Goal: Task Accomplishment & Management: Manage account settings

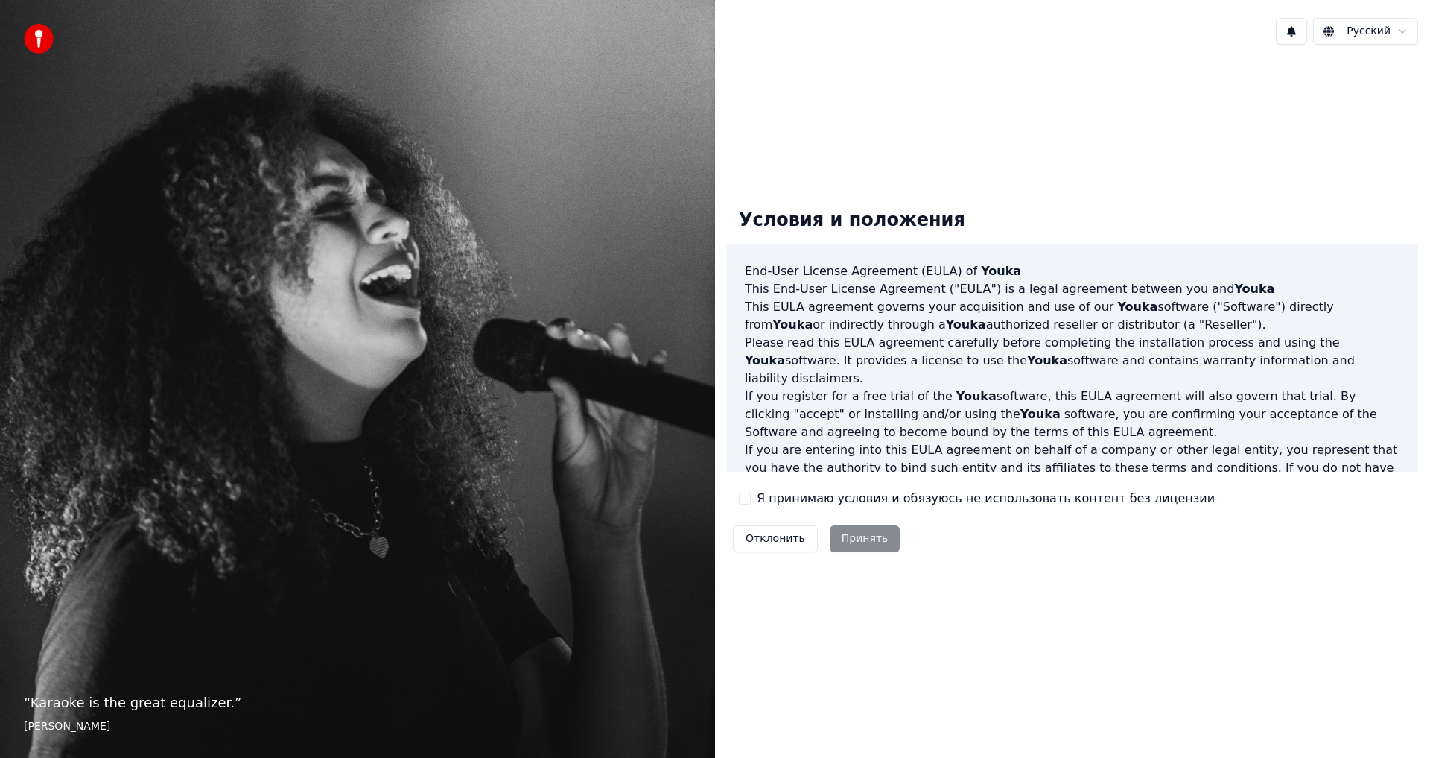
click at [749, 501] on button "Я принимаю условия и обязуюсь не использовать контент без лицензии" at bounding box center [745, 498] width 12 height 12
click at [846, 533] on button "Принять" at bounding box center [865, 538] width 71 height 27
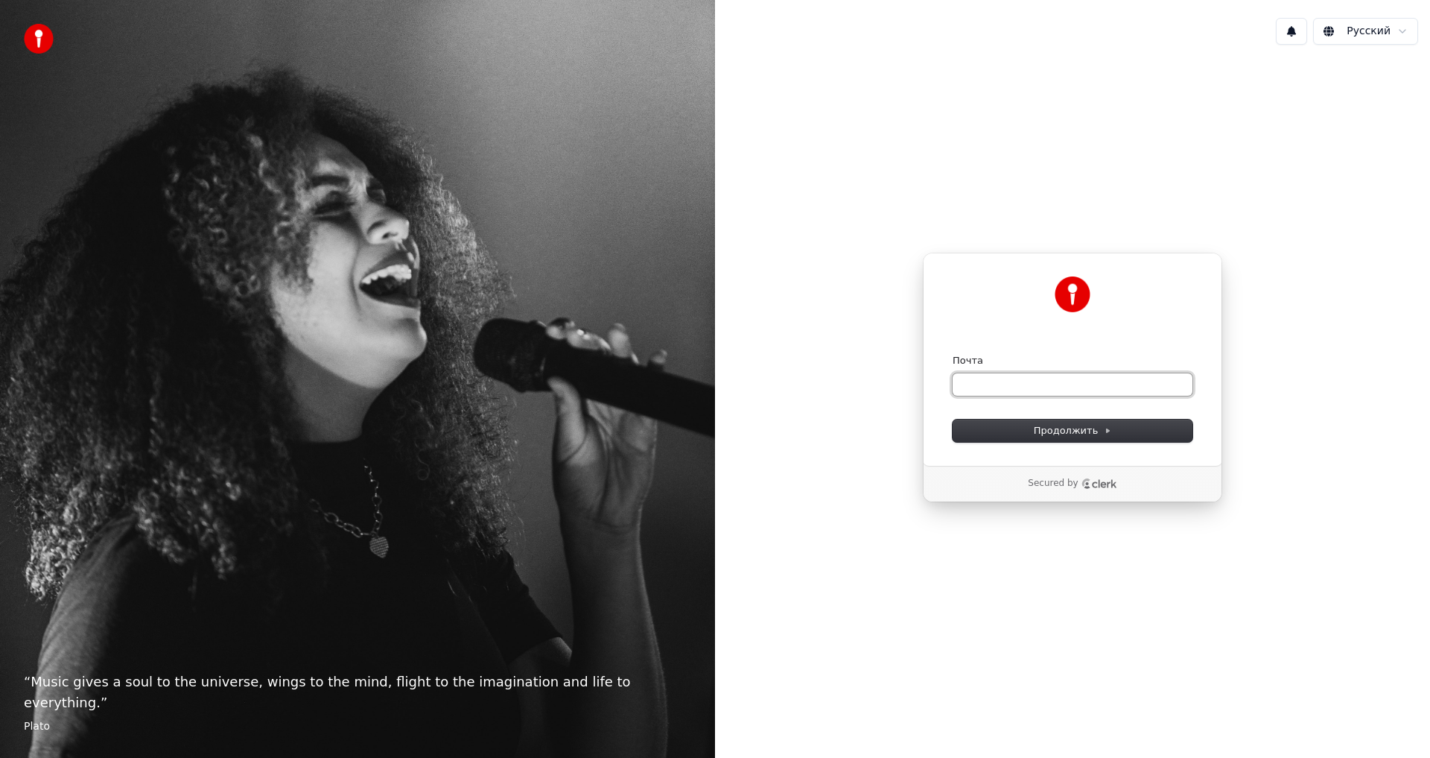
click at [1051, 379] on input "Почта" at bounding box center [1073, 384] width 240 height 22
click at [1067, 435] on span "Продолжить" at bounding box center [1073, 430] width 78 height 13
click at [1023, 381] on input "Почта" at bounding box center [1073, 384] width 240 height 22
drag, startPoint x: 1081, startPoint y: 384, endPoint x: 946, endPoint y: 382, distance: 134.8
click at [946, 382] on div "**********" at bounding box center [1072, 359] width 299 height 213
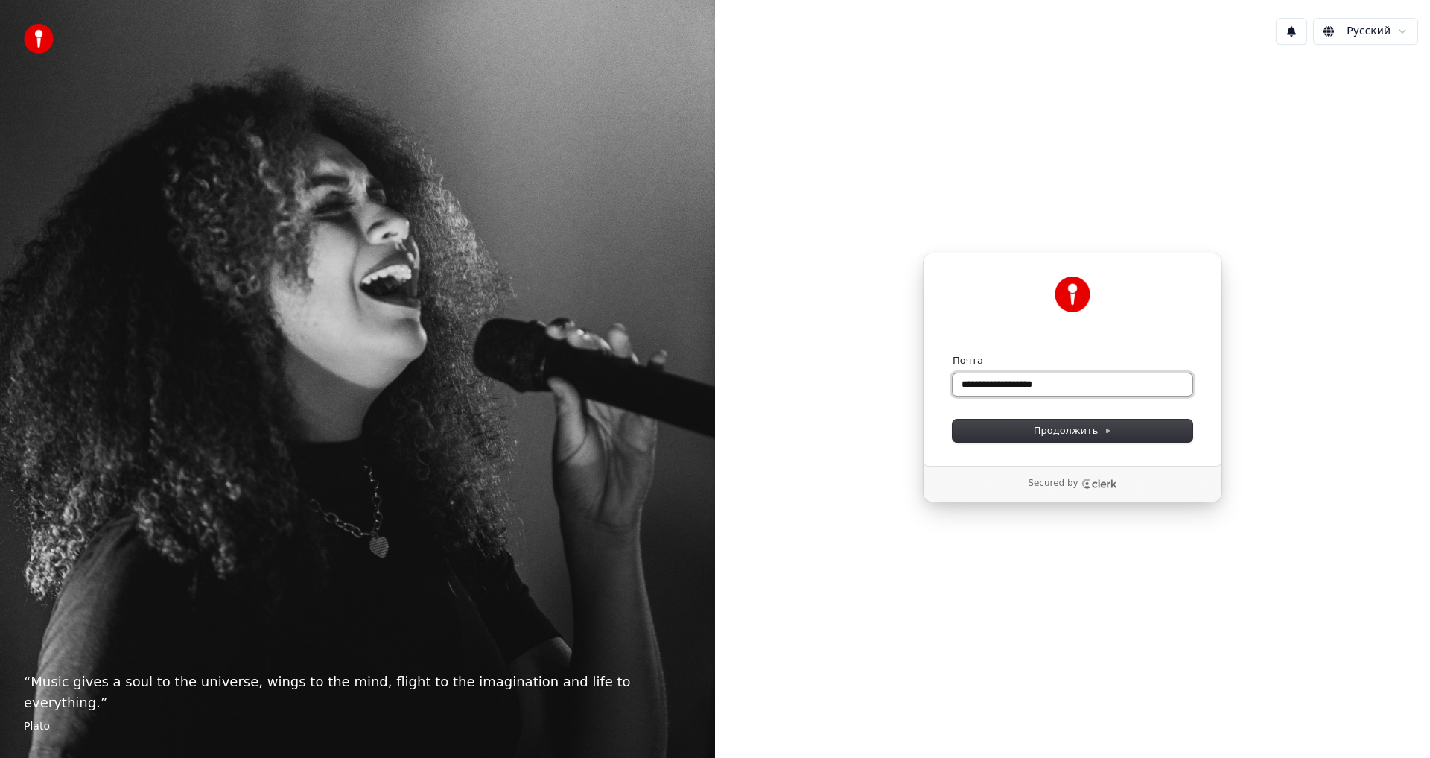
click at [1044, 387] on input "**********" at bounding box center [1073, 384] width 240 height 22
click at [1079, 435] on span "Продолжить" at bounding box center [1073, 430] width 78 height 13
type input "**********"
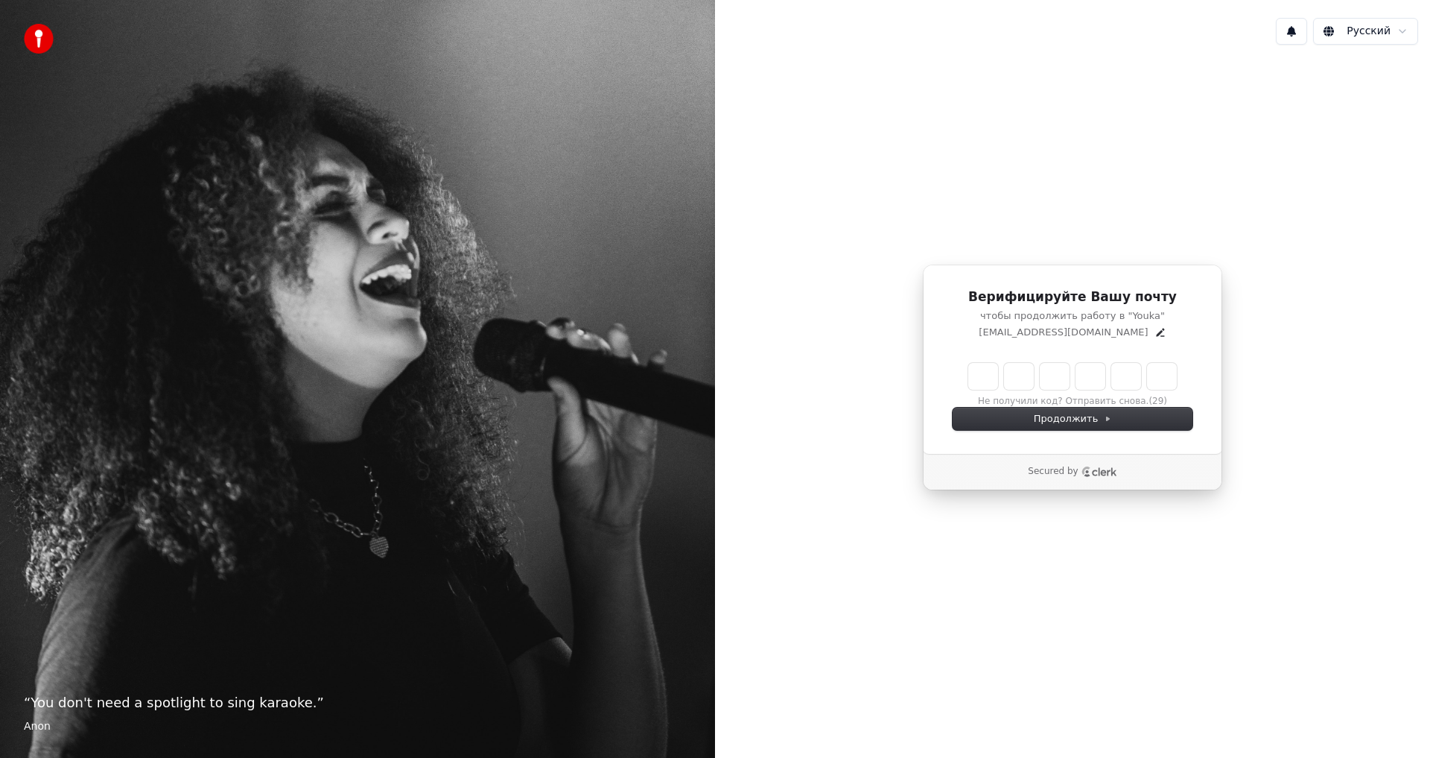
click at [978, 378] on input "Enter verification code" at bounding box center [1072, 376] width 209 height 27
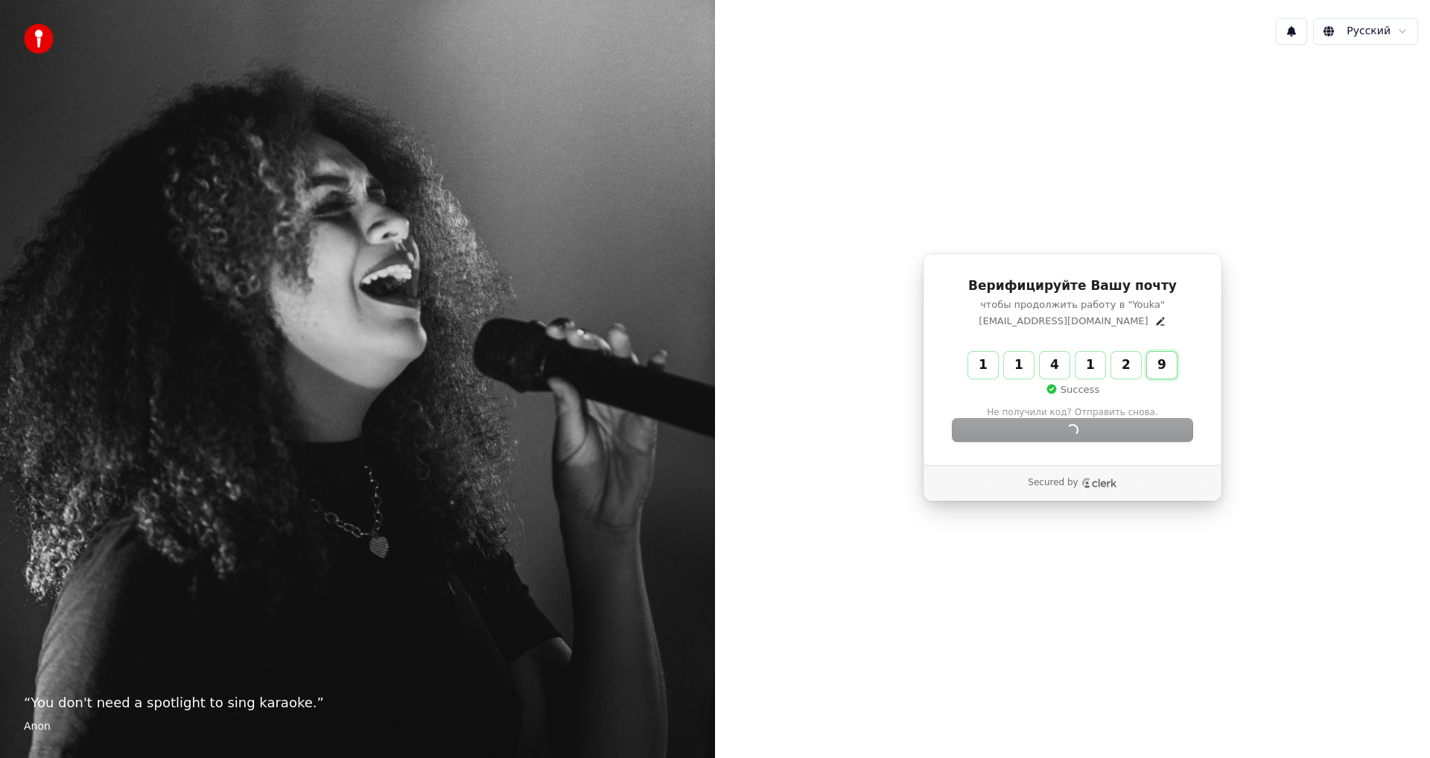
type input "******"
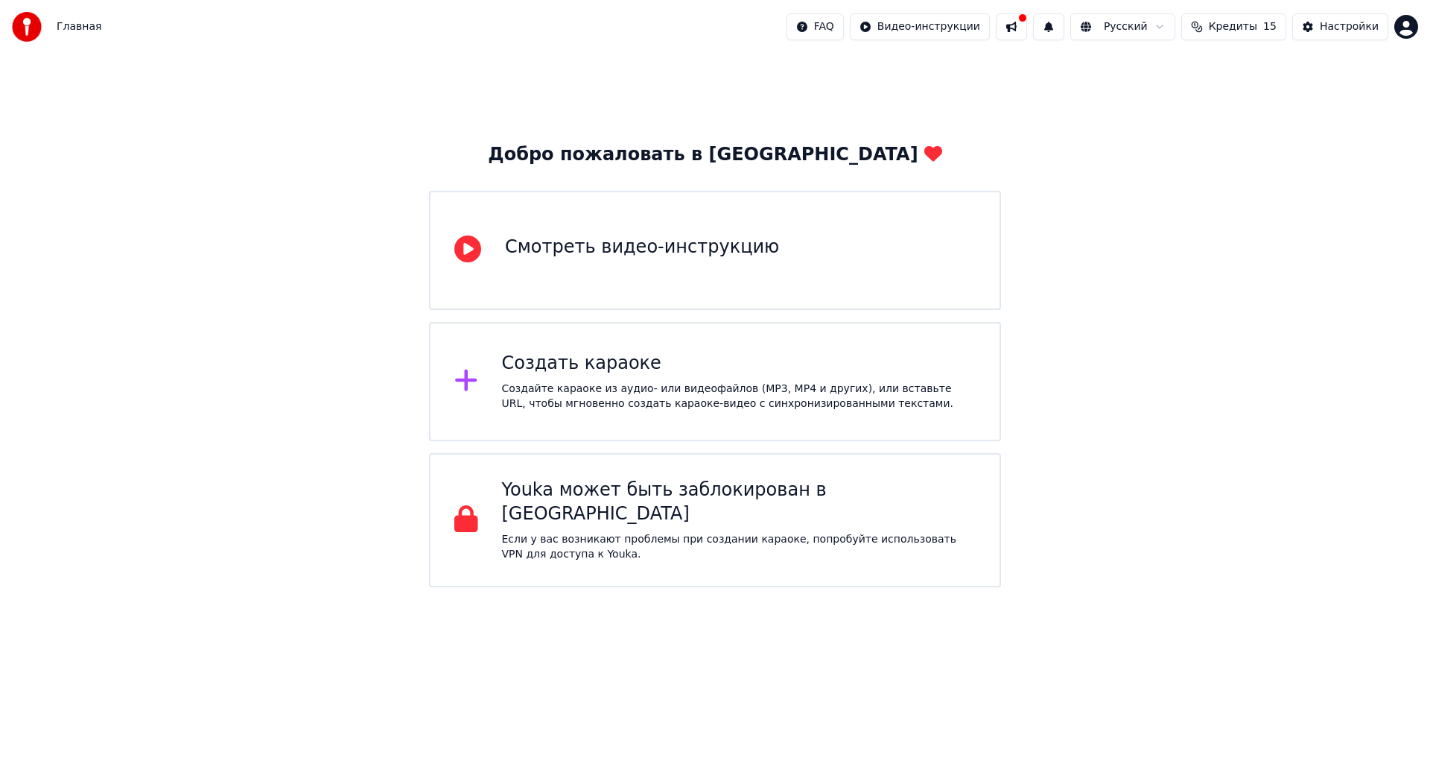
click at [1240, 31] on span "Кредиты" at bounding box center [1233, 26] width 48 height 15
click at [1337, 23] on div "Настройки" at bounding box center [1349, 26] width 59 height 15
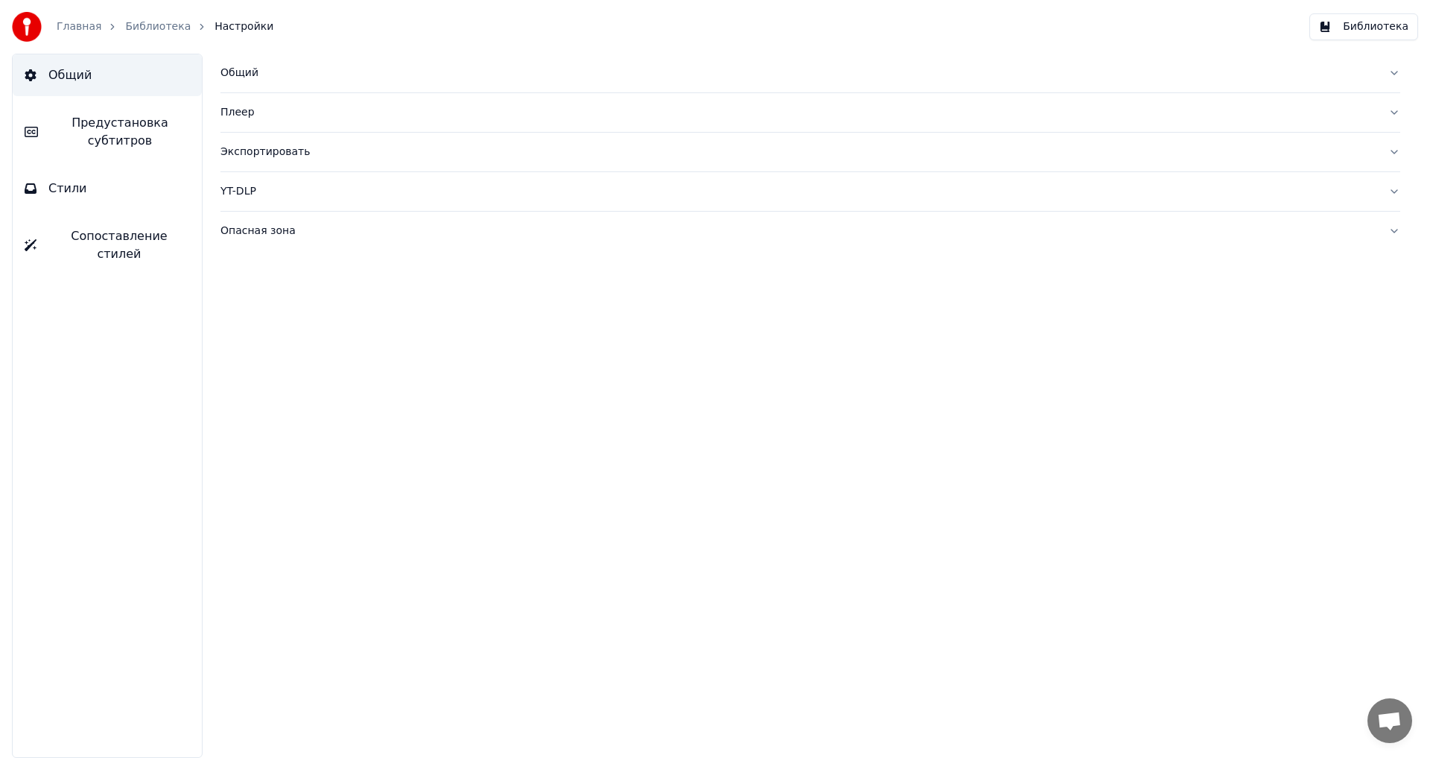
click at [127, 26] on link "Библиотека" at bounding box center [158, 26] width 66 height 15
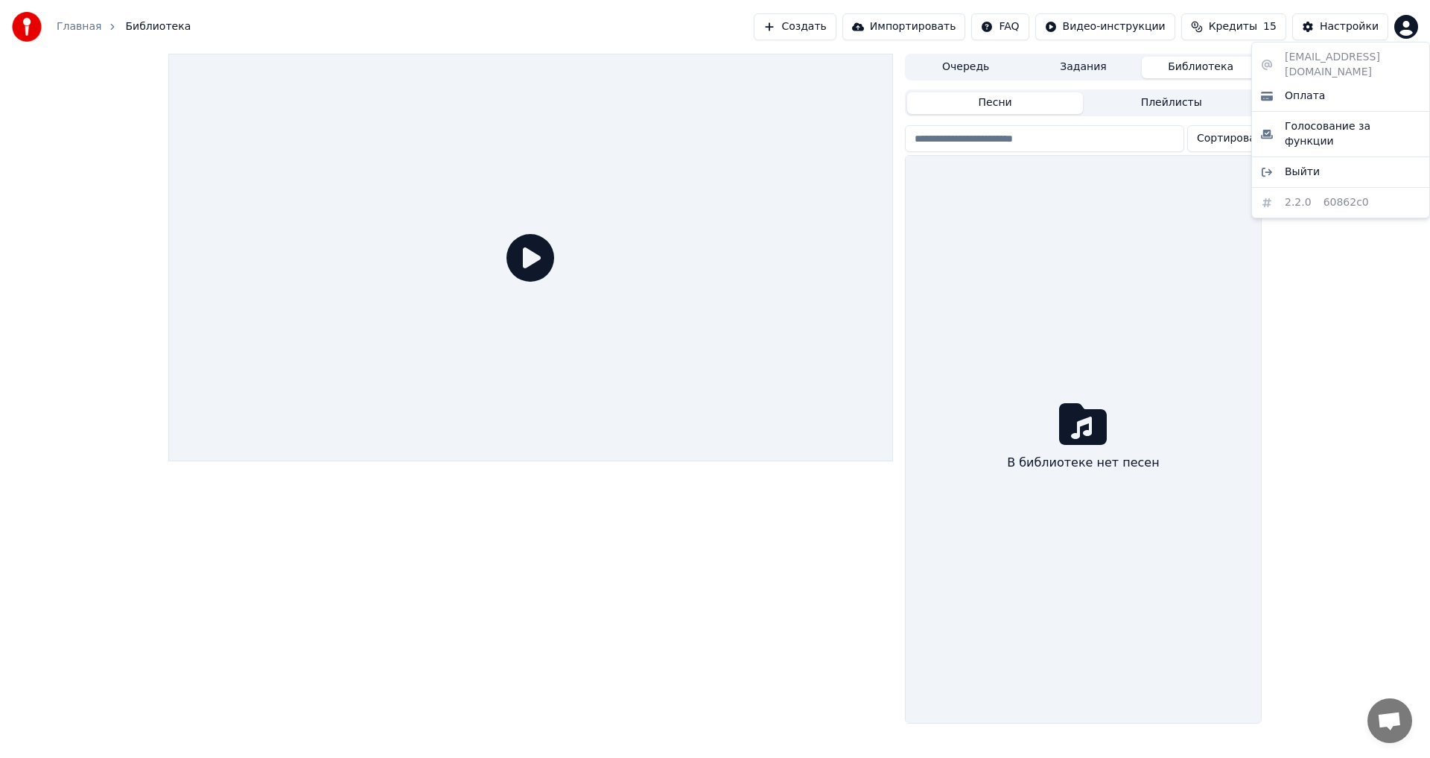
click at [1408, 26] on html "Главная Библиотека Создать Импортировать FAQ Видео-инструкции Кредиты 15 Настро…" at bounding box center [715, 379] width 1430 height 758
click at [1304, 89] on span "Оплата" at bounding box center [1305, 96] width 40 height 15
click at [836, 31] on button "Создать" at bounding box center [795, 26] width 82 height 27
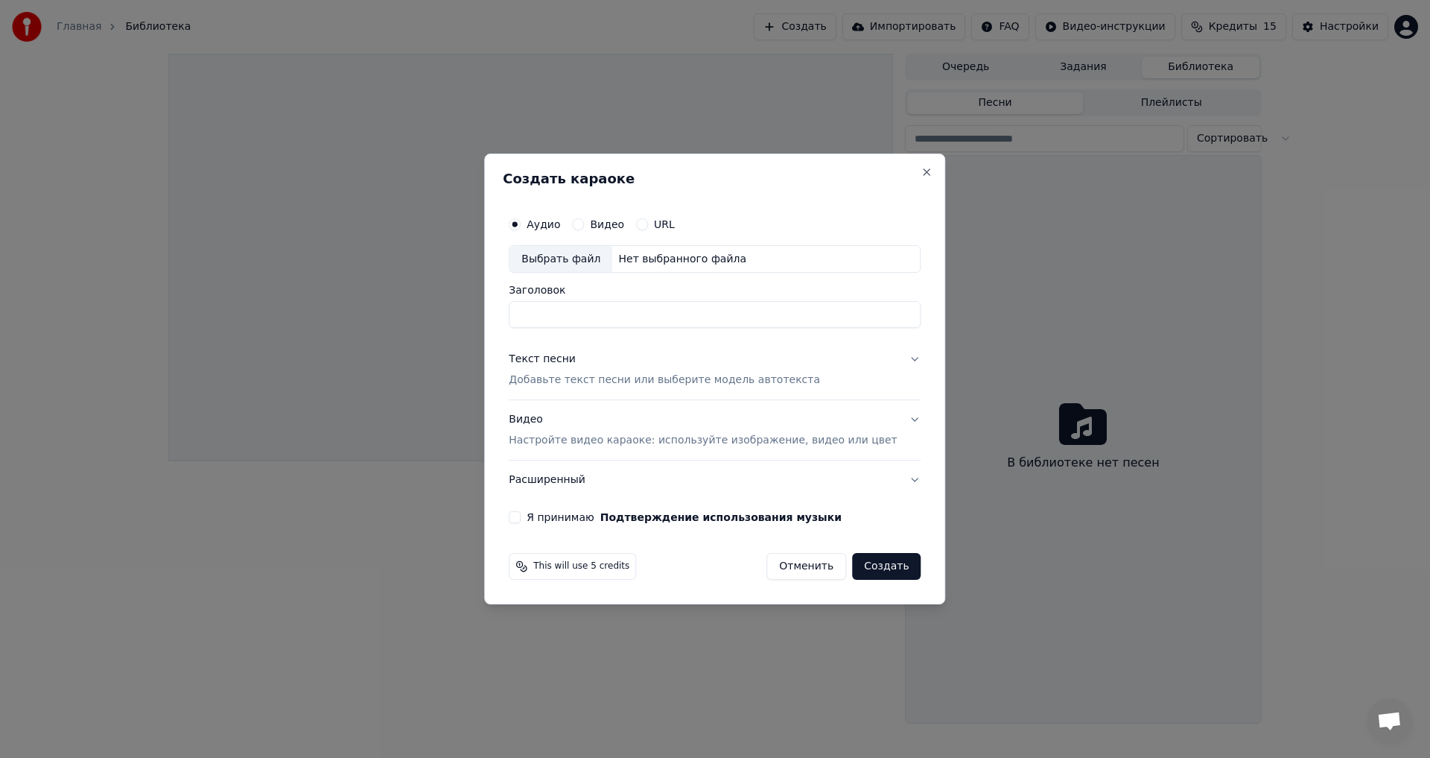
click at [602, 263] on div "Выбрать файл" at bounding box center [561, 259] width 103 height 27
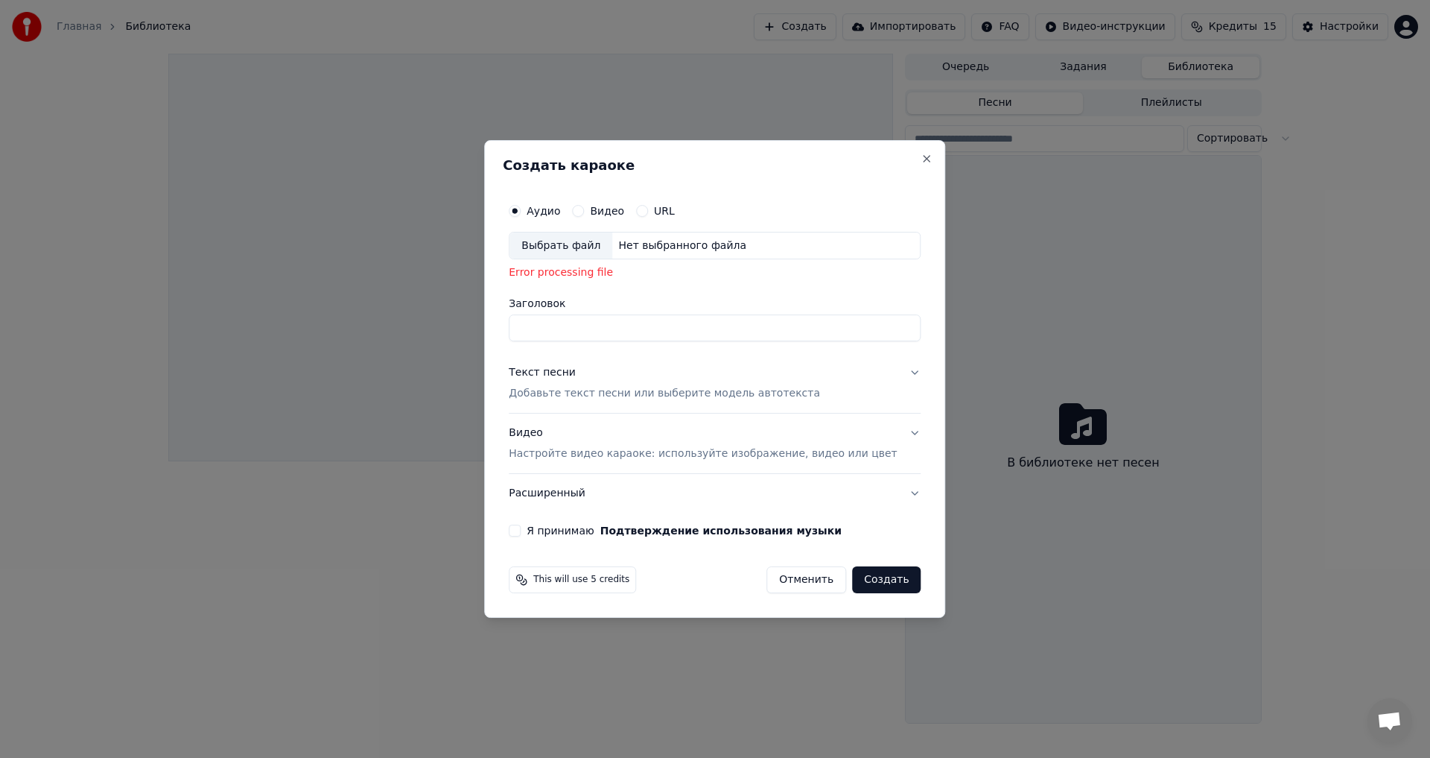
click at [593, 245] on div "Выбрать файл" at bounding box center [561, 245] width 103 height 27
click at [720, 244] on div "Нет выбранного файла" at bounding box center [682, 245] width 140 height 15
click at [787, 575] on button "Отменить" at bounding box center [807, 579] width 80 height 27
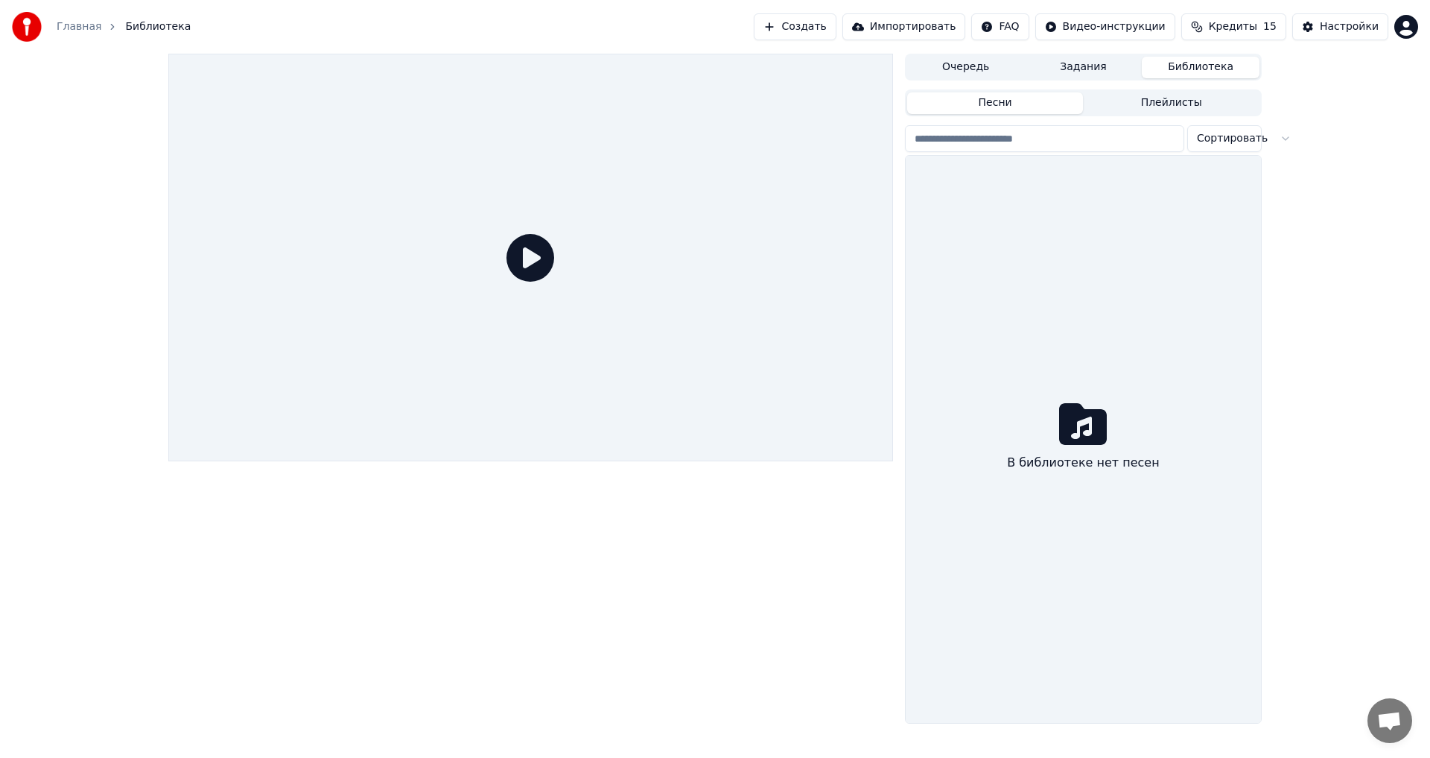
click at [820, 24] on button "Создать" at bounding box center [795, 26] width 82 height 27
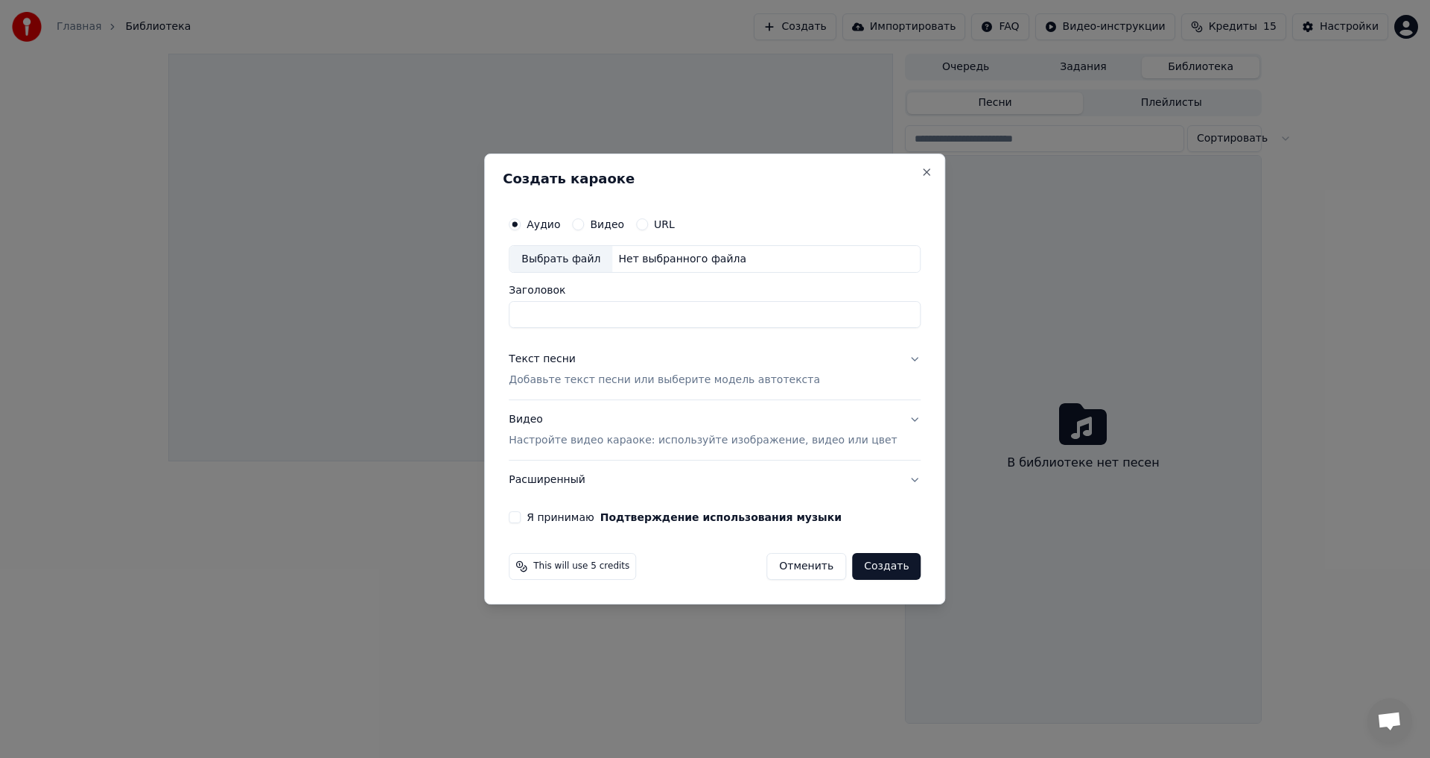
click at [601, 271] on div "Выбрать файл" at bounding box center [561, 259] width 103 height 27
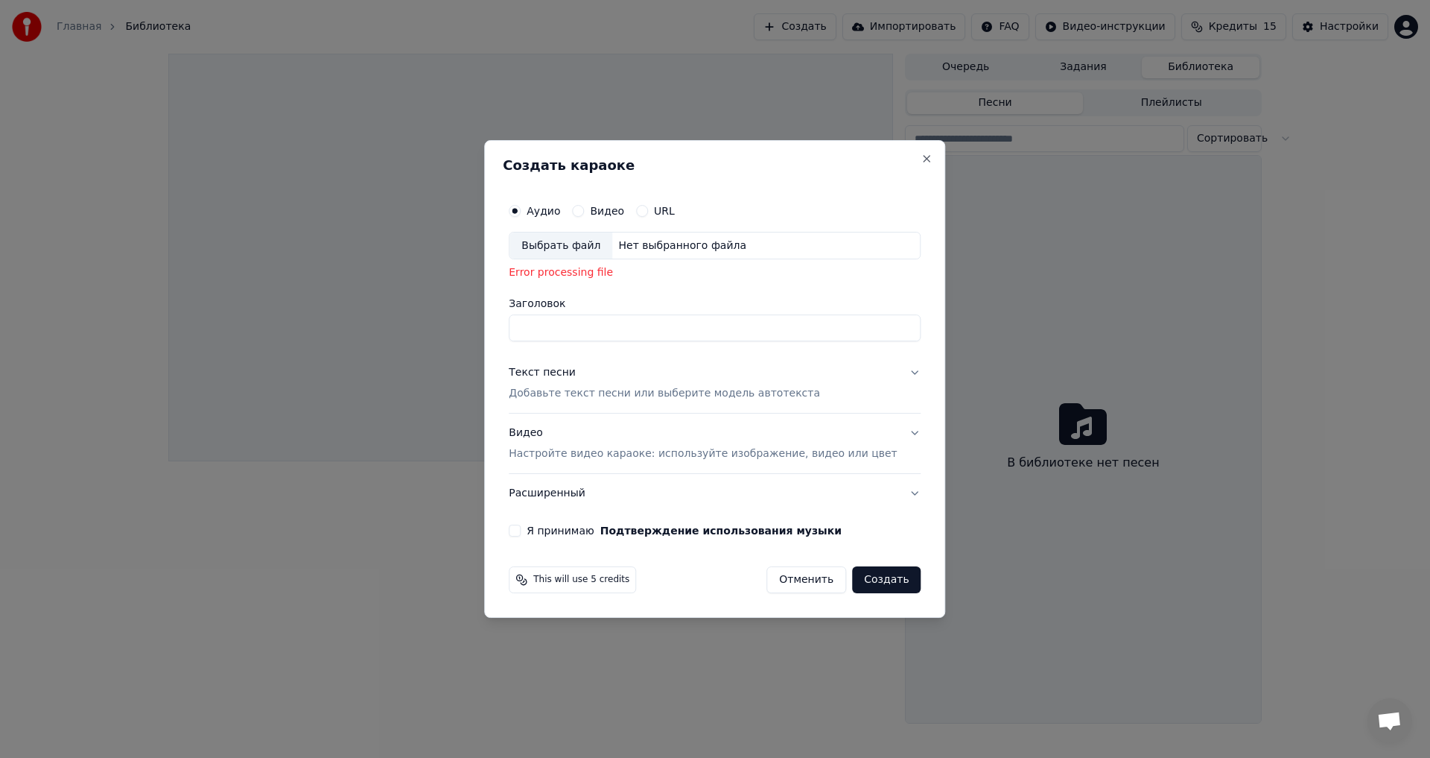
click at [591, 247] on div "Выбрать файл" at bounding box center [561, 245] width 103 height 27
click at [922, 155] on button "Close" at bounding box center [928, 159] width 12 height 12
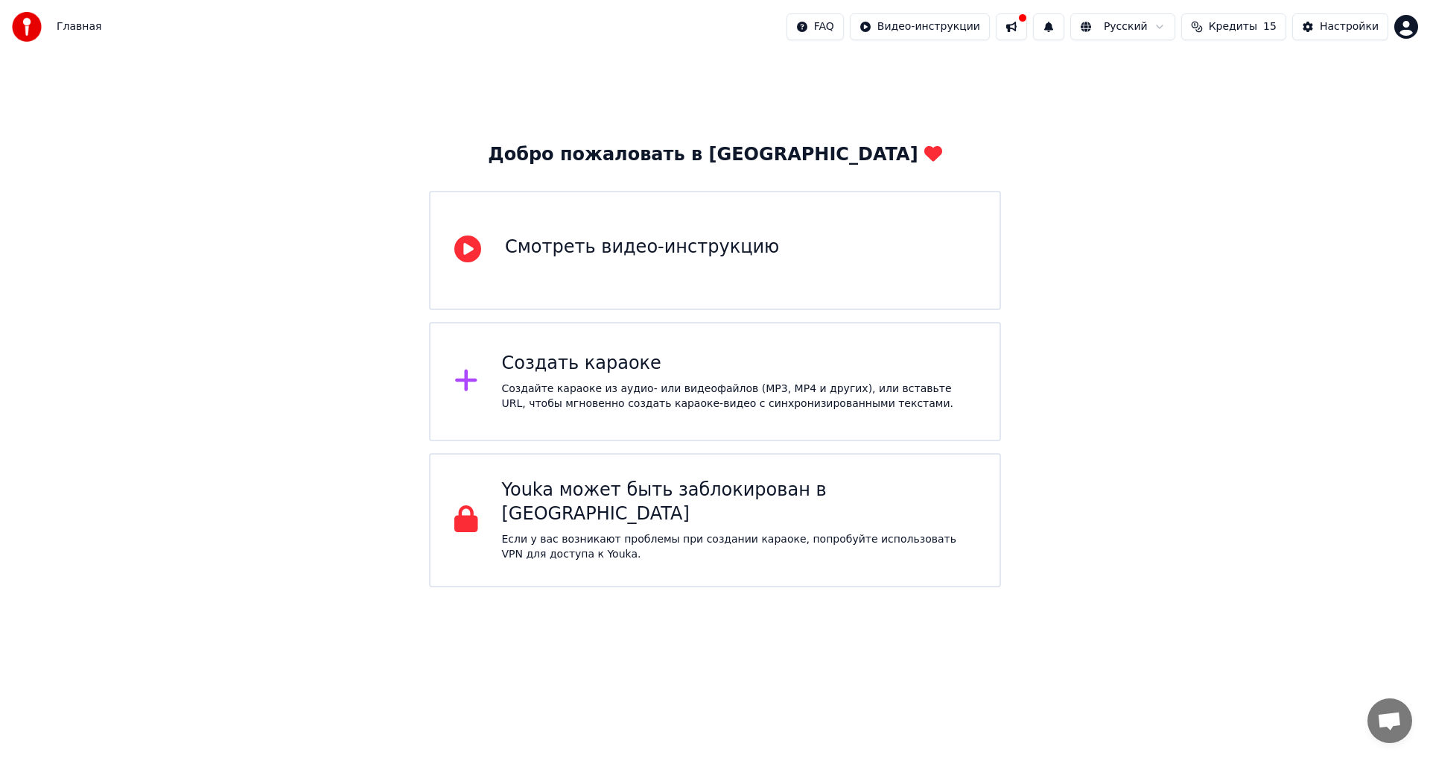
click at [586, 407] on div "Создайте караоке из аудио- или видеофайлов (MP3, MP4 и других), или вставьте UR…" at bounding box center [739, 396] width 475 height 30
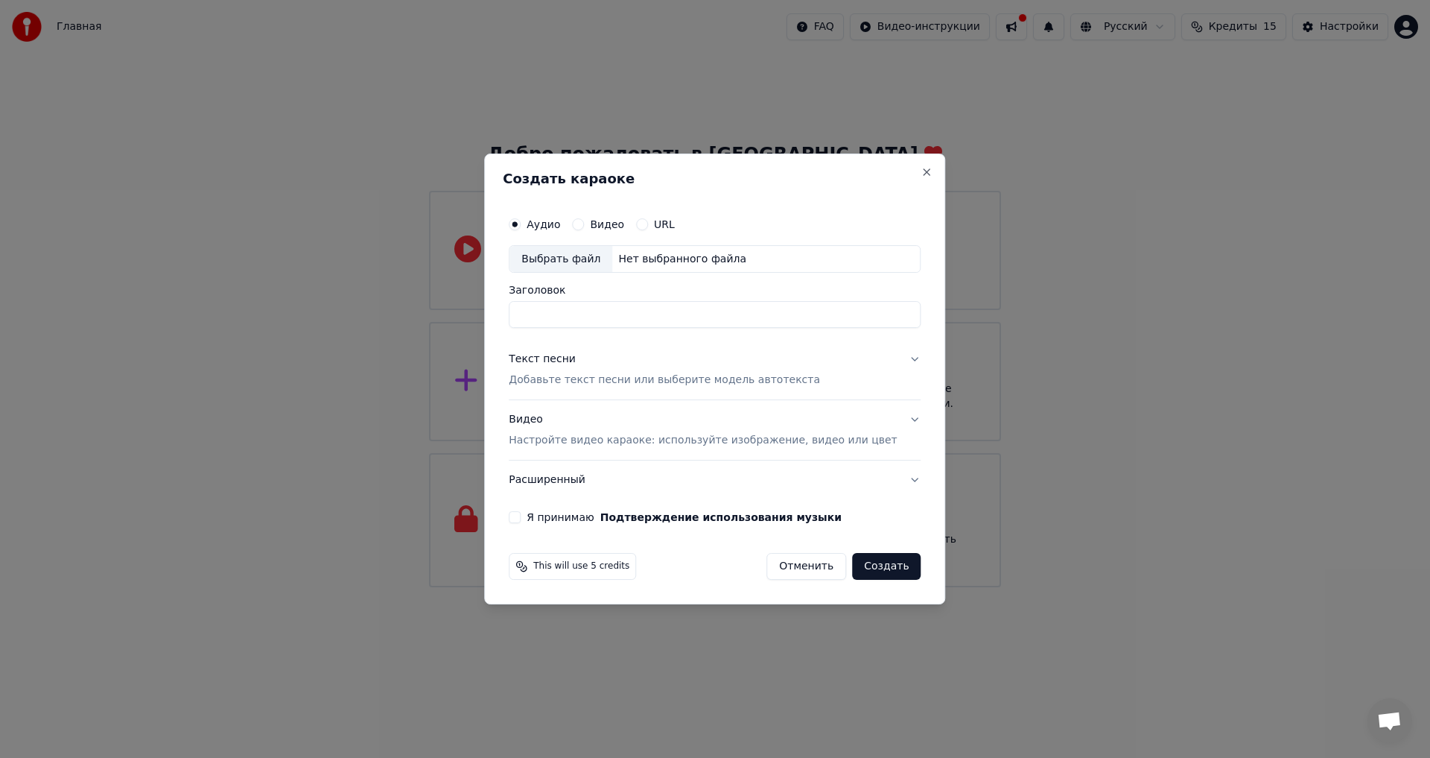
click at [573, 258] on div "Выбрать файл" at bounding box center [561, 259] width 103 height 27
type input "**********"
click at [751, 379] on p "Добавьте текст песни или выберите модель автотекста" at bounding box center [664, 380] width 311 height 15
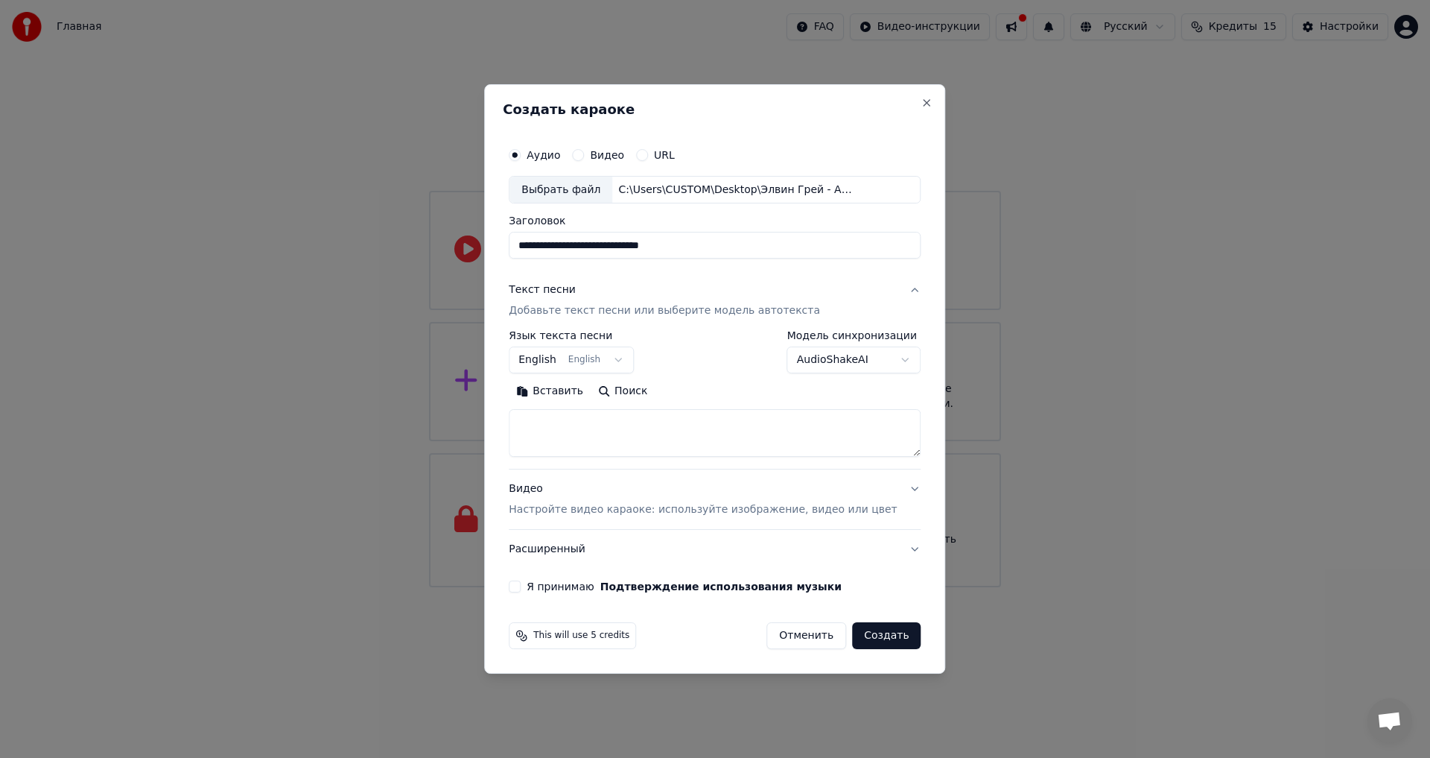
click at [611, 413] on textarea at bounding box center [715, 434] width 412 height 48
paste textarea "**********"
drag, startPoint x: 609, startPoint y: 423, endPoint x: 583, endPoint y: 423, distance: 26.1
click at [583, 423] on textarea "**********" at bounding box center [693, 434] width 368 height 48
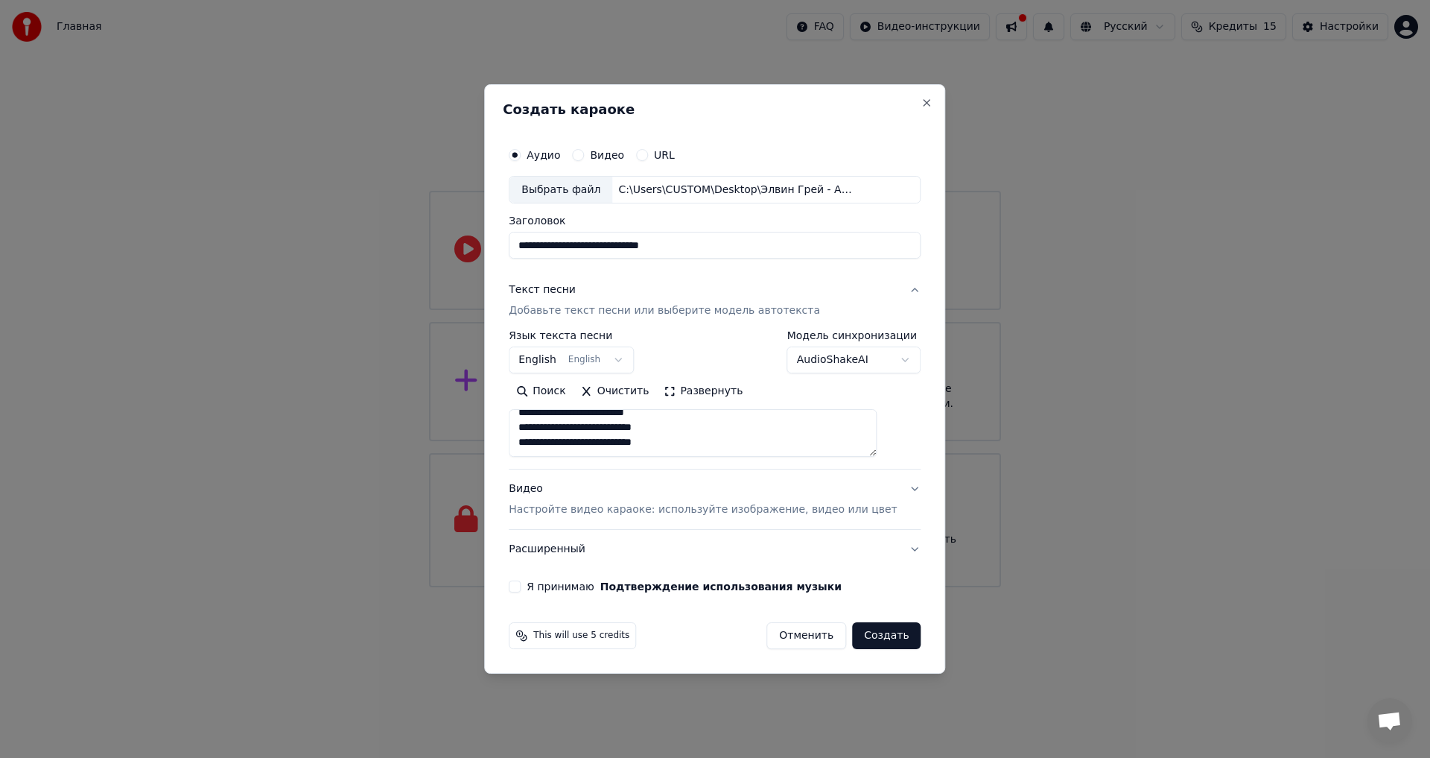
click at [718, 393] on button "Развернуть" at bounding box center [703, 392] width 94 height 24
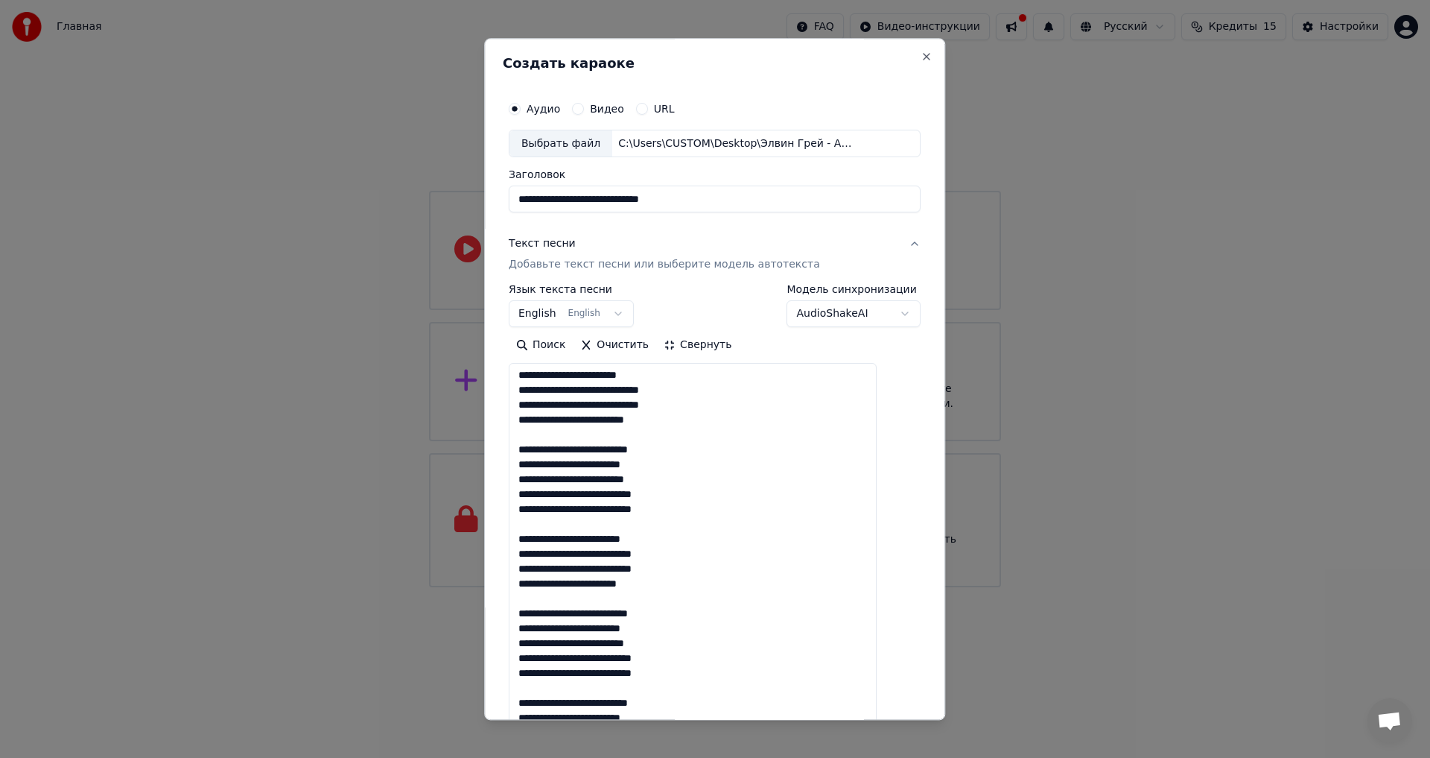
scroll to position [0, 0]
drag, startPoint x: 599, startPoint y: 378, endPoint x: 577, endPoint y: 381, distance: 21.7
click at [577, 381] on textarea "**********" at bounding box center [693, 571] width 368 height 414
click at [597, 606] on textarea "**********" at bounding box center [693, 571] width 368 height 414
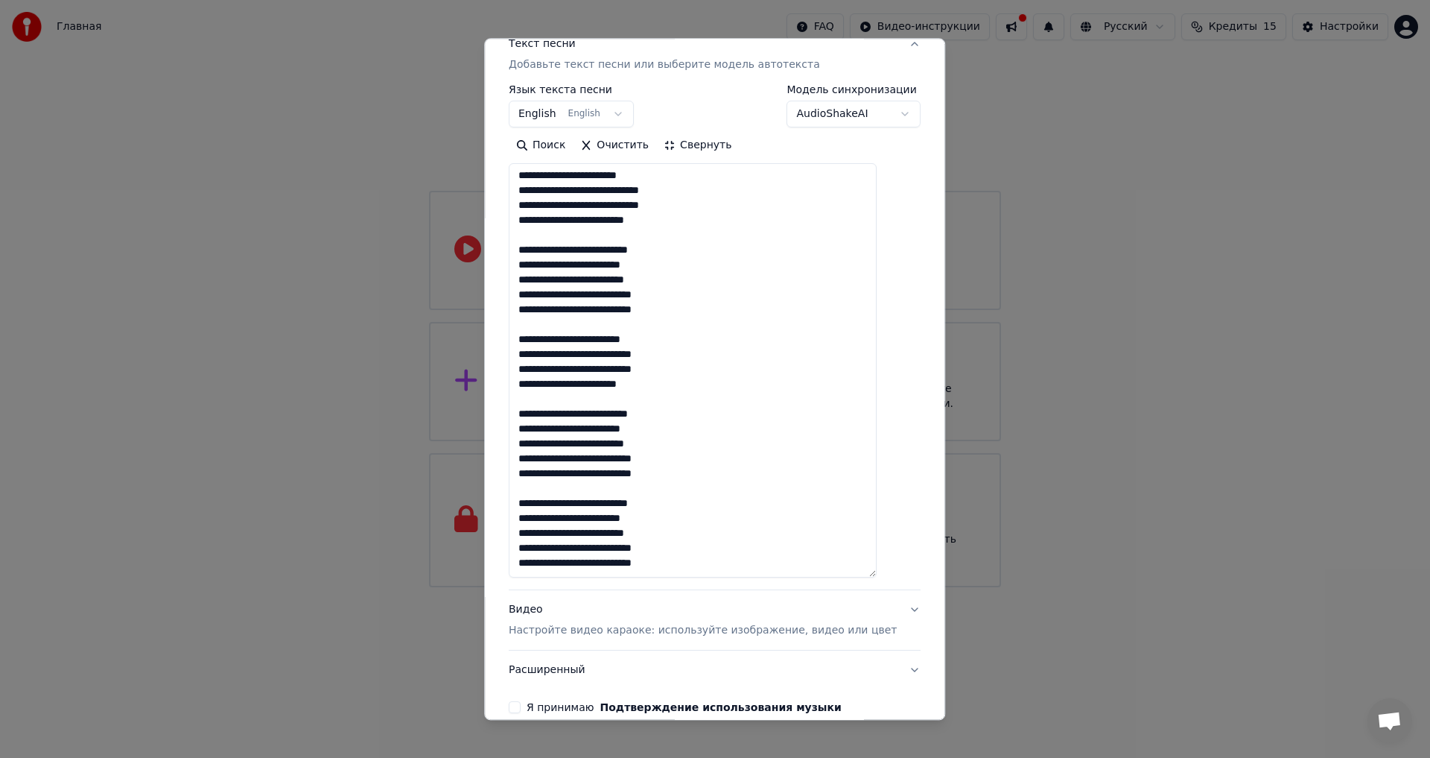
scroll to position [274, 0]
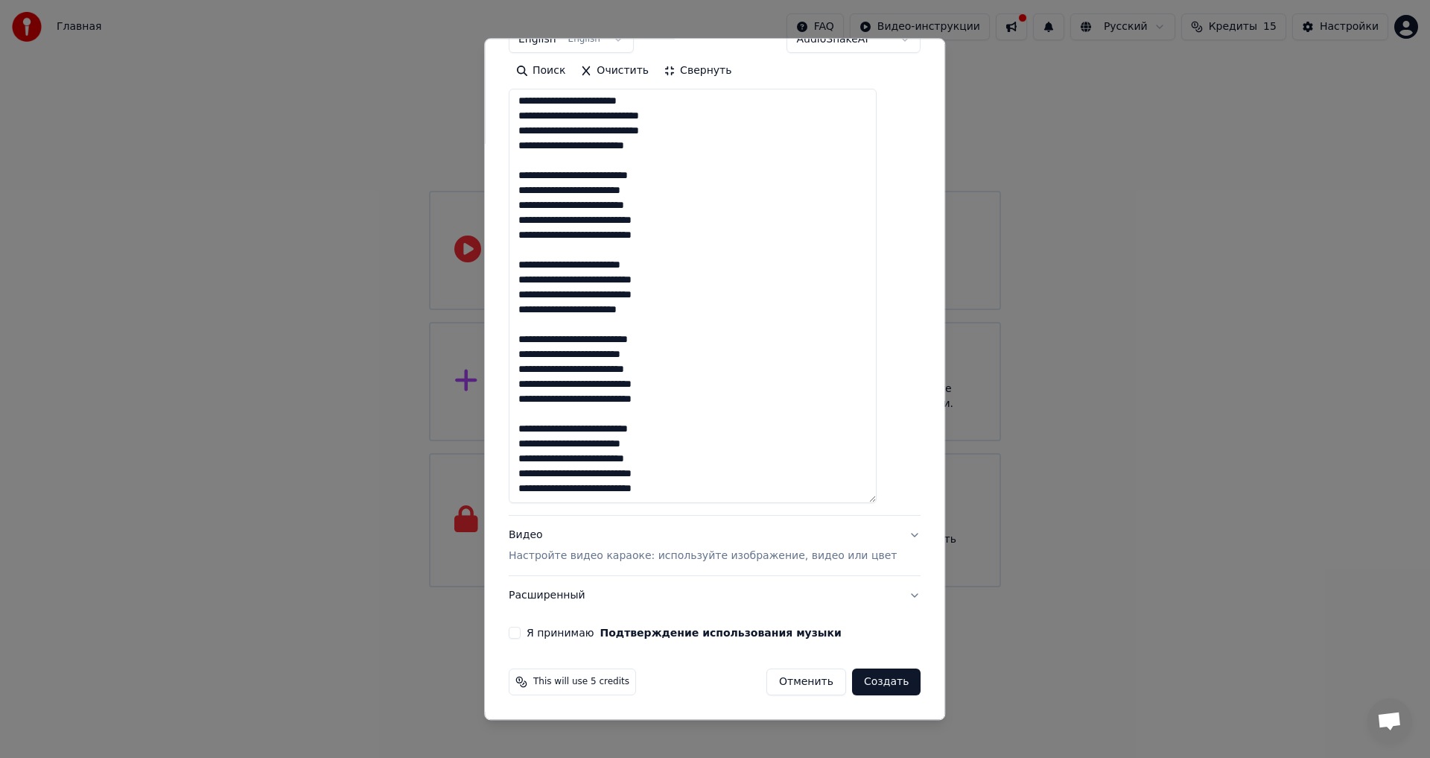
type textarea "**********"
click at [793, 557] on p "Настройте видео караоке: используйте изображение, видео или цвет" at bounding box center [703, 556] width 388 height 15
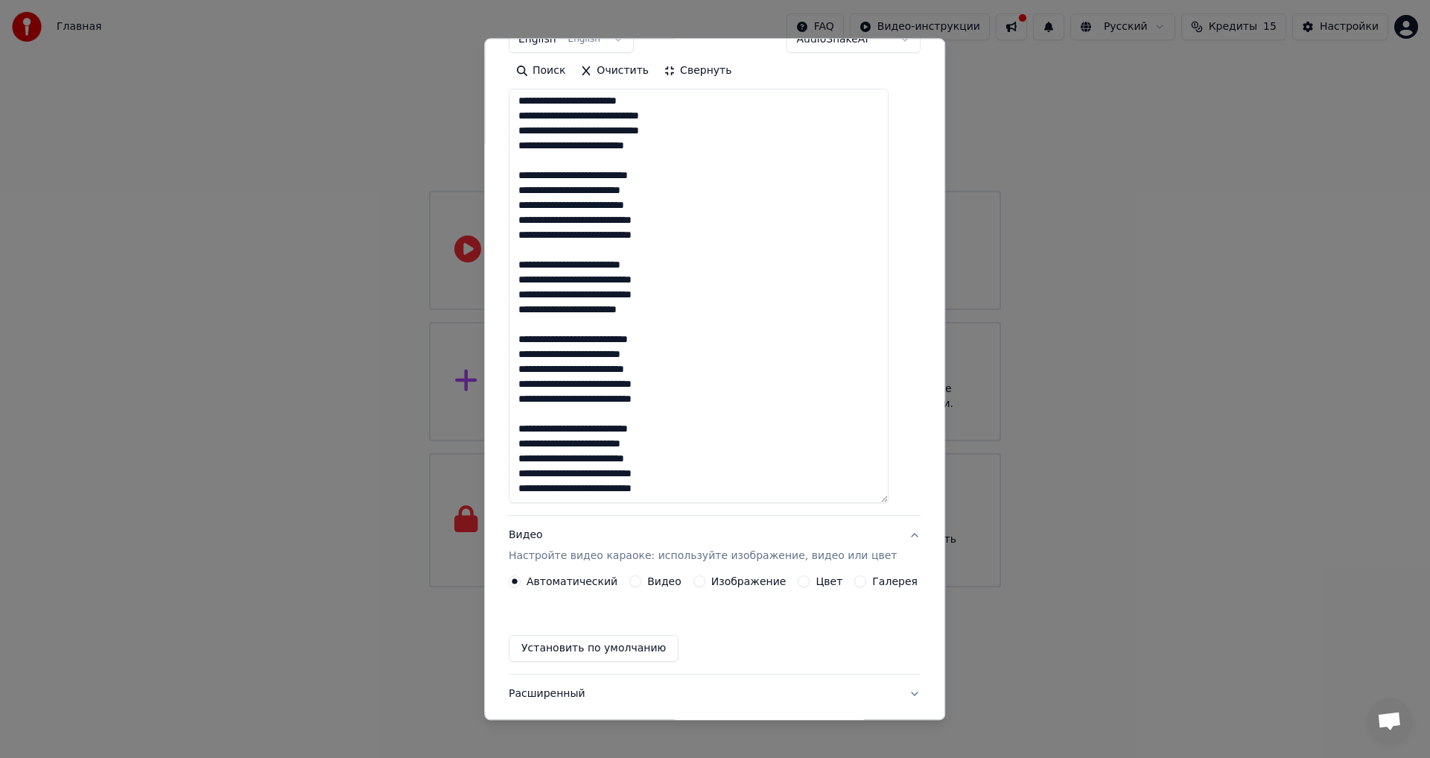
scroll to position [0, 0]
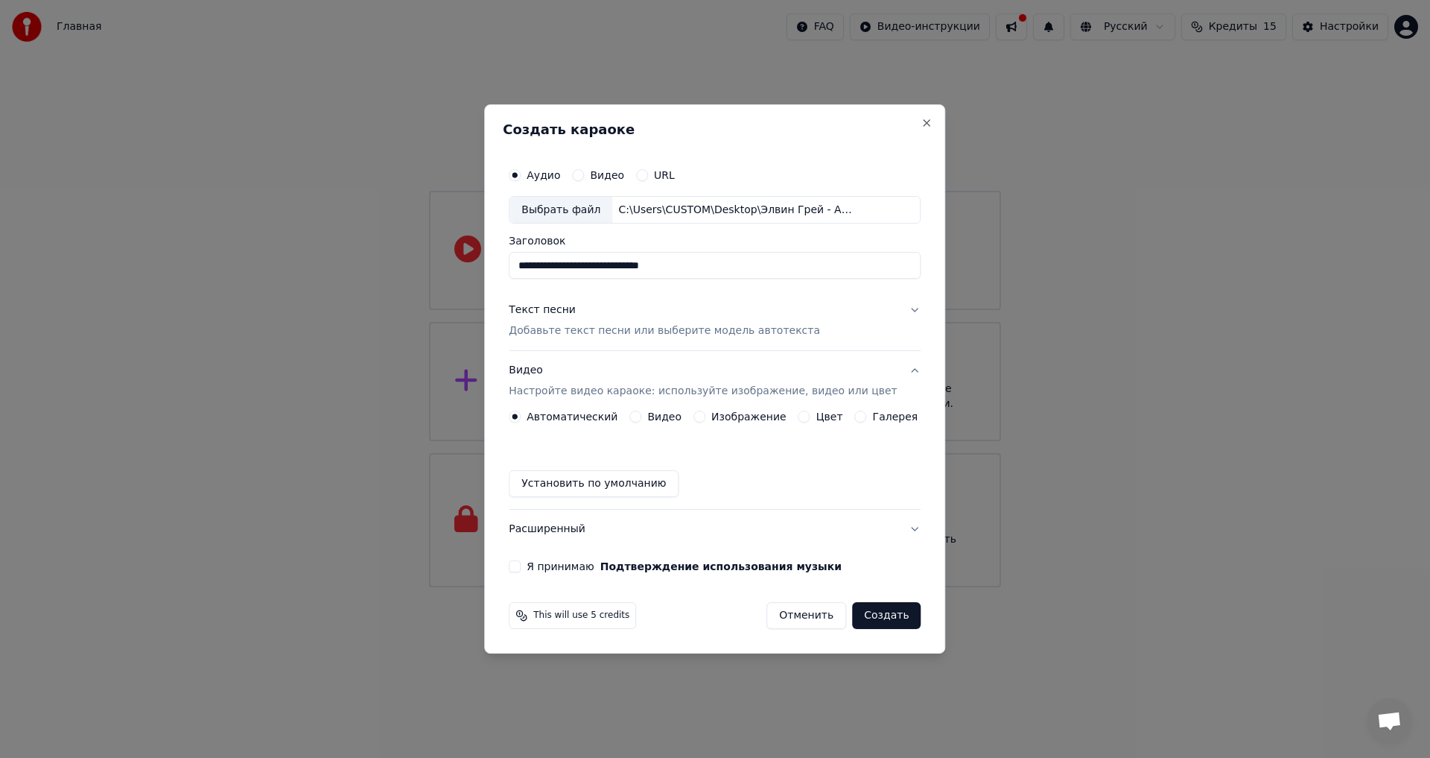
click at [660, 414] on label "Видео" at bounding box center [664, 416] width 34 height 10
click at [641, 414] on button "Видео" at bounding box center [635, 416] width 12 height 12
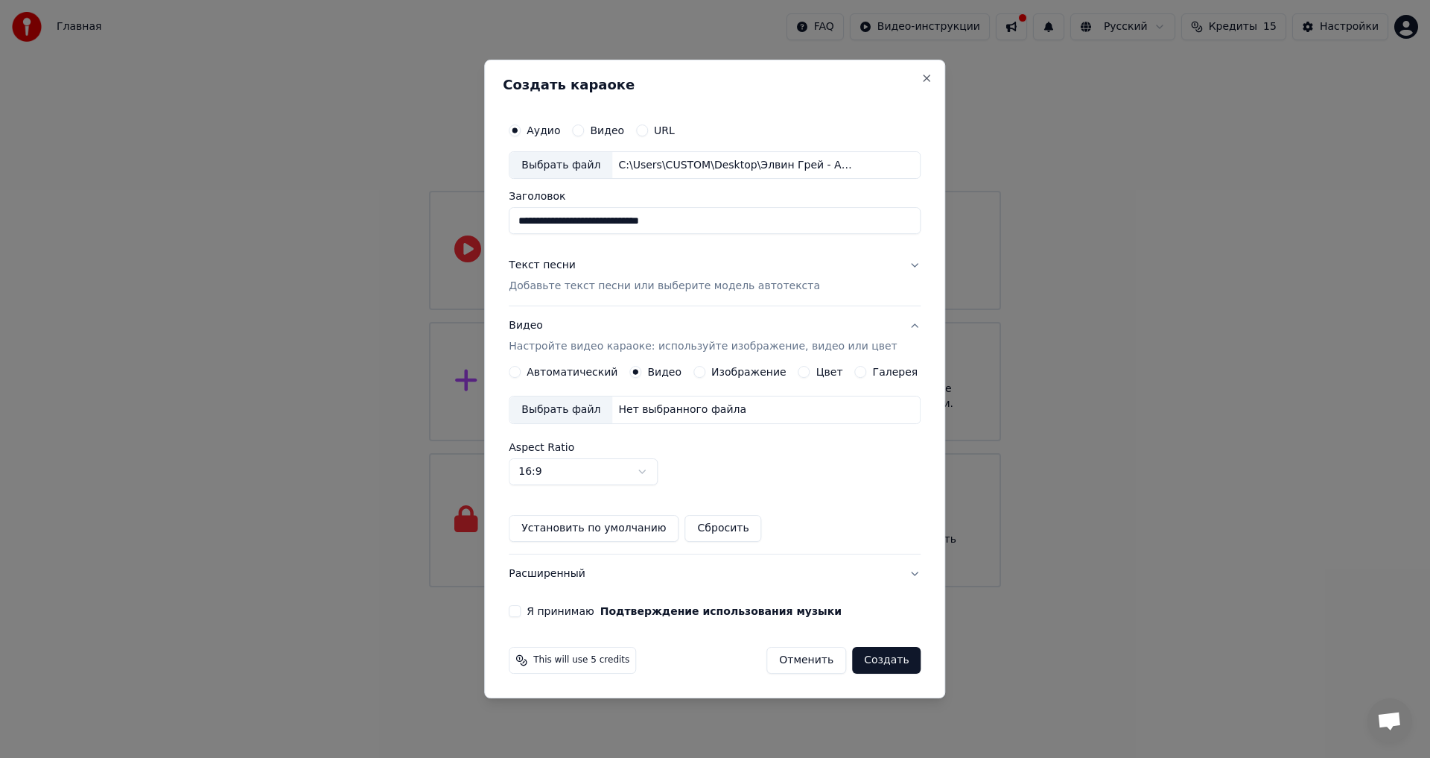
click at [721, 371] on label "Изображение" at bounding box center [748, 372] width 75 height 10
click at [705, 371] on button "Изображение" at bounding box center [700, 372] width 12 height 12
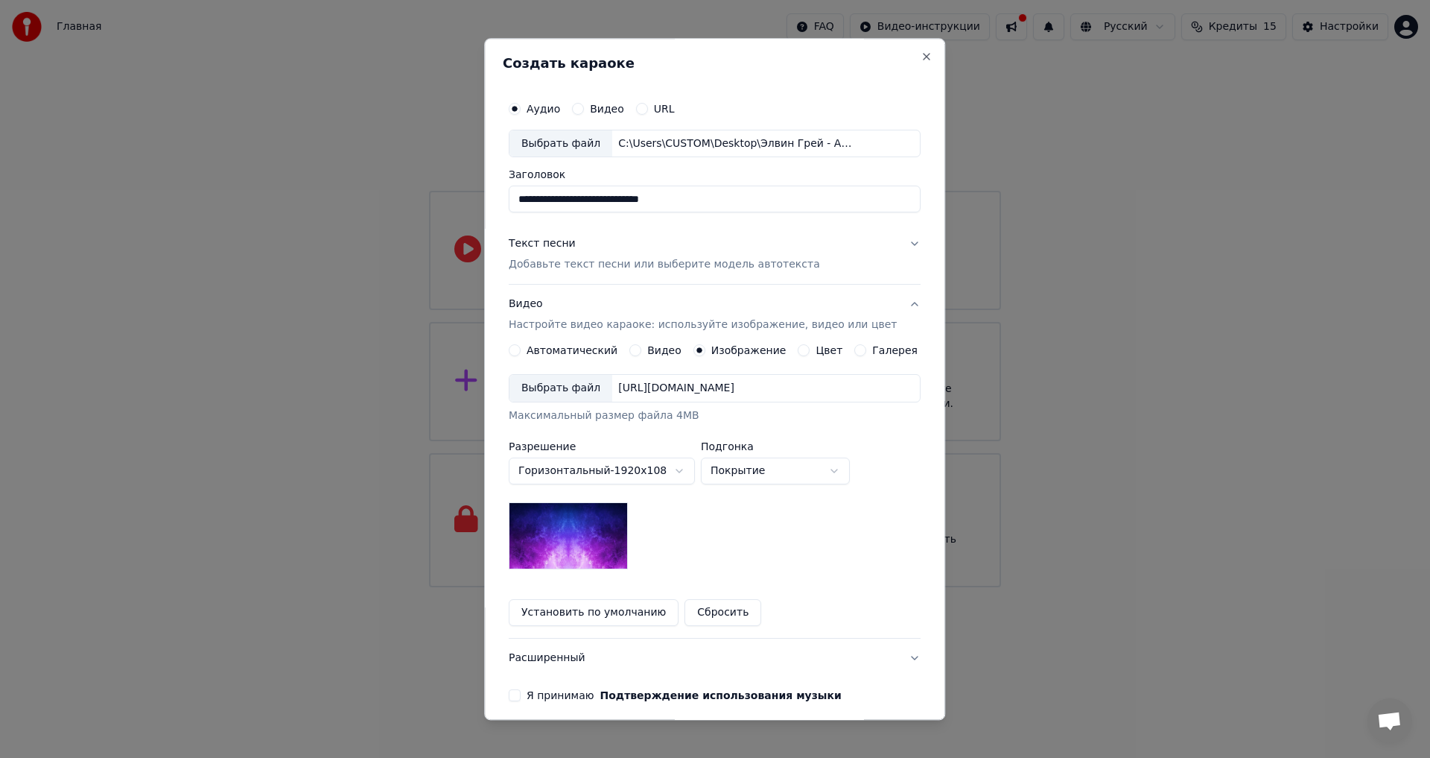
click at [560, 388] on div "Выбрать файл" at bounding box center [561, 388] width 103 height 27
click at [758, 468] on body "**********" at bounding box center [715, 293] width 1430 height 587
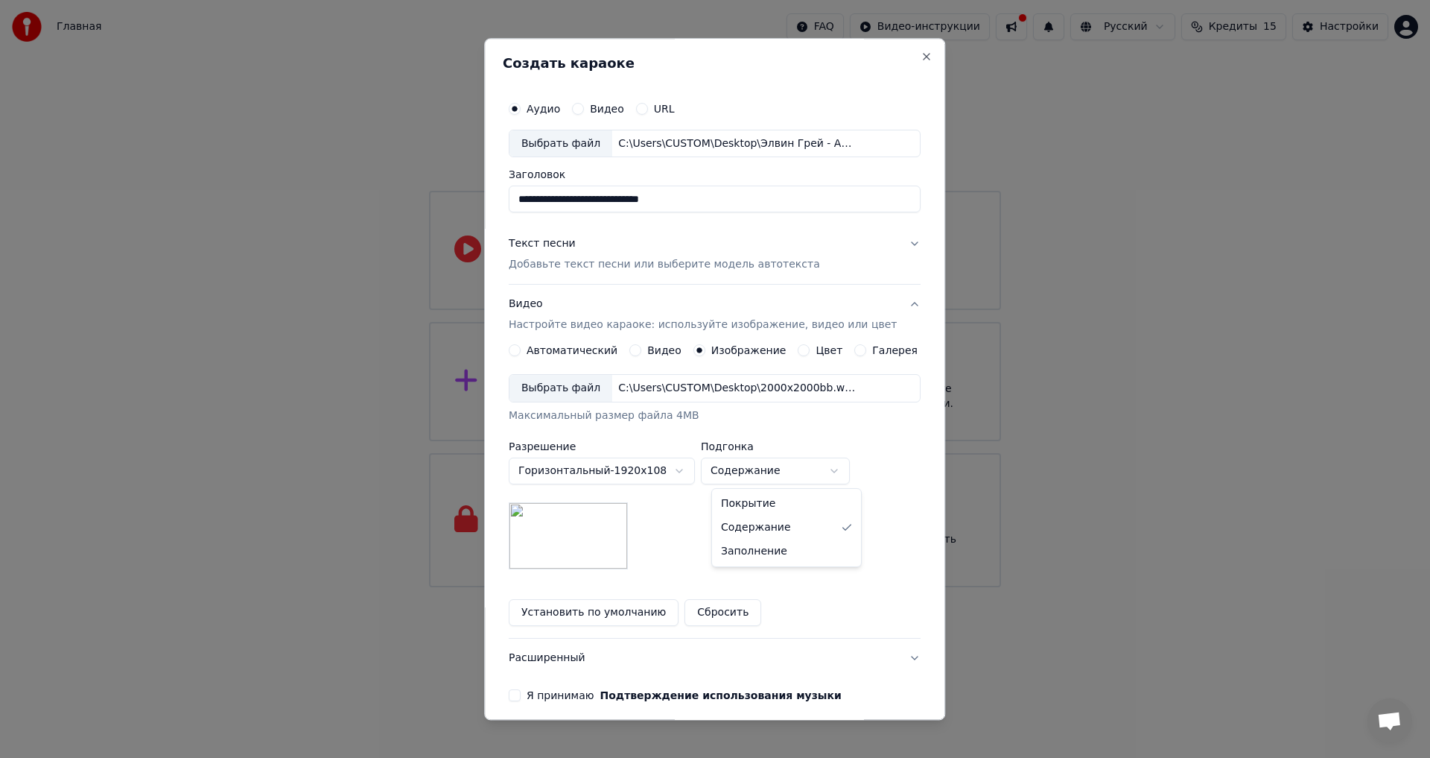
click at [788, 471] on body "**********" at bounding box center [715, 293] width 1430 height 587
select select "*****"
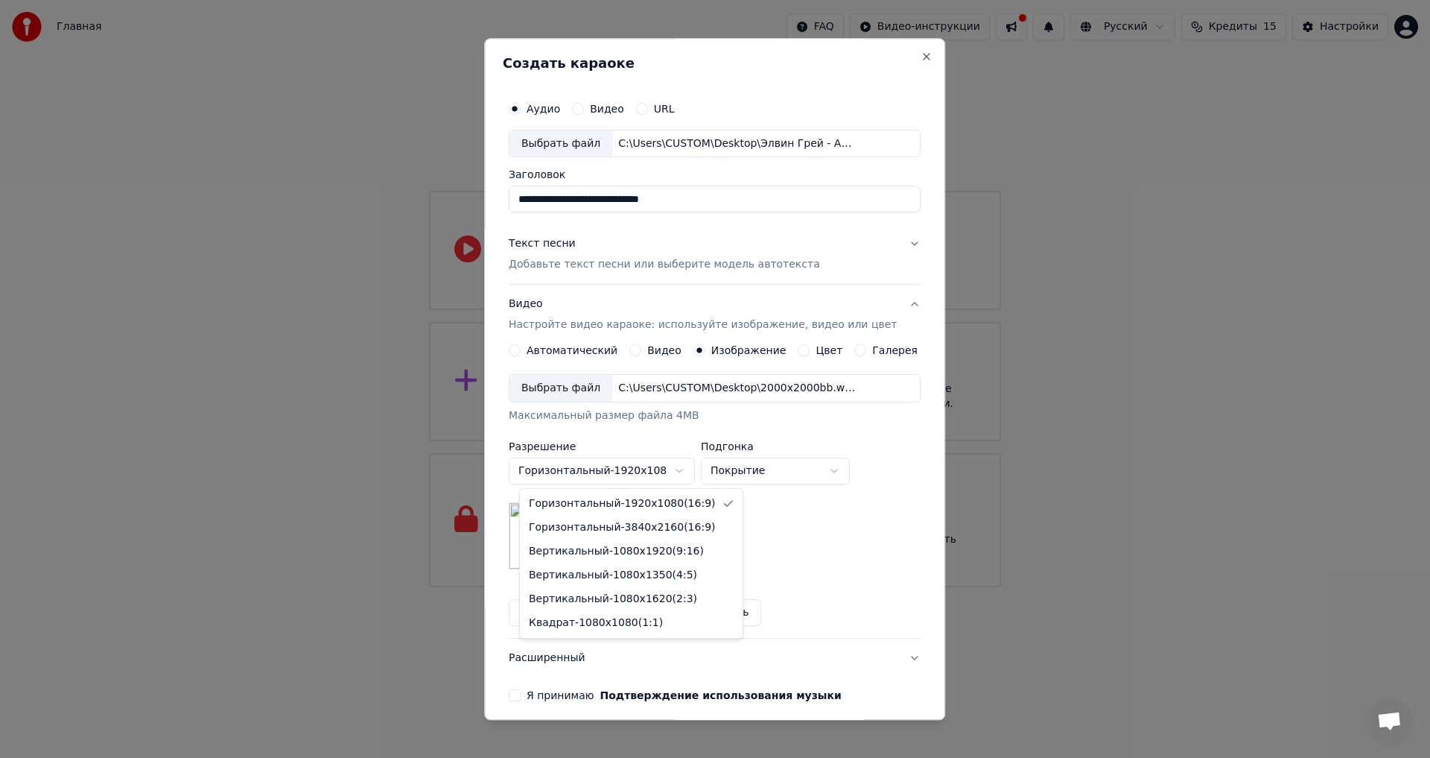
click at [624, 477] on body "**********" at bounding box center [715, 293] width 1430 height 587
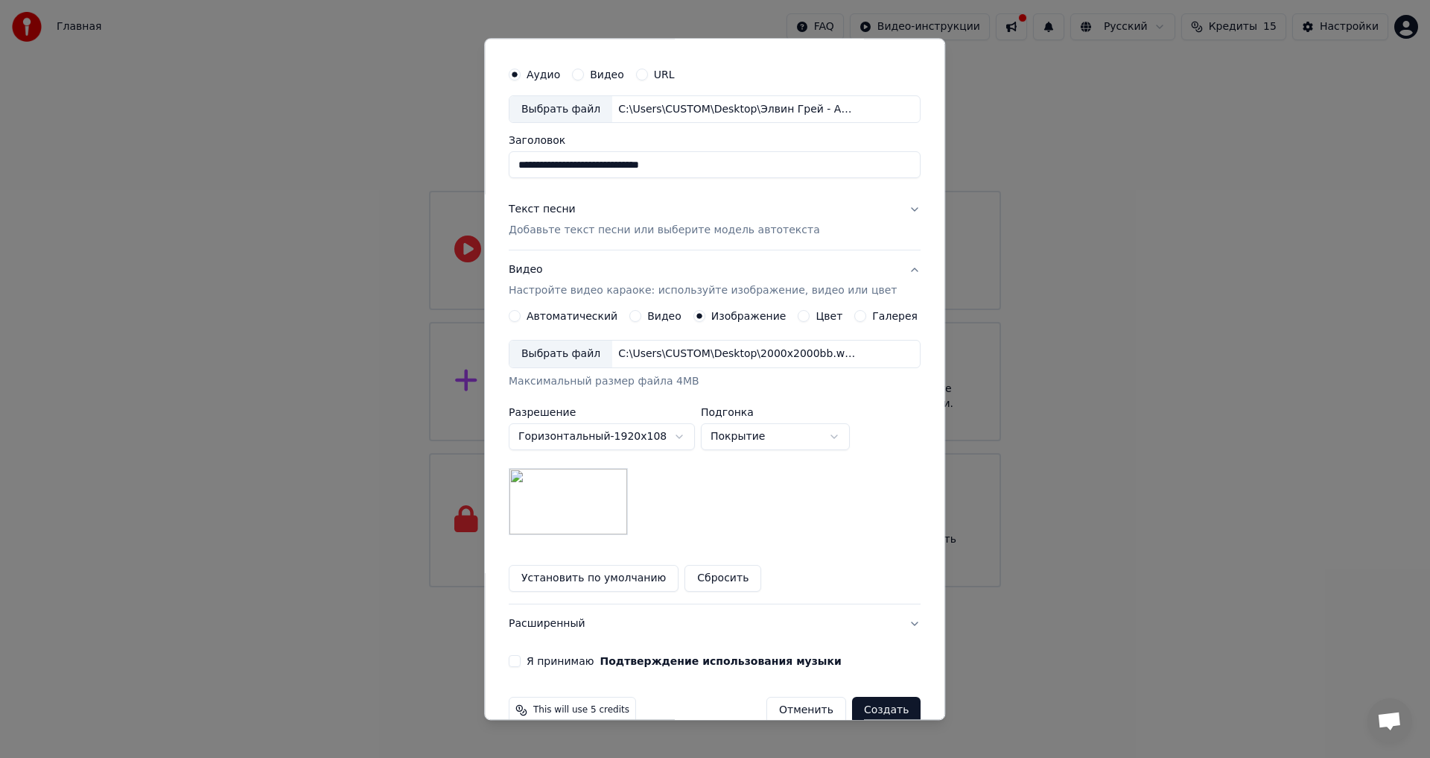
scroll to position [63, 0]
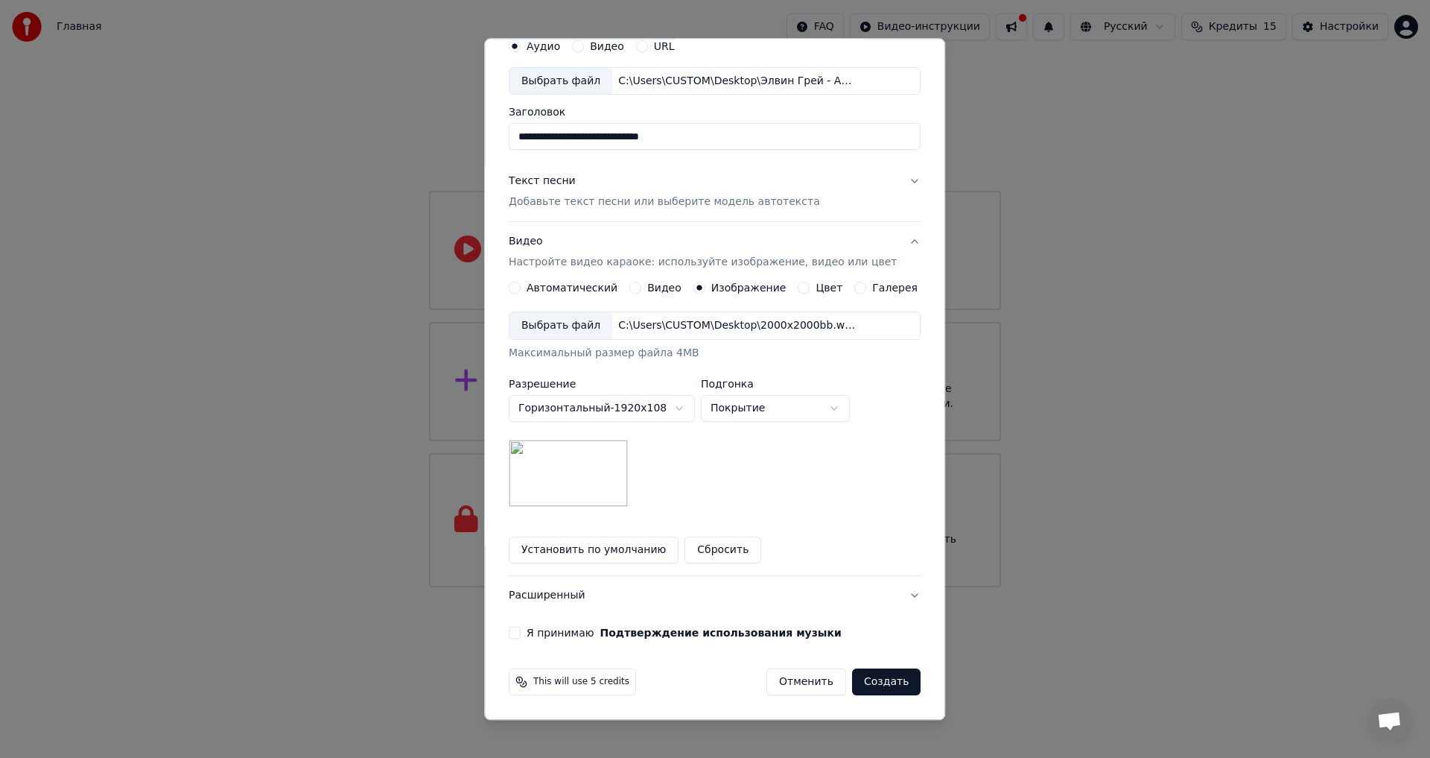
click at [521, 631] on button "Я принимаю Подтверждение использования музыки" at bounding box center [515, 633] width 12 height 12
click at [875, 688] on button "Создать" at bounding box center [886, 682] width 69 height 27
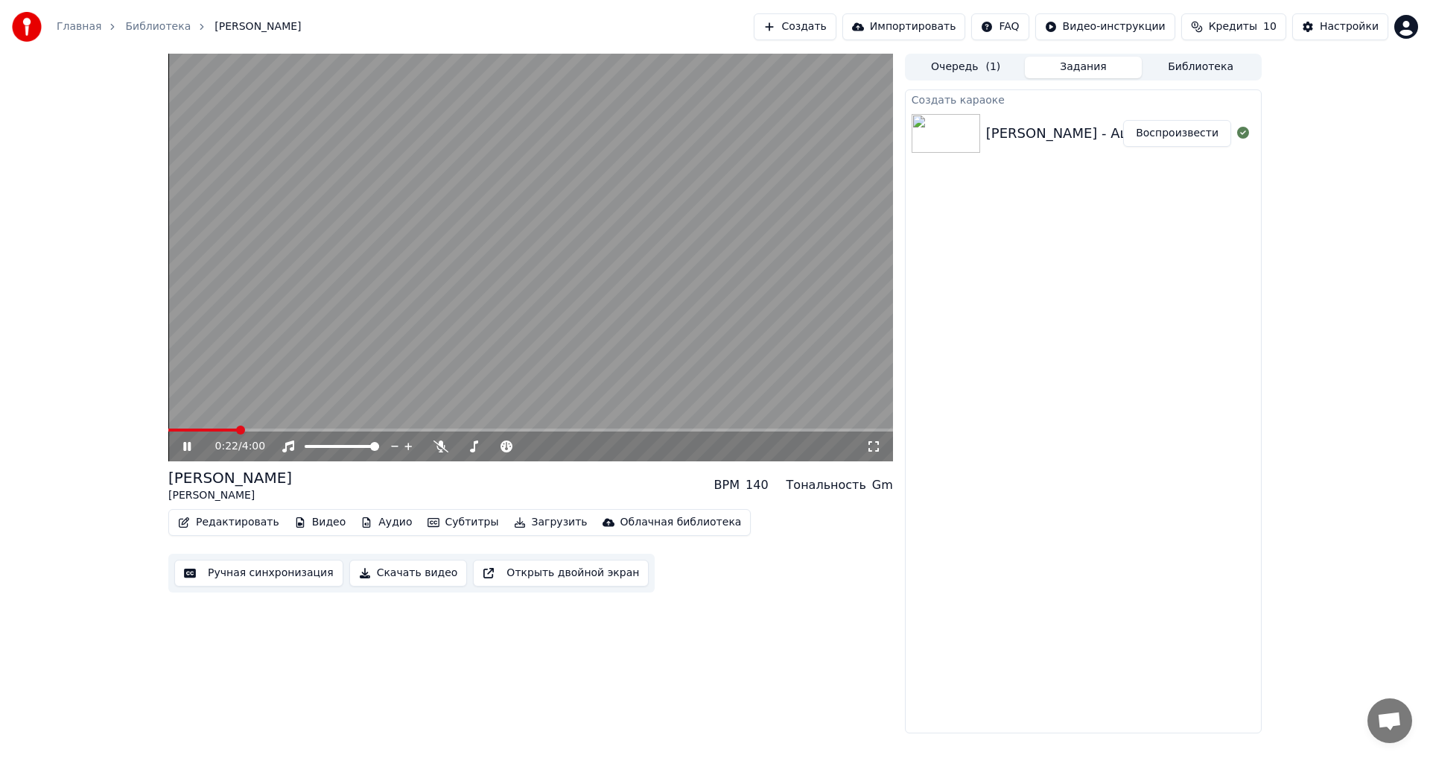
click at [186, 443] on icon at bounding box center [186, 446] width 7 height 9
click at [185, 442] on icon at bounding box center [197, 446] width 35 height 12
click at [184, 442] on icon at bounding box center [197, 446] width 35 height 12
click at [182, 443] on icon at bounding box center [197, 446] width 35 height 12
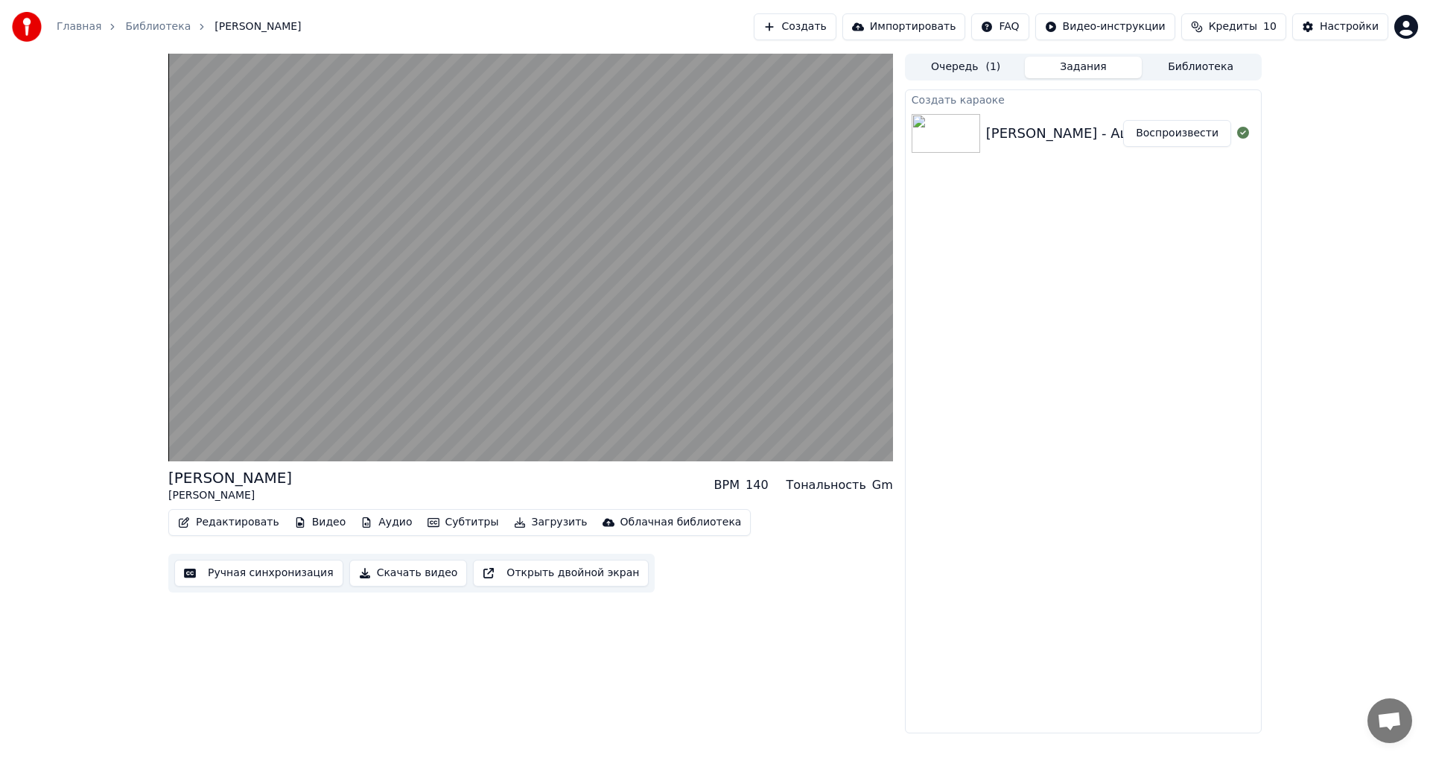
click at [990, 583] on div "Создать караоке Элвин Грей - Ашкына гомер (плюс) Воспроизвести" at bounding box center [1083, 411] width 357 height 644
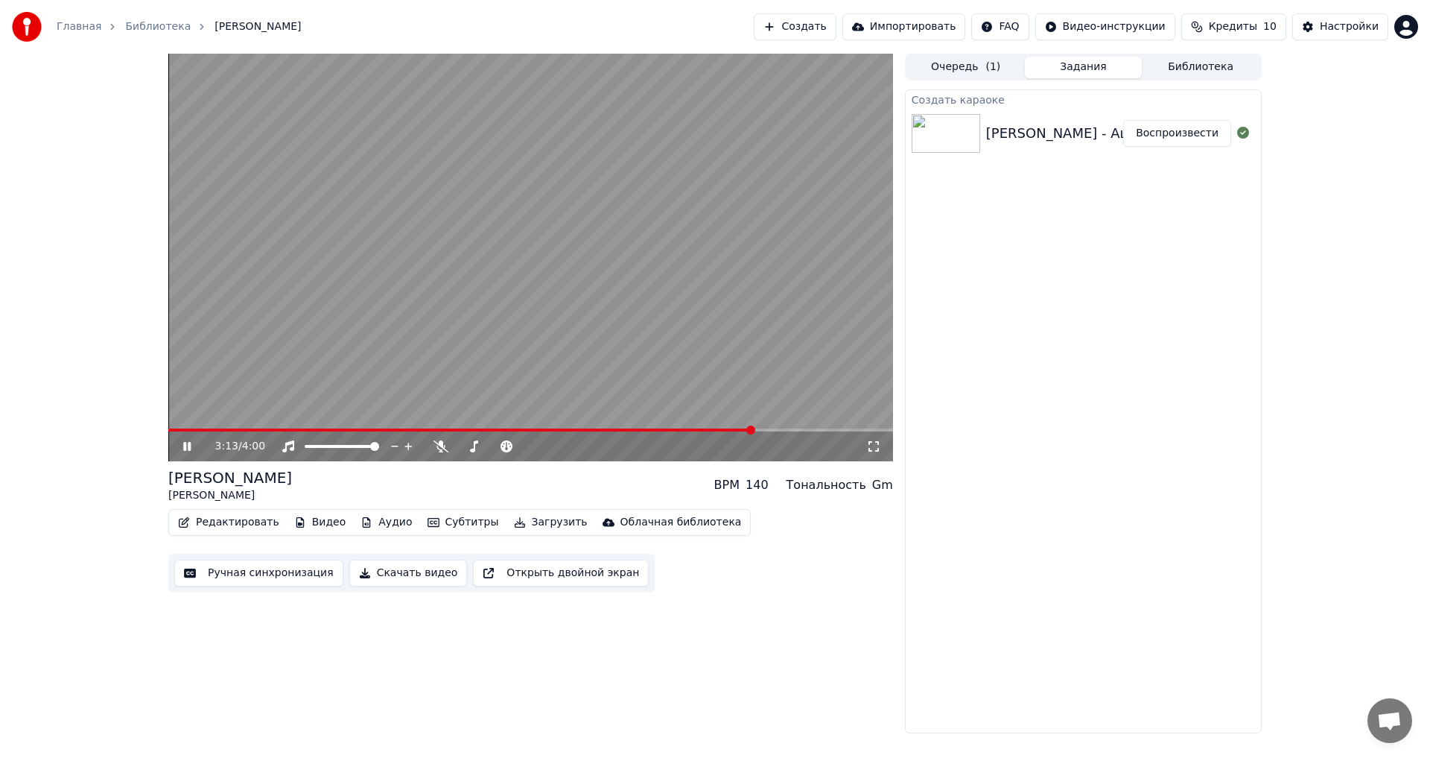
click at [704, 427] on video at bounding box center [530, 257] width 725 height 407
click at [711, 429] on span at bounding box center [439, 429] width 543 height 3
click at [185, 446] on icon at bounding box center [187, 446] width 9 height 10
click at [723, 428] on span at bounding box center [446, 429] width 556 height 3
click at [187, 445] on icon at bounding box center [197, 446] width 35 height 12
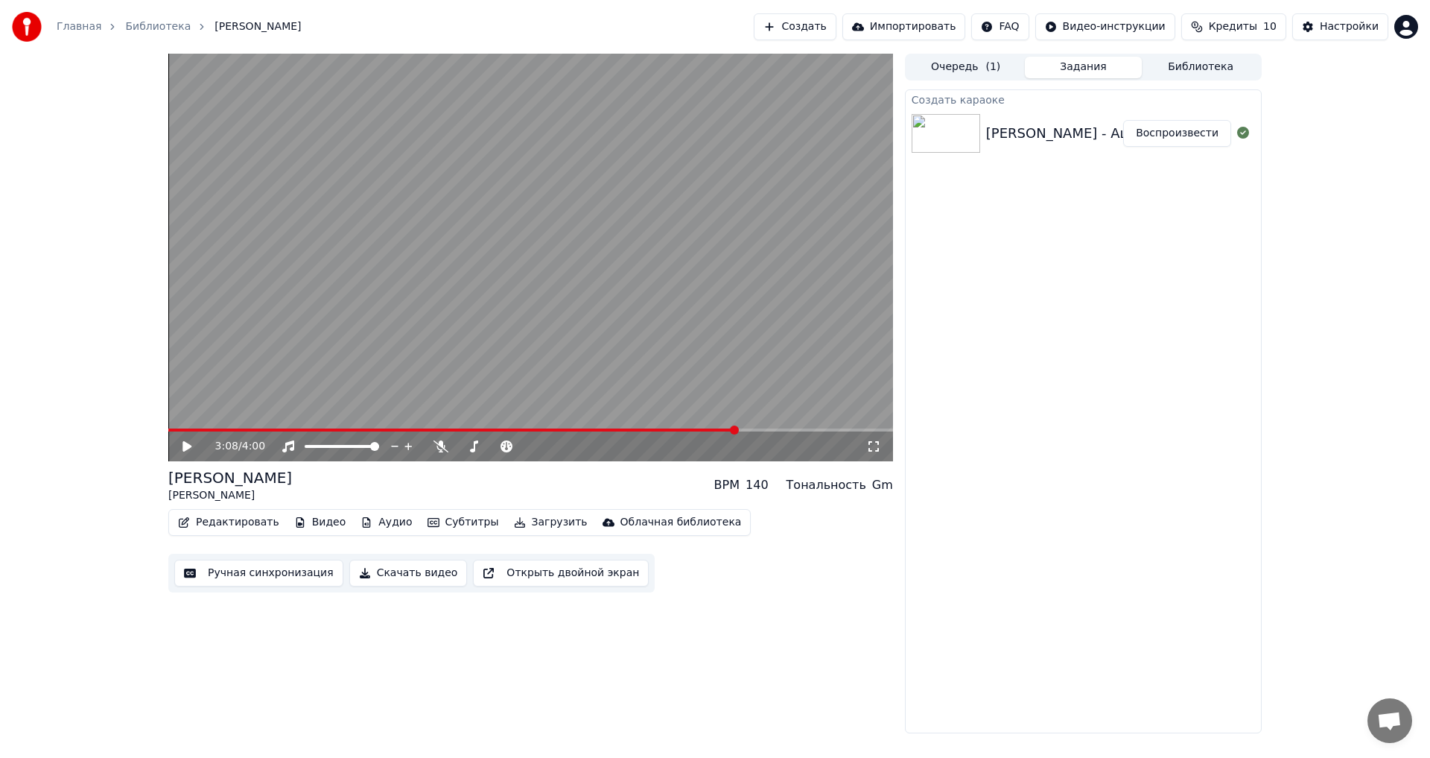
click at [244, 567] on button "Ручная синхронизация" at bounding box center [258, 572] width 169 height 27
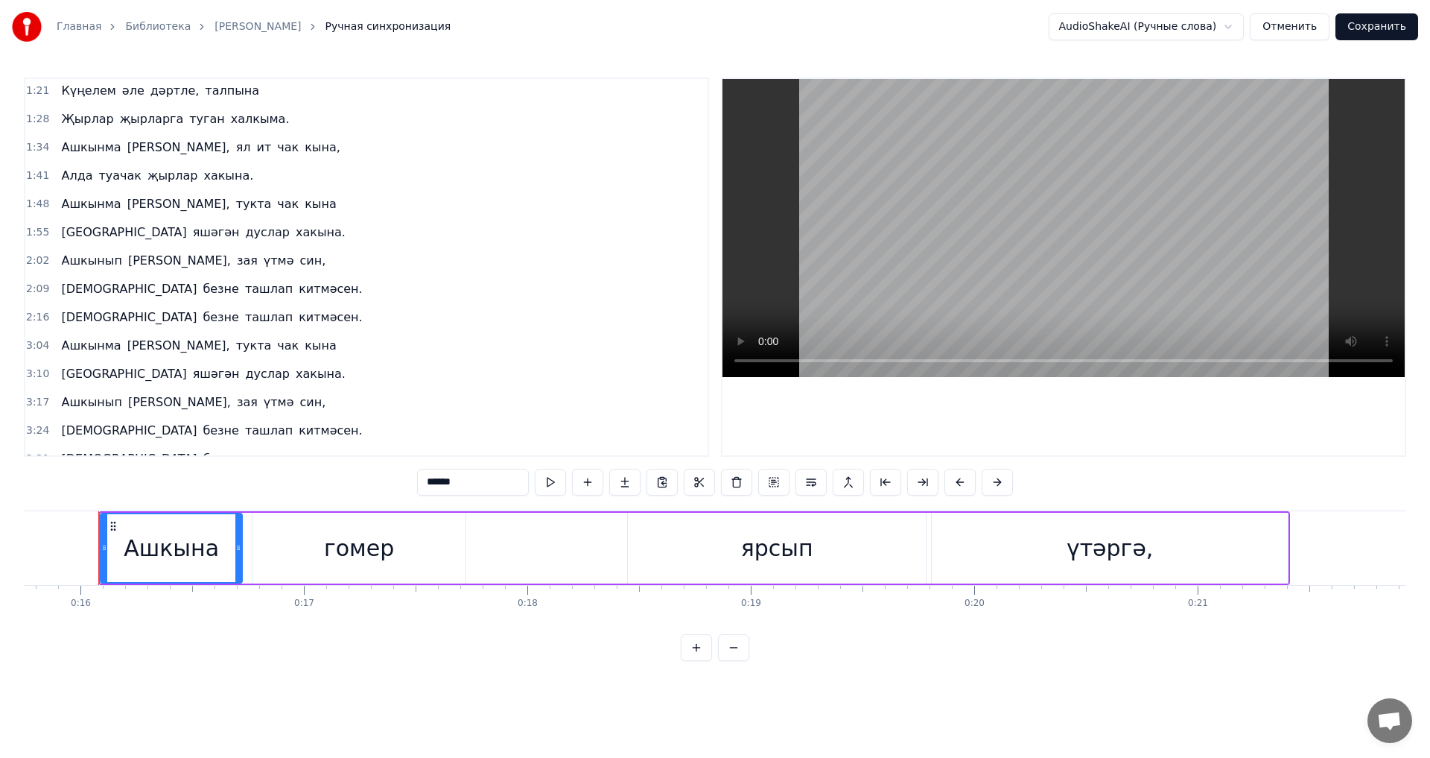
scroll to position [275, 0]
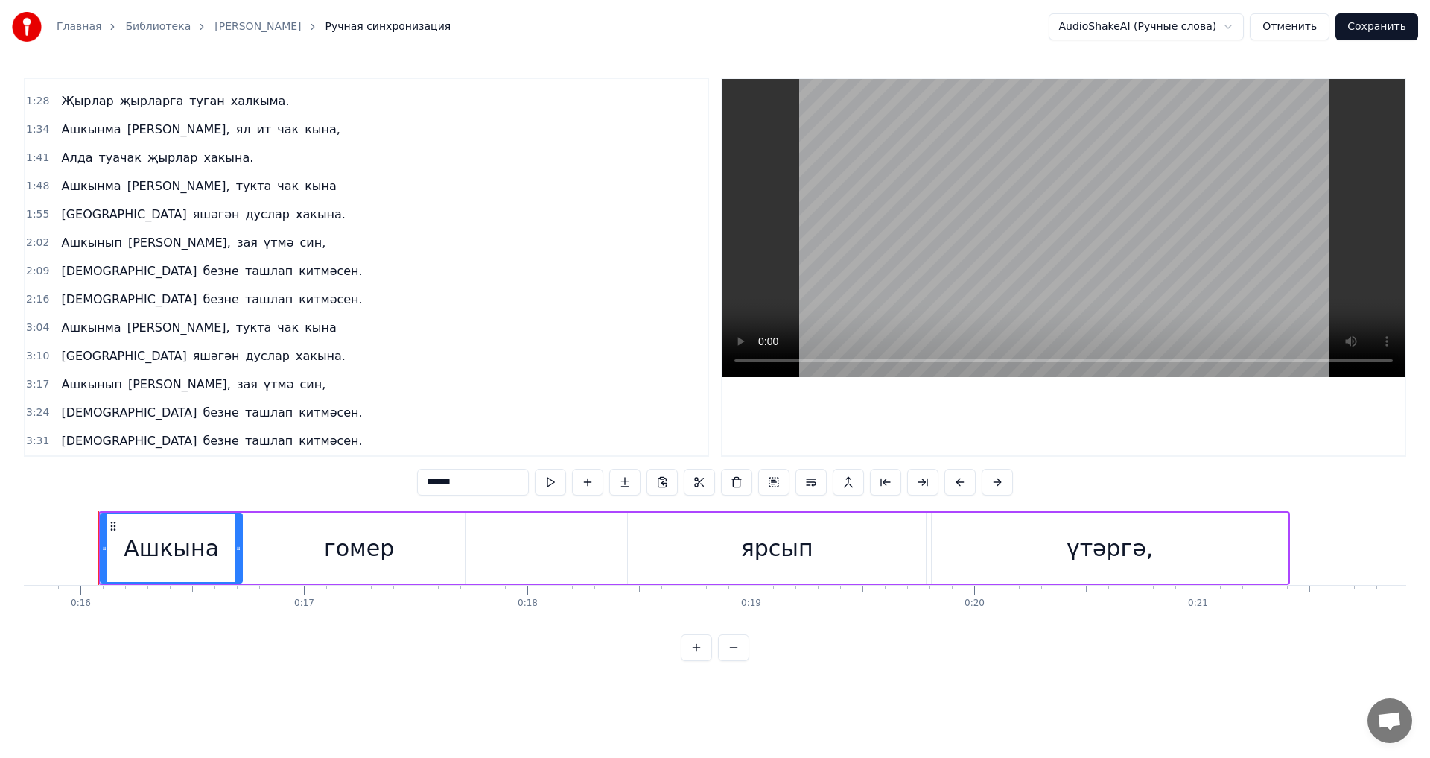
click at [142, 244] on span "гомер," at bounding box center [180, 242] width 106 height 17
type input "******"
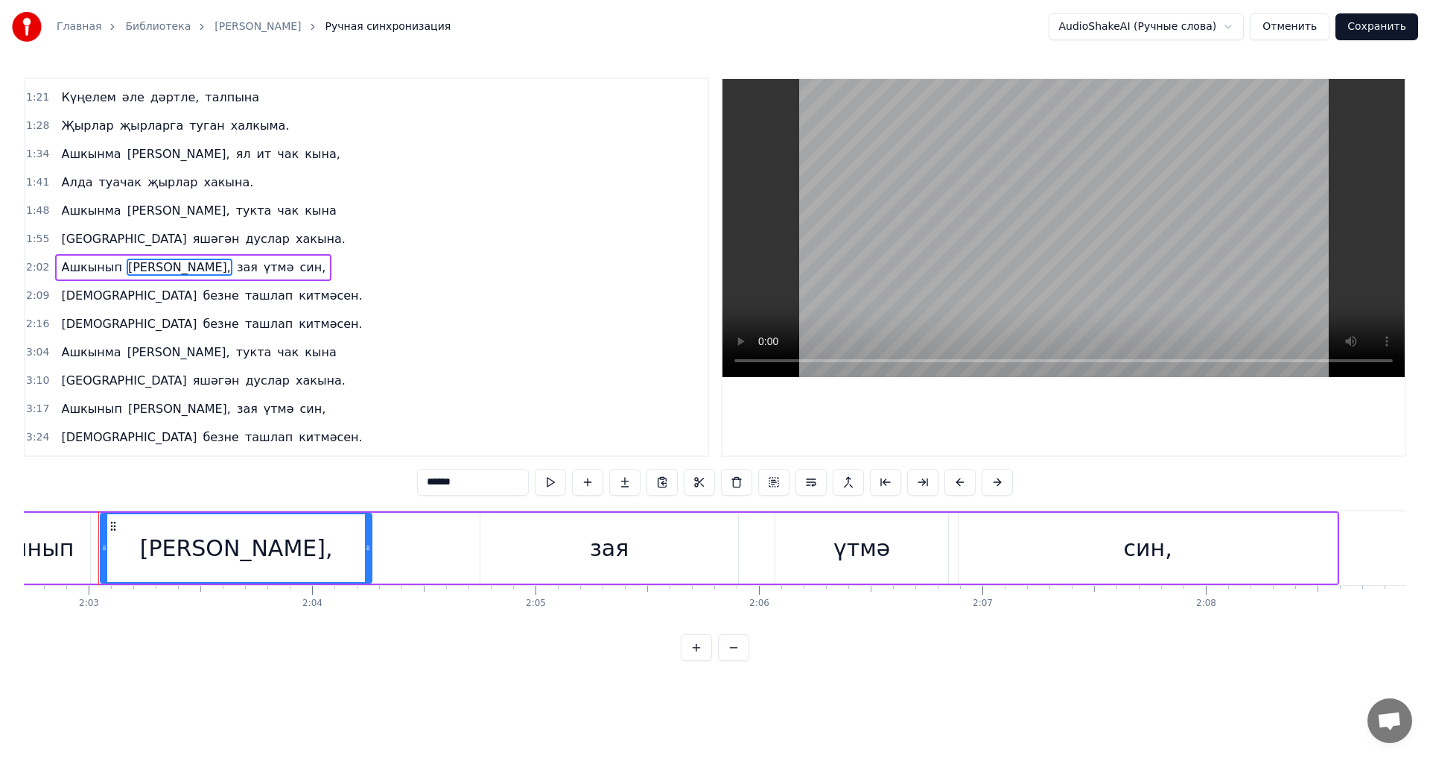
click at [74, 253] on div "2:02 Ашкынып гомер, зая үтмә син," at bounding box center [366, 267] width 682 height 28
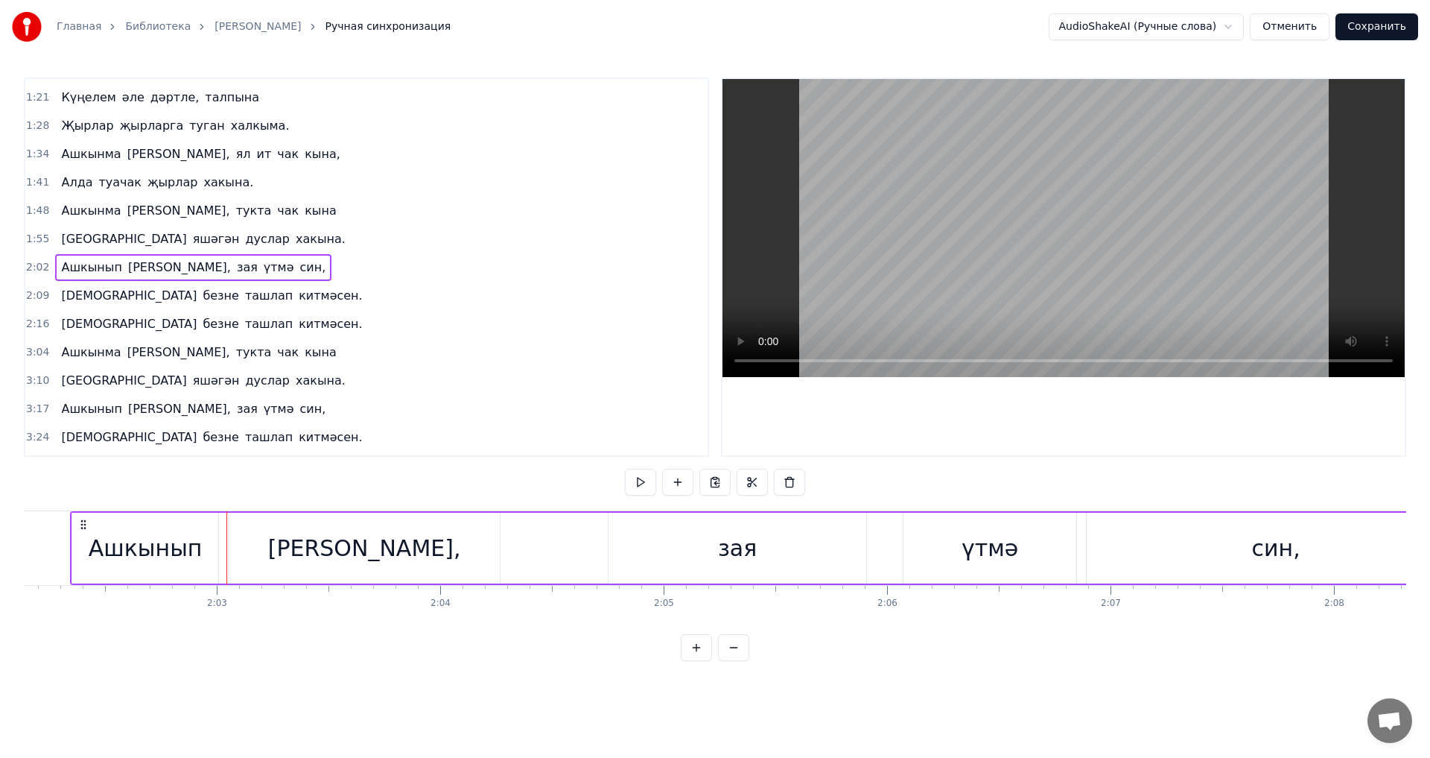
scroll to position [0, 27267]
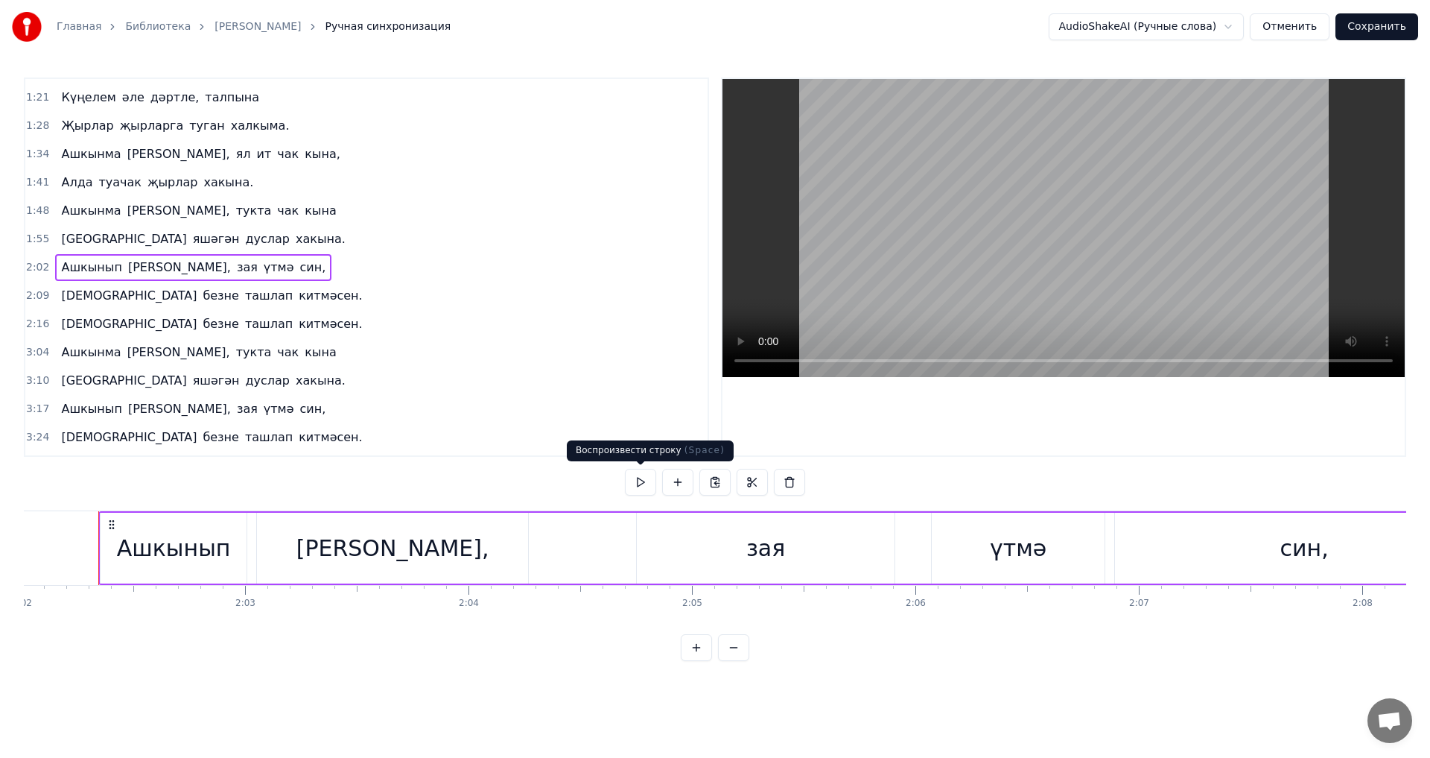
click at [639, 482] on button at bounding box center [640, 482] width 31 height 27
click at [65, 340] on div "Ашкынма гомер, тукта чак кына" at bounding box center [198, 352] width 287 height 27
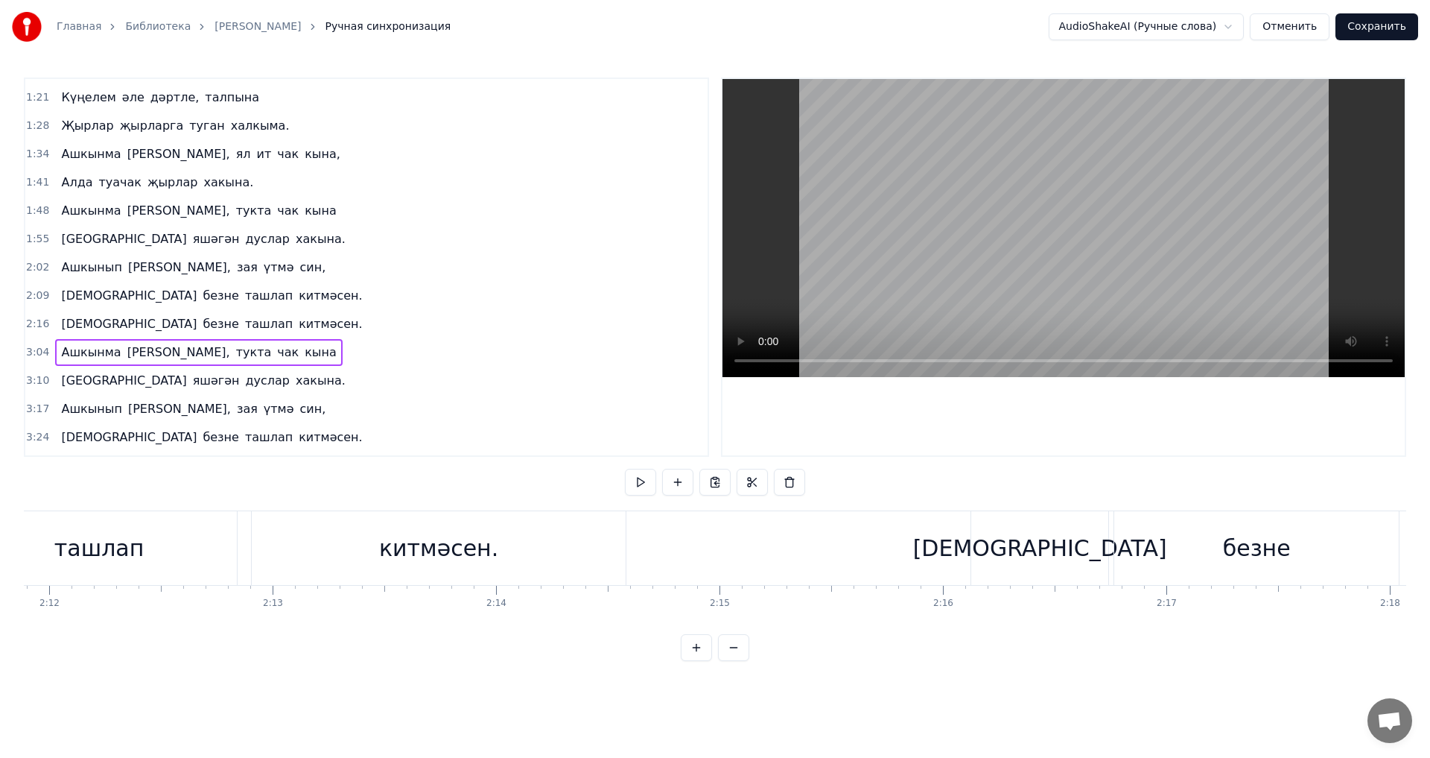
scroll to position [0, 28662]
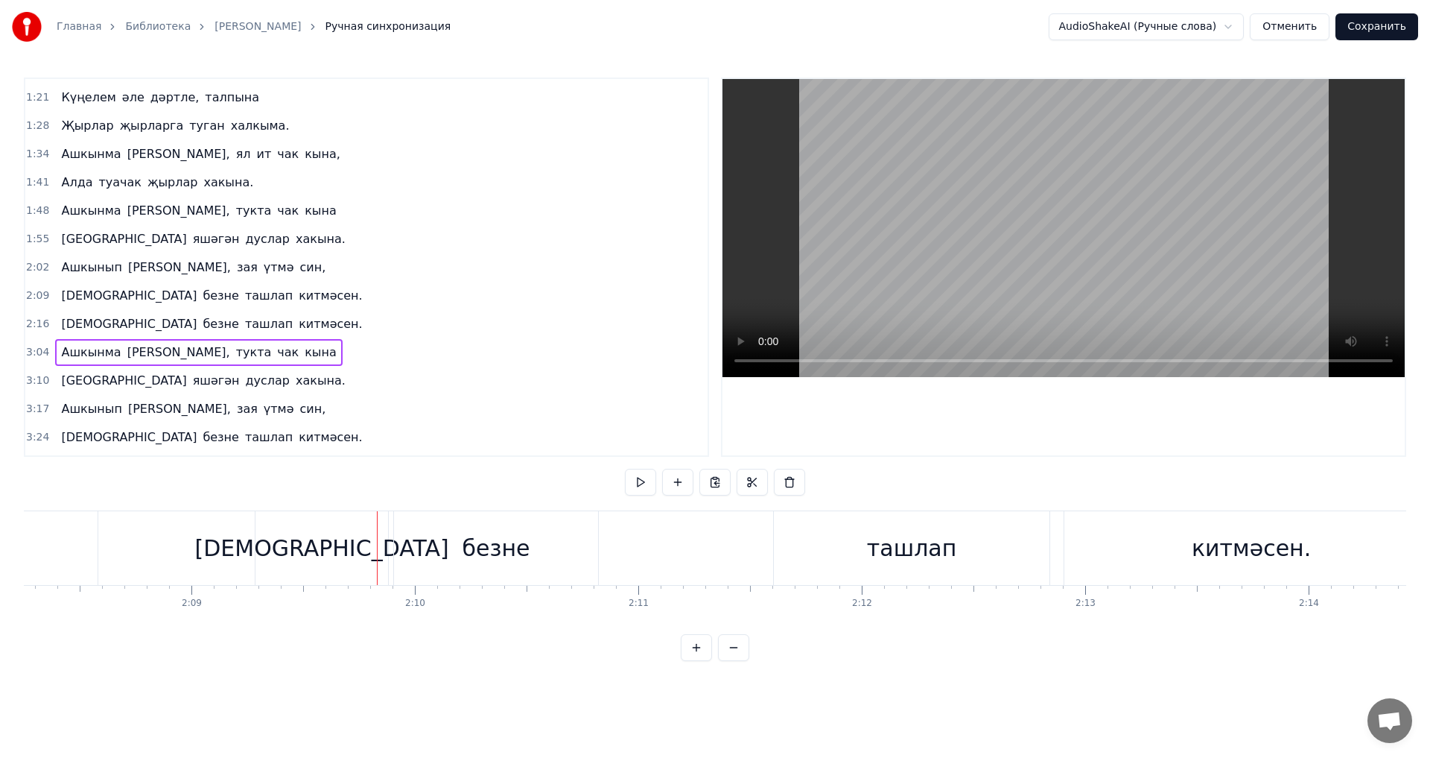
click at [101, 340] on div "Ашкынма гомер, тукта чак кына" at bounding box center [198, 352] width 287 height 27
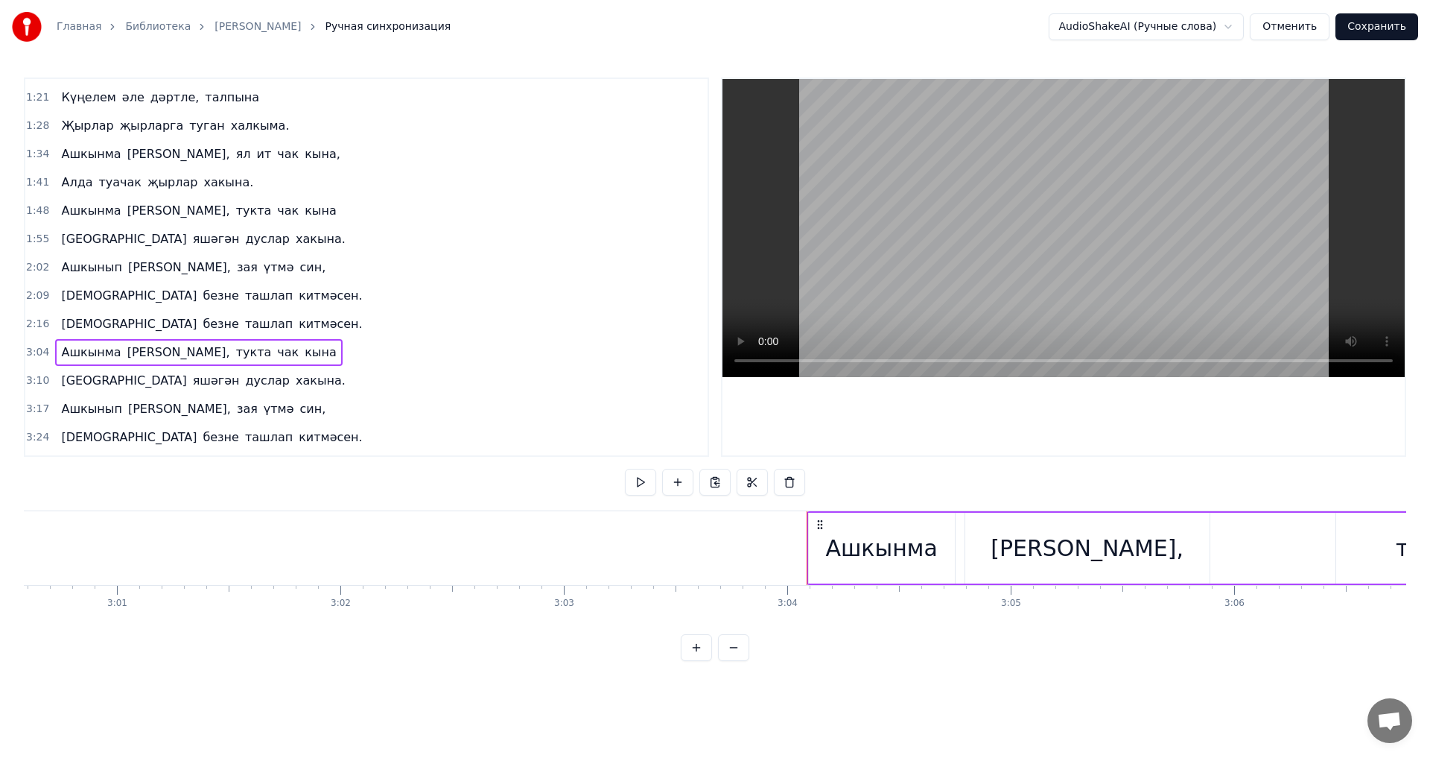
scroll to position [0, 41065]
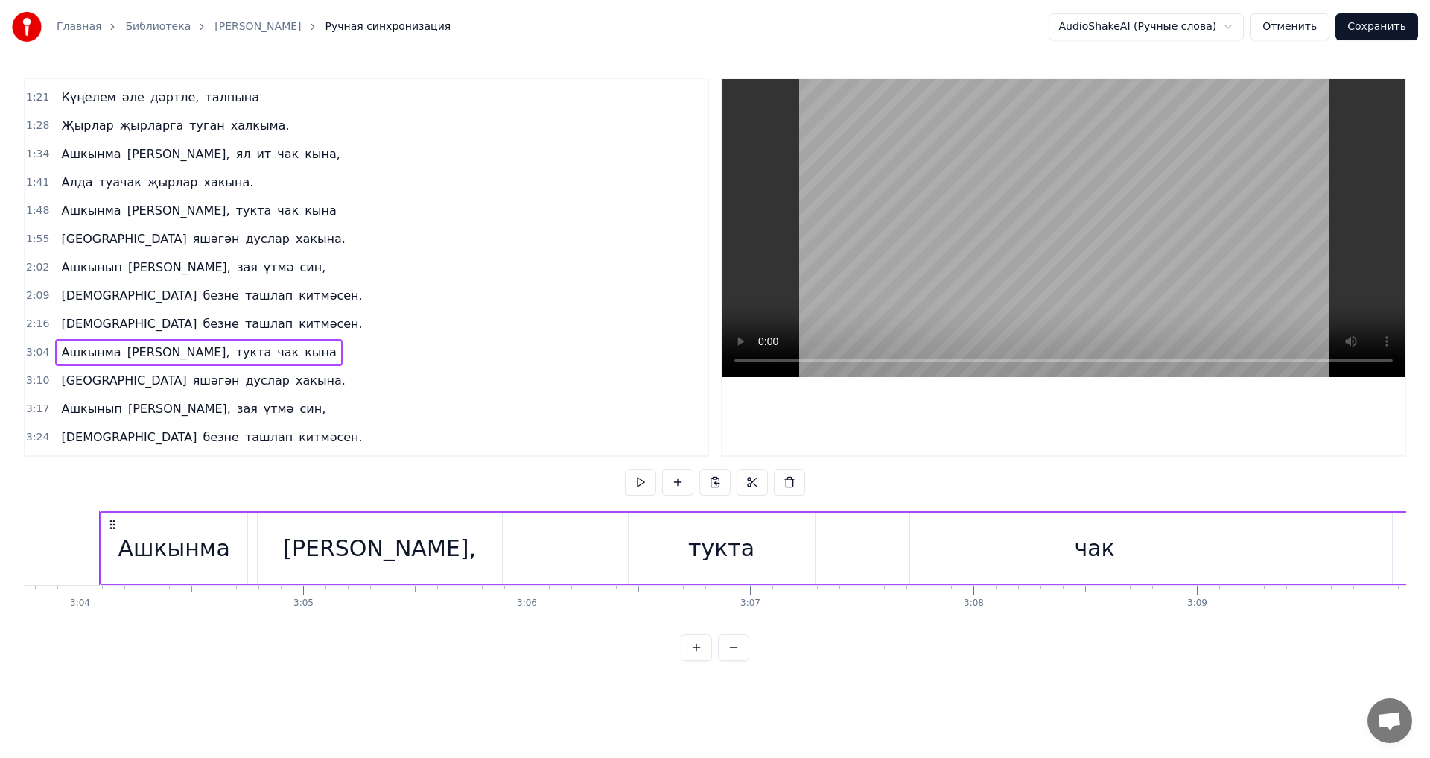
click at [77, 340] on div "Ашкынма гомер, тукта чак кына" at bounding box center [198, 352] width 287 height 27
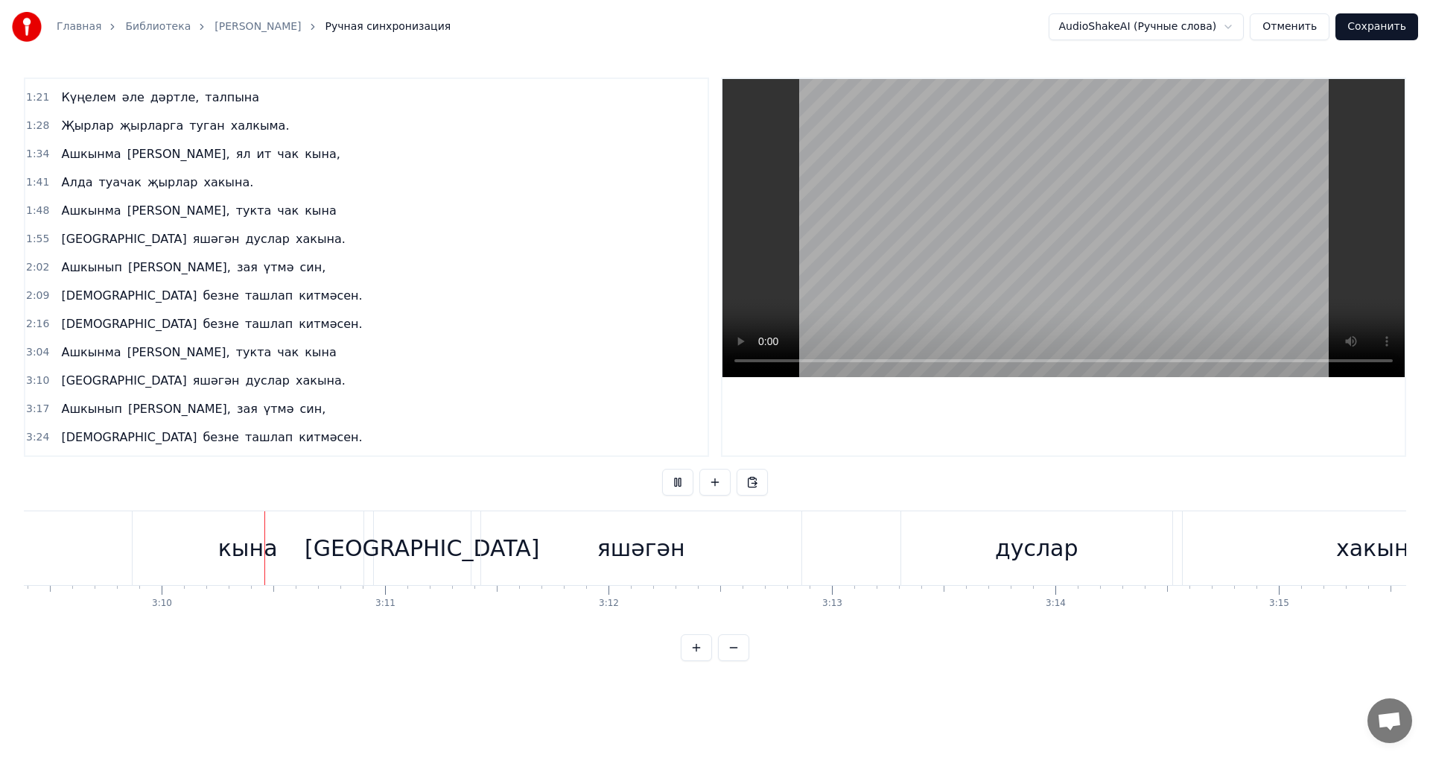
scroll to position [0, 42347]
click at [235, 551] on div "кына" at bounding box center [225, 548] width 60 height 34
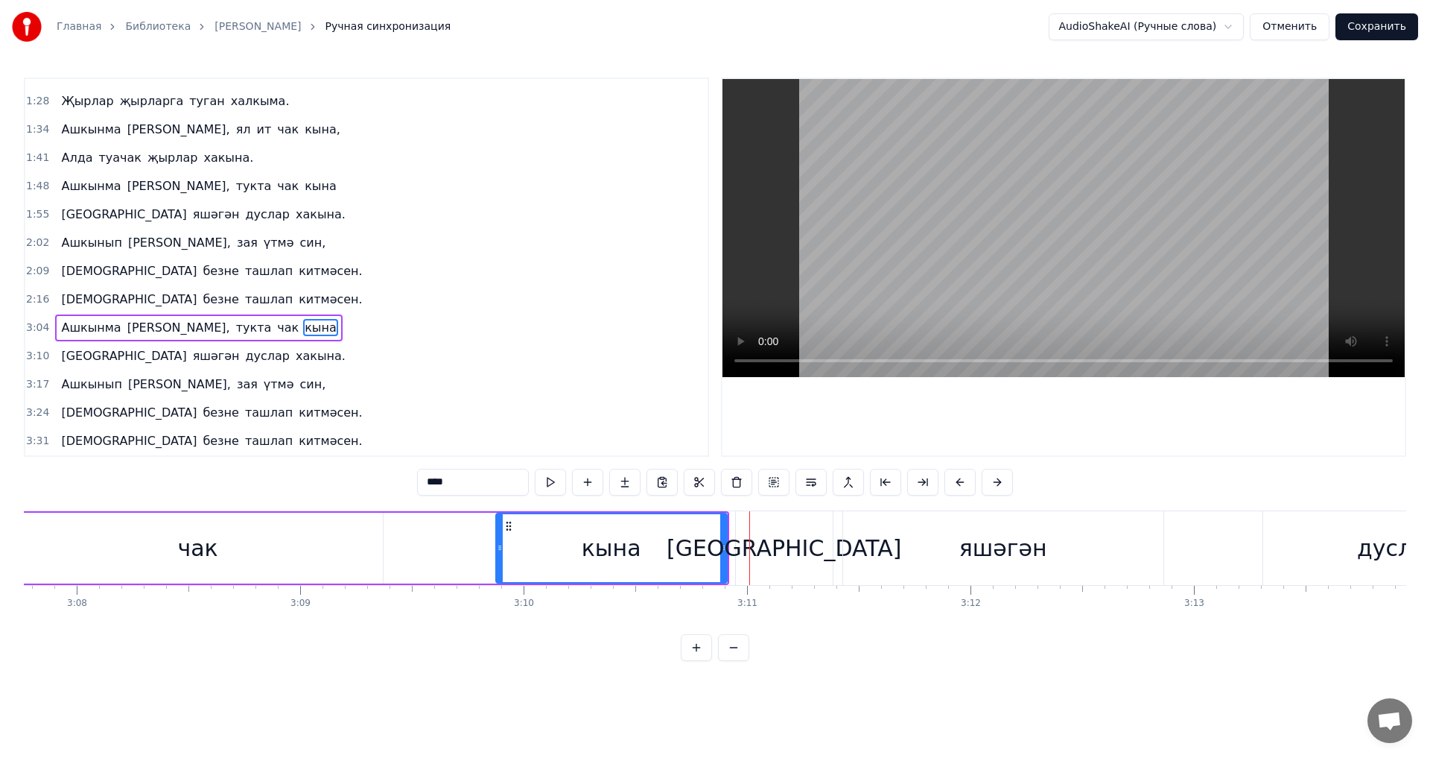
scroll to position [0, 41932]
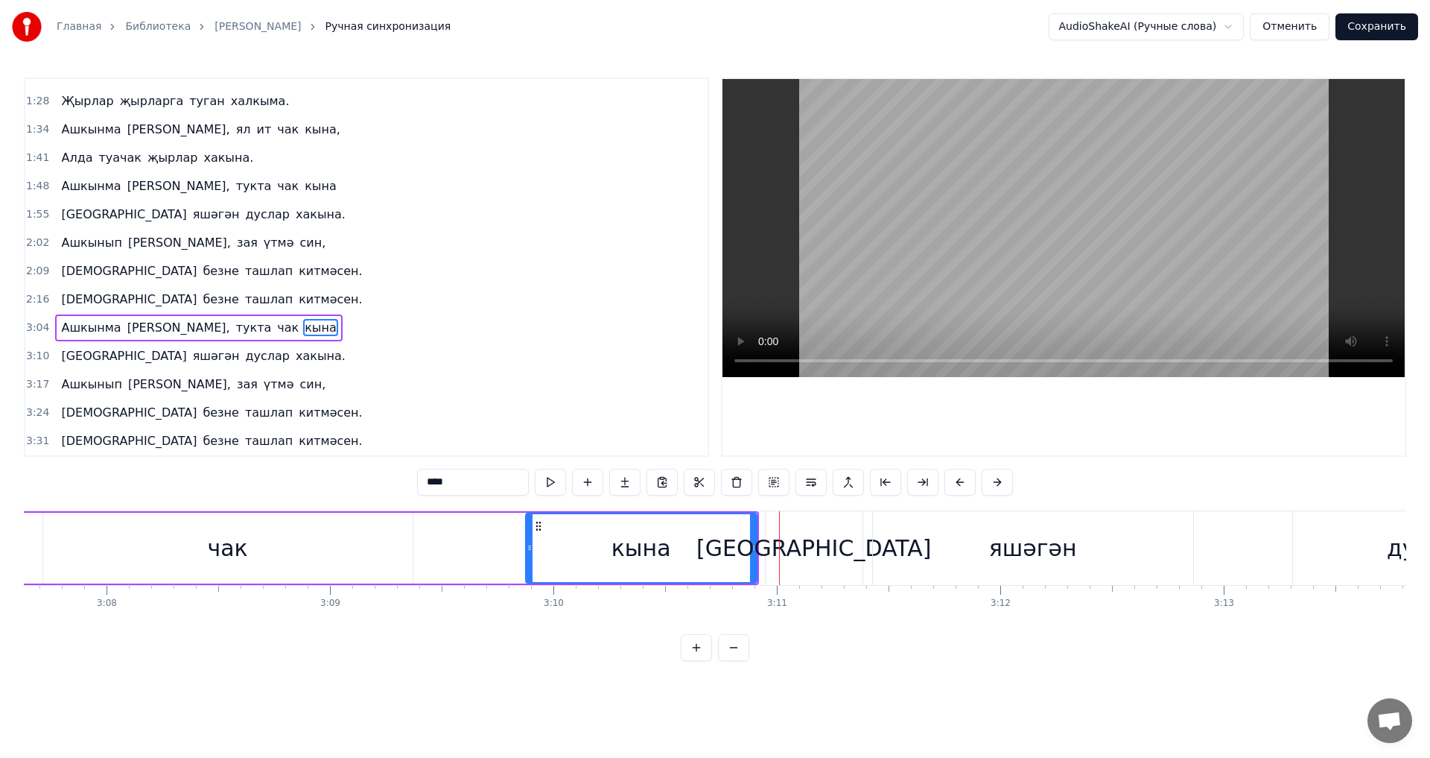
click at [372, 552] on div "чак" at bounding box center [227, 548] width 369 height 71
type input "***"
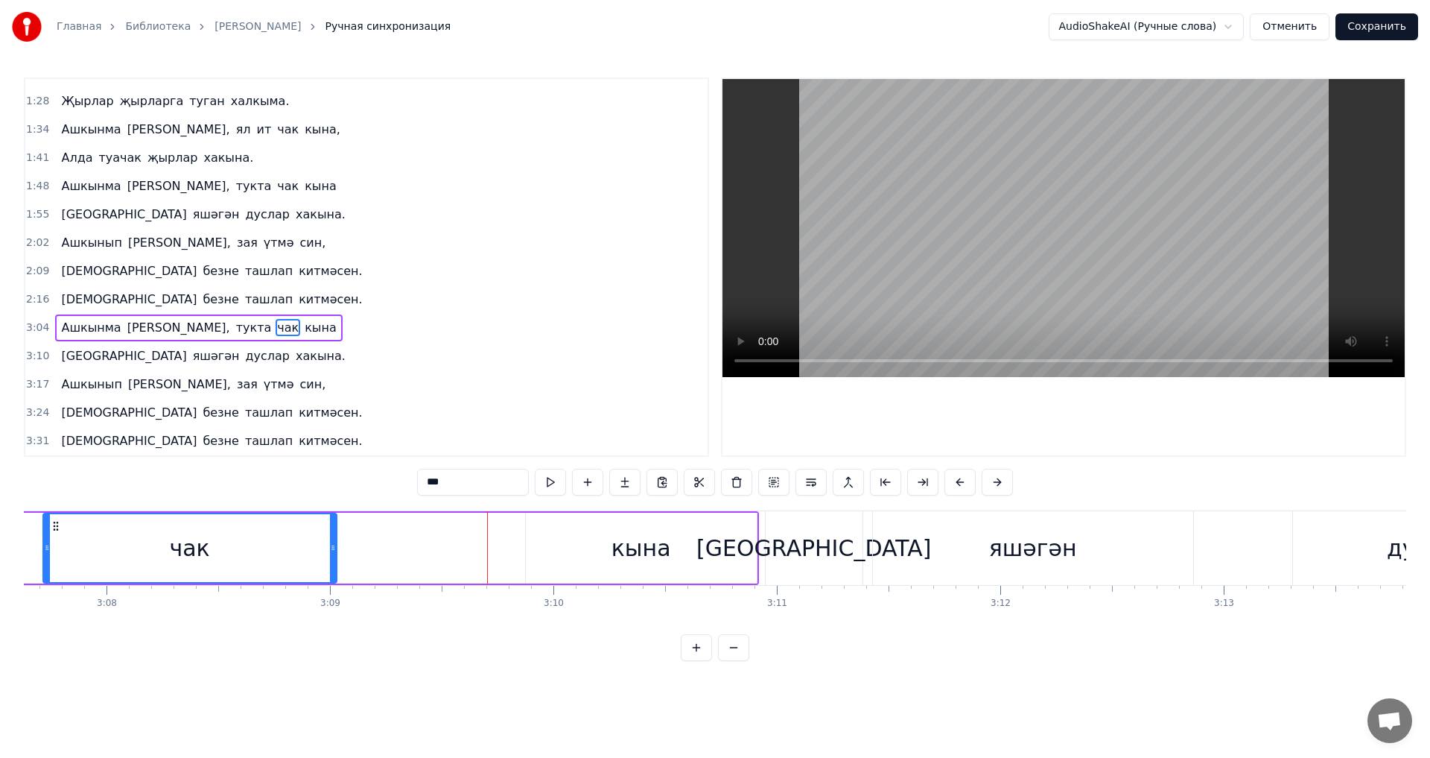
drag, startPoint x: 408, startPoint y: 547, endPoint x: 324, endPoint y: 551, distance: 84.3
click at [330, 551] on icon at bounding box center [333, 548] width 6 height 12
click at [66, 536] on div "чак" at bounding box center [186, 548] width 284 height 68
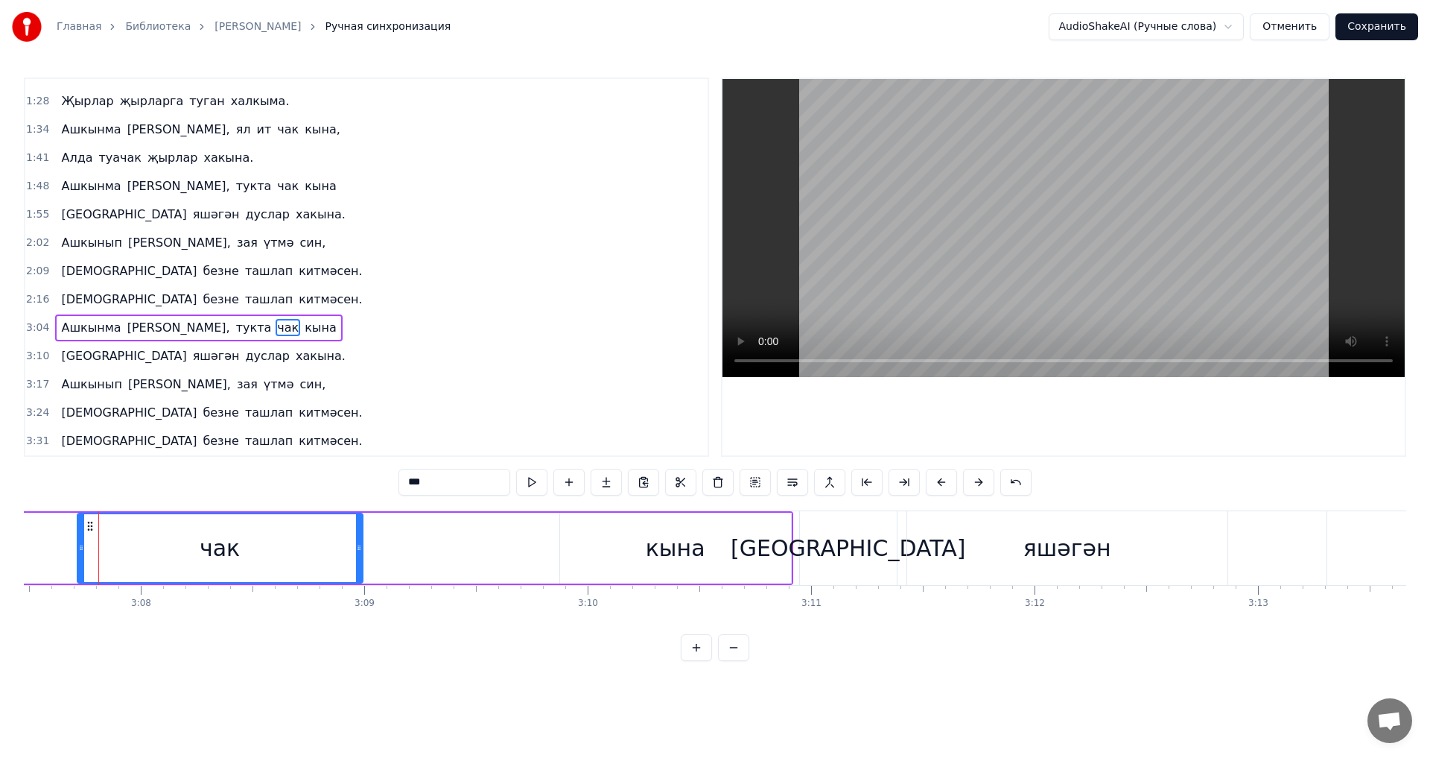
click at [54, 550] on div "Ашкынма гомер, тукта чак кына" at bounding box center [29, 548] width 1527 height 74
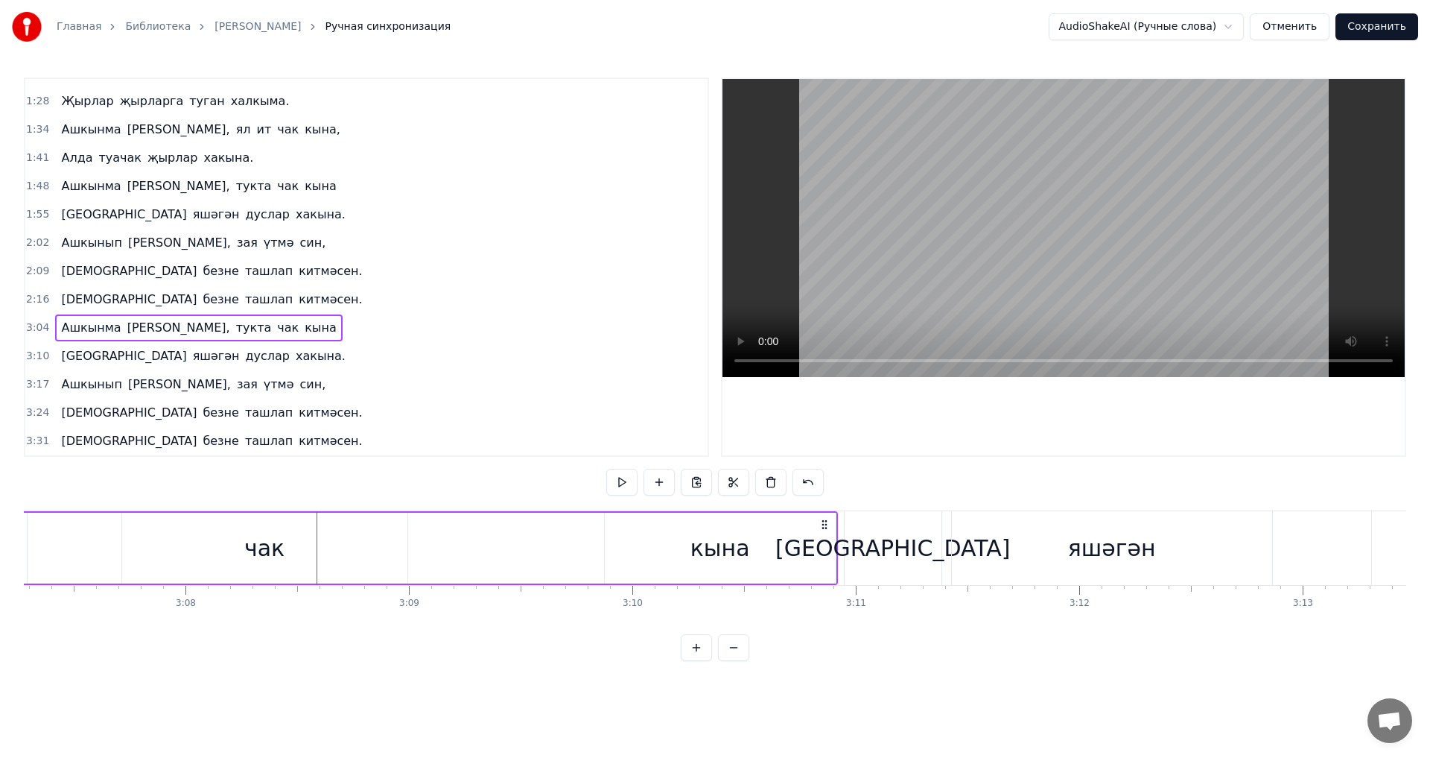
click at [743, 661] on button at bounding box center [733, 647] width 31 height 27
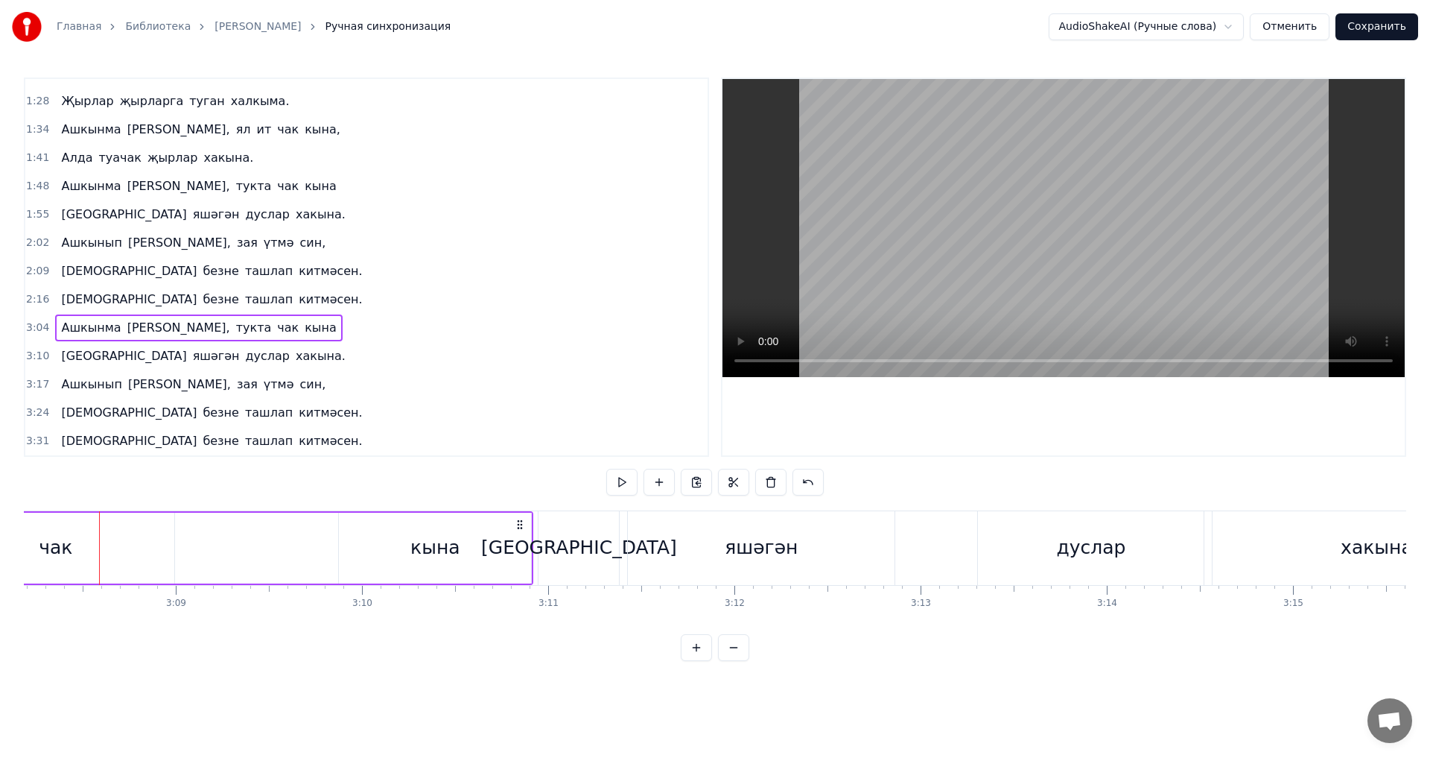
click at [740, 659] on button at bounding box center [733, 647] width 31 height 27
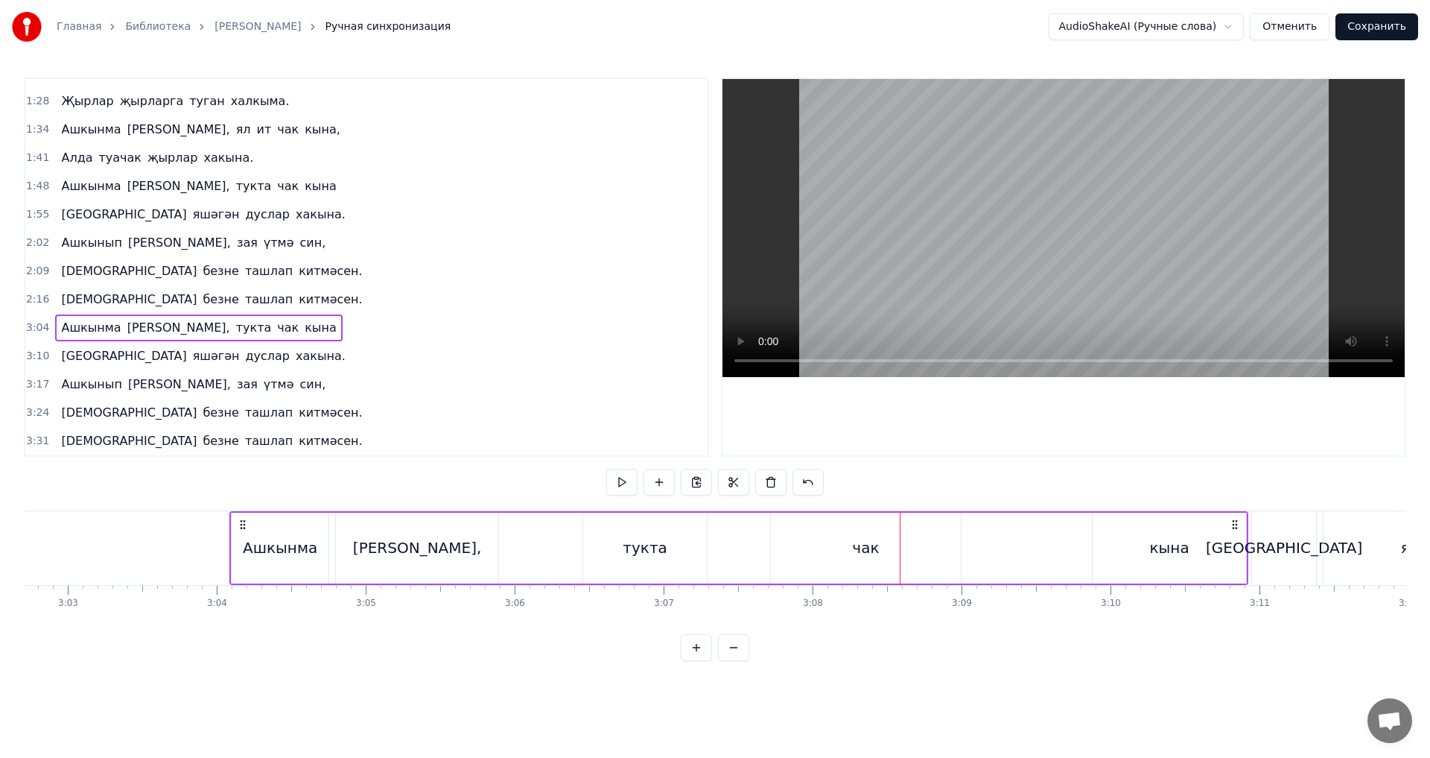
scroll to position [0, 27064]
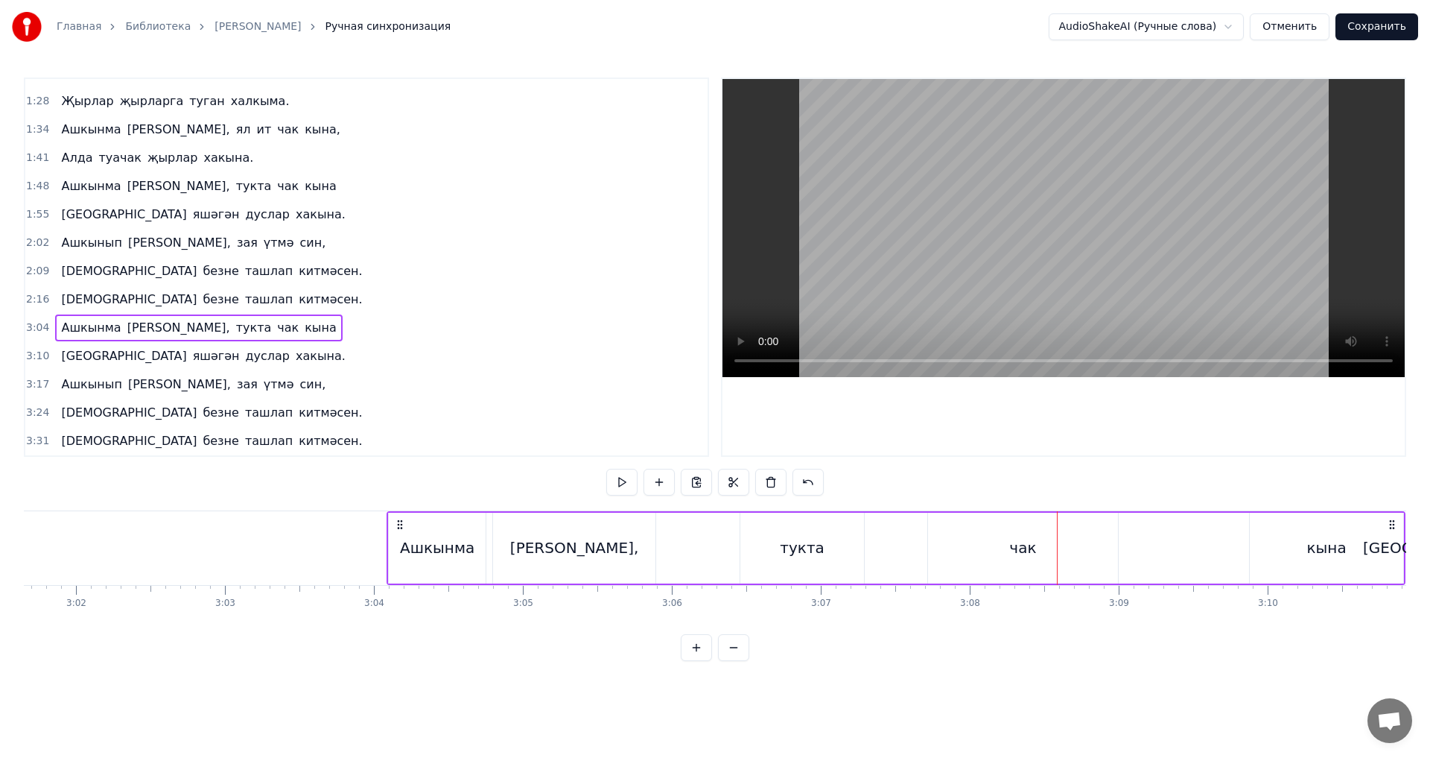
click at [854, 556] on div "тукта" at bounding box center [802, 548] width 124 height 71
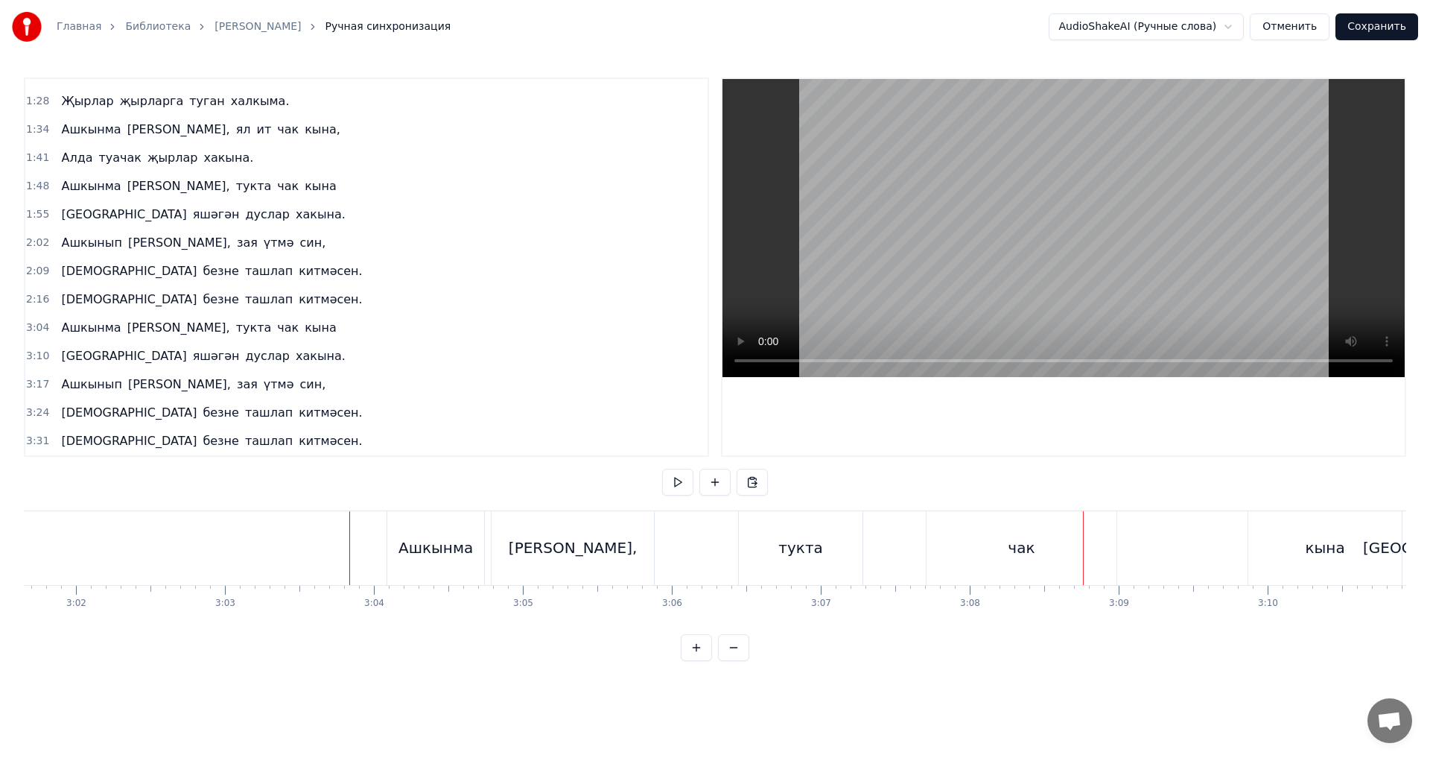
click at [1040, 551] on div "чак" at bounding box center [1022, 548] width 190 height 74
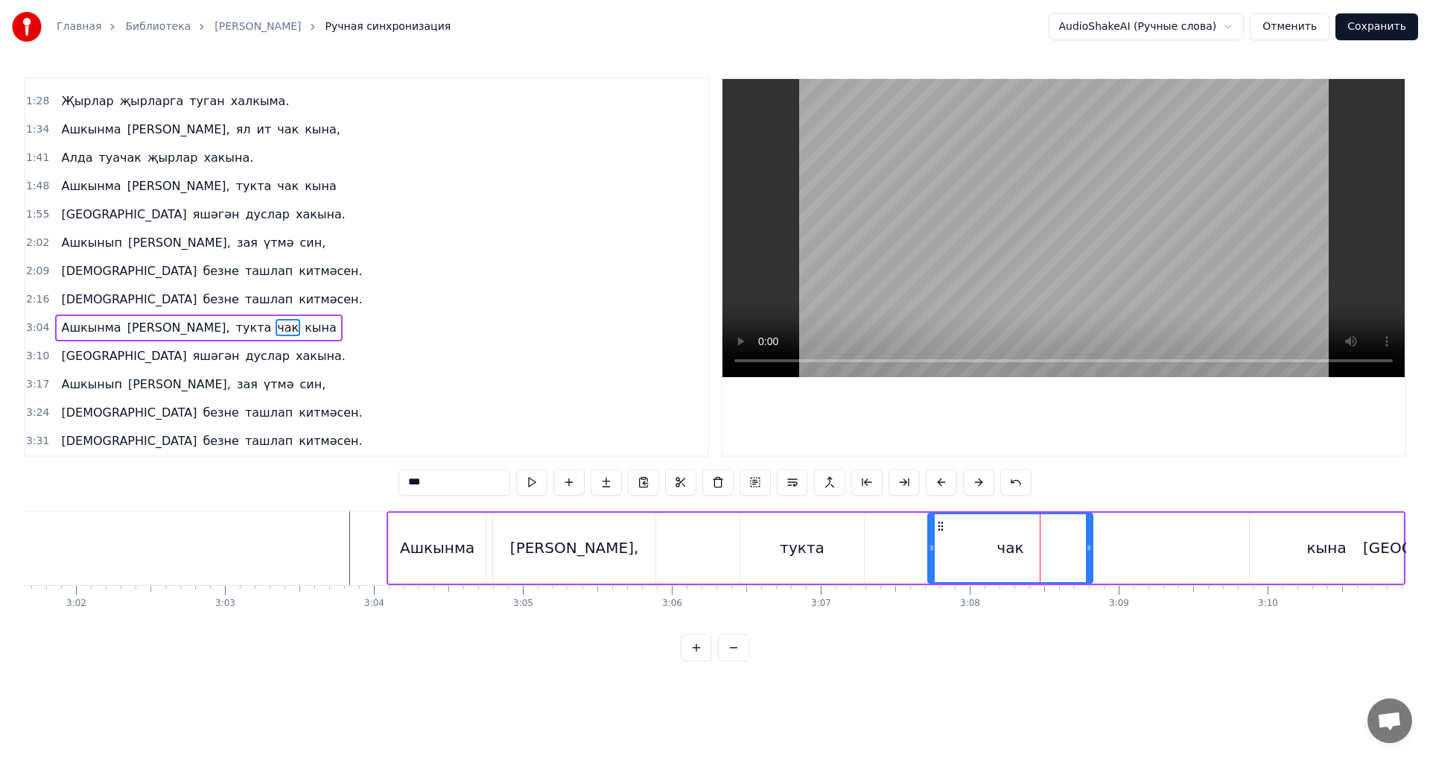
drag, startPoint x: 1116, startPoint y: 544, endPoint x: 1091, endPoint y: 548, distance: 25.6
click at [1091, 548] on icon at bounding box center [1089, 548] width 6 height 12
click at [899, 548] on div "Ашкынма гомер, тукта чак кына" at bounding box center [896, 548] width 1019 height 74
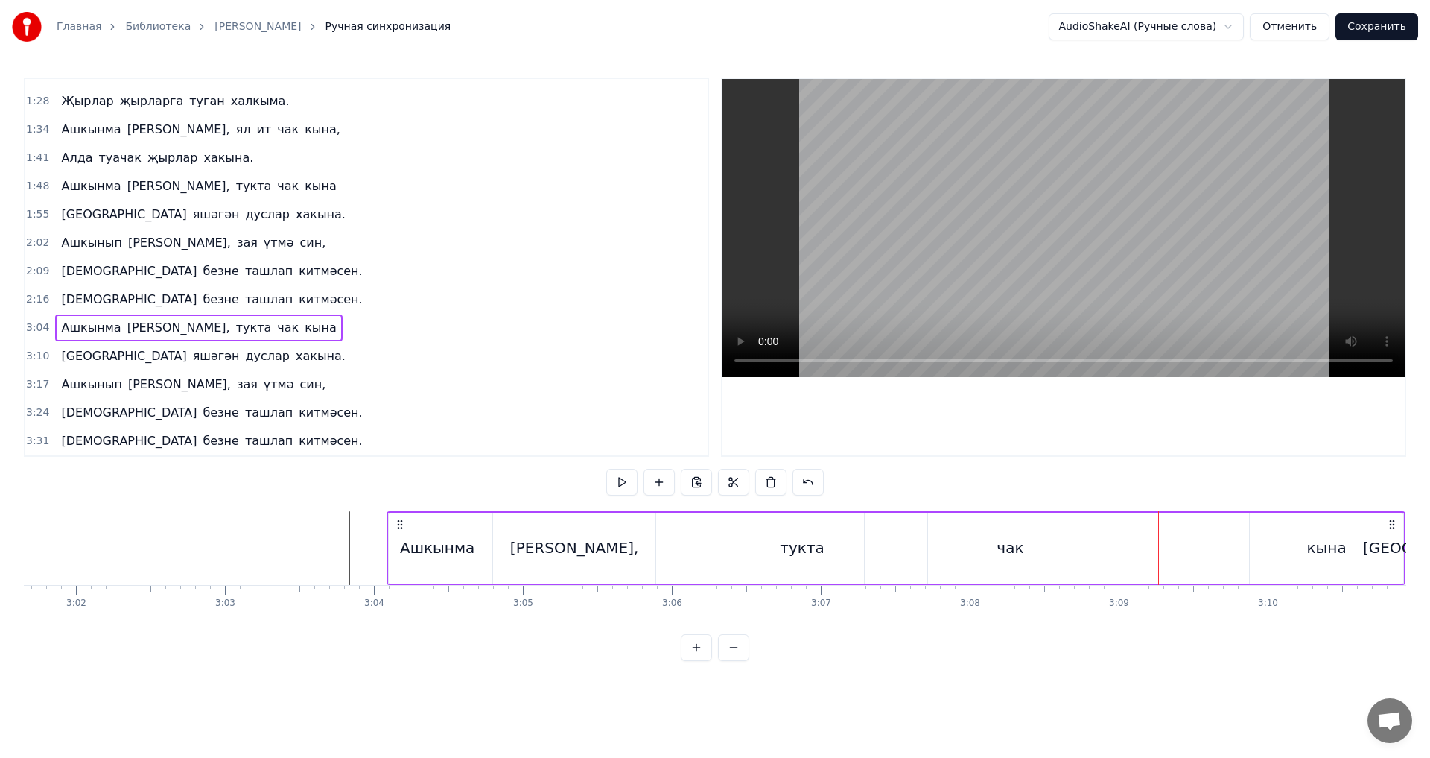
click at [1360, 557] on div "кына" at bounding box center [1326, 548] width 153 height 71
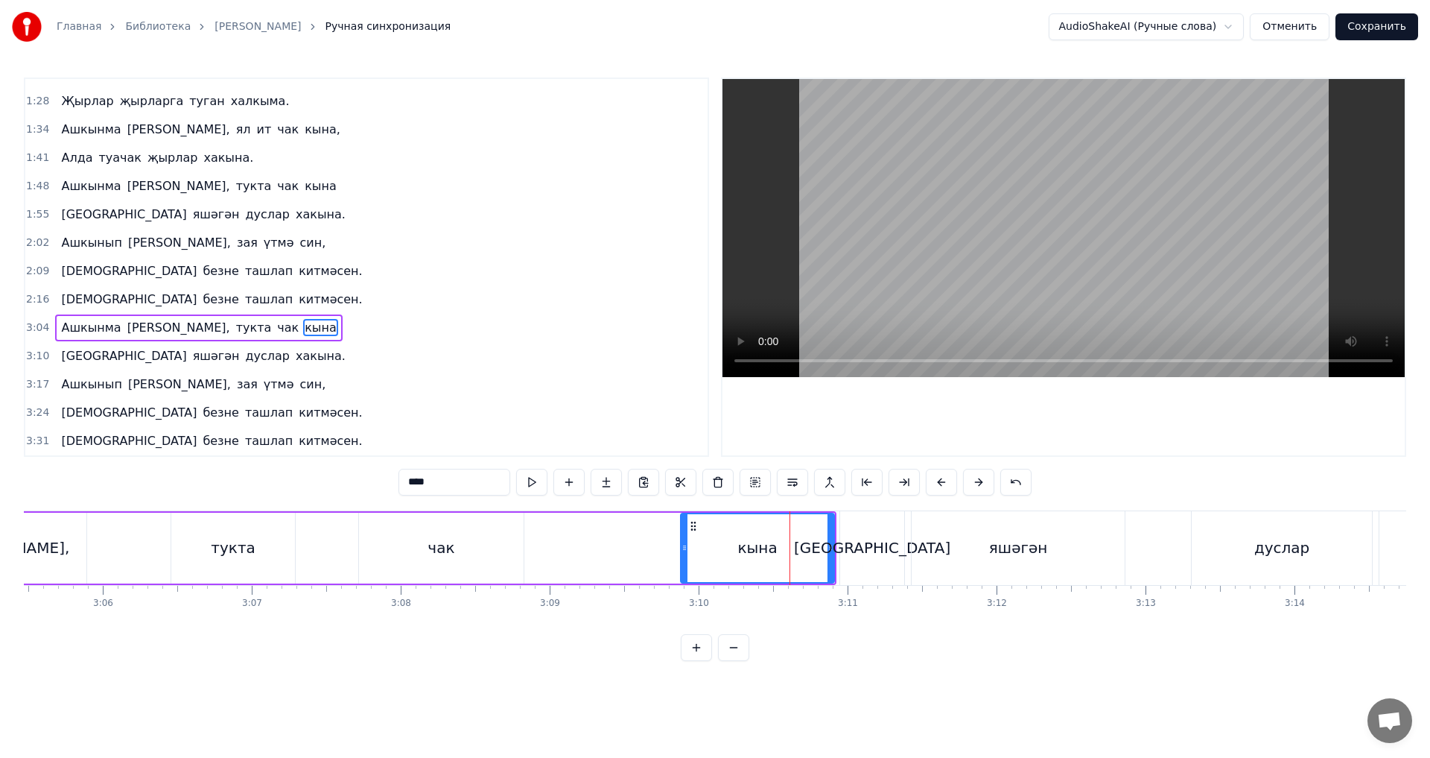
scroll to position [0, 27398]
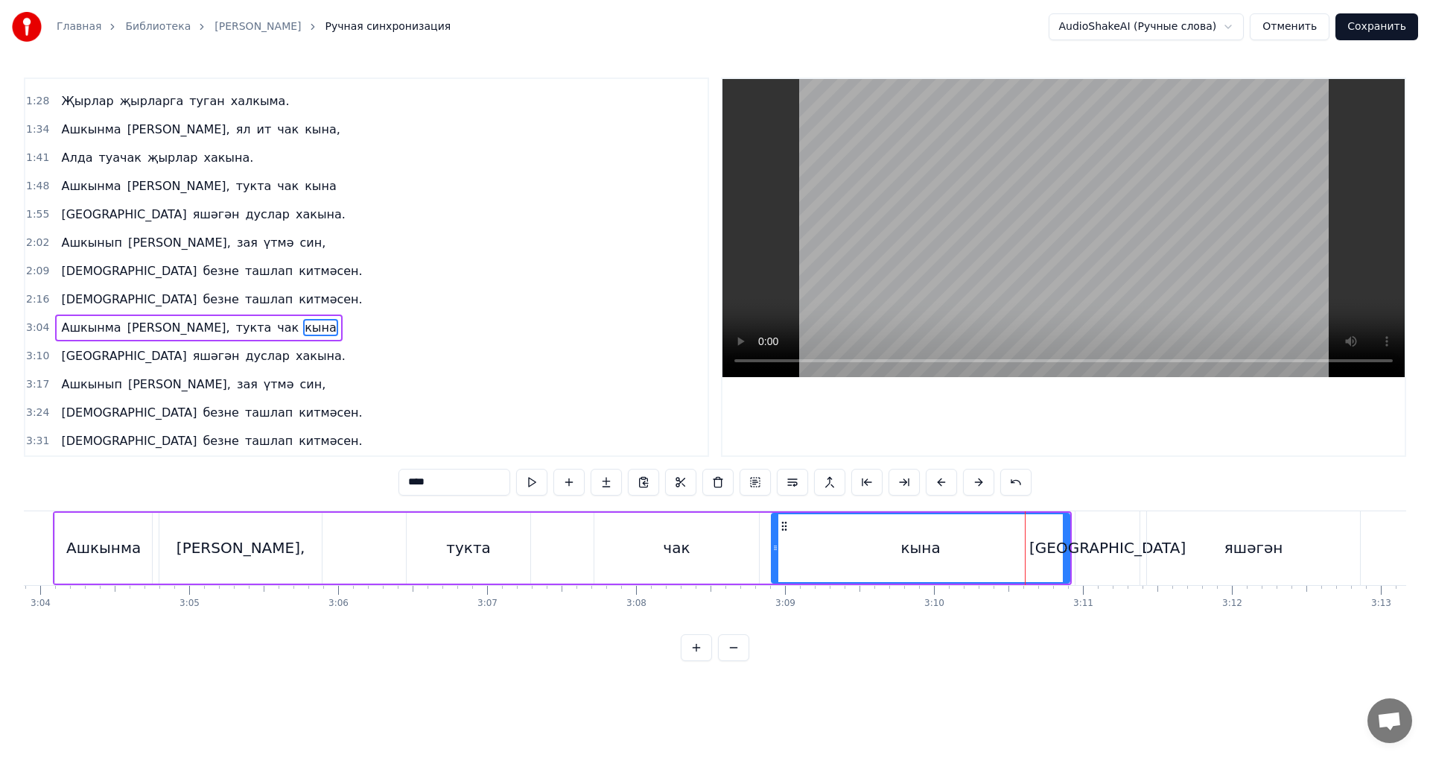
drag, startPoint x: 918, startPoint y: 546, endPoint x: 773, endPoint y: 554, distance: 144.8
click at [773, 554] on div at bounding box center [776, 548] width 6 height 68
drag, startPoint x: 1064, startPoint y: 541, endPoint x: 931, endPoint y: 549, distance: 132.9
click at [933, 549] on div at bounding box center [936, 548] width 6 height 68
click at [444, 553] on div "тукта" at bounding box center [469, 548] width 124 height 71
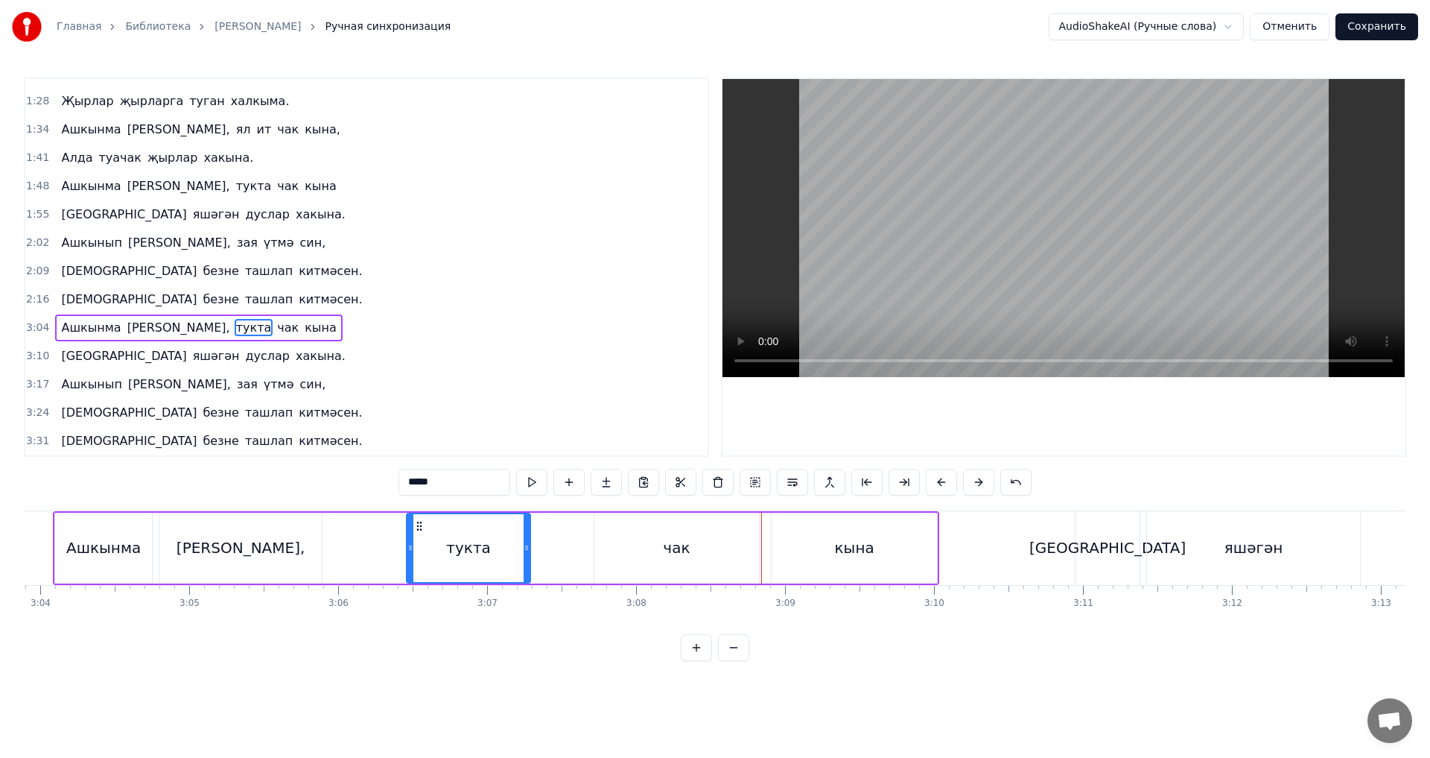
click at [682, 543] on div "чак" at bounding box center [676, 547] width 27 height 22
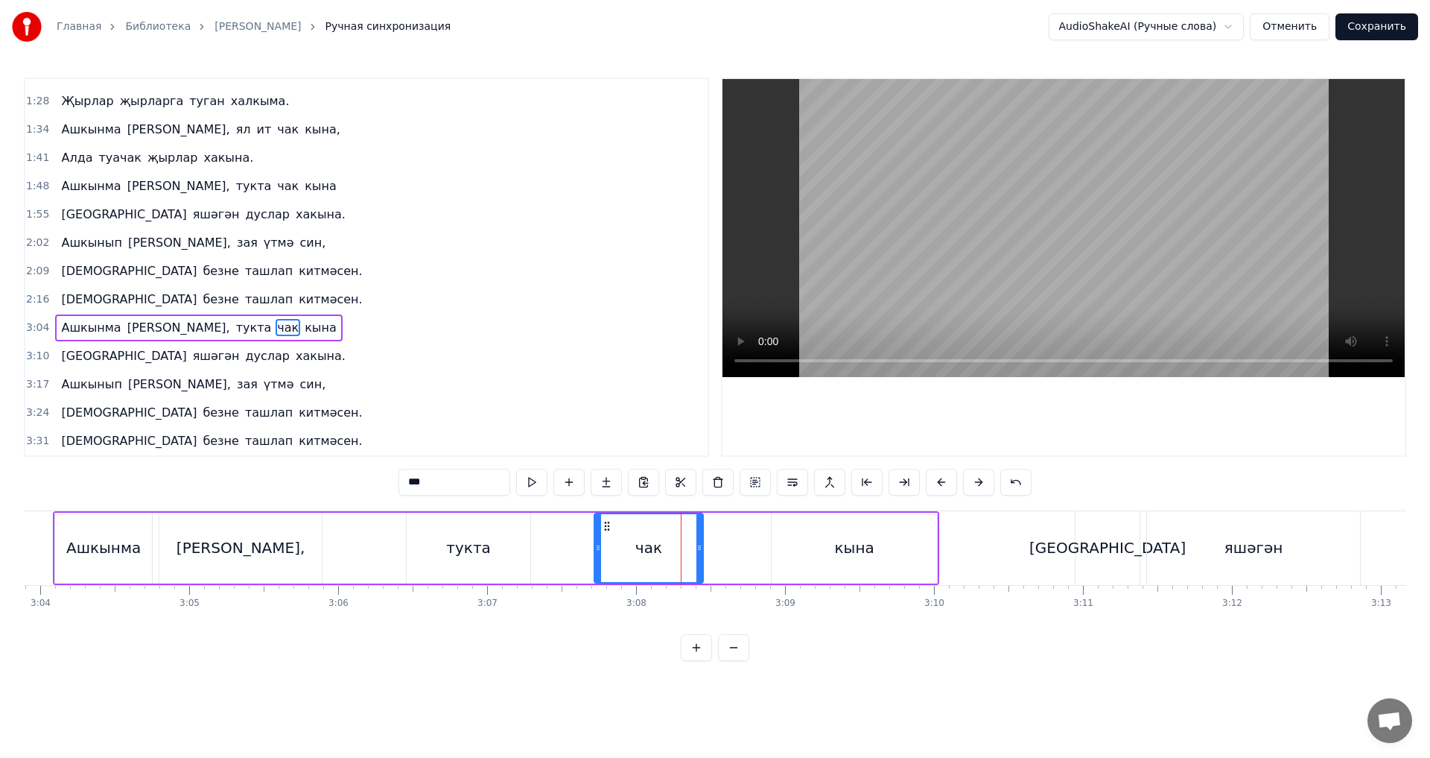
drag, startPoint x: 755, startPoint y: 544, endPoint x: 699, endPoint y: 548, distance: 56.0
click at [699, 548] on icon at bounding box center [700, 548] width 6 height 12
click at [841, 544] on div "кына" at bounding box center [854, 547] width 39 height 22
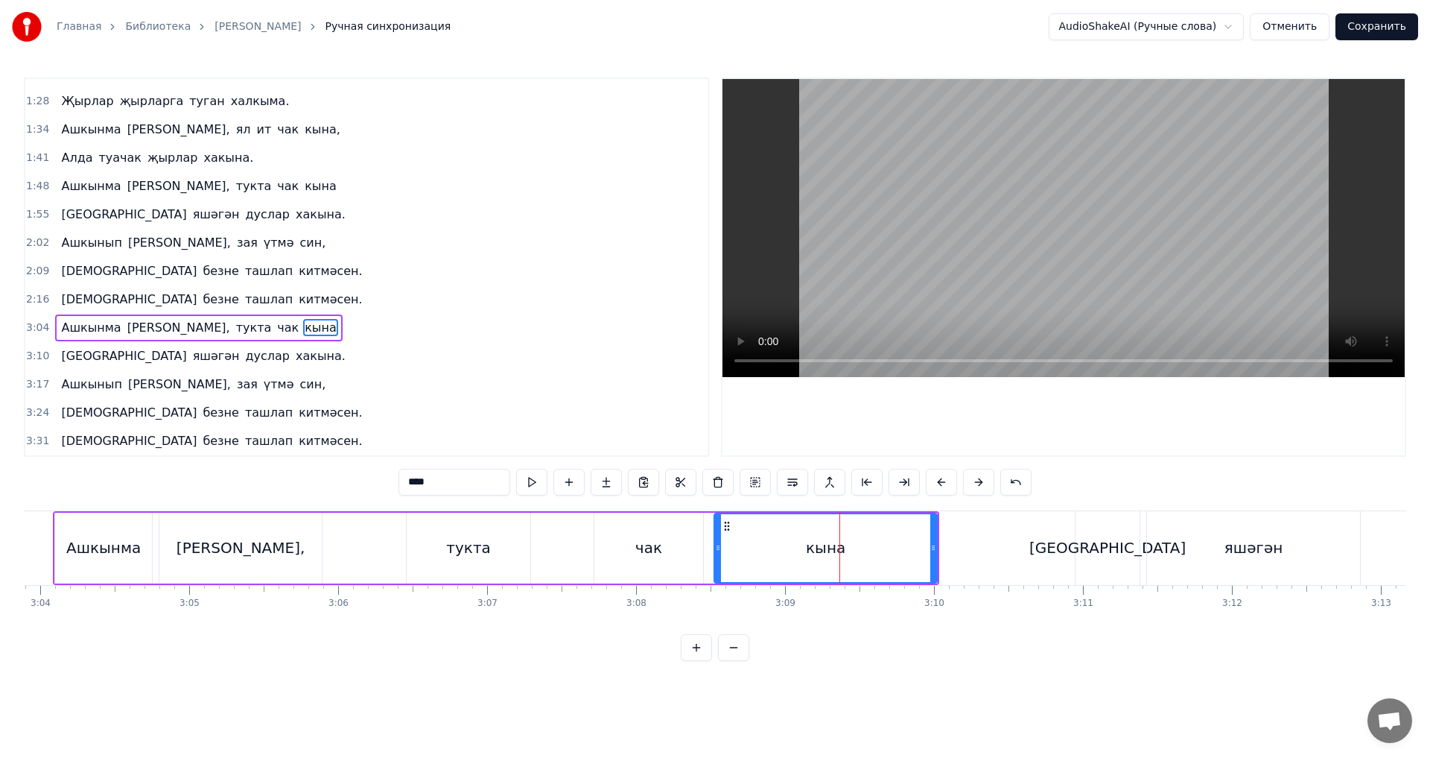
drag, startPoint x: 778, startPoint y: 552, endPoint x: 717, endPoint y: 552, distance: 60.3
click at [717, 552] on icon at bounding box center [718, 548] width 6 height 12
click at [505, 553] on div "тукта" at bounding box center [469, 548] width 124 height 71
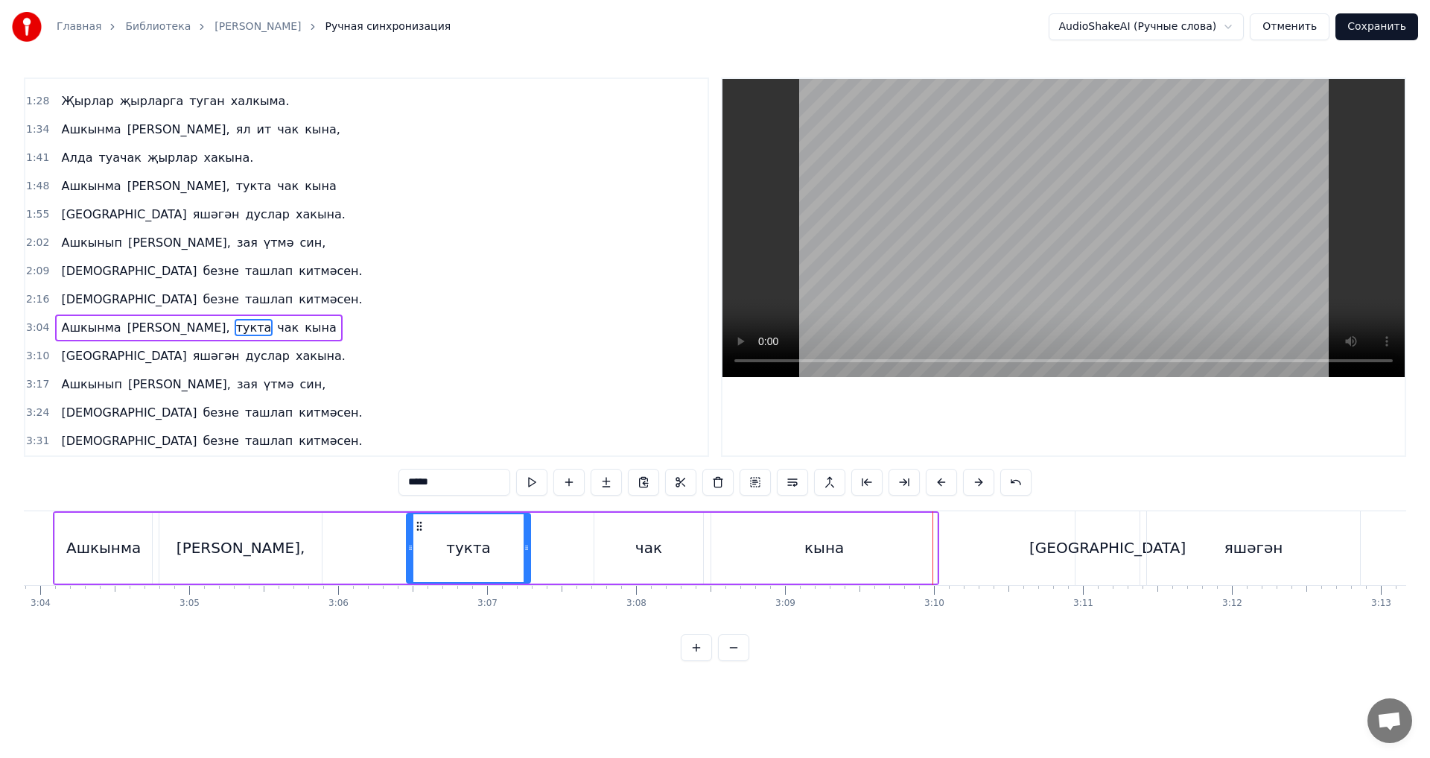
click at [840, 547] on div "кына" at bounding box center [824, 547] width 39 height 22
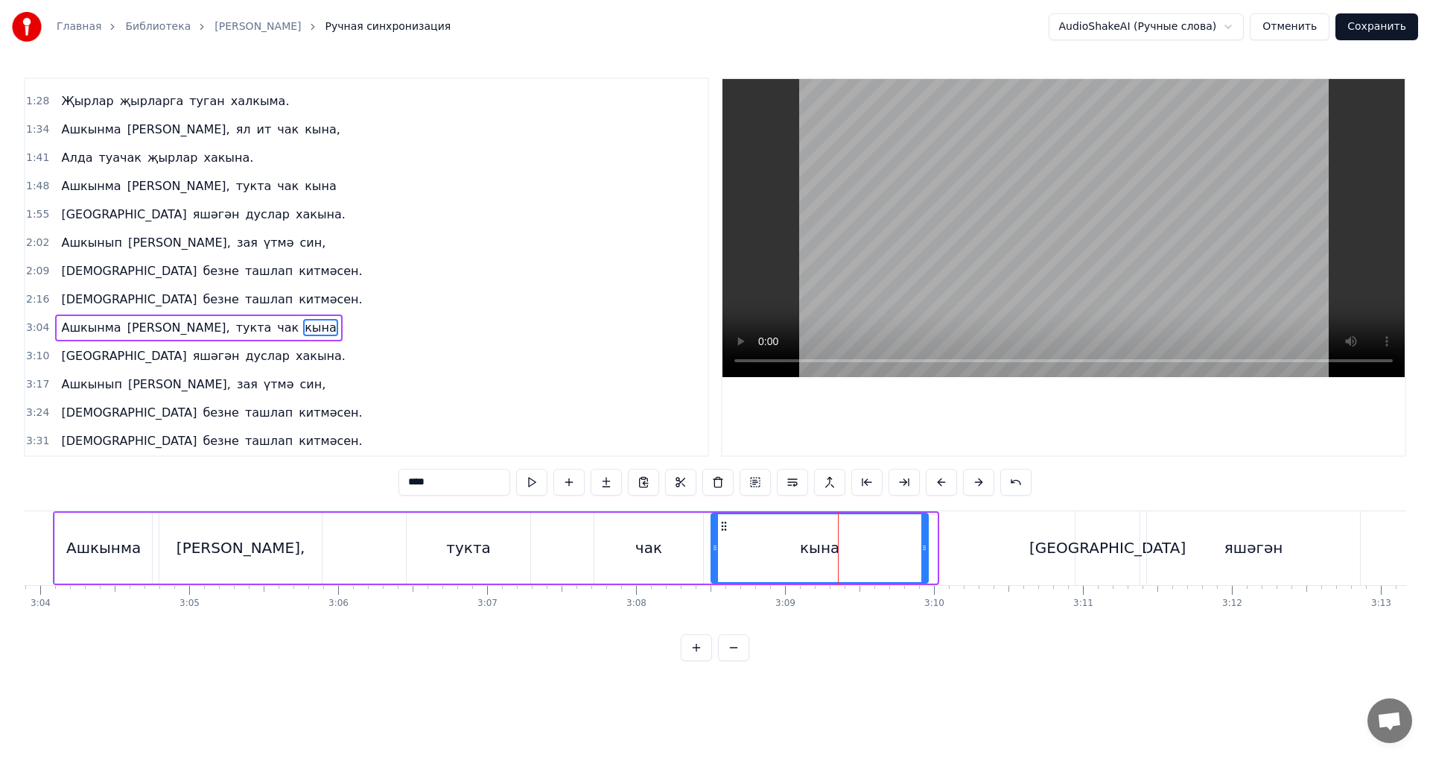
drag, startPoint x: 935, startPoint y: 543, endPoint x: 924, endPoint y: 544, distance: 10.5
click at [926, 545] on icon at bounding box center [925, 548] width 6 height 12
click at [517, 555] on div "тукта" at bounding box center [469, 548] width 124 height 71
type input "*****"
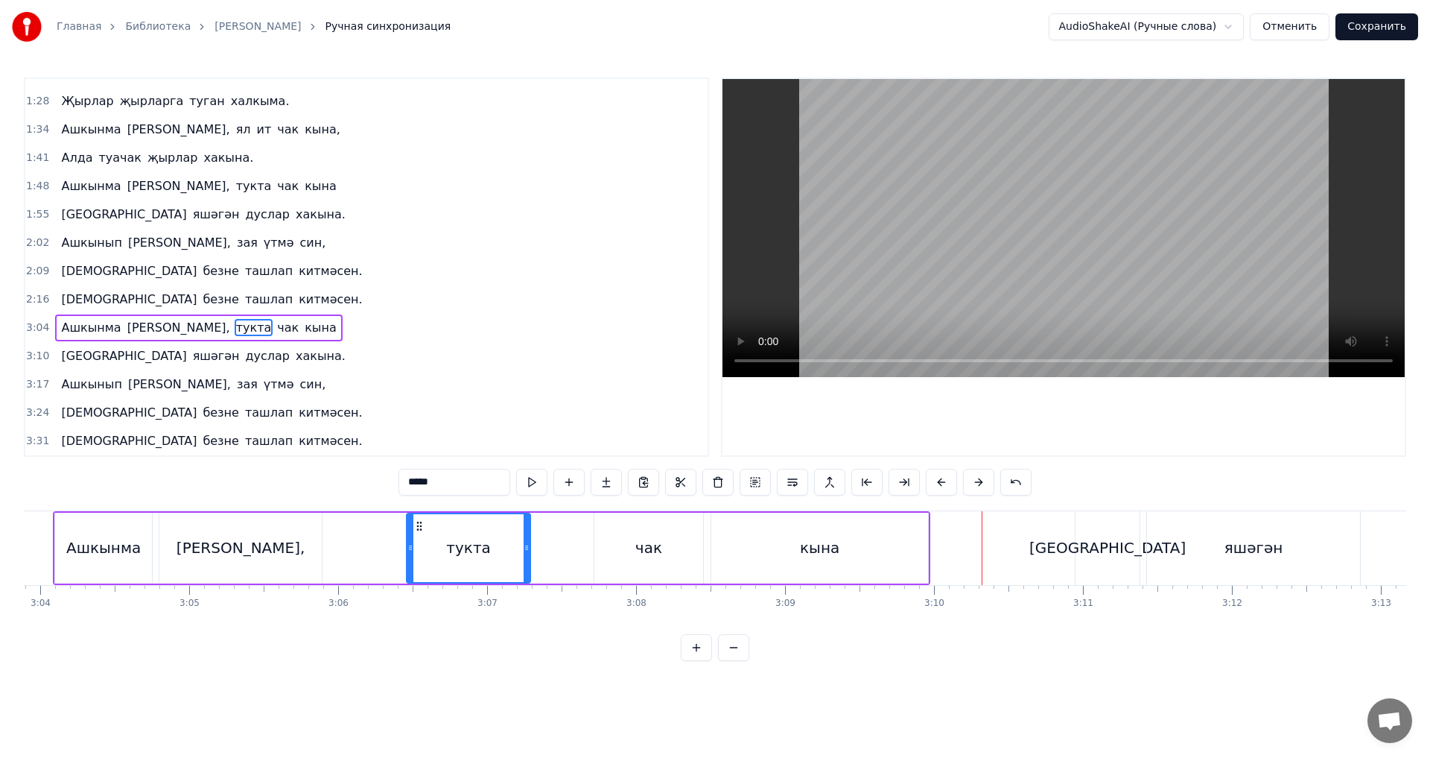
click at [353, 560] on div "Ашкынма гомер, тукта чак кына" at bounding box center [492, 548] width 878 height 74
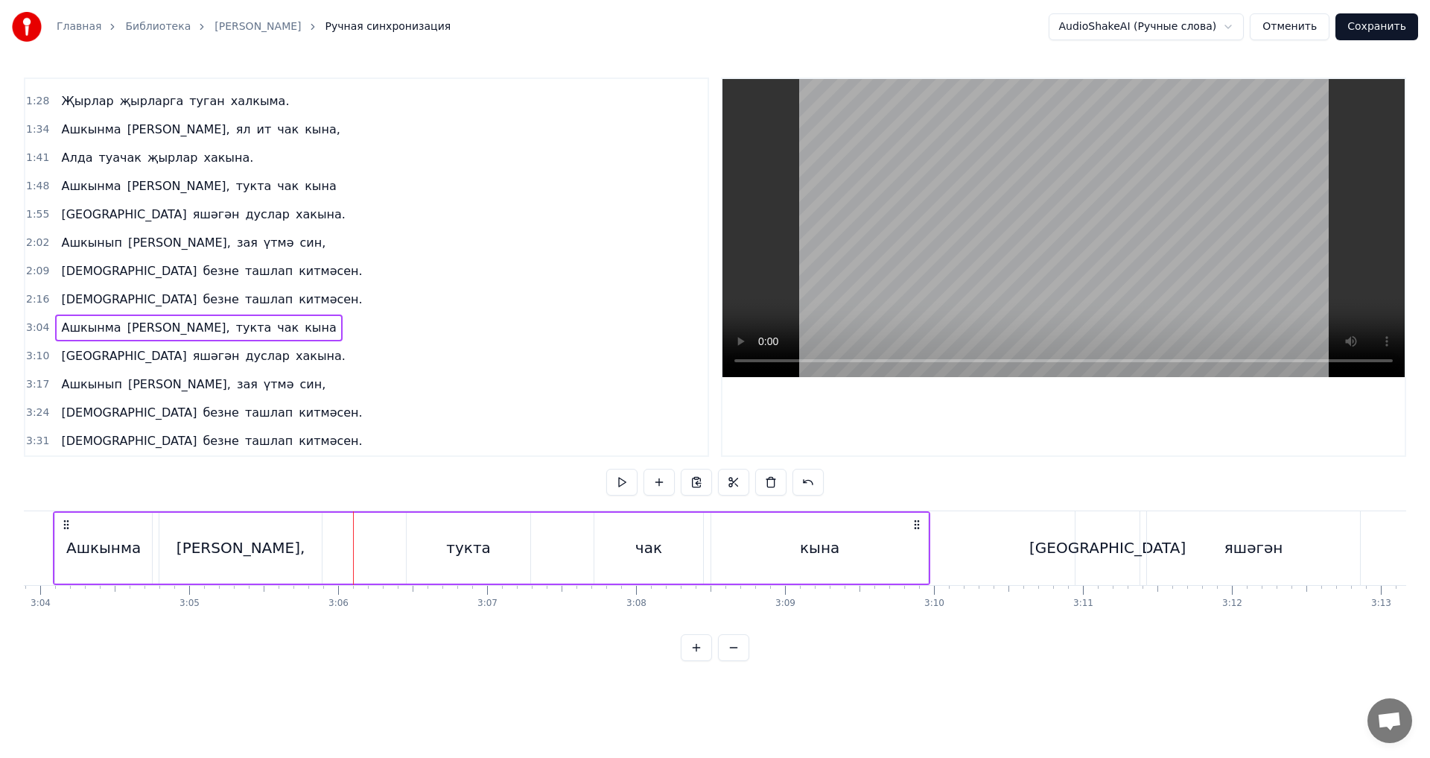
click at [280, 546] on div "гомер," at bounding box center [240, 548] width 162 height 71
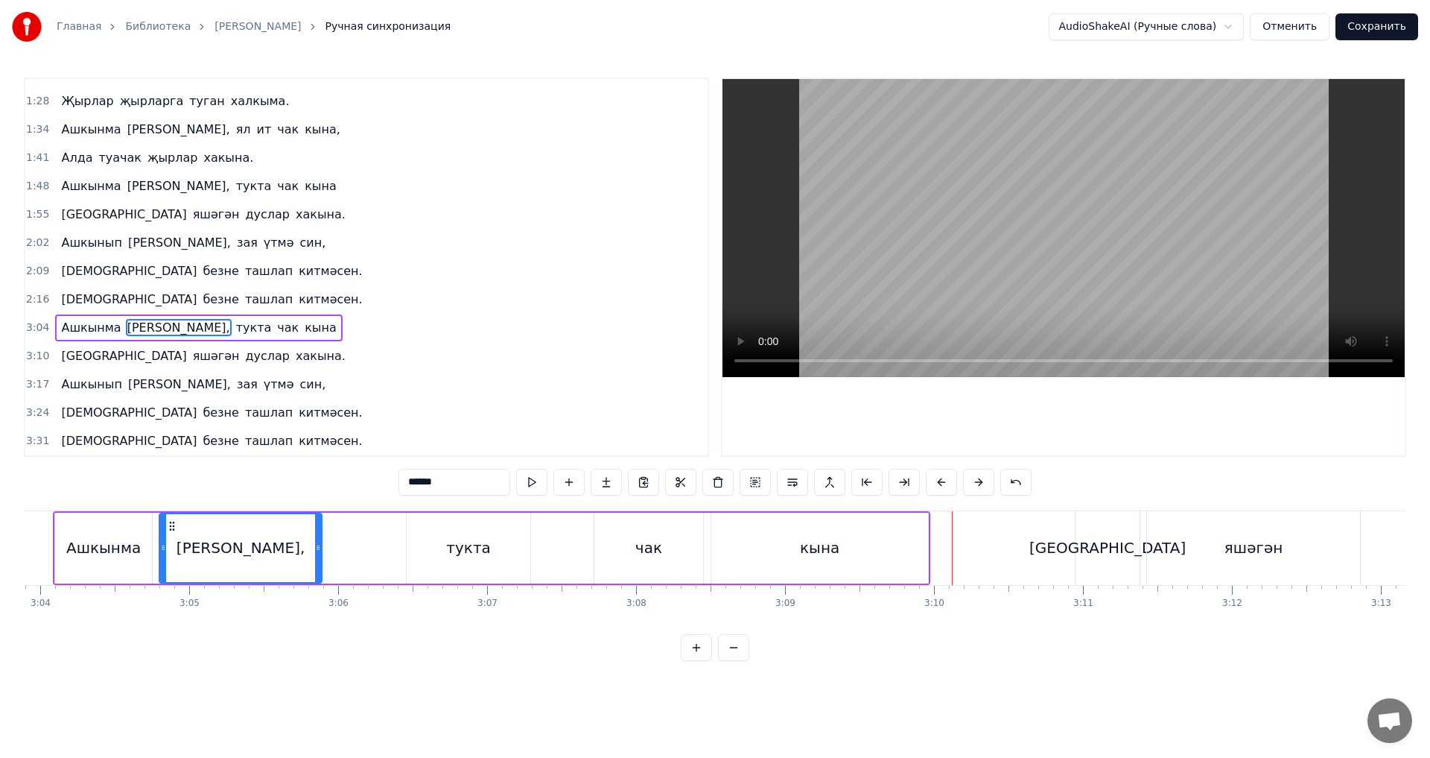
click at [827, 557] on div "кына" at bounding box center [819, 547] width 39 height 22
type input "****"
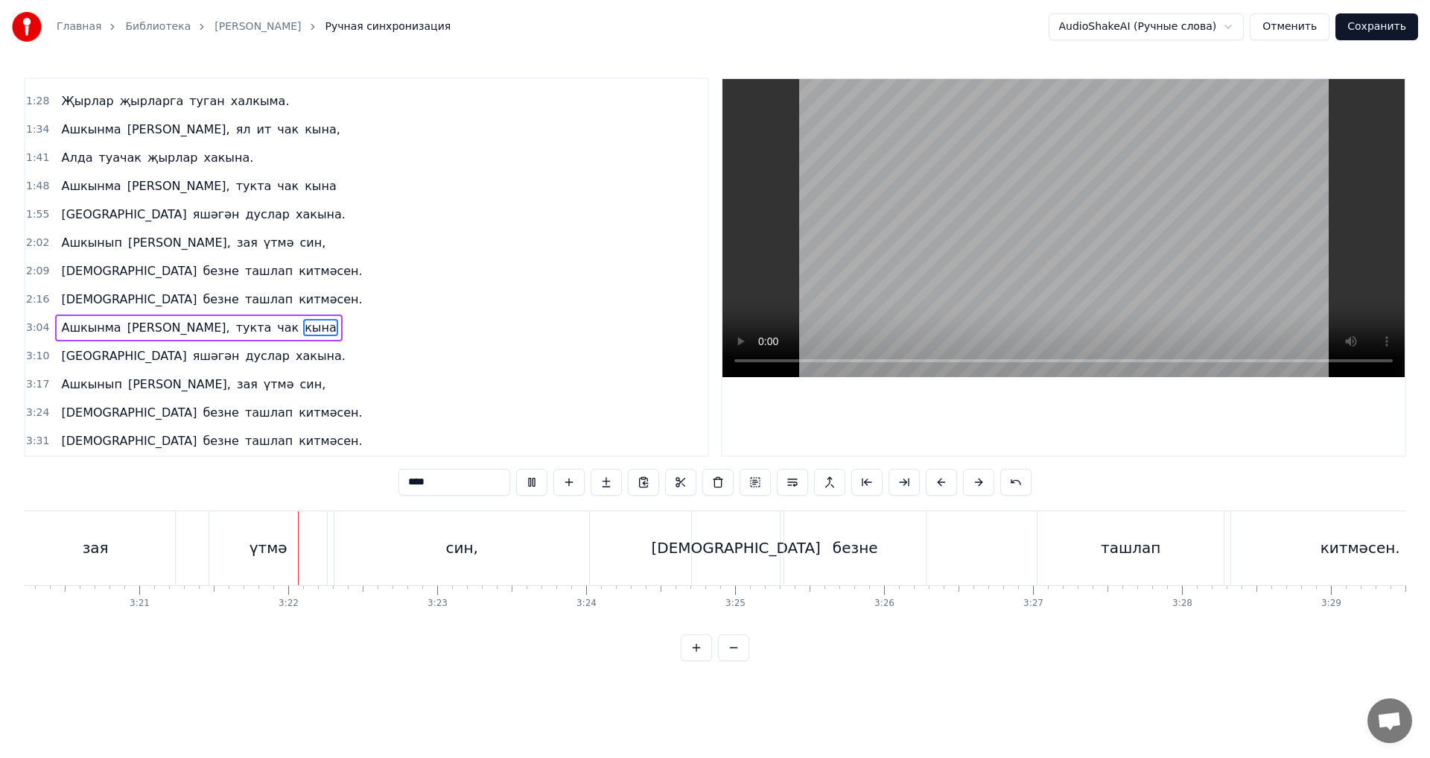
scroll to position [0, 29934]
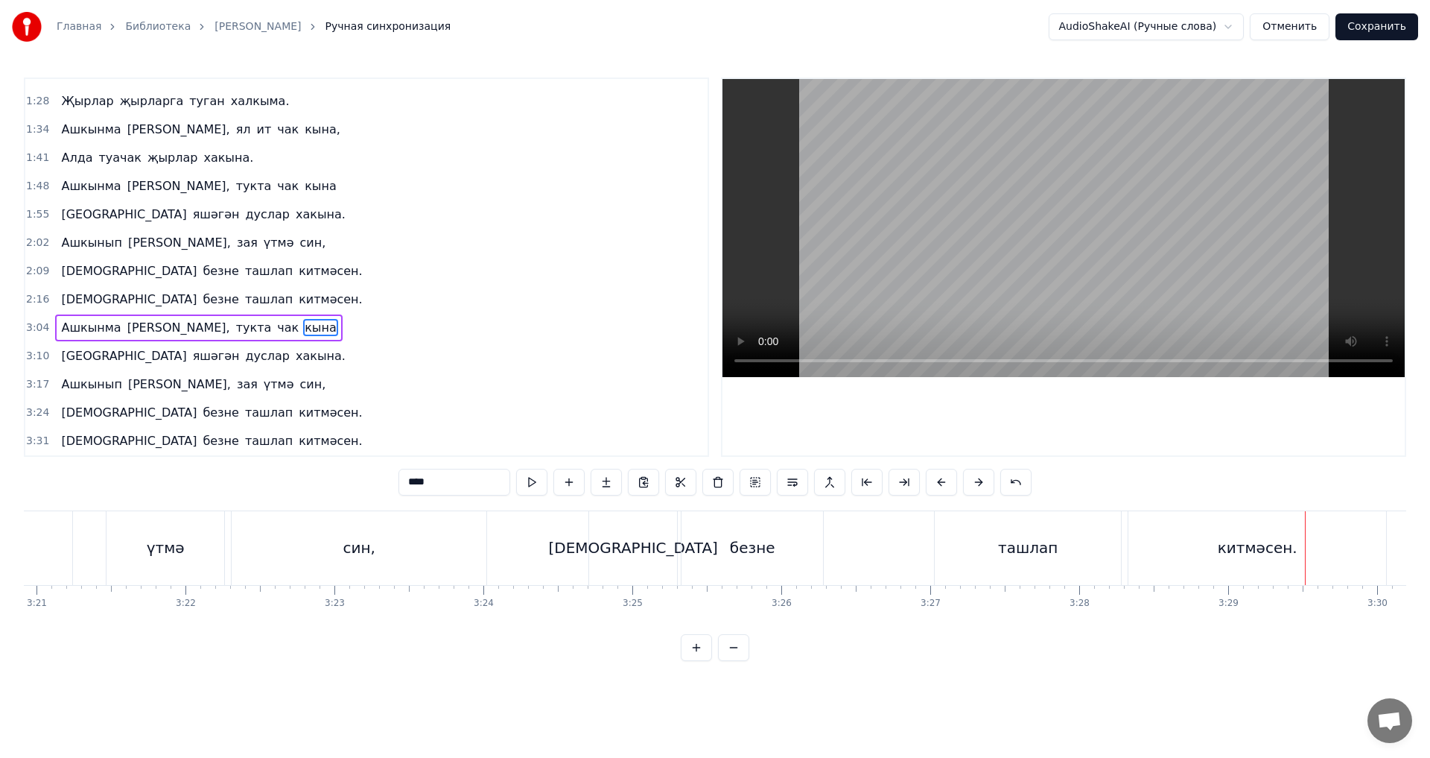
click at [1379, 28] on button "Сохранить" at bounding box center [1377, 26] width 83 height 27
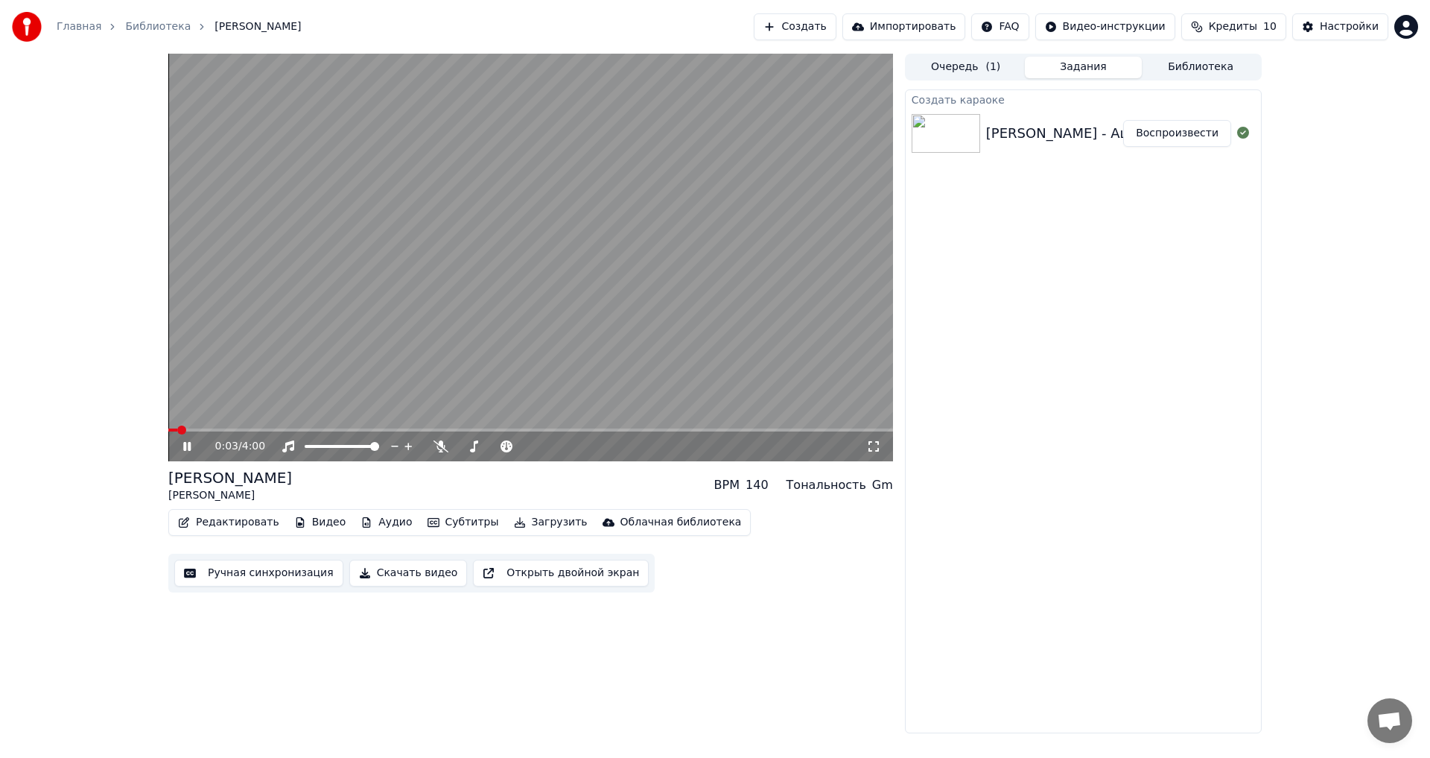
click at [573, 433] on div "0:03 / 4:00" at bounding box center [530, 446] width 725 height 30
click at [574, 429] on span at bounding box center [530, 429] width 725 height 3
click at [182, 448] on icon at bounding box center [197, 446] width 35 height 12
click at [276, 574] on button "Ручная синхронизация" at bounding box center [258, 572] width 169 height 27
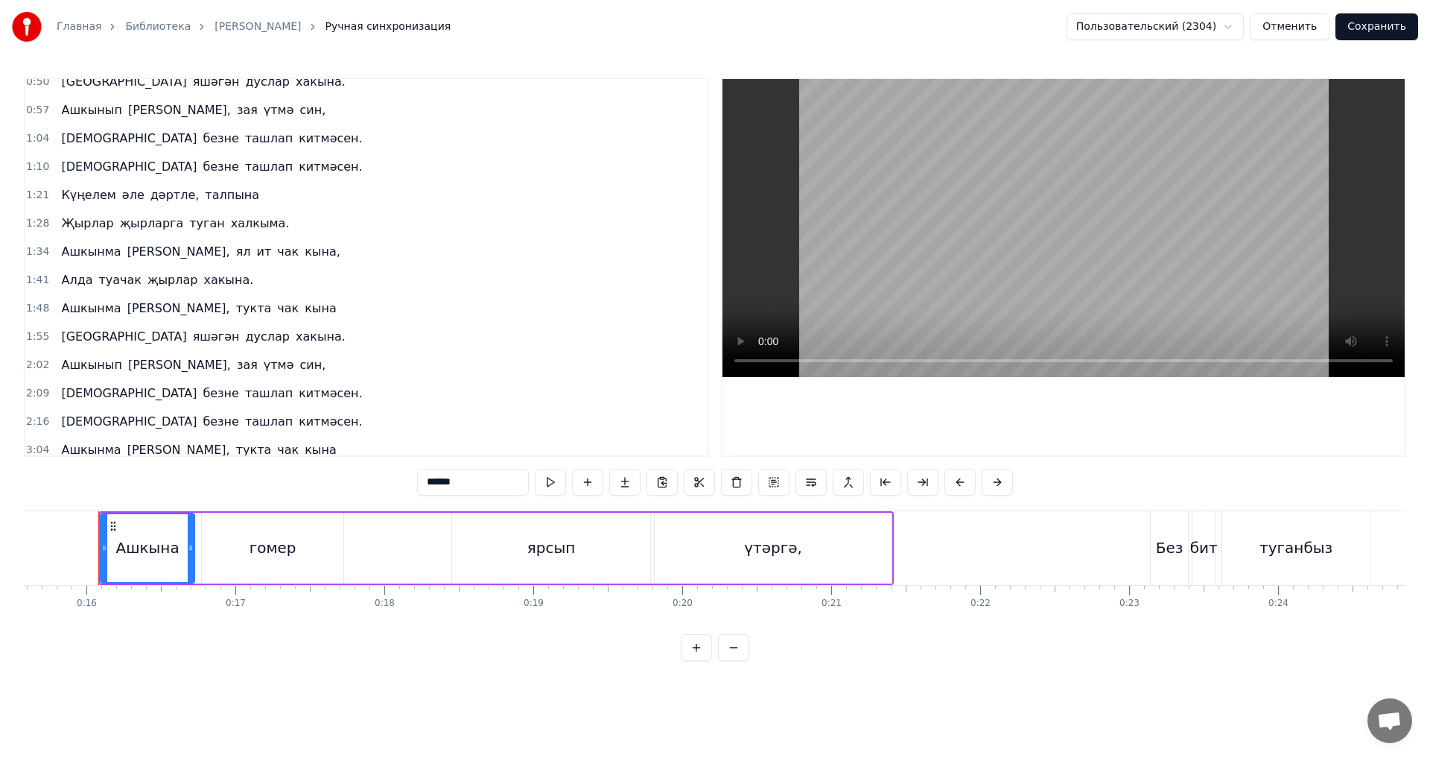
scroll to position [223, 0]
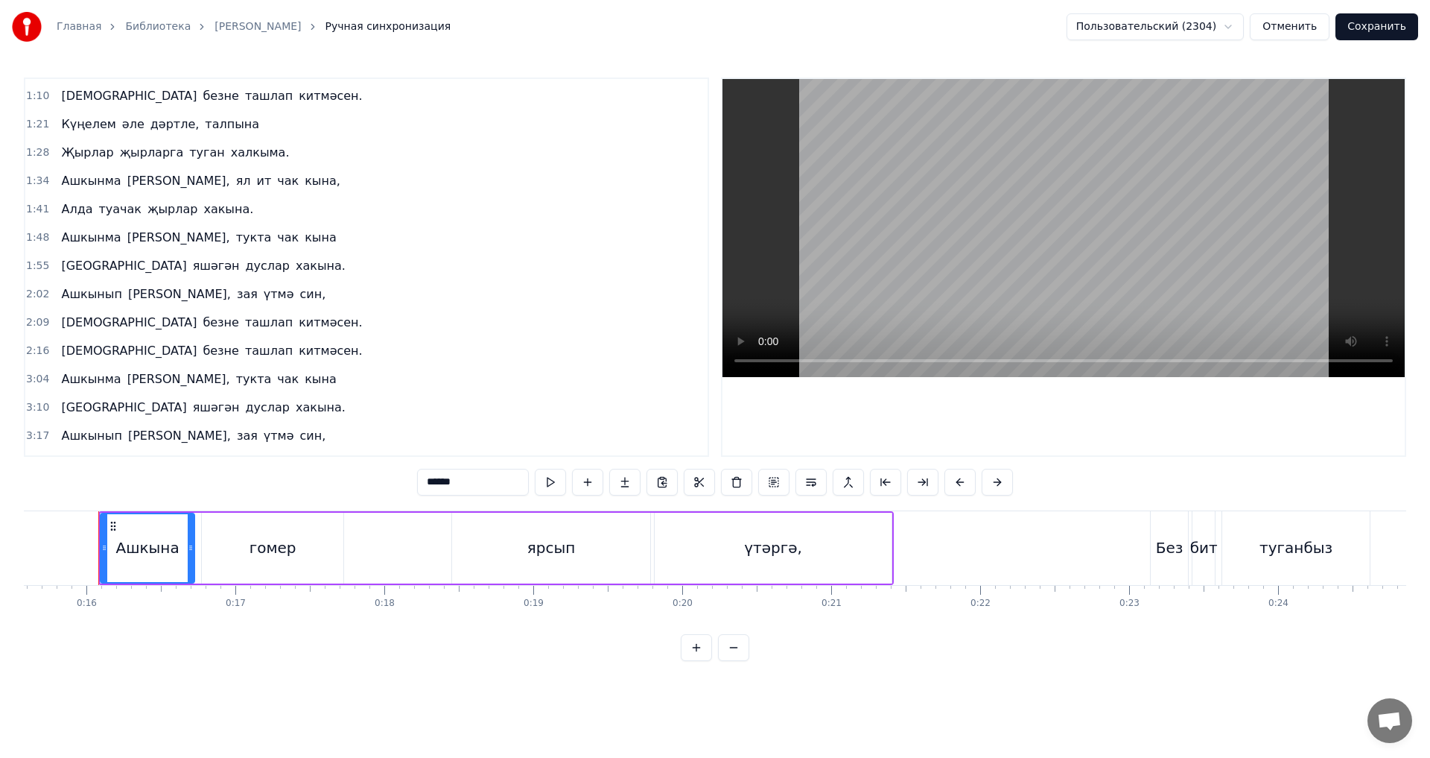
click at [297, 348] on span "китмәсен." at bounding box center [330, 350] width 66 height 17
type input "*********"
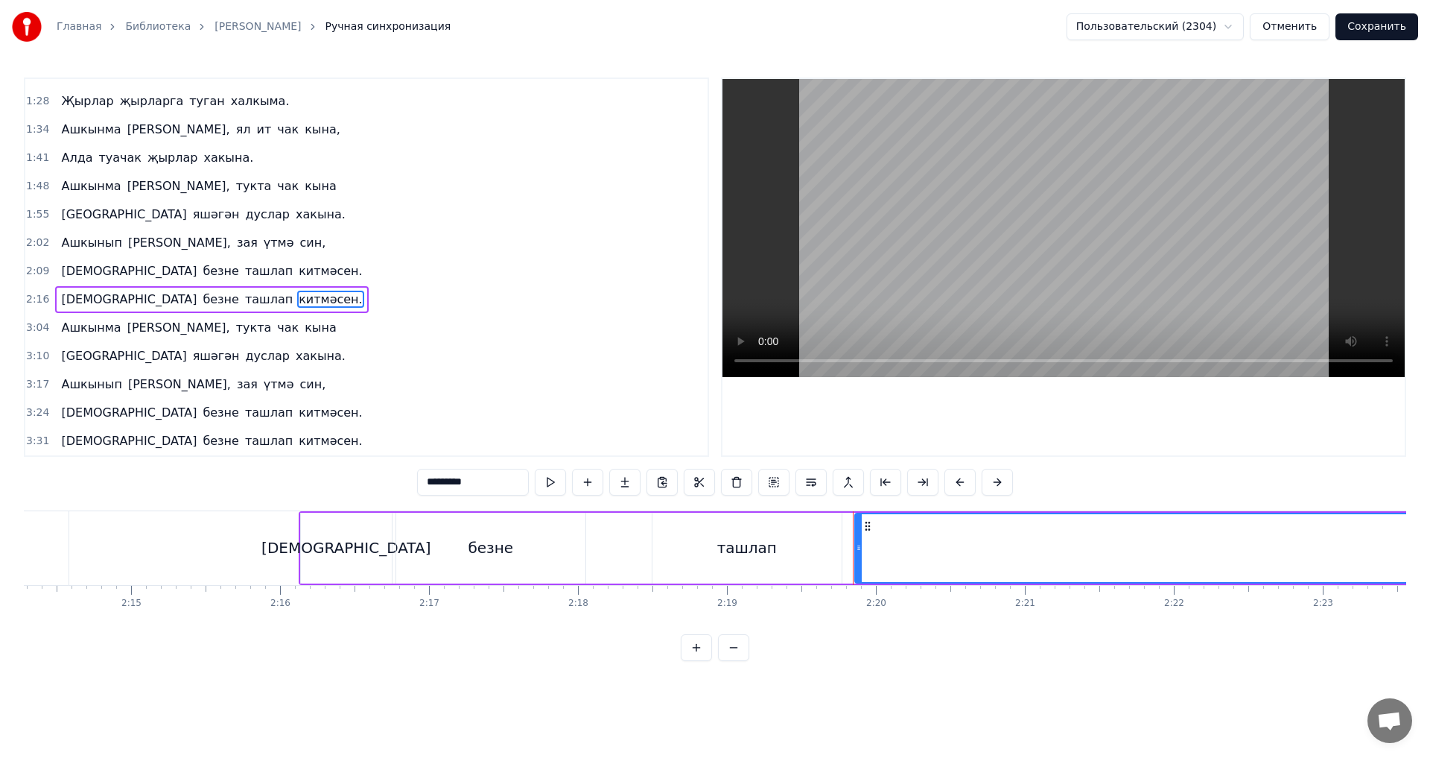
scroll to position [0, 20760]
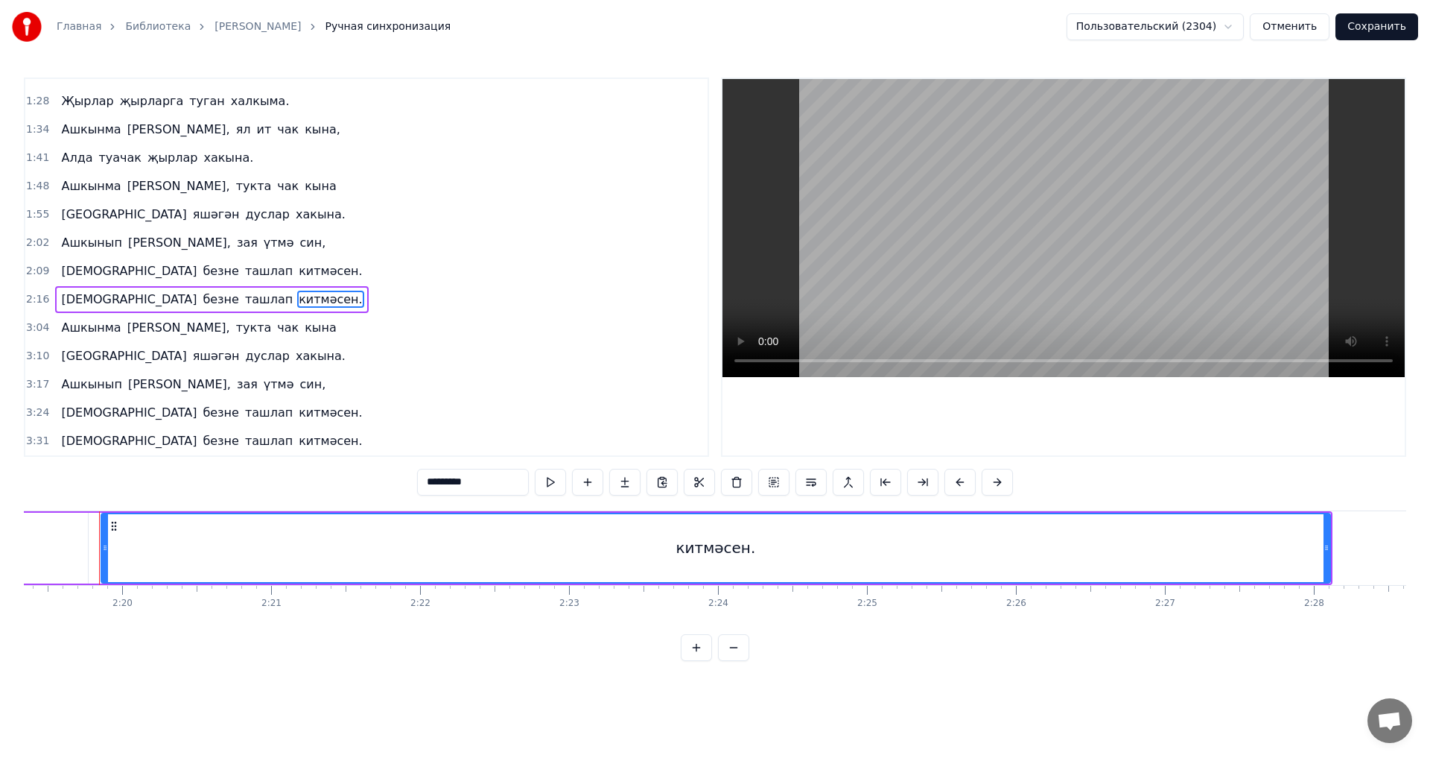
click at [182, 288] on div "Иманлык безне ташлап китмәсен." at bounding box center [211, 299] width 313 height 27
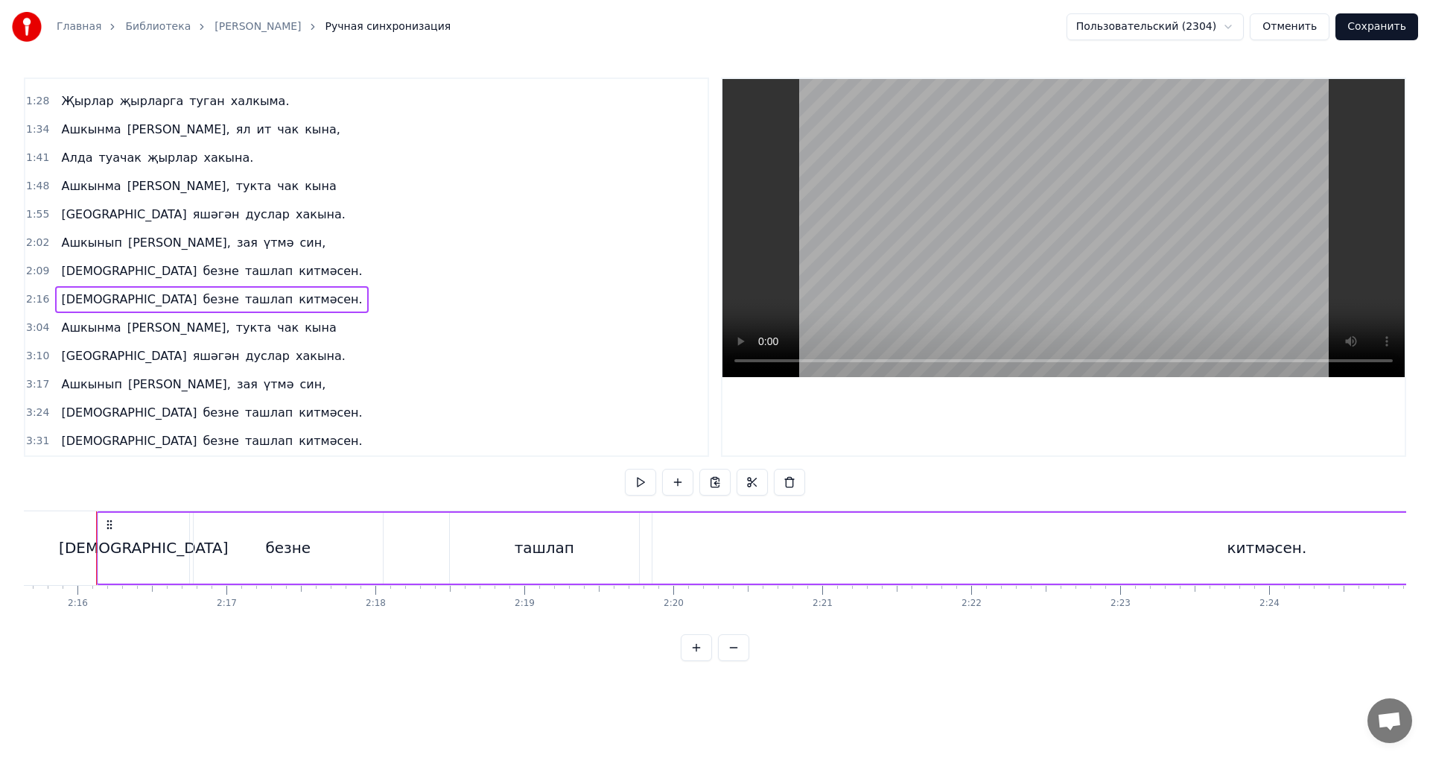
scroll to position [0, 20206]
click at [1245, 557] on div "китмәсен." at bounding box center [1270, 547] width 80 height 22
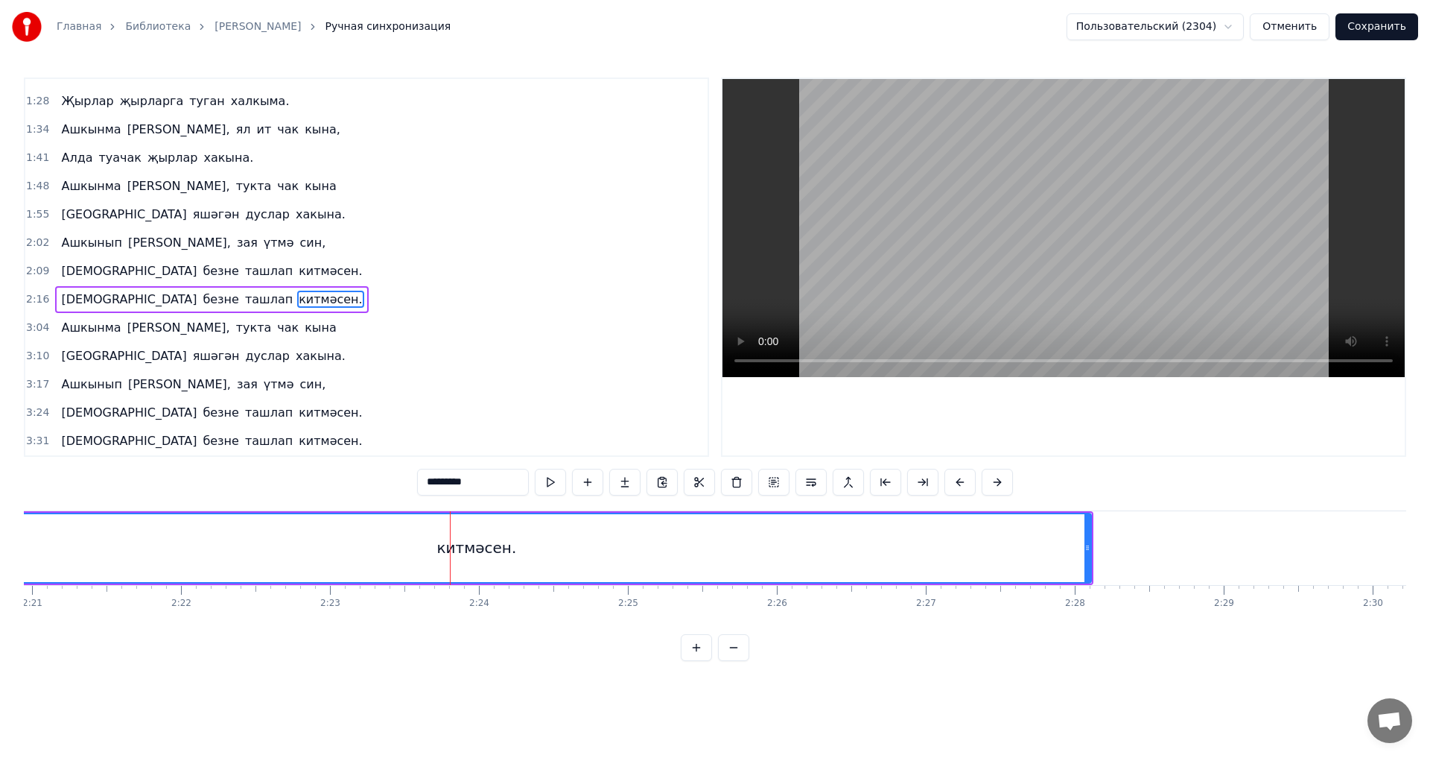
scroll to position [0, 20941]
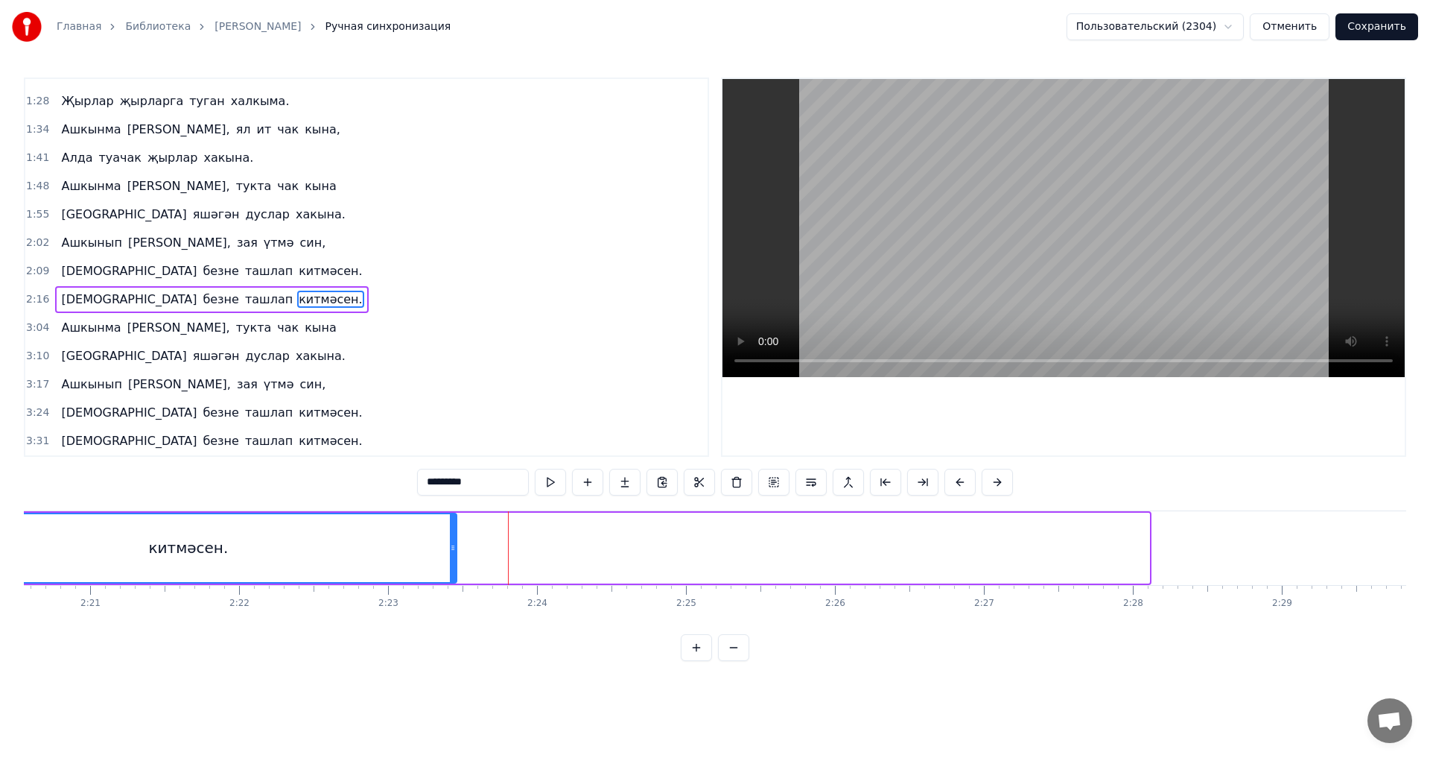
drag, startPoint x: 1144, startPoint y: 542, endPoint x: 450, endPoint y: 555, distance: 694.4
click at [450, 555] on div at bounding box center [453, 548] width 6 height 68
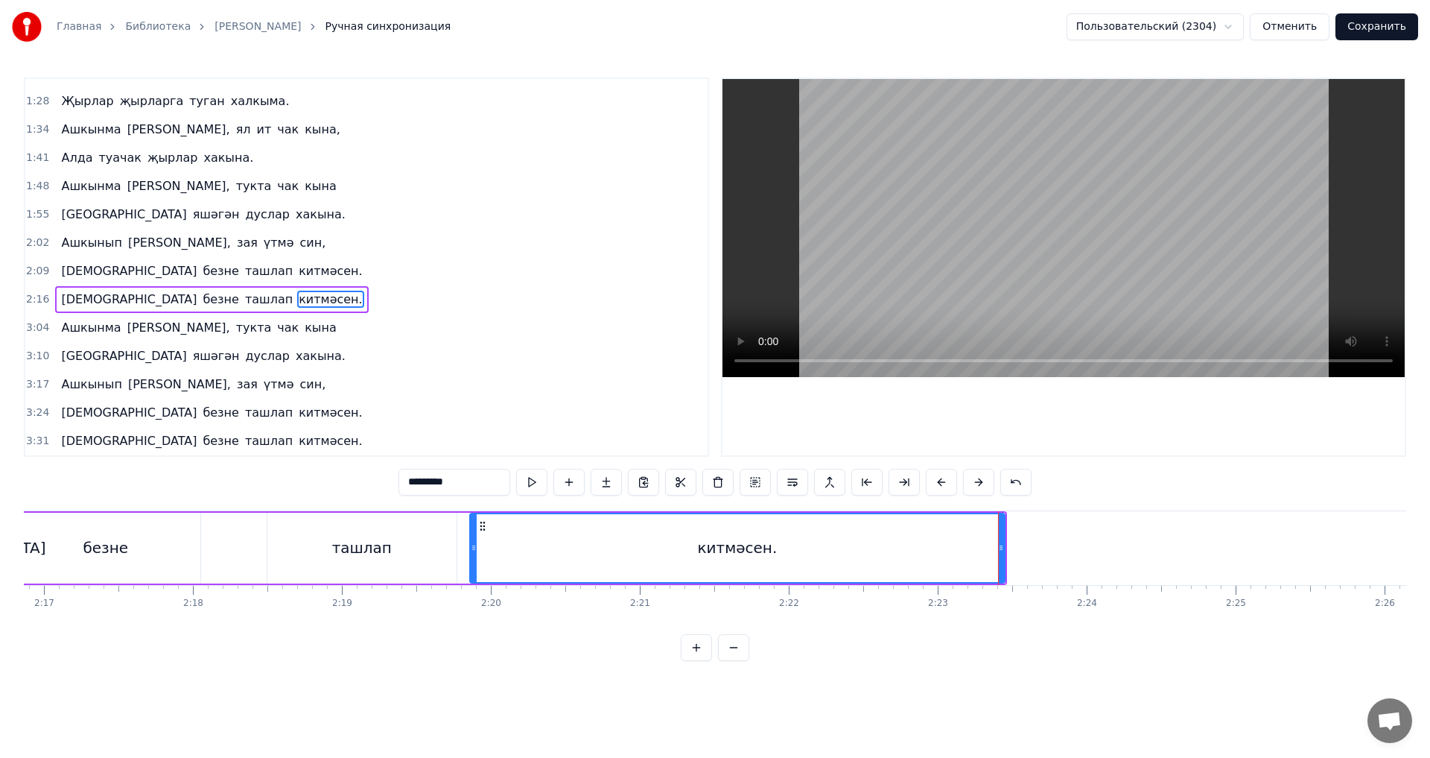
scroll to position [0, 20352]
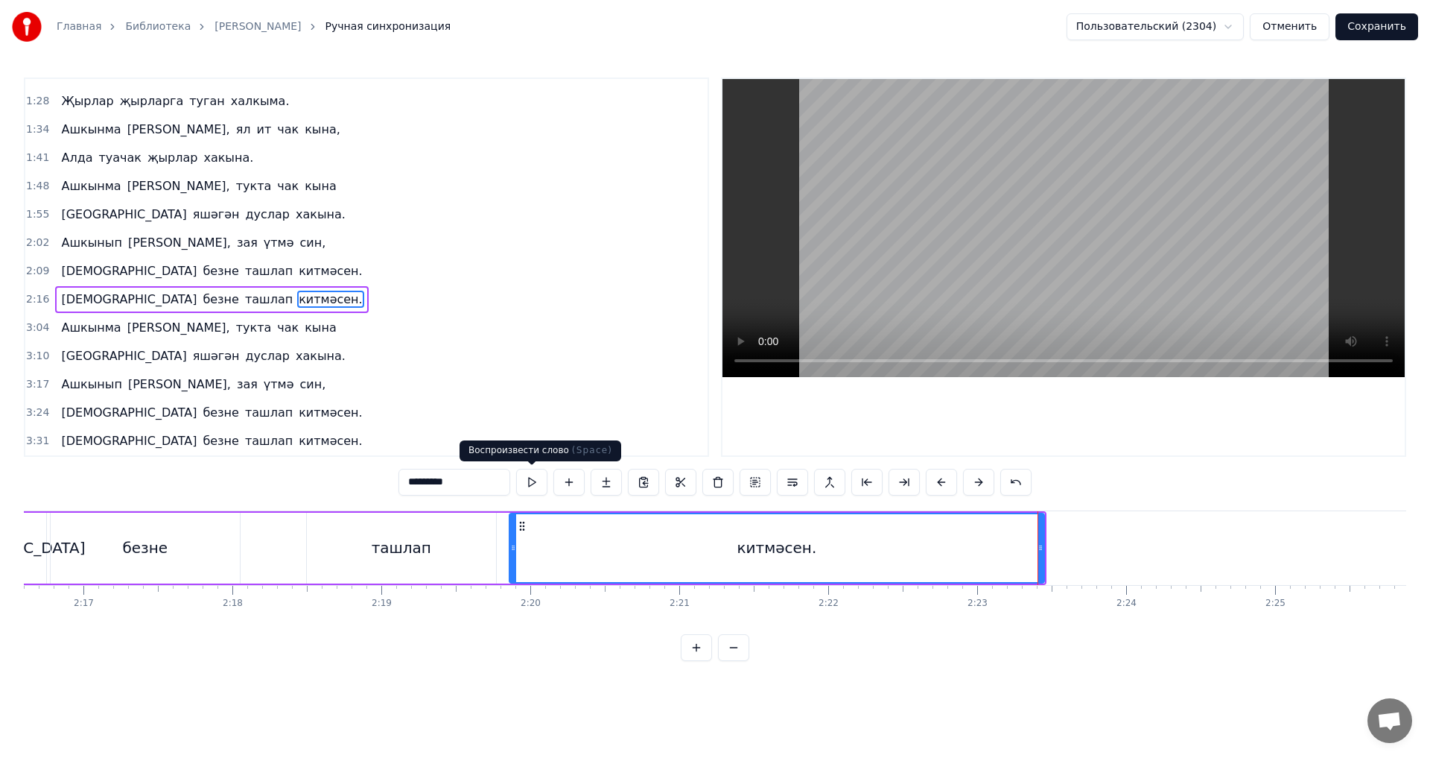
click at [422, 559] on div "ташлап" at bounding box center [401, 548] width 189 height 71
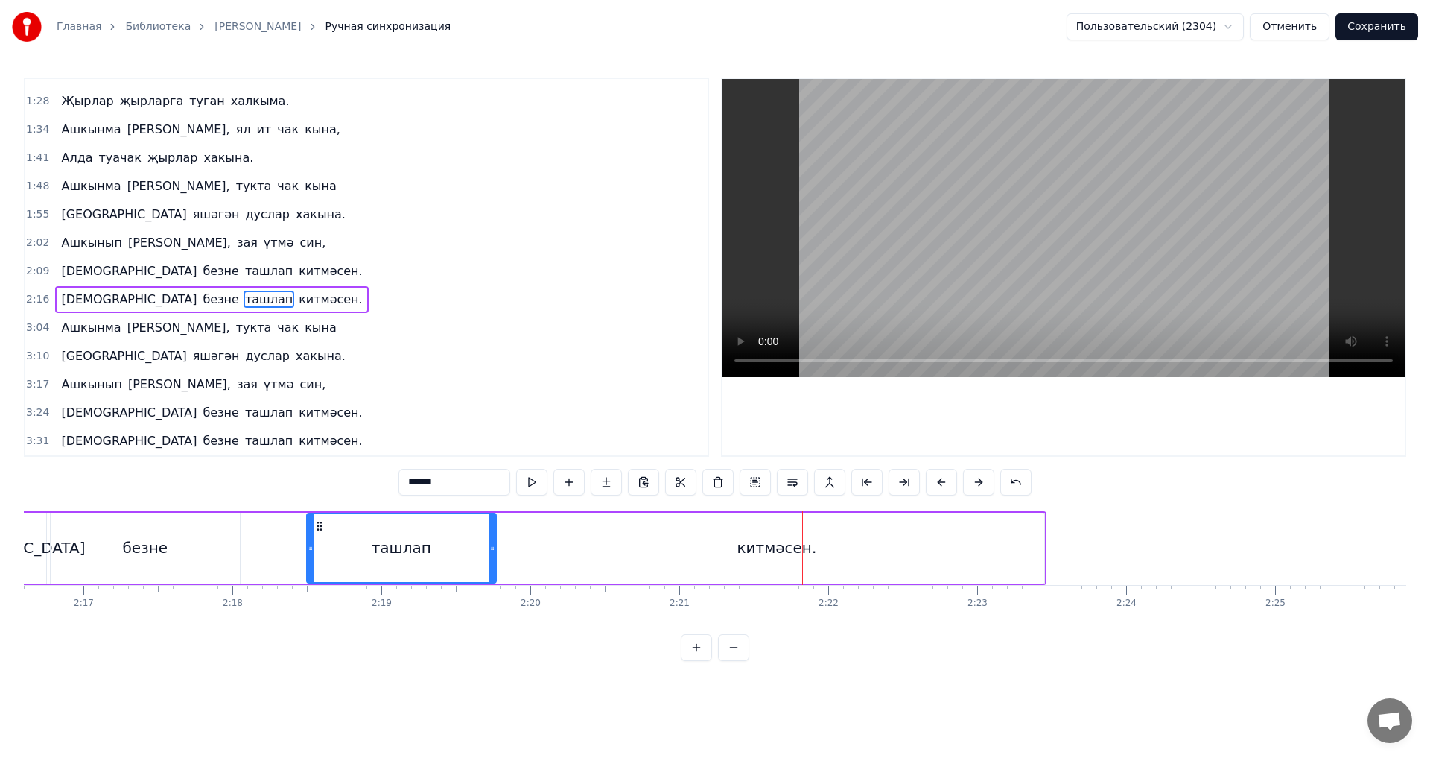
click at [1034, 543] on div "китмәсен." at bounding box center [777, 548] width 535 height 71
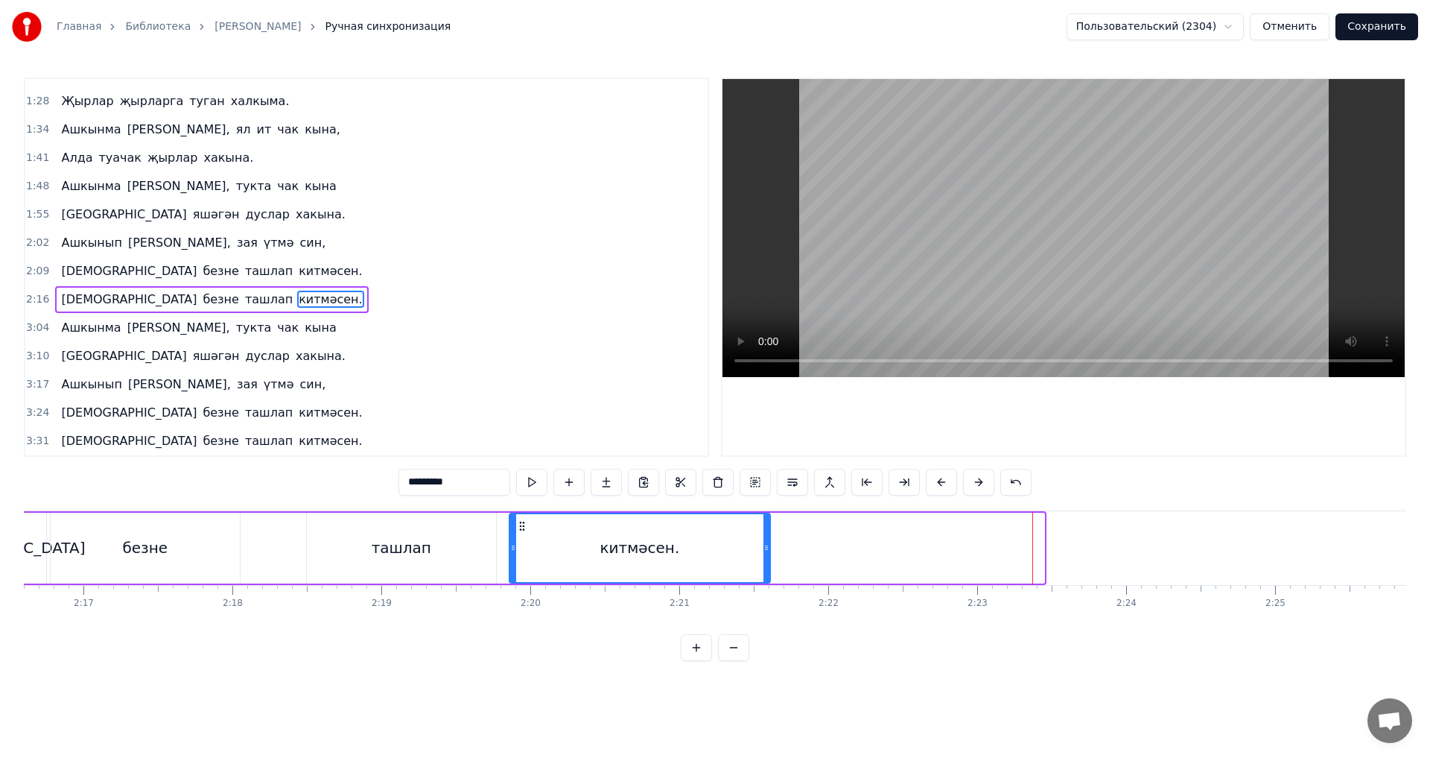
drag, startPoint x: 1040, startPoint y: 544, endPoint x: 766, endPoint y: 545, distance: 274.1
click at [766, 545] on icon at bounding box center [767, 548] width 6 height 12
click at [217, 555] on div "безне" at bounding box center [145, 548] width 189 height 71
type input "*****"
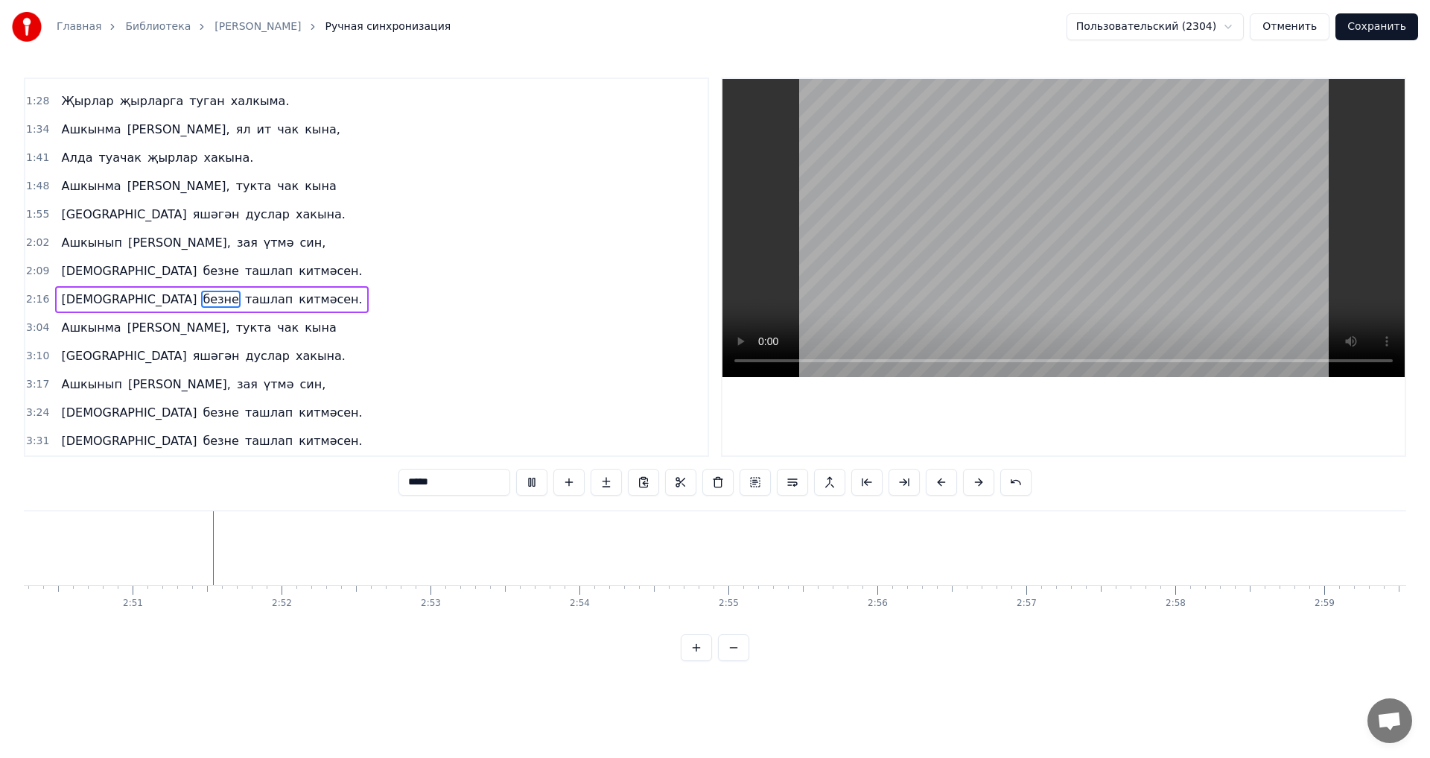
scroll to position [0, 25372]
click at [1227, 22] on html "Главная Библиотека Ашкына гомер • Элвин Грей Ручная синхронизация Пользовательс…" at bounding box center [715, 342] width 1430 height 685
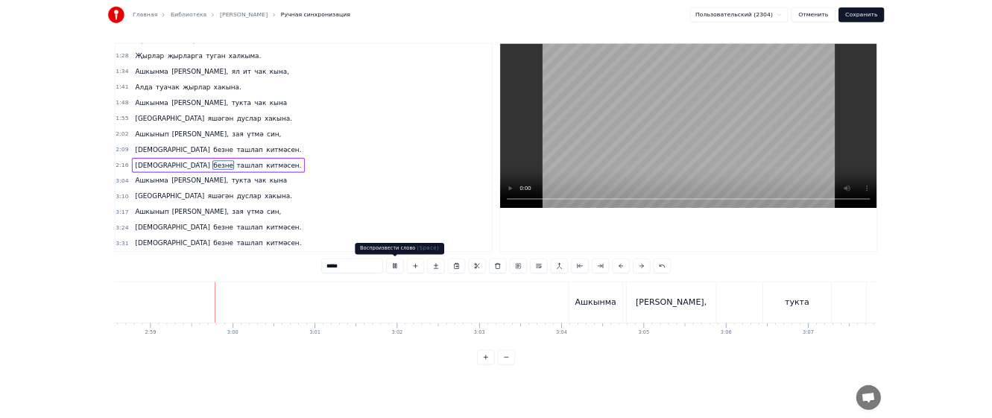
scroll to position [0, 26613]
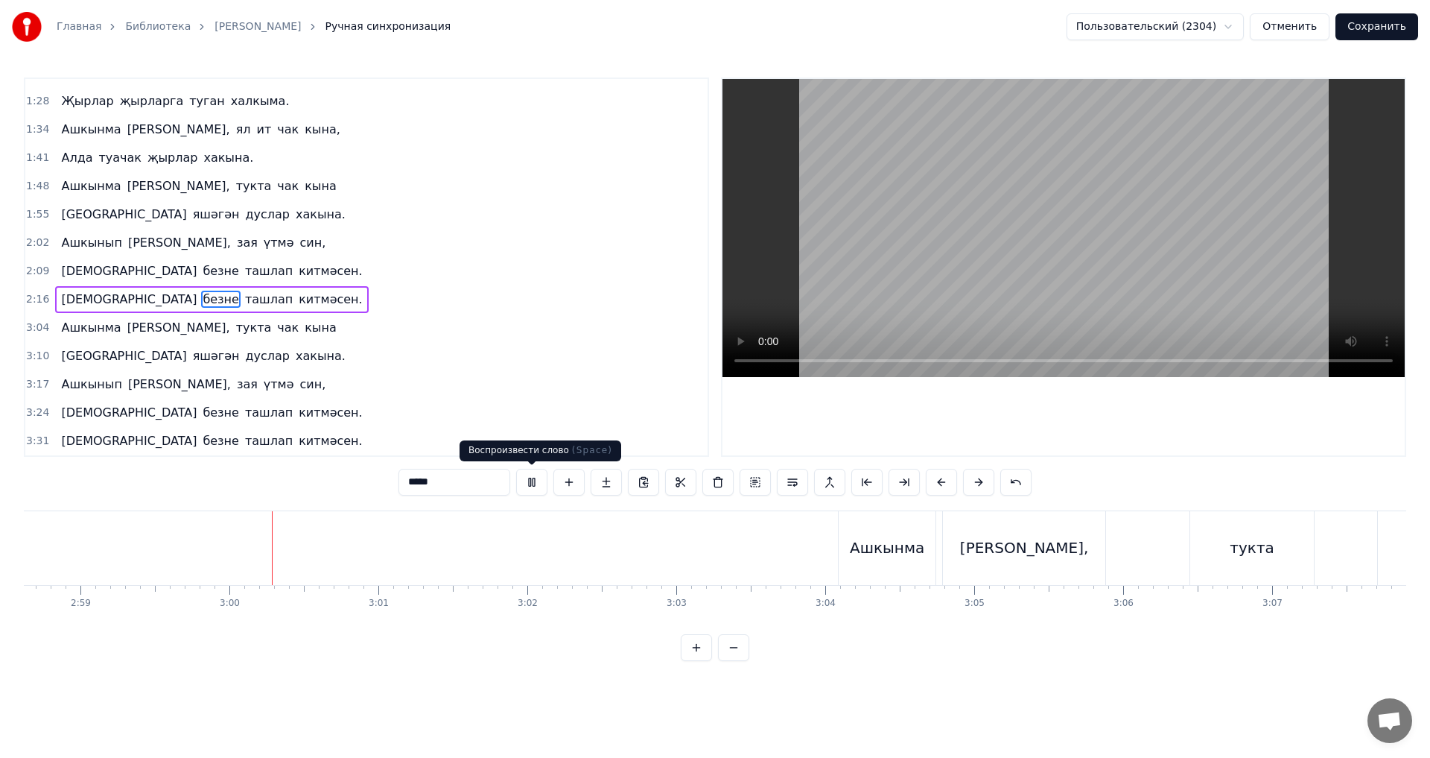
click at [534, 486] on button at bounding box center [531, 482] width 31 height 27
click at [1371, 28] on button "Сохранить" at bounding box center [1377, 26] width 83 height 27
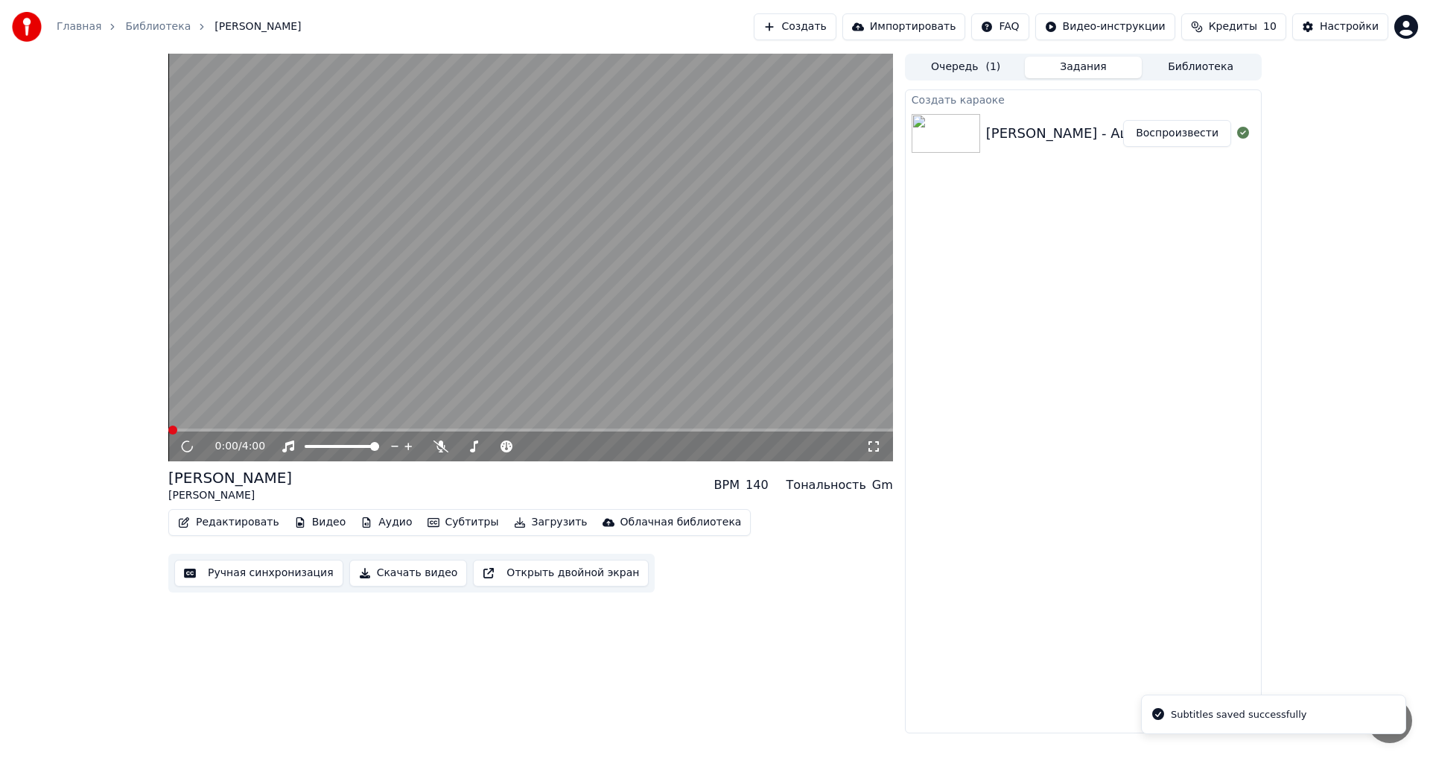
click at [445, 519] on button "Субтитры" at bounding box center [463, 522] width 83 height 21
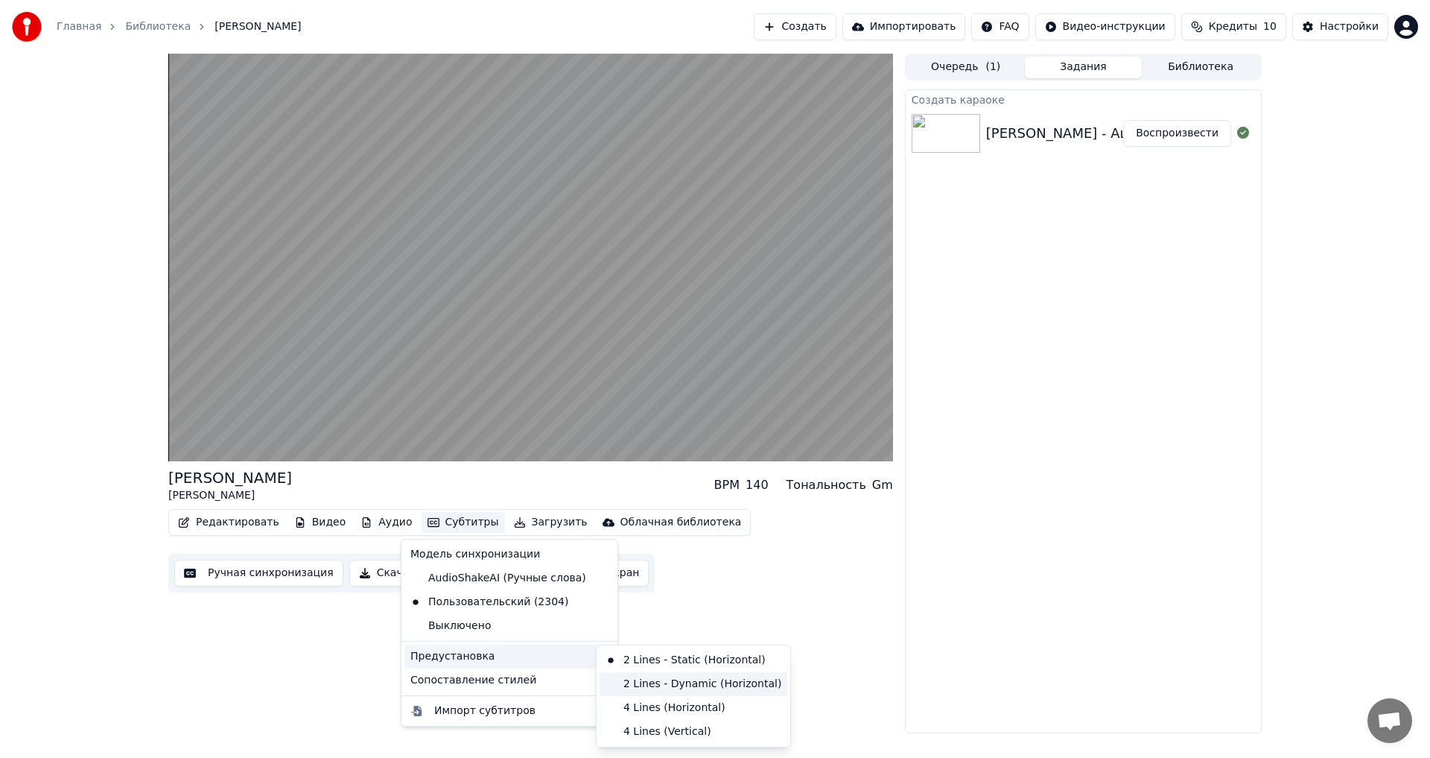
click at [650, 692] on div "2 Lines - Dynamic (Horizontal)" at bounding box center [694, 684] width 188 height 24
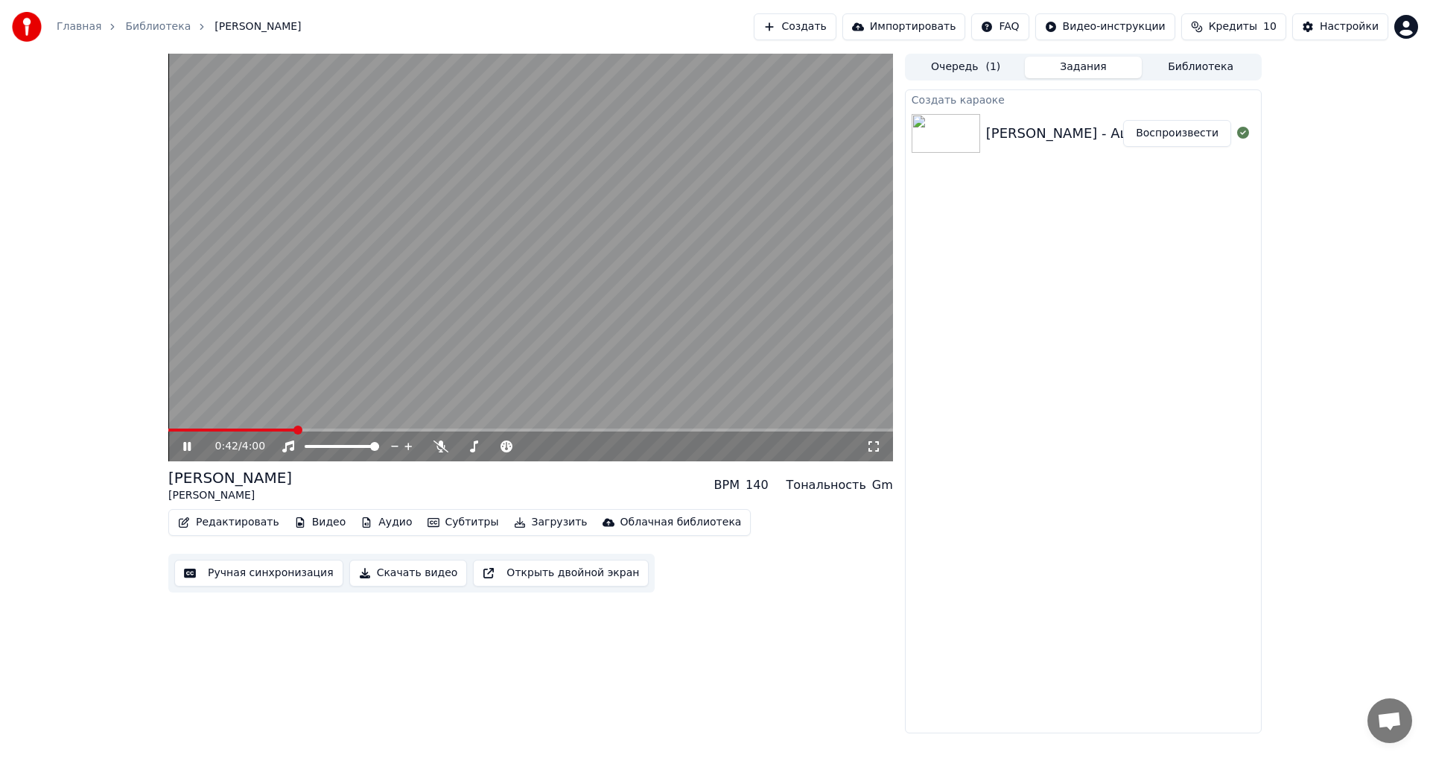
click at [295, 428] on span at bounding box center [530, 429] width 725 height 3
click at [184, 446] on icon at bounding box center [186, 446] width 7 height 9
click at [458, 527] on button "Субтитры" at bounding box center [463, 522] width 83 height 21
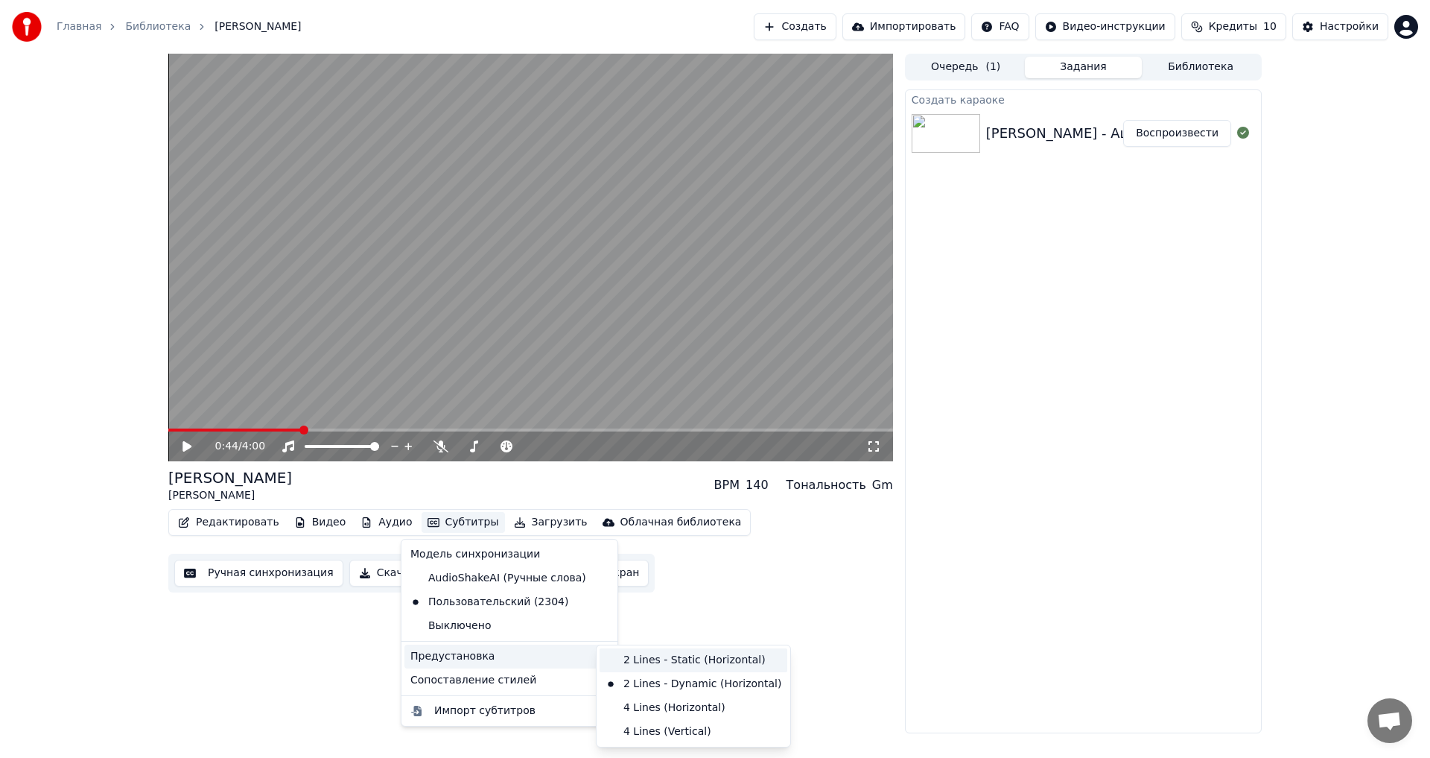
click at [621, 658] on div "2 Lines - Static (Horizontal)" at bounding box center [694, 660] width 188 height 24
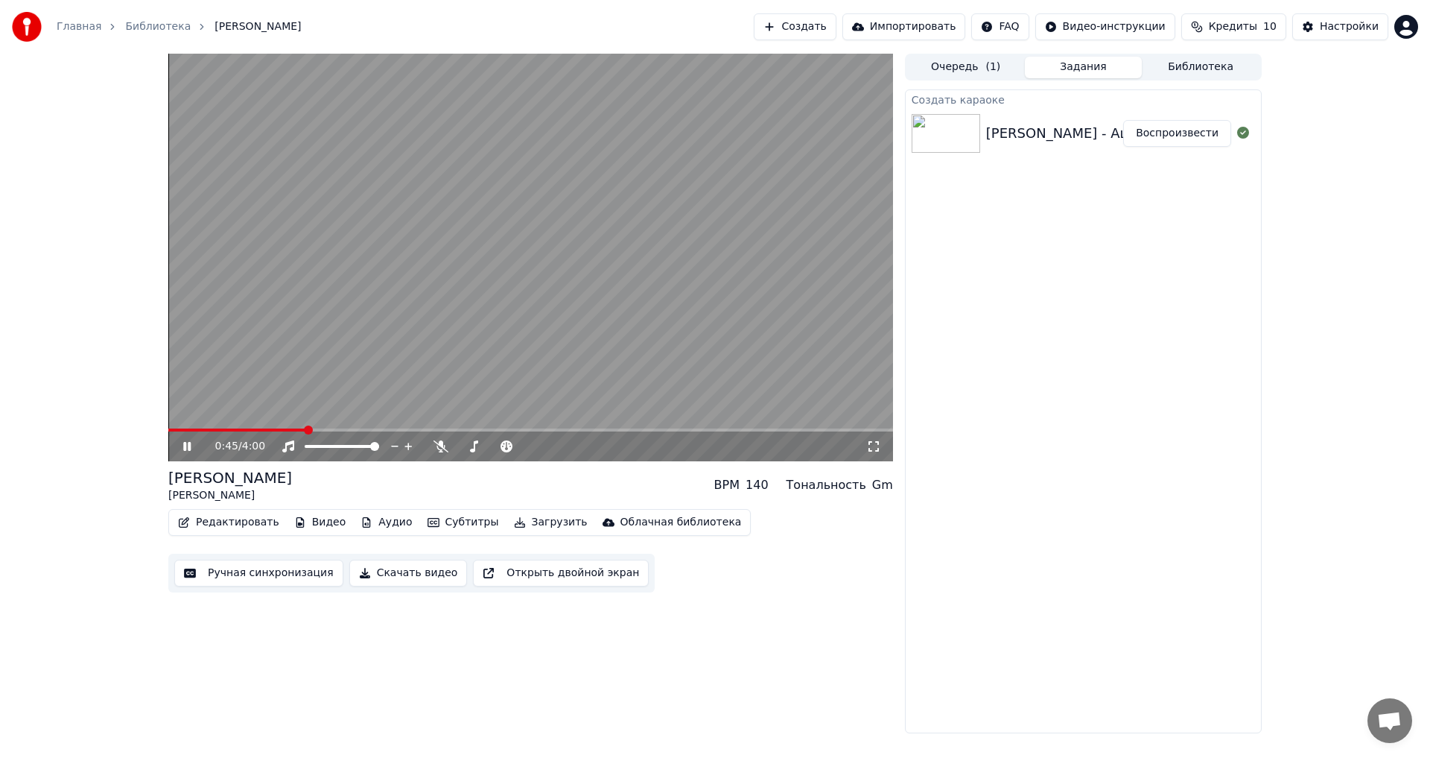
click at [181, 442] on icon at bounding box center [197, 446] width 35 height 12
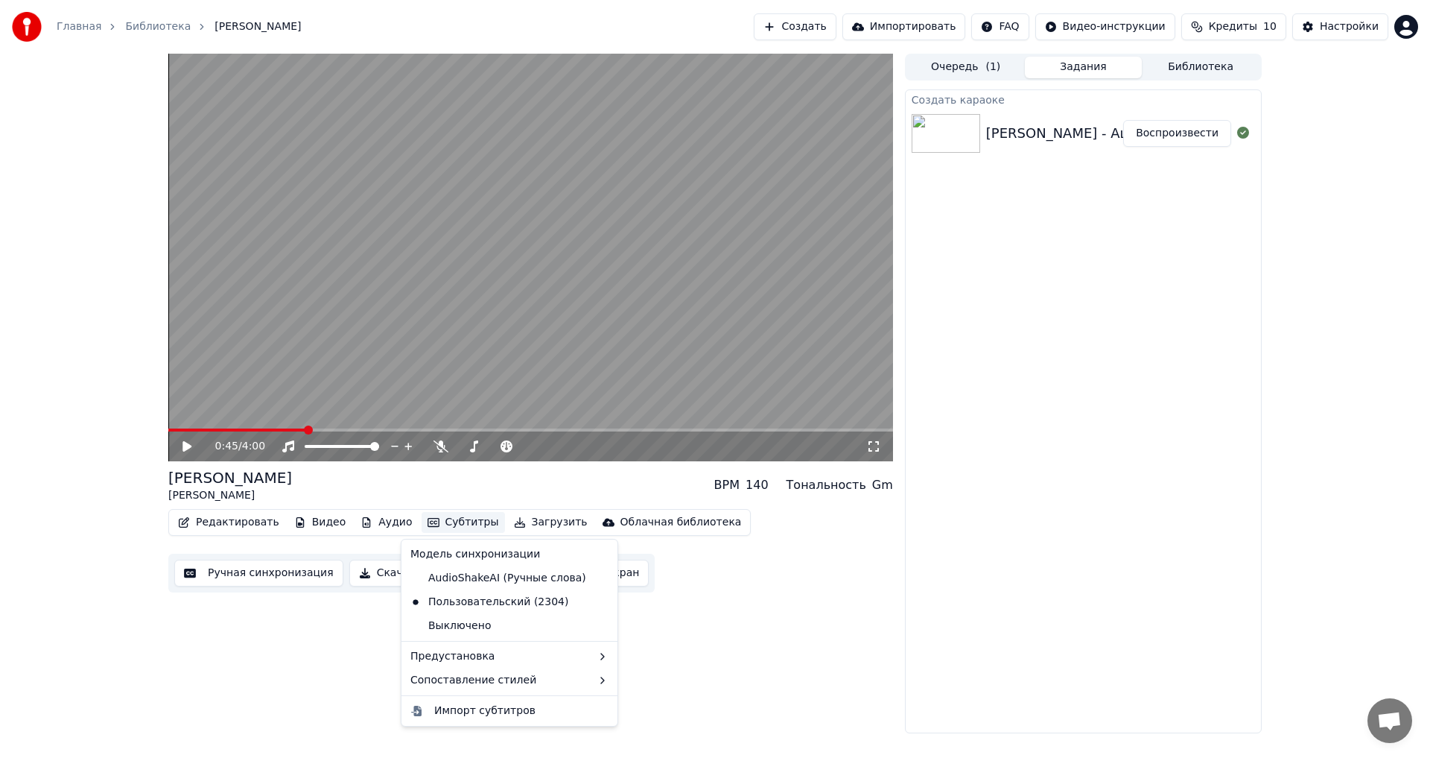
click at [451, 527] on button "Субтитры" at bounding box center [463, 522] width 83 height 21
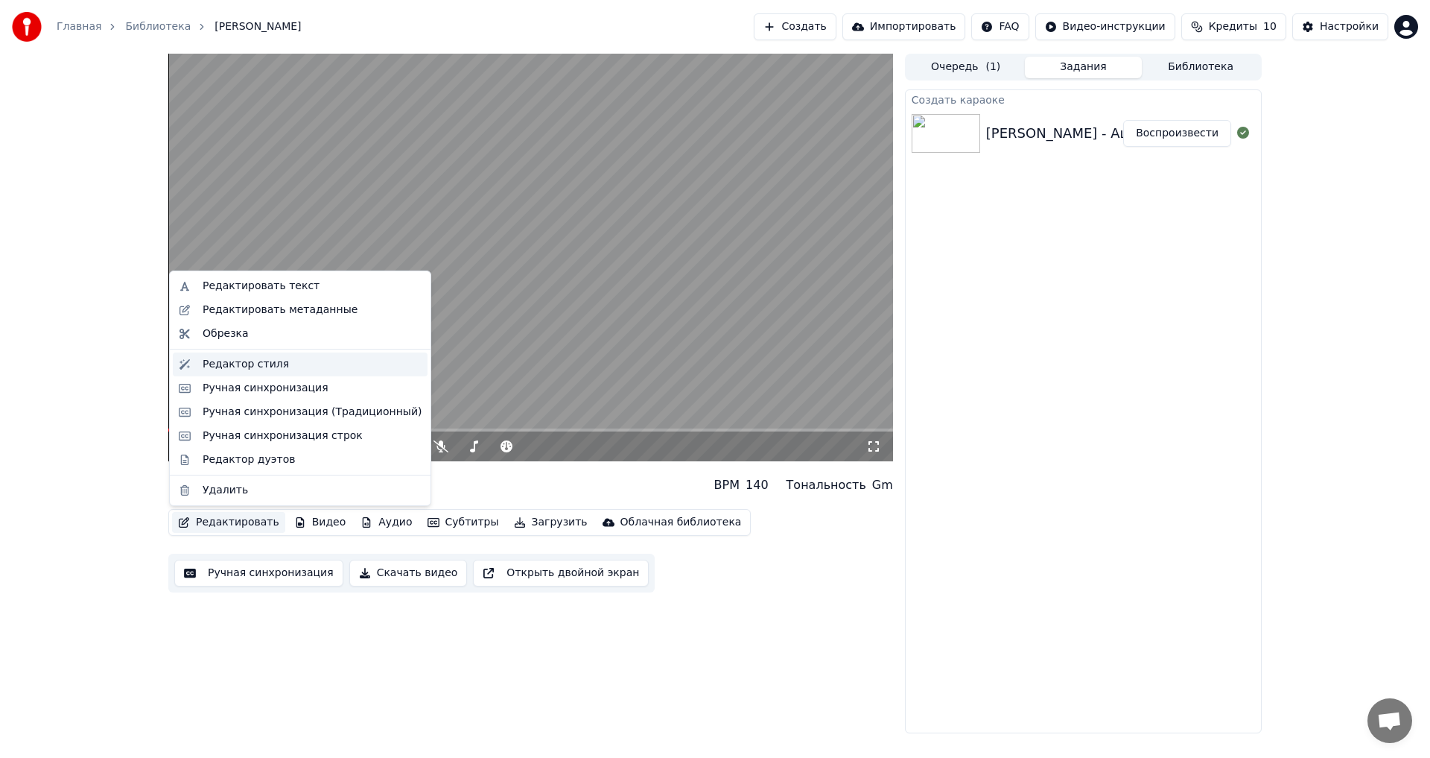
click at [272, 361] on div "Редактор стиля" at bounding box center [246, 364] width 86 height 15
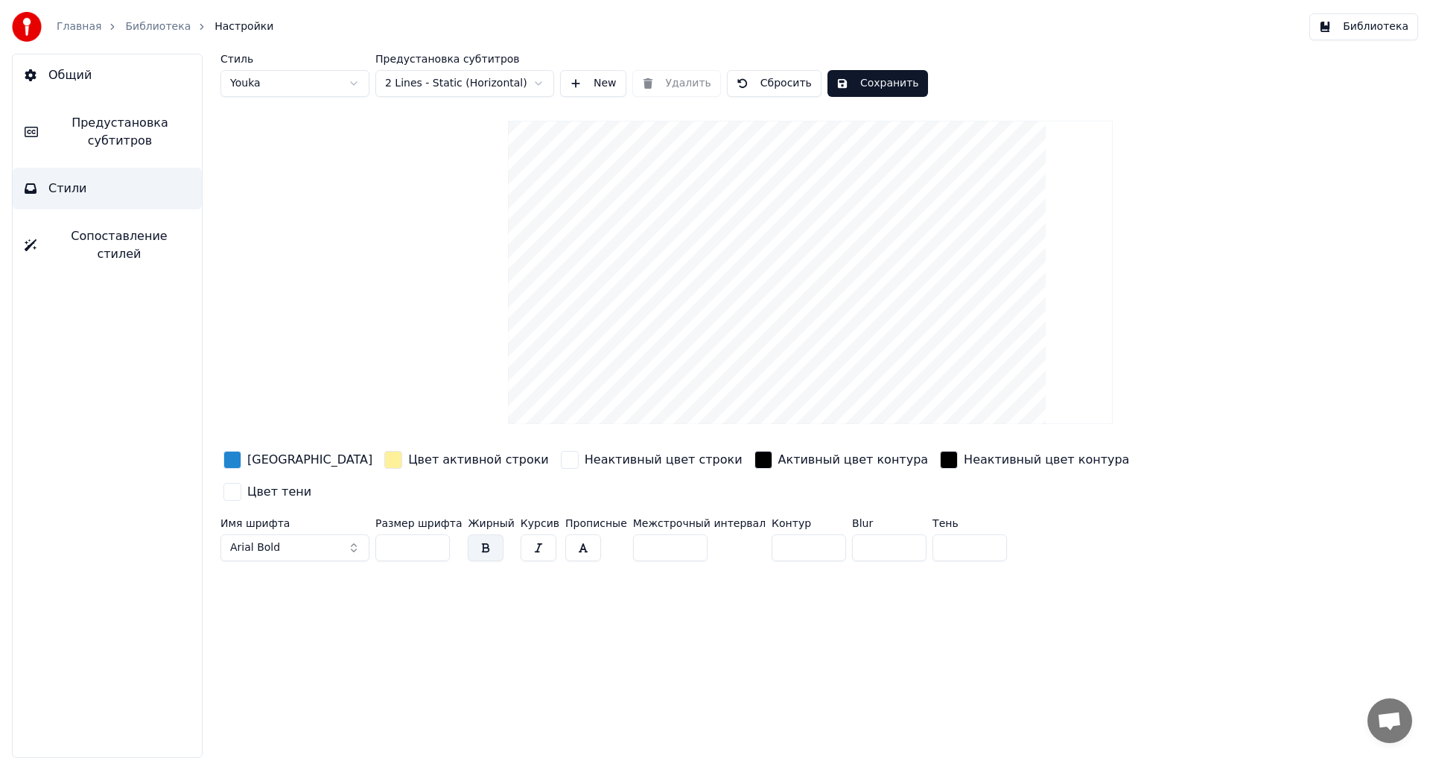
drag, startPoint x: 401, startPoint y: 510, endPoint x: 379, endPoint y: 510, distance: 21.6
click at [379, 534] on input "**" at bounding box center [412, 547] width 74 height 27
type input "***"
click at [862, 86] on button "Сохранить" at bounding box center [878, 83] width 101 height 27
click at [862, 86] on button "Готово" at bounding box center [868, 83] width 80 height 27
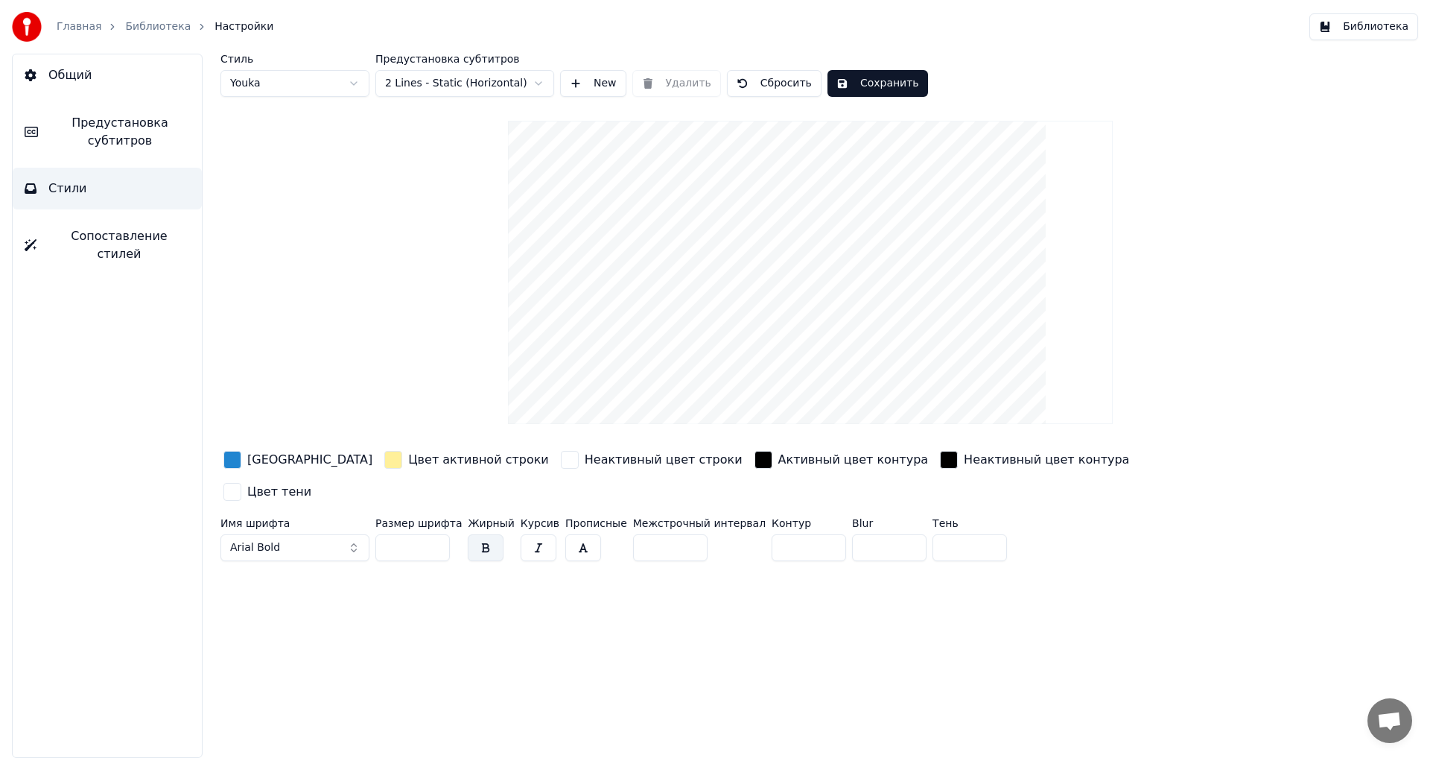
click at [869, 83] on button "Сохранить" at bounding box center [878, 83] width 101 height 27
click at [154, 28] on link "Библиотека" at bounding box center [158, 26] width 66 height 15
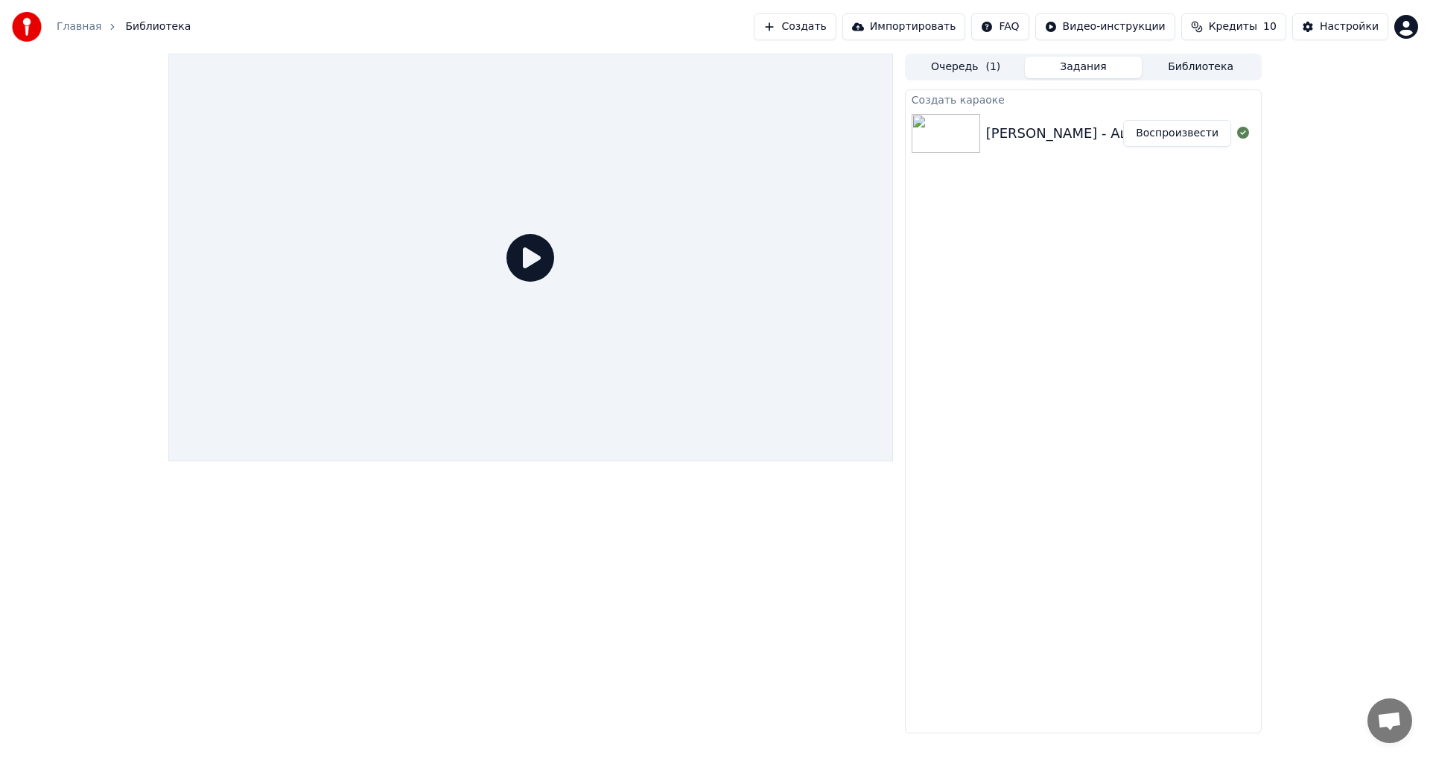
click at [524, 258] on icon at bounding box center [531, 258] width 48 height 48
click at [1025, 145] on div "Элвин Грей - Ашкына гомер (плюс) Воспроизвести" at bounding box center [1083, 133] width 355 height 51
click at [1177, 141] on button "Воспроизвести" at bounding box center [1177, 133] width 108 height 27
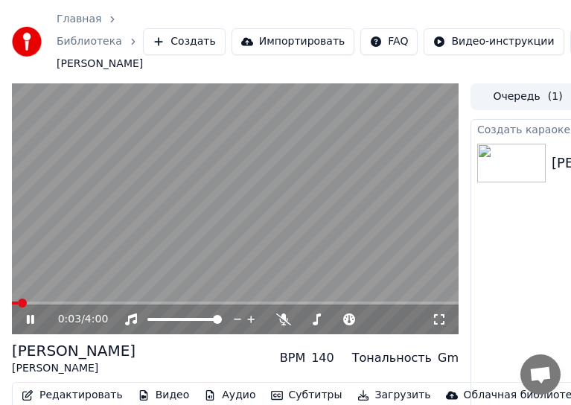
click at [83, 305] on span at bounding box center [235, 303] width 447 height 3
click at [32, 324] on icon at bounding box center [30, 319] width 7 height 9
click at [28, 325] on icon at bounding box center [30, 319] width 9 height 10
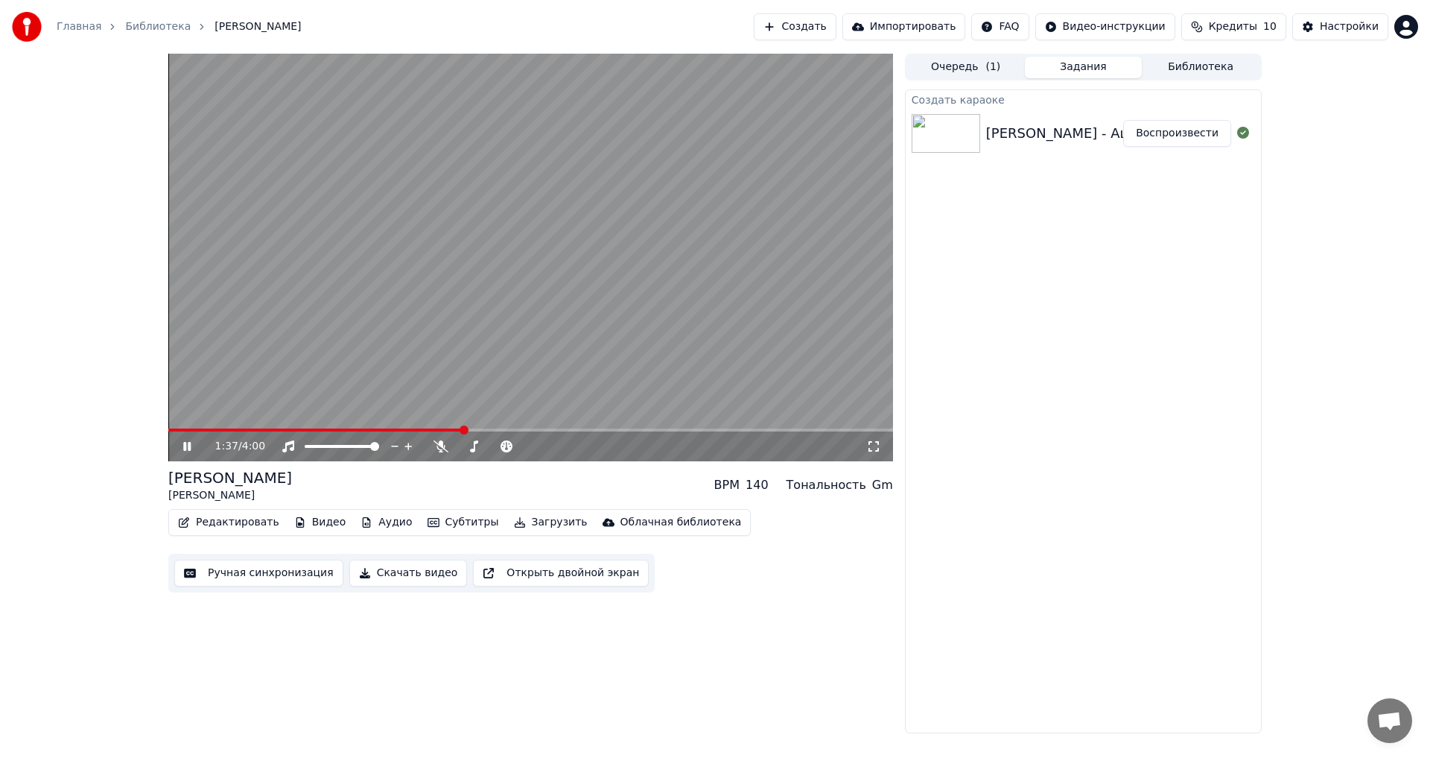
click at [437, 524] on button "Субтитры" at bounding box center [463, 522] width 83 height 21
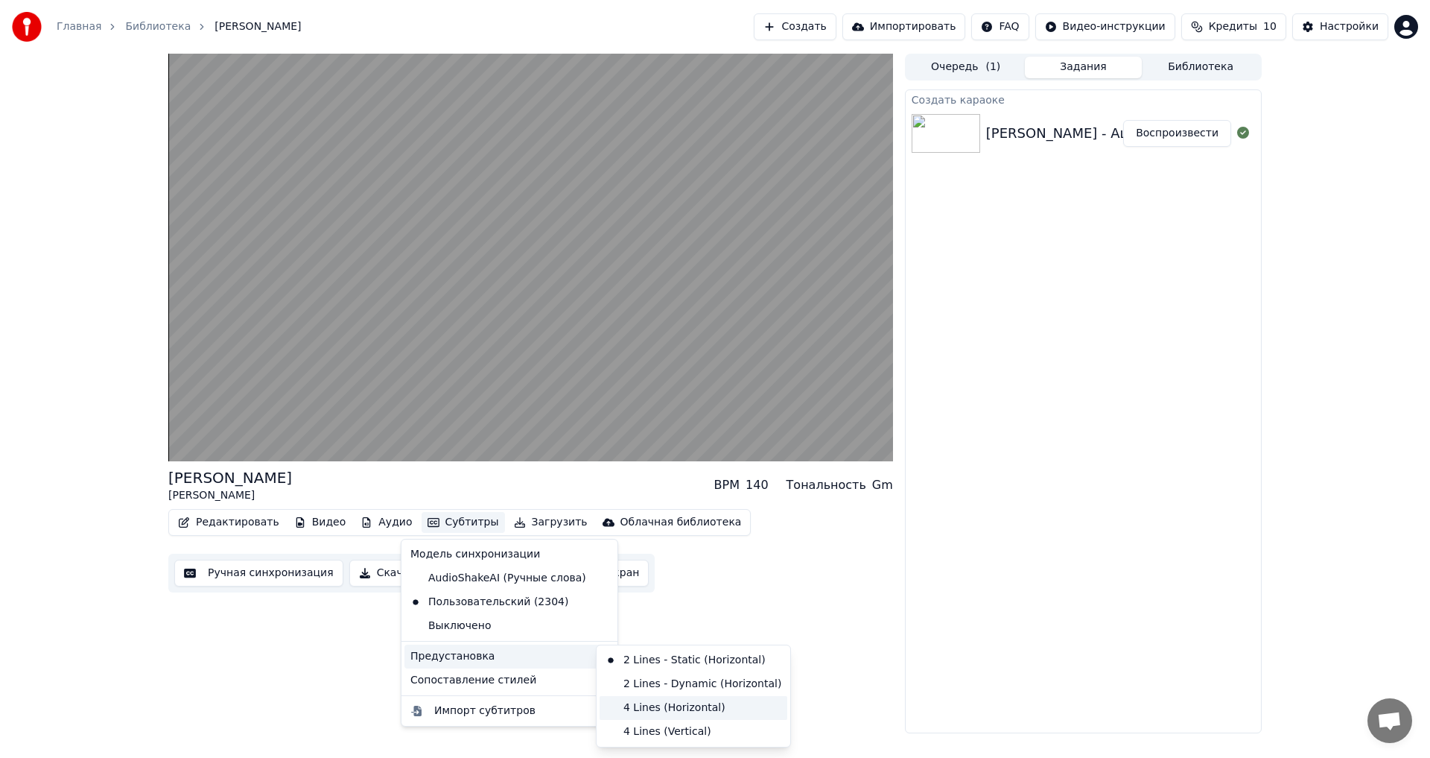
click at [661, 706] on div "4 Lines (Horizontal)" at bounding box center [694, 708] width 188 height 24
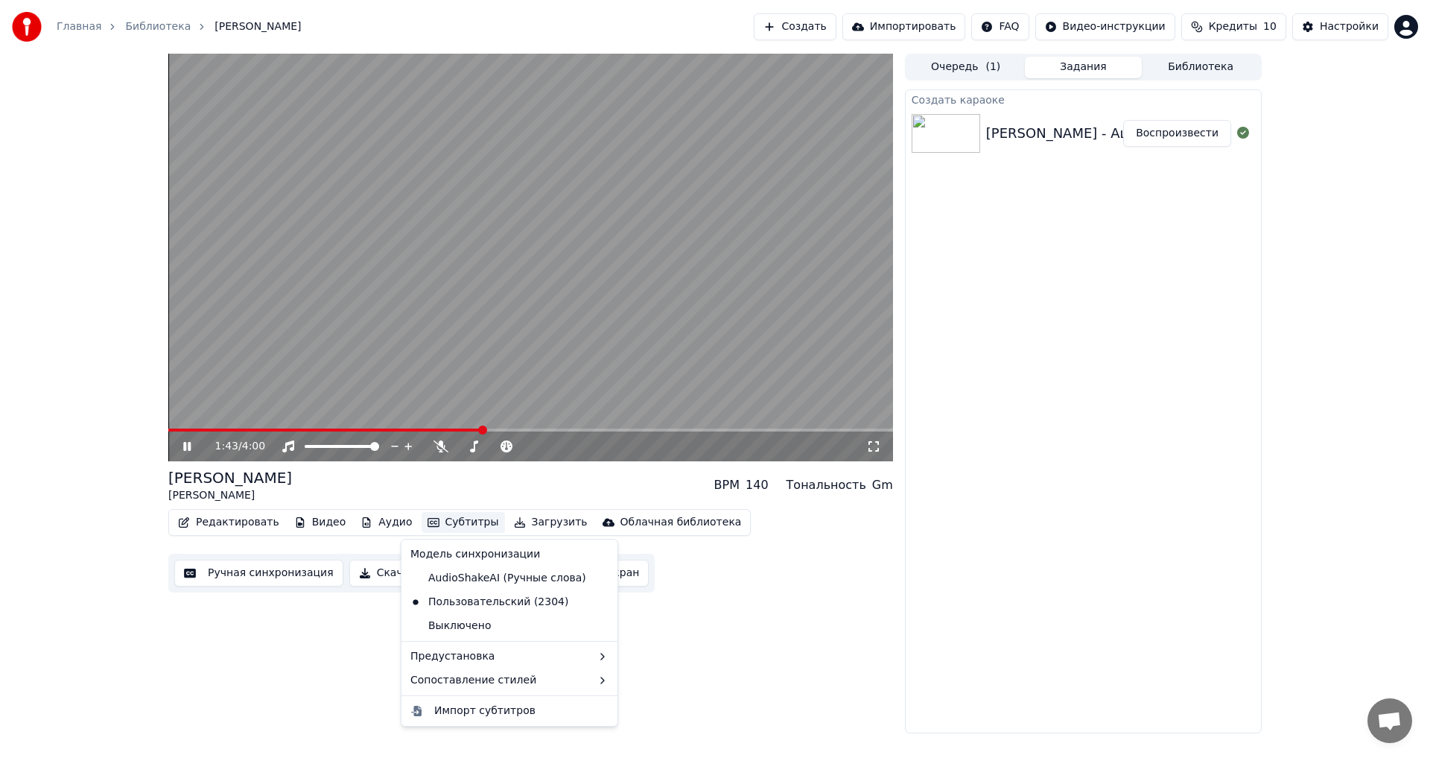
click at [452, 531] on button "Субтитры" at bounding box center [463, 522] width 83 height 21
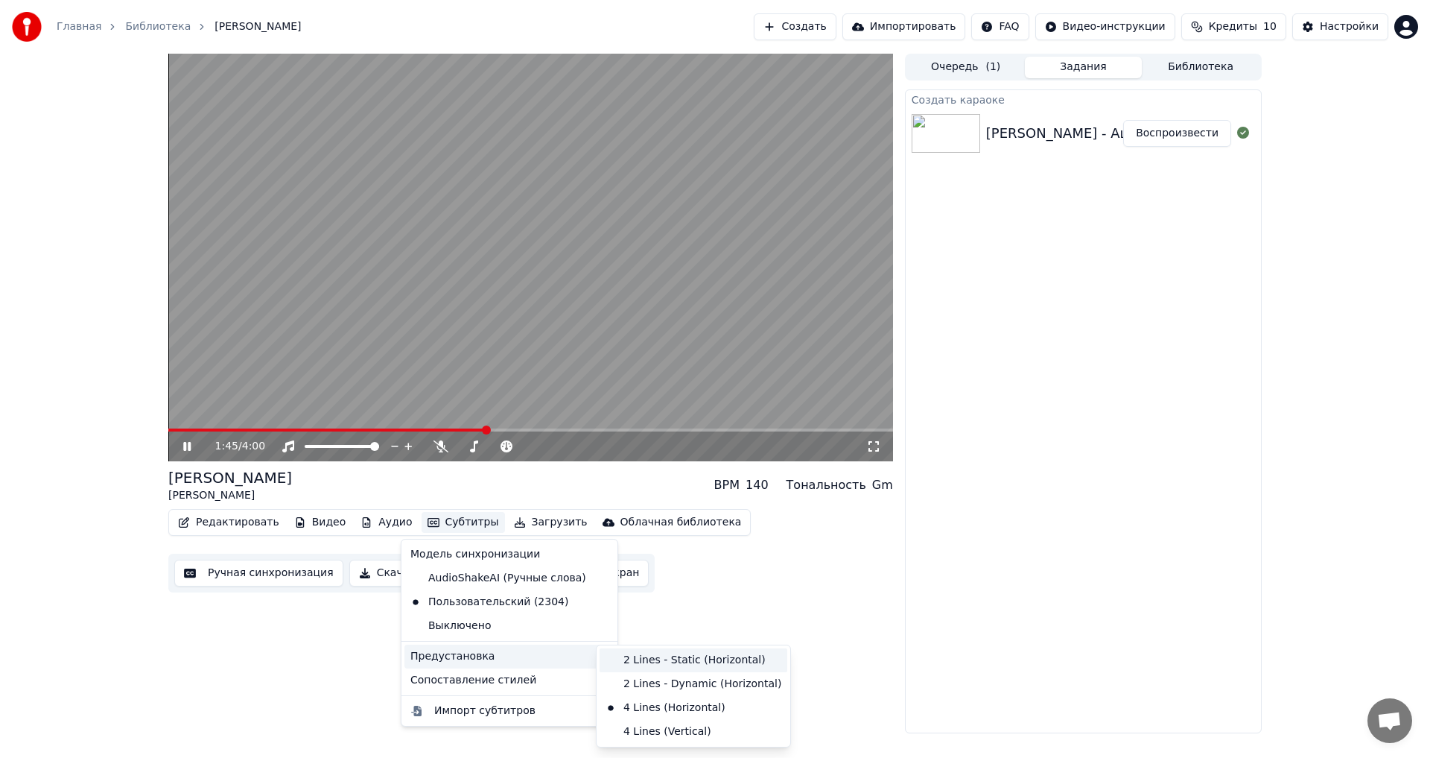
click at [635, 657] on div "2 Lines - Static (Horizontal)" at bounding box center [694, 660] width 188 height 24
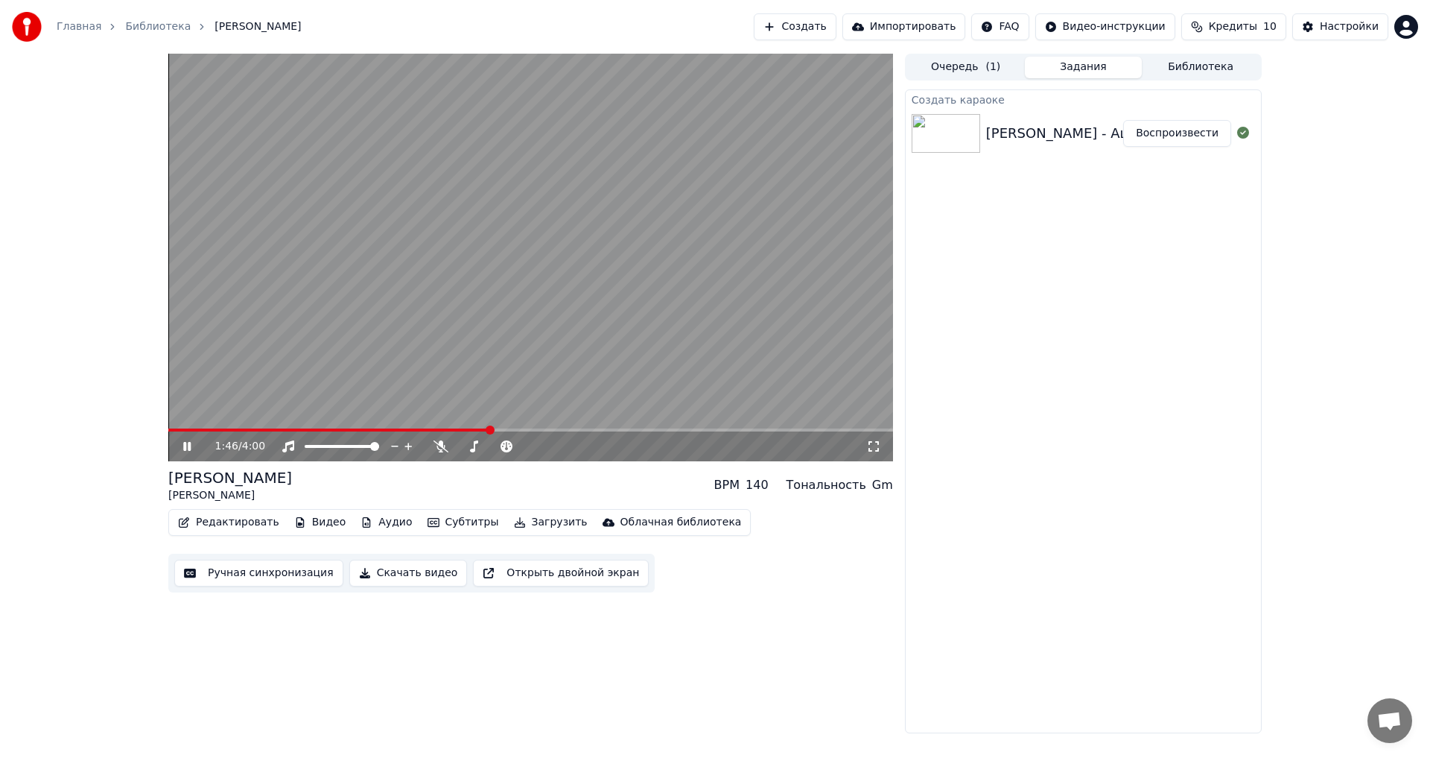
click at [442, 524] on button "Субтитры" at bounding box center [463, 522] width 83 height 21
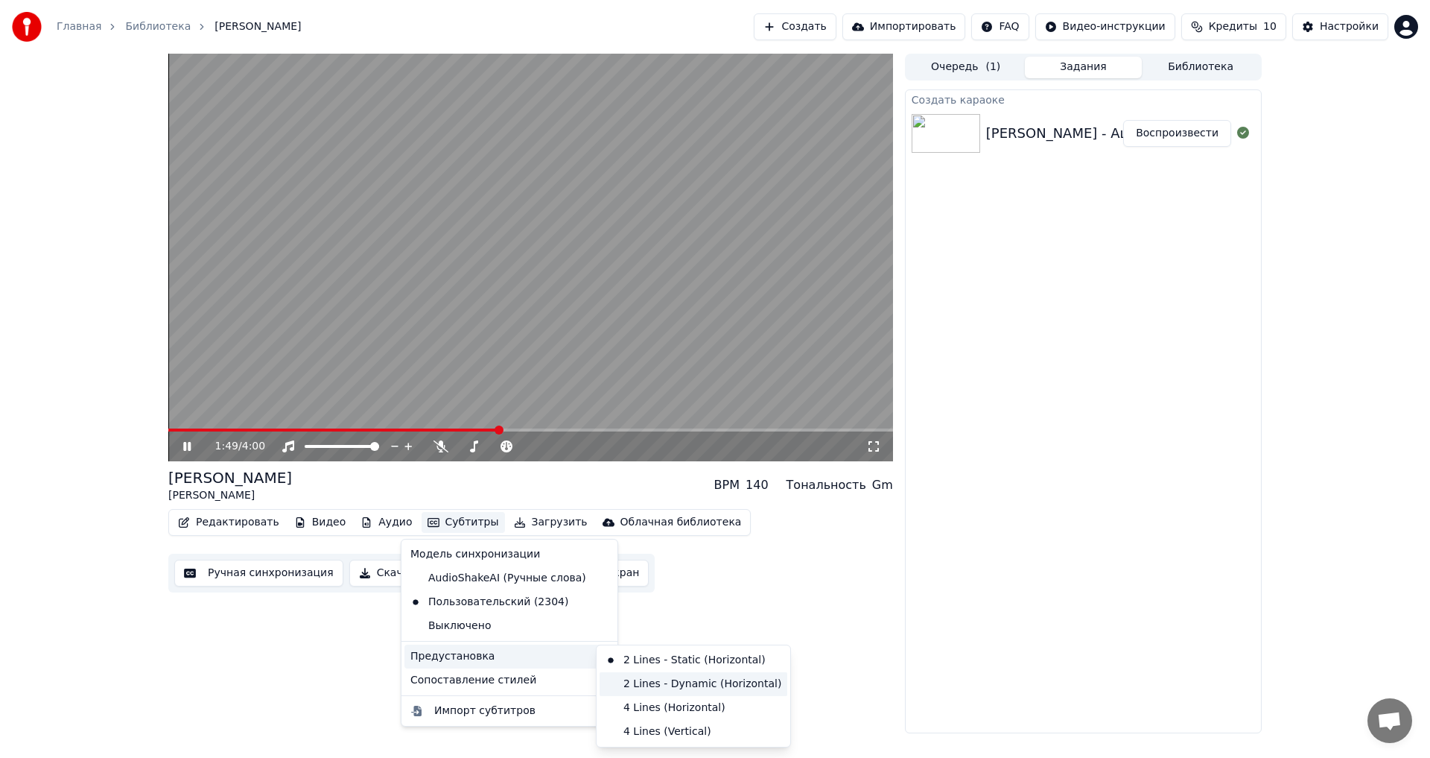
click at [647, 680] on div "2 Lines - Dynamic (Horizontal)" at bounding box center [694, 684] width 188 height 24
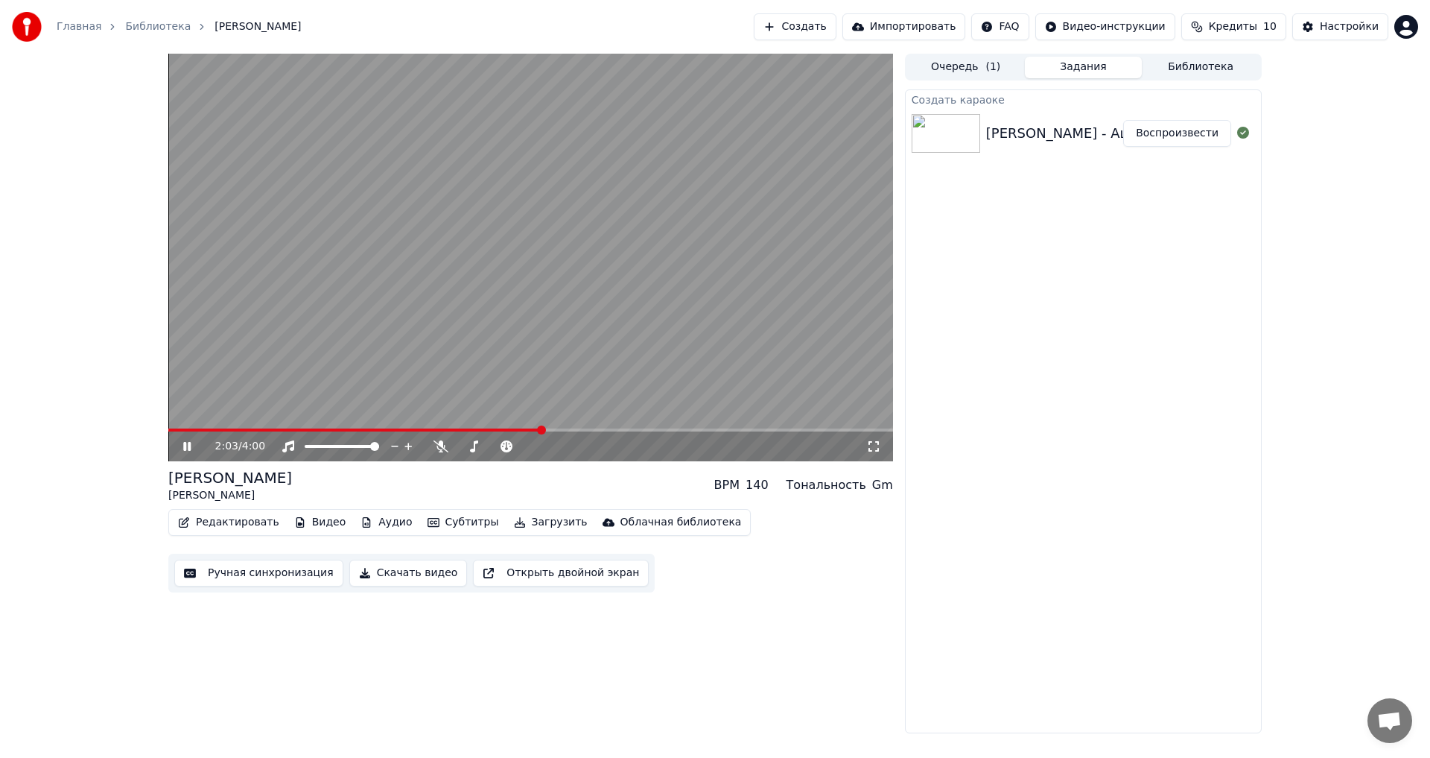
click at [783, 251] on video at bounding box center [530, 257] width 725 height 407
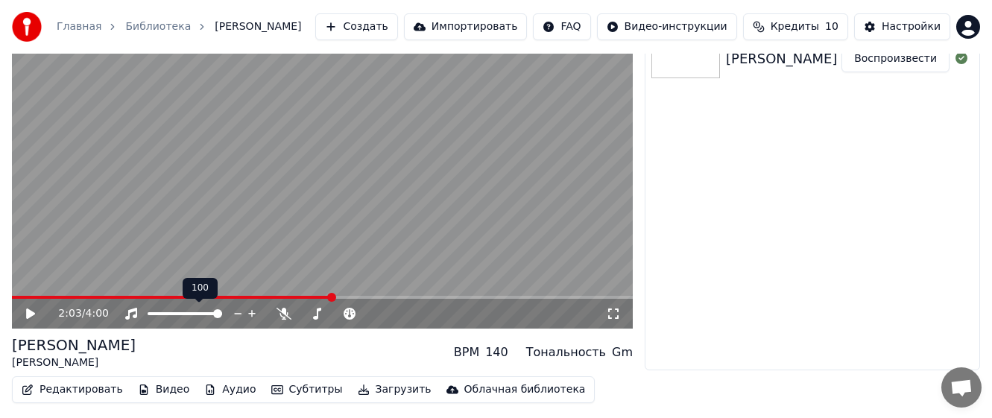
scroll to position [116, 0]
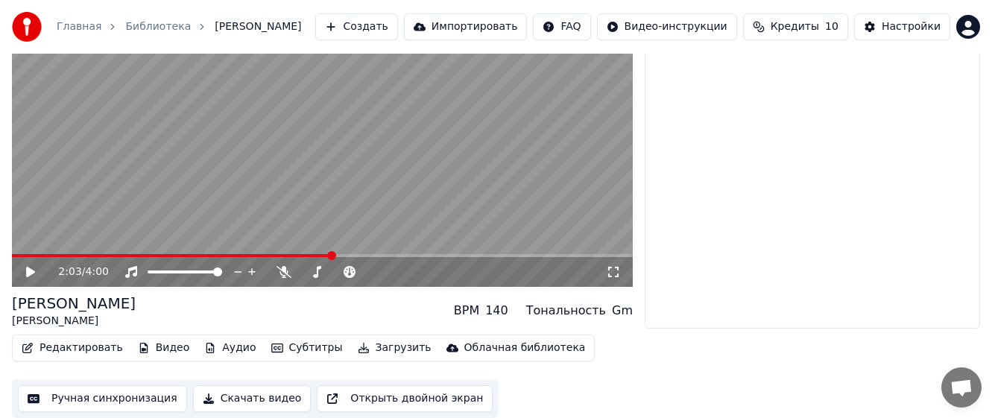
click at [285, 351] on button "Субтитры" at bounding box center [306, 347] width 83 height 21
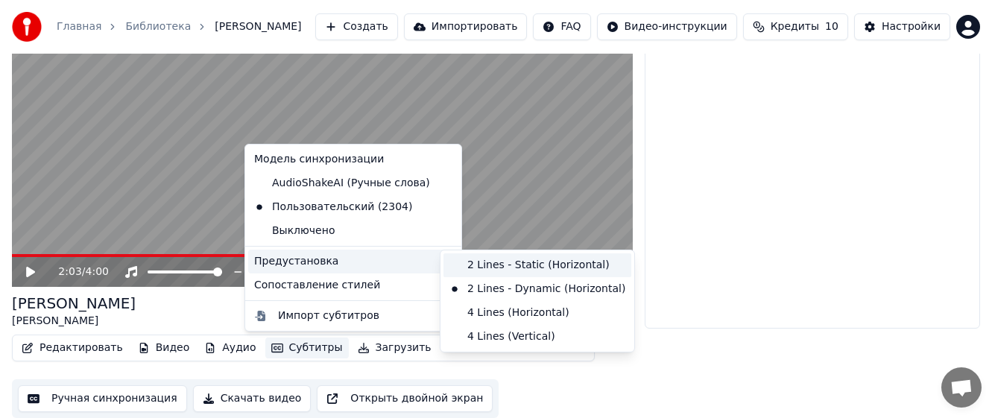
click at [498, 261] on div "2 Lines - Static (Horizontal)" at bounding box center [537, 265] width 188 height 24
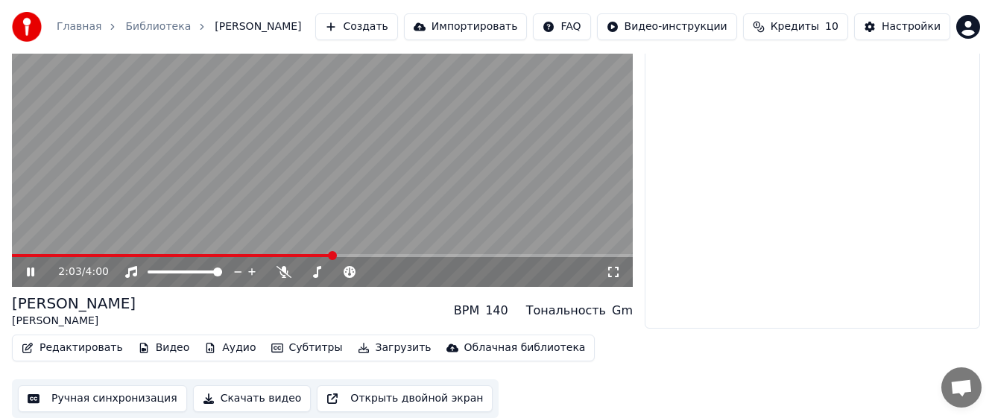
click at [34, 273] on icon at bounding box center [30, 271] width 7 height 9
click at [34, 273] on icon at bounding box center [41, 272] width 34 height 12
click at [34, 273] on icon at bounding box center [30, 271] width 7 height 9
click at [388, 401] on button "Открыть двойной экран" at bounding box center [405, 398] width 176 height 27
click at [111, 399] on button "Ручная синхронизация" at bounding box center [102, 398] width 169 height 27
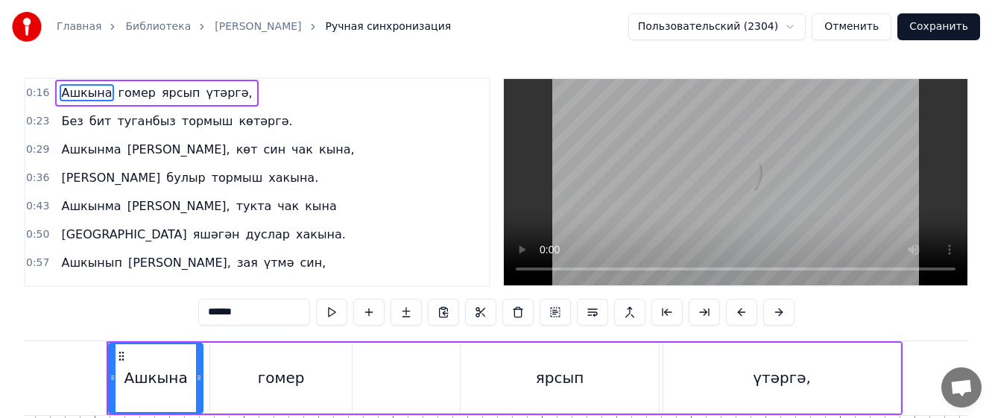
scroll to position [0, 2321]
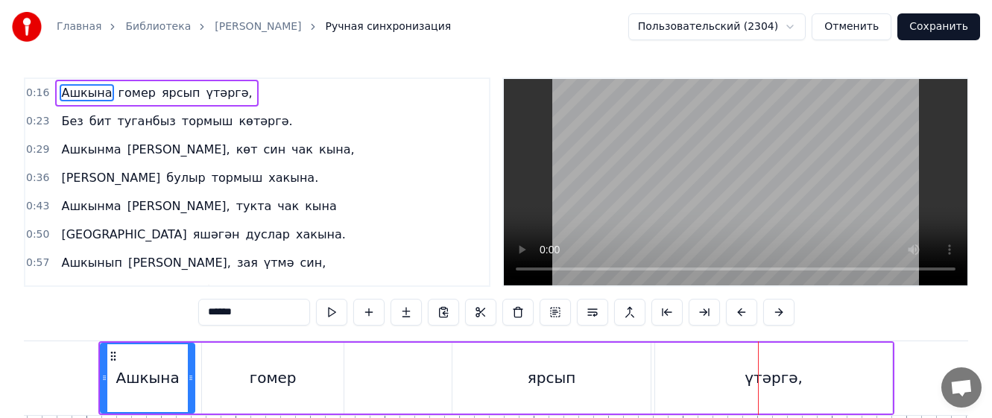
click at [740, 29] on html "Главная Библиотека Ашкына гомер • Элвин Грей Ручная синхронизация Пользовательс…" at bounding box center [496, 257] width 992 height 515
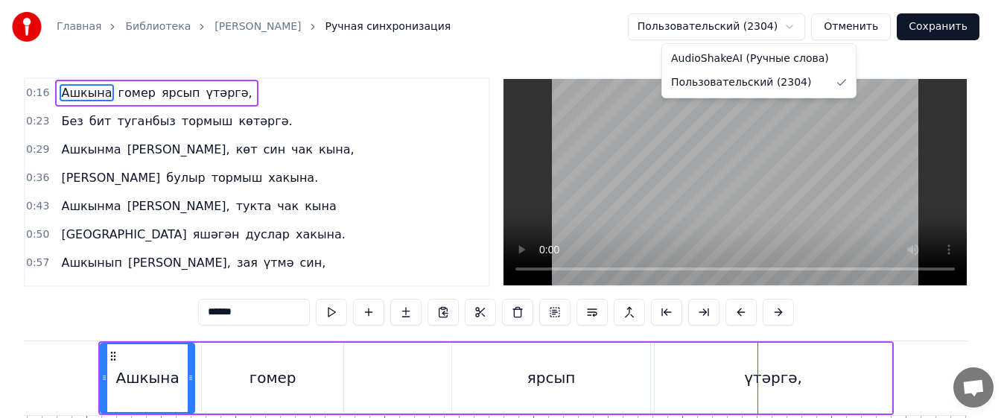
click at [742, 29] on html "Главная Библиотека Ашкына гомер • Элвин Грей Ручная синхронизация Пользовательс…" at bounding box center [502, 257] width 1004 height 515
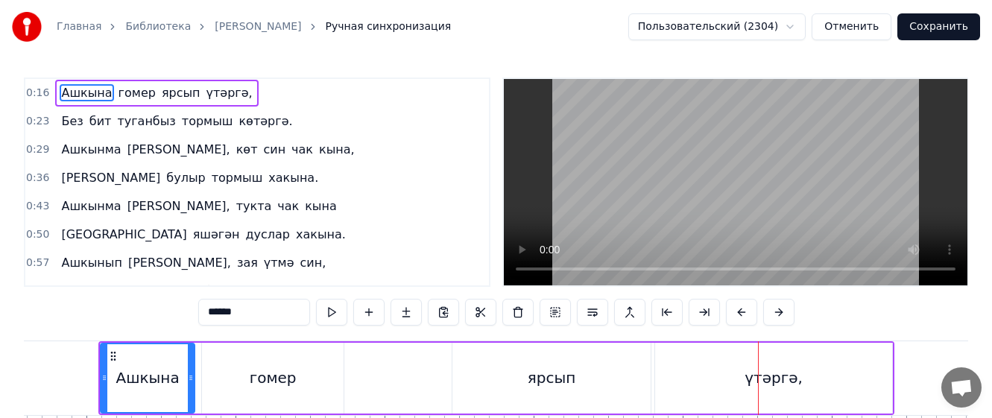
click at [745, 22] on html "Главная Библиотека Ашкына гомер • Элвин Грей Ручная синхронизация Пользовательс…" at bounding box center [496, 257] width 992 height 515
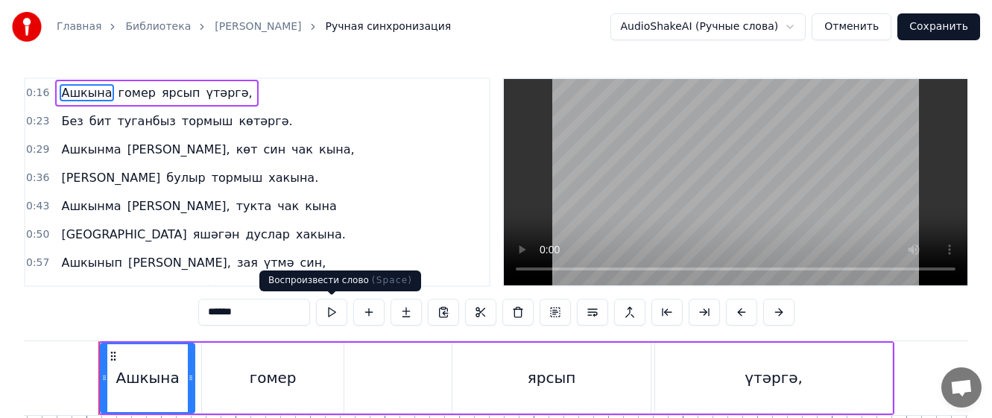
click at [338, 314] on button at bounding box center [331, 312] width 31 height 27
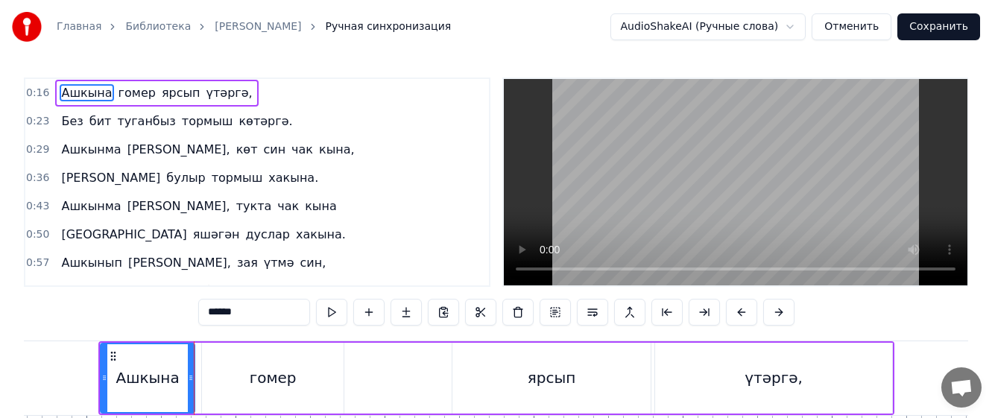
click at [331, 314] on button at bounding box center [331, 312] width 31 height 27
click at [369, 220] on div "0:43 Ашкынма гомер, тукта чак кына" at bounding box center [256, 206] width 463 height 28
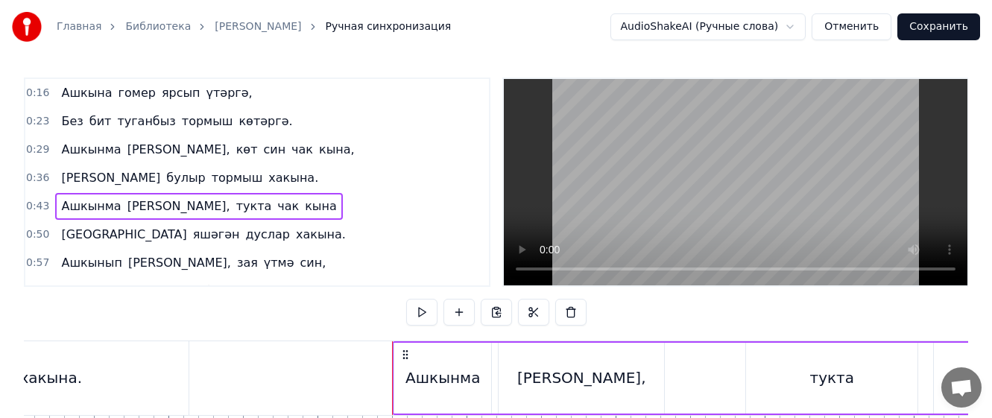
click at [211, 91] on span "үтәргә," at bounding box center [229, 92] width 49 height 17
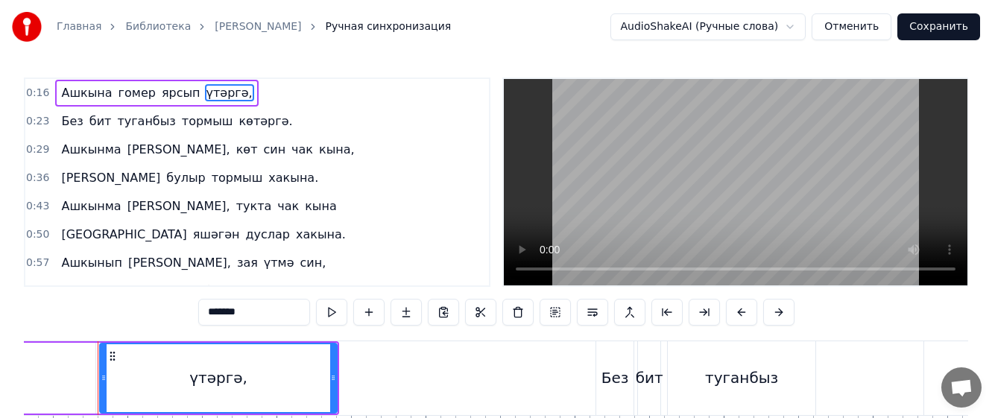
click at [216, 80] on div "Ашкына гомер ярсып үтәргә," at bounding box center [156, 93] width 203 height 27
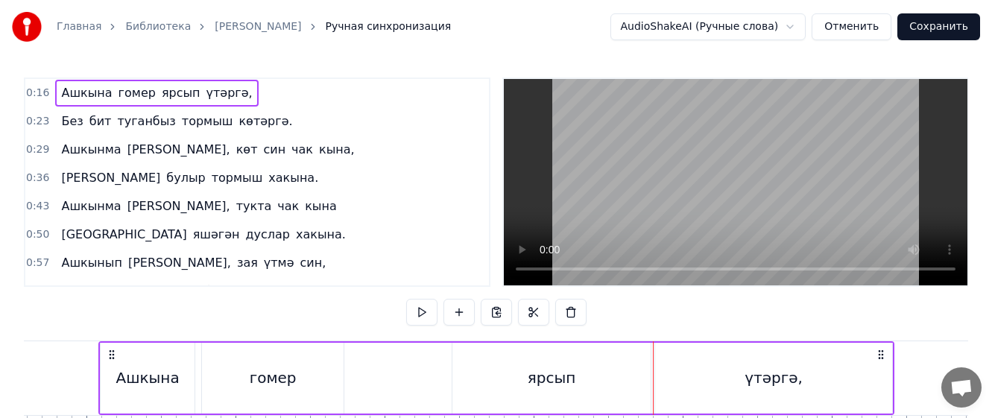
click at [729, 20] on html "Главная Библиотека Ашкына гомер • Элвин Грей Ручная синхронизация AudioShakeAI …" at bounding box center [496, 257] width 992 height 515
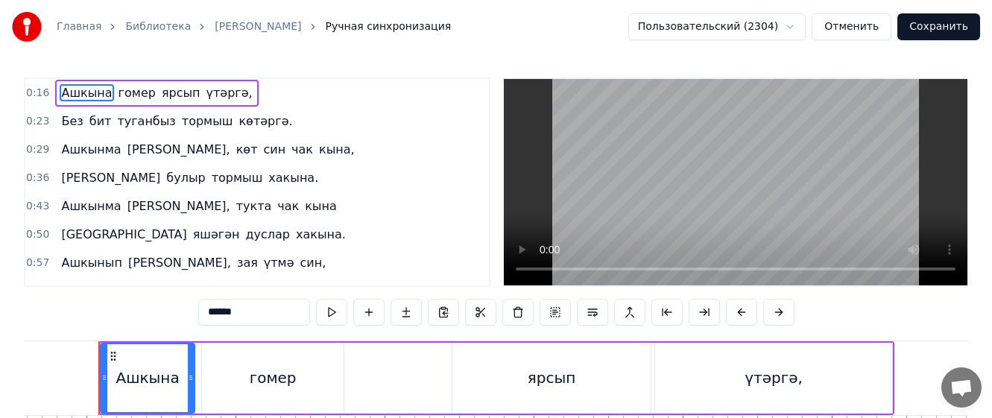
click at [942, 28] on button "Сохранить" at bounding box center [938, 26] width 83 height 27
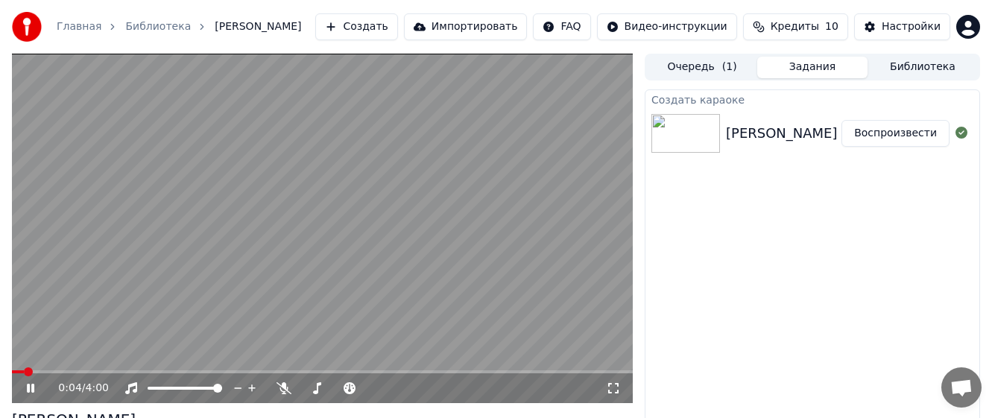
click at [32, 385] on icon at bounding box center [30, 388] width 7 height 9
click at [27, 384] on icon at bounding box center [30, 388] width 9 height 10
click at [30, 395] on div "0:22 / 4:00" at bounding box center [322, 388] width 609 height 15
click at [28, 387] on icon at bounding box center [30, 388] width 7 height 9
click at [32, 384] on icon at bounding box center [41, 388] width 34 height 12
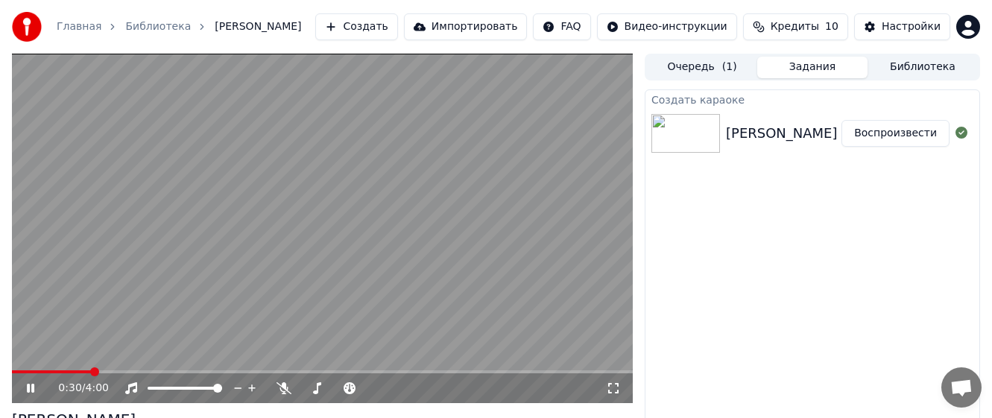
click at [30, 388] on icon at bounding box center [30, 388] width 7 height 9
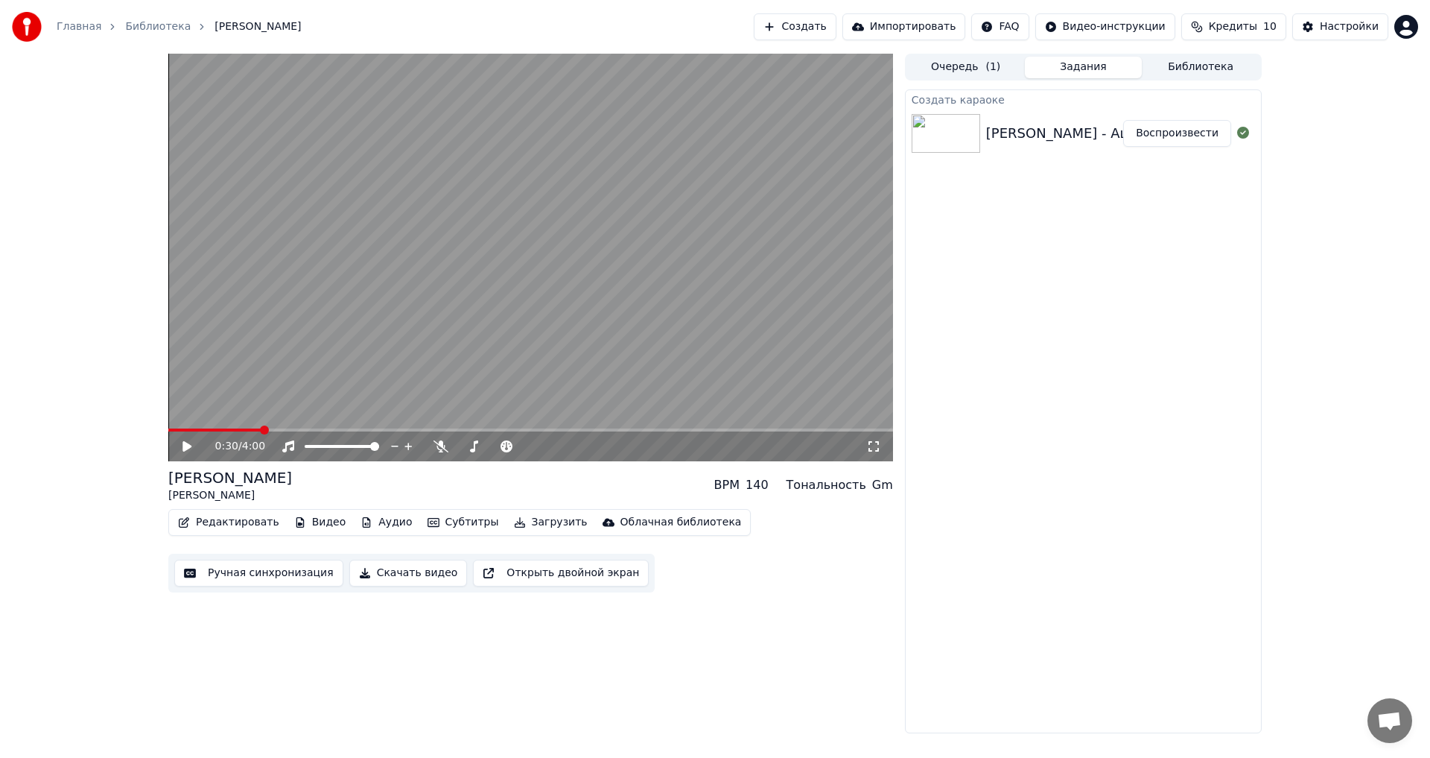
click at [183, 443] on icon at bounding box center [197, 446] width 35 height 12
click at [441, 445] on icon at bounding box center [441, 446] width 15 height 12
click at [475, 445] on span at bounding box center [465, 446] width 17 height 3
click at [183, 445] on icon at bounding box center [197, 446] width 35 height 12
click at [320, 445] on span at bounding box center [313, 446] width 16 height 3
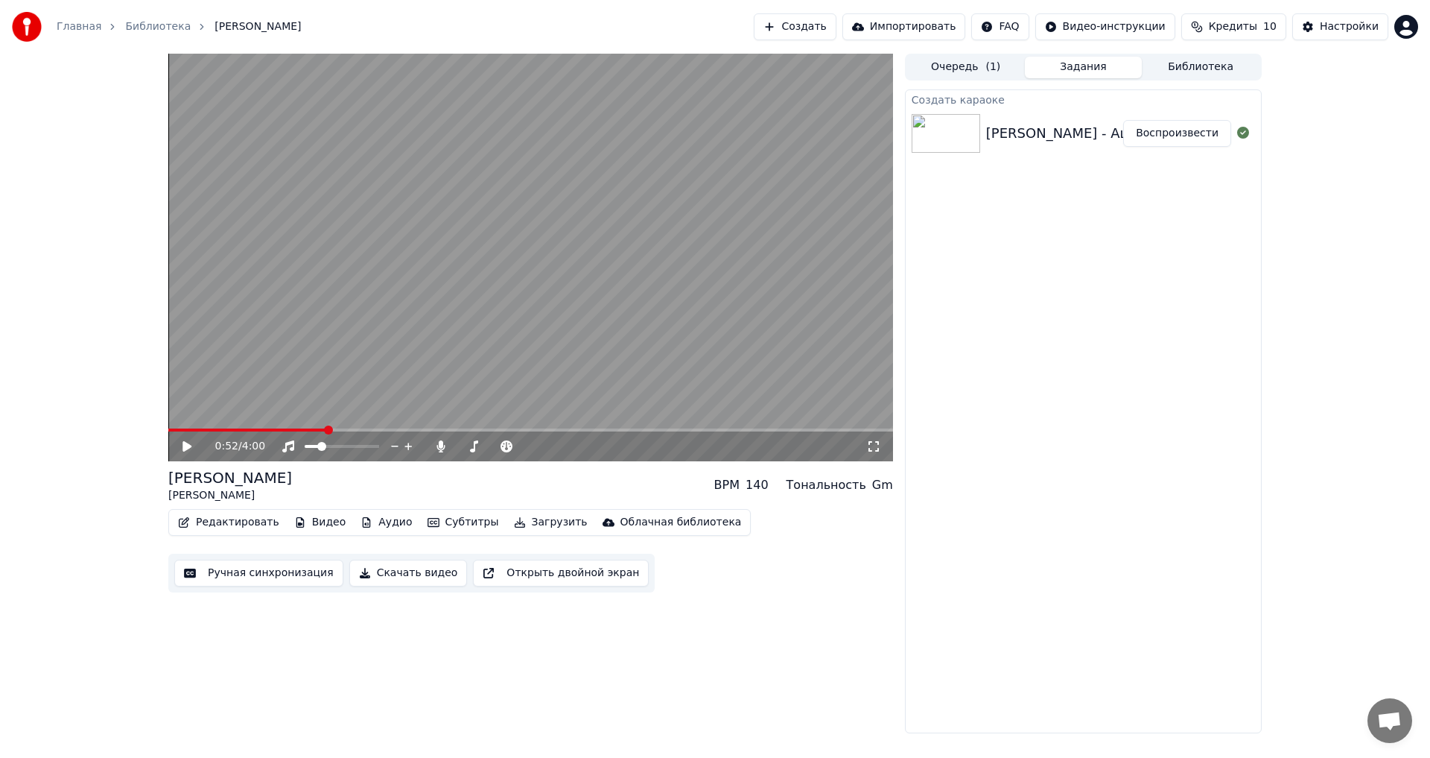
click at [187, 443] on icon at bounding box center [197, 446] width 35 height 12
click at [329, 446] on span at bounding box center [330, 446] width 9 height 9
click at [457, 448] on span at bounding box center [457, 446] width 0 height 3
click at [319, 444] on span at bounding box center [322, 446] width 9 height 9
click at [326, 445] on span at bounding box center [327, 446] width 9 height 9
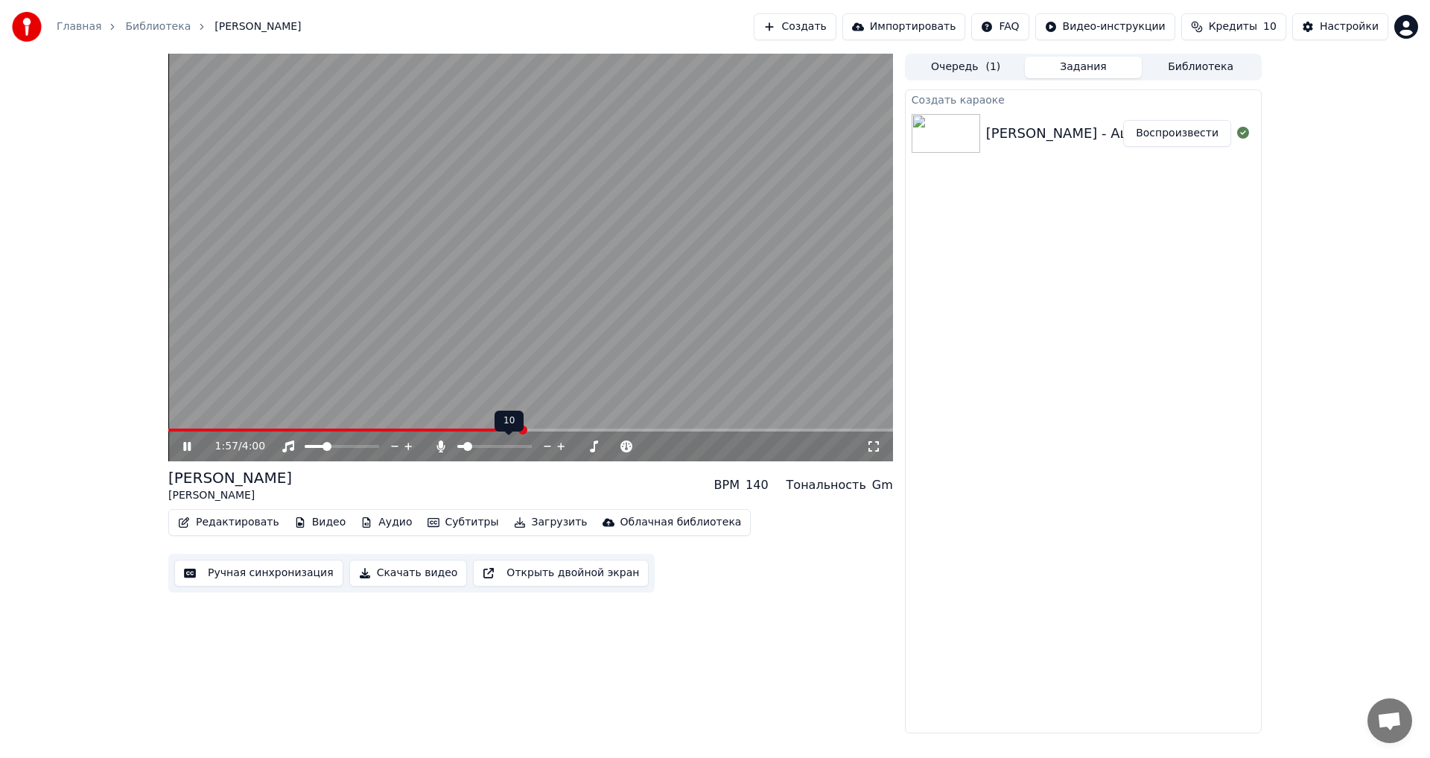
click at [465, 445] on span at bounding box center [467, 446] width 9 height 9
click at [188, 444] on icon at bounding box center [197, 446] width 35 height 12
click at [180, 443] on icon at bounding box center [197, 446] width 35 height 12
click at [194, 447] on icon at bounding box center [197, 446] width 35 height 12
click at [183, 447] on icon at bounding box center [187, 446] width 9 height 10
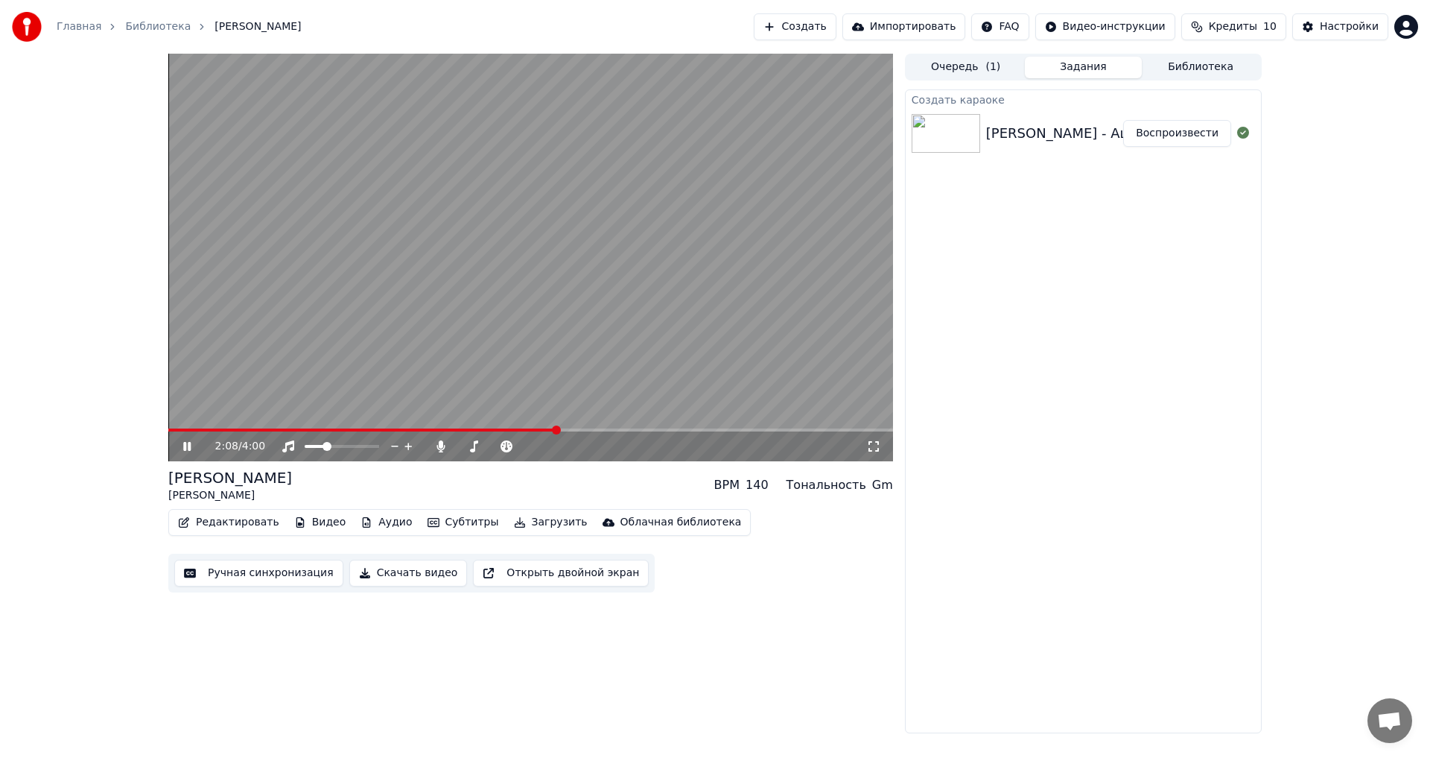
click at [437, 489] on div "Ашкына гомер Элвин Грей BPM 140 Тональность Gm" at bounding box center [530, 485] width 725 height 36
click at [457, 448] on span at bounding box center [461, 446] width 9 height 9
click at [641, 428] on span at bounding box center [530, 429] width 725 height 3
click at [186, 446] on icon at bounding box center [186, 446] width 7 height 9
click at [508, 523] on button "Загрузить" at bounding box center [551, 522] width 86 height 21
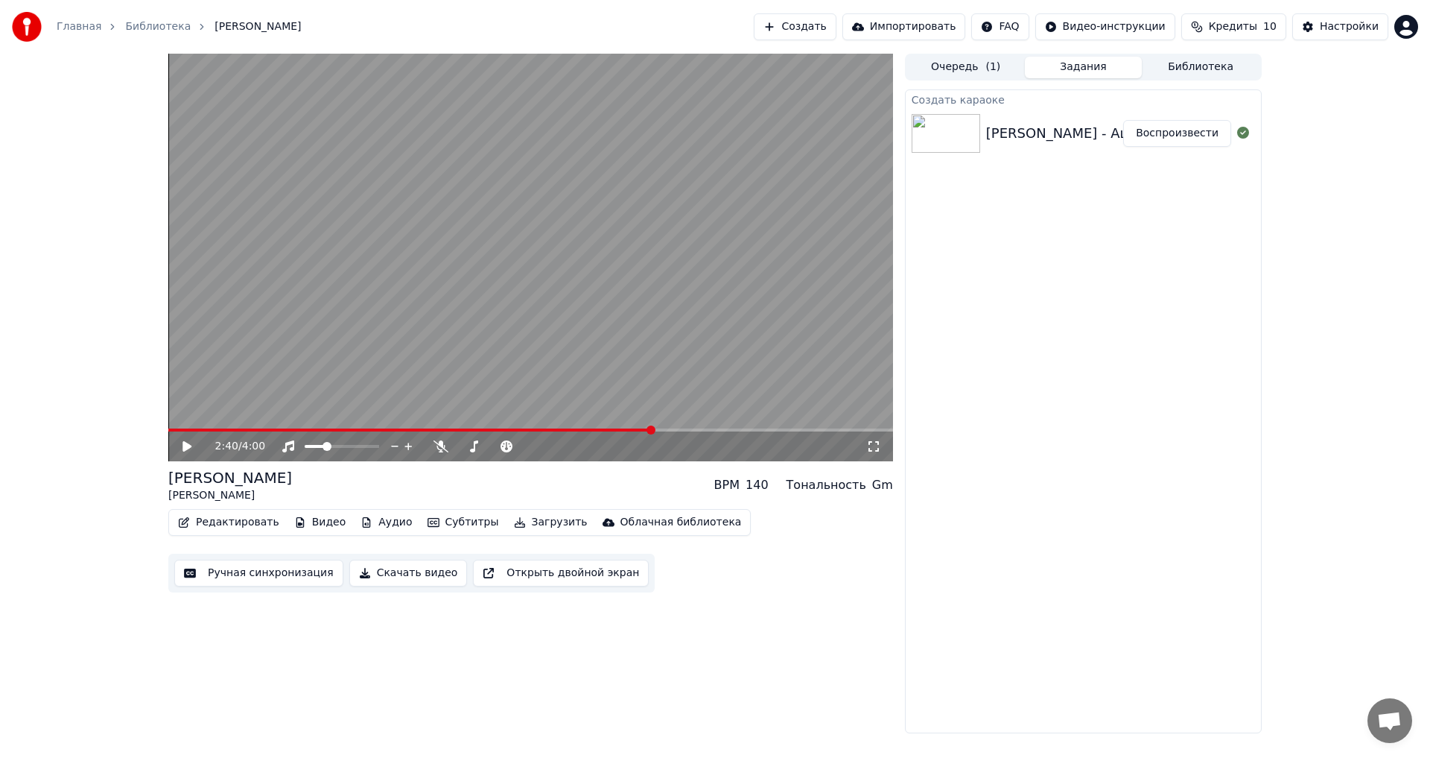
click at [413, 573] on button "Скачать видео" at bounding box center [408, 572] width 118 height 27
click at [1197, 137] on button "Показать" at bounding box center [1193, 133] width 77 height 27
click at [187, 441] on icon at bounding box center [197, 446] width 35 height 12
click at [335, 449] on span at bounding box center [336, 446] width 9 height 9
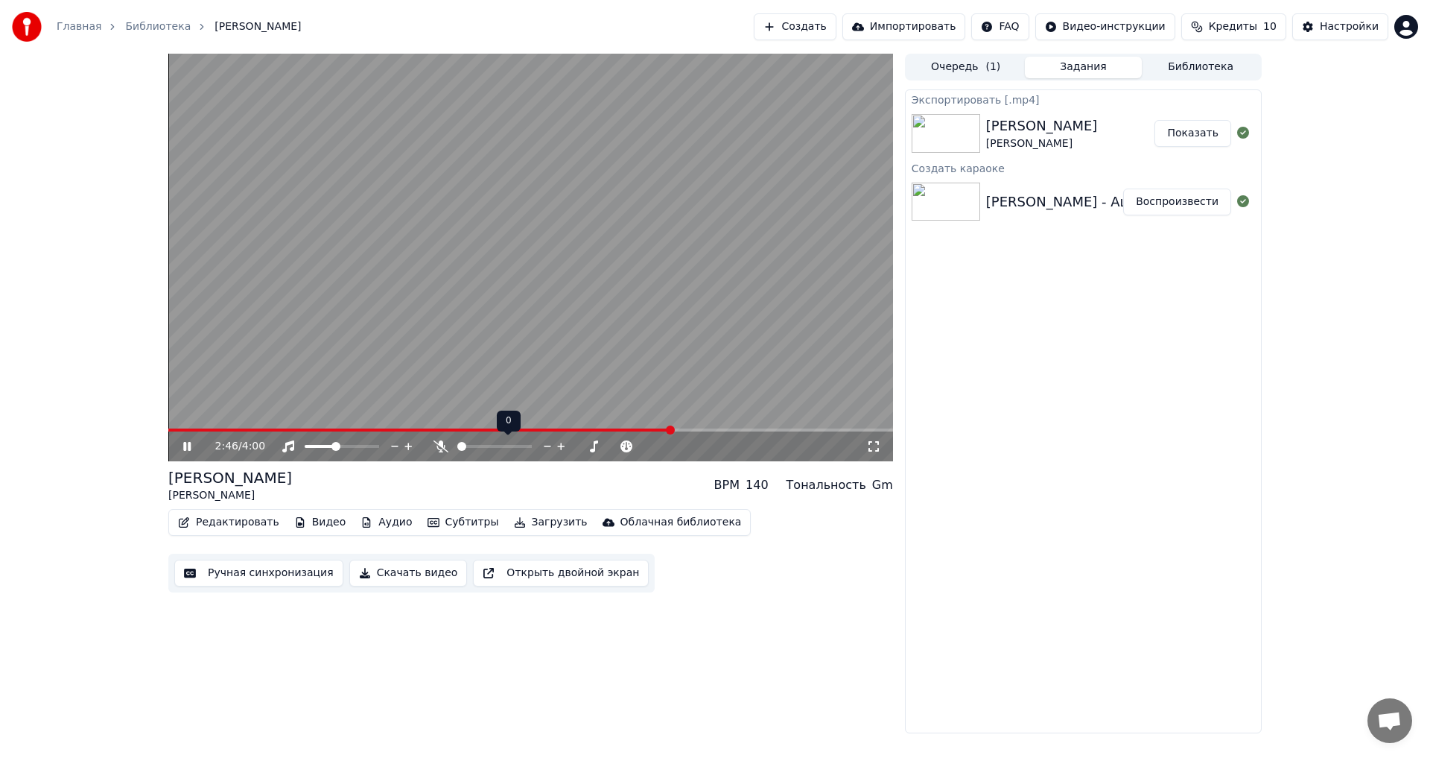
click at [469, 443] on div at bounding box center [508, 446] width 120 height 15
click at [473, 448] on span at bounding box center [494, 446] width 74 height 3
click at [379, 446] on span at bounding box center [342, 446] width 74 height 3
click at [708, 429] on span at bounding box center [530, 429] width 725 height 3
click at [478, 451] on span at bounding box center [479, 446] width 9 height 9
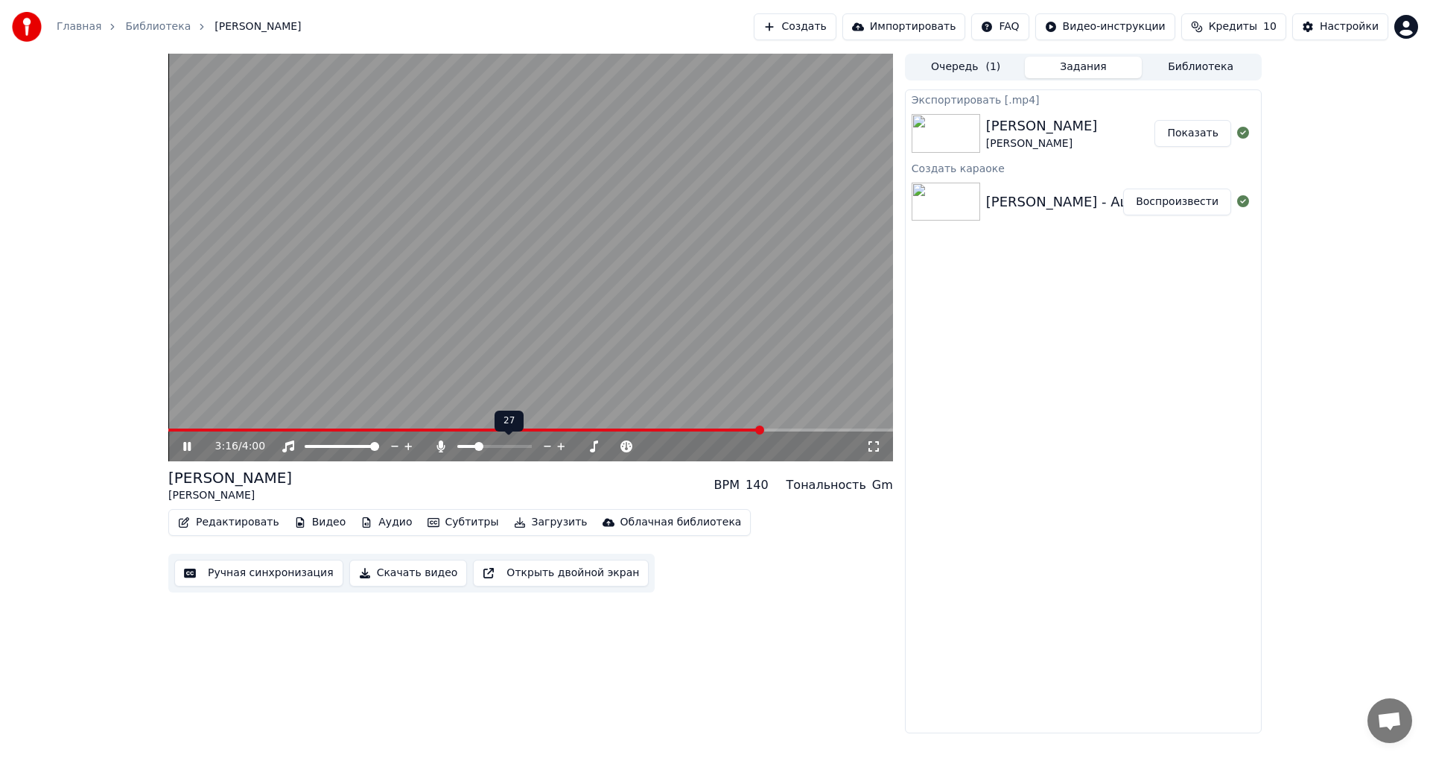
click at [464, 448] on div at bounding box center [508, 446] width 120 height 15
click at [457, 448] on span at bounding box center [461, 446] width 9 height 9
click at [80, 22] on link "Главная" at bounding box center [79, 26] width 45 height 15
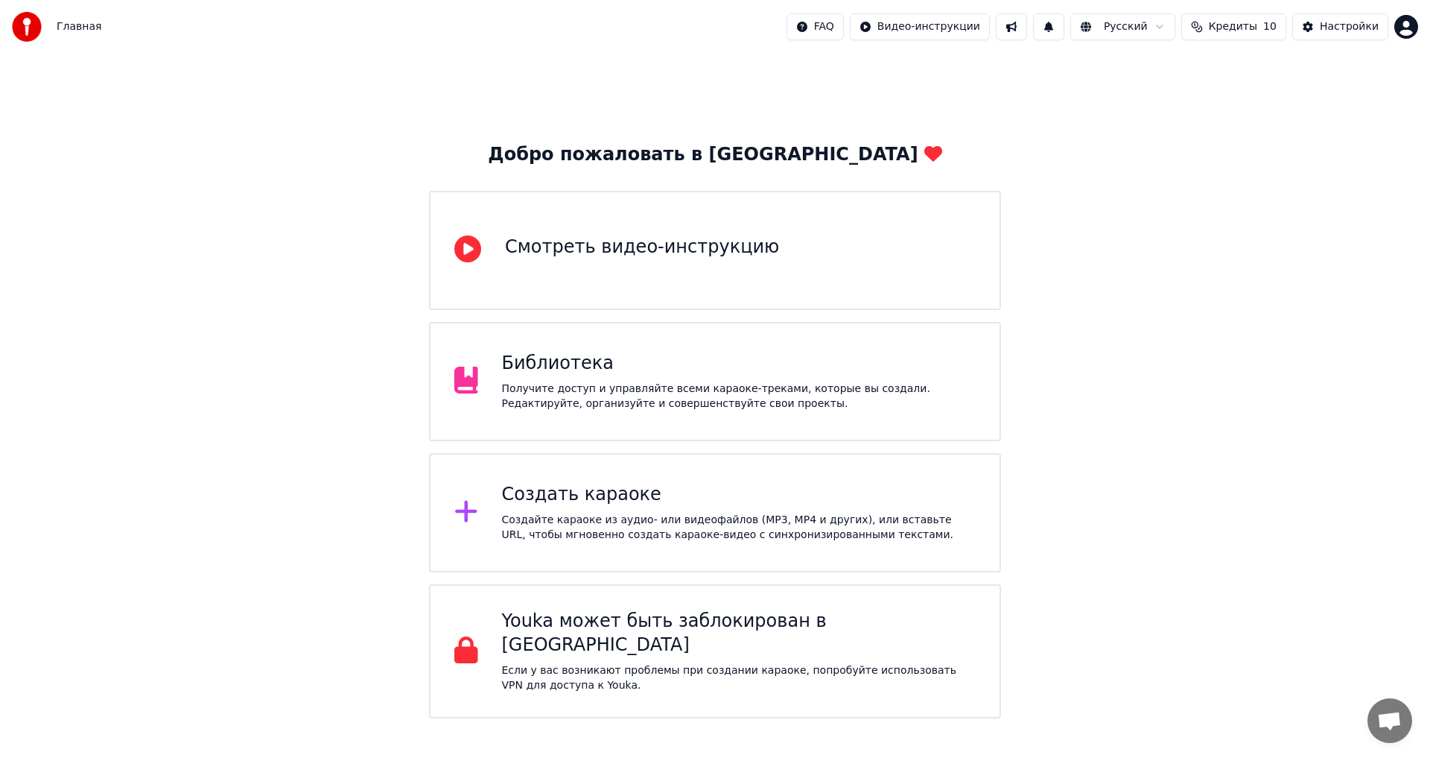
click at [597, 506] on div "Создать караоке" at bounding box center [739, 495] width 475 height 24
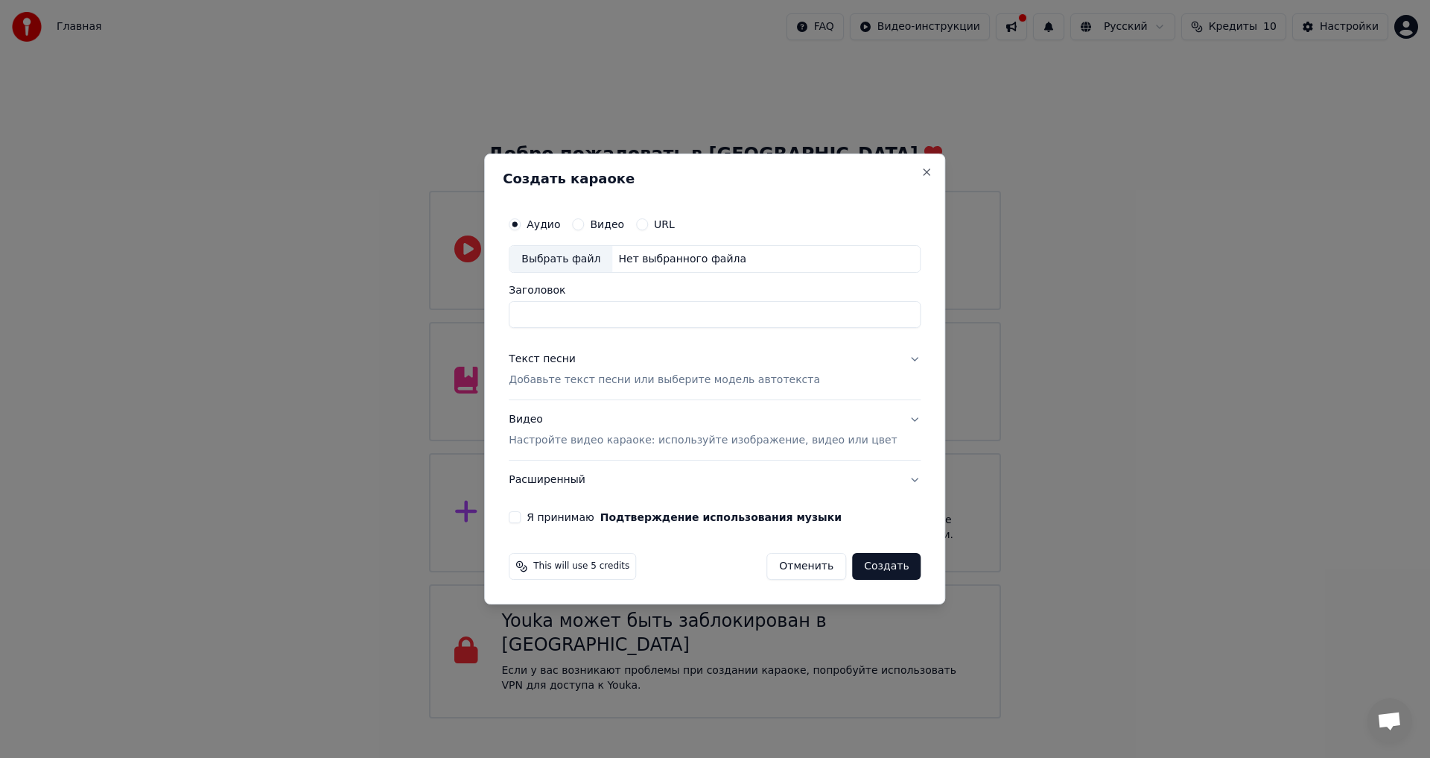
click at [608, 260] on div "Выбрать файл" at bounding box center [561, 259] width 103 height 27
type input "**********"
click at [607, 373] on p "Добавьте текст песни или выберите модель автотекста" at bounding box center [664, 380] width 311 height 15
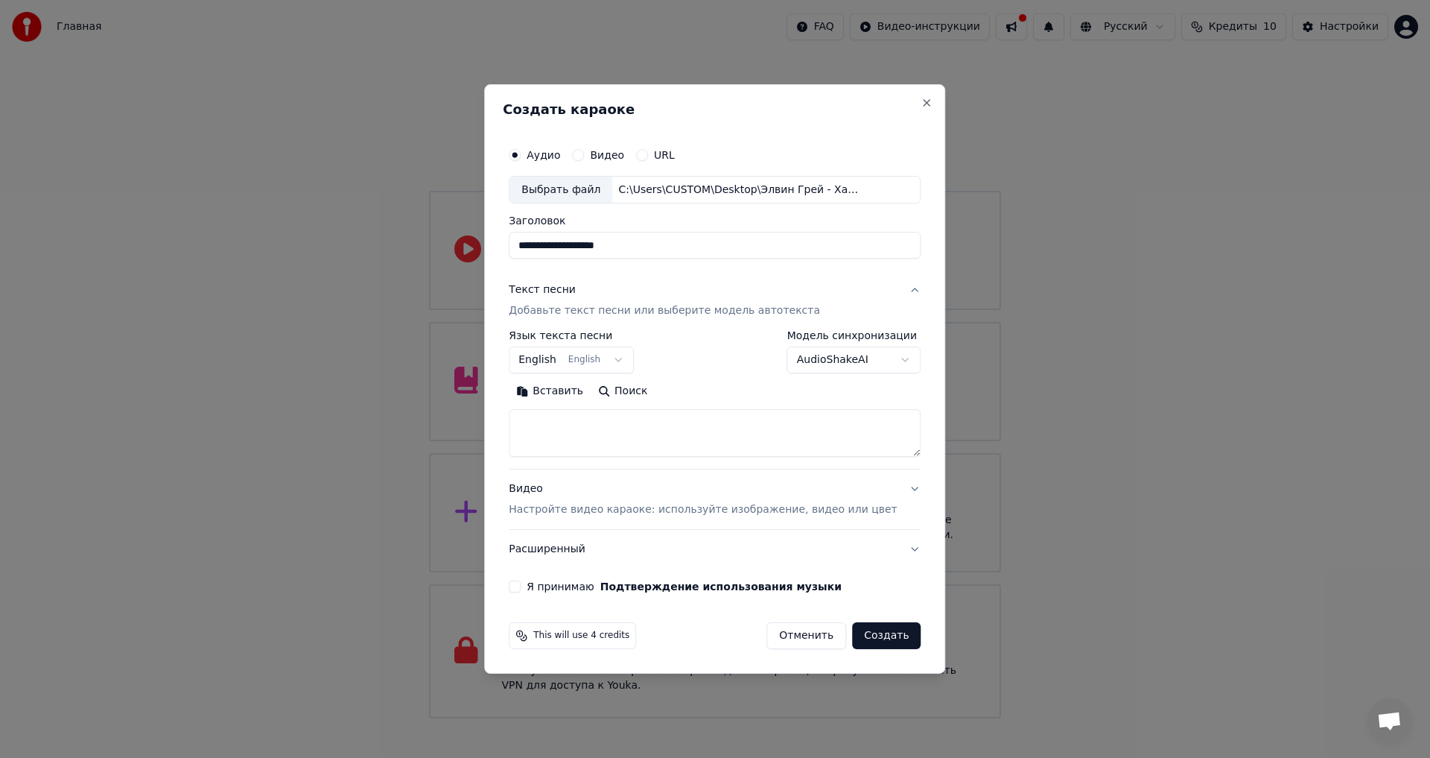
click at [607, 421] on textarea at bounding box center [715, 434] width 412 height 48
paste textarea "**********"
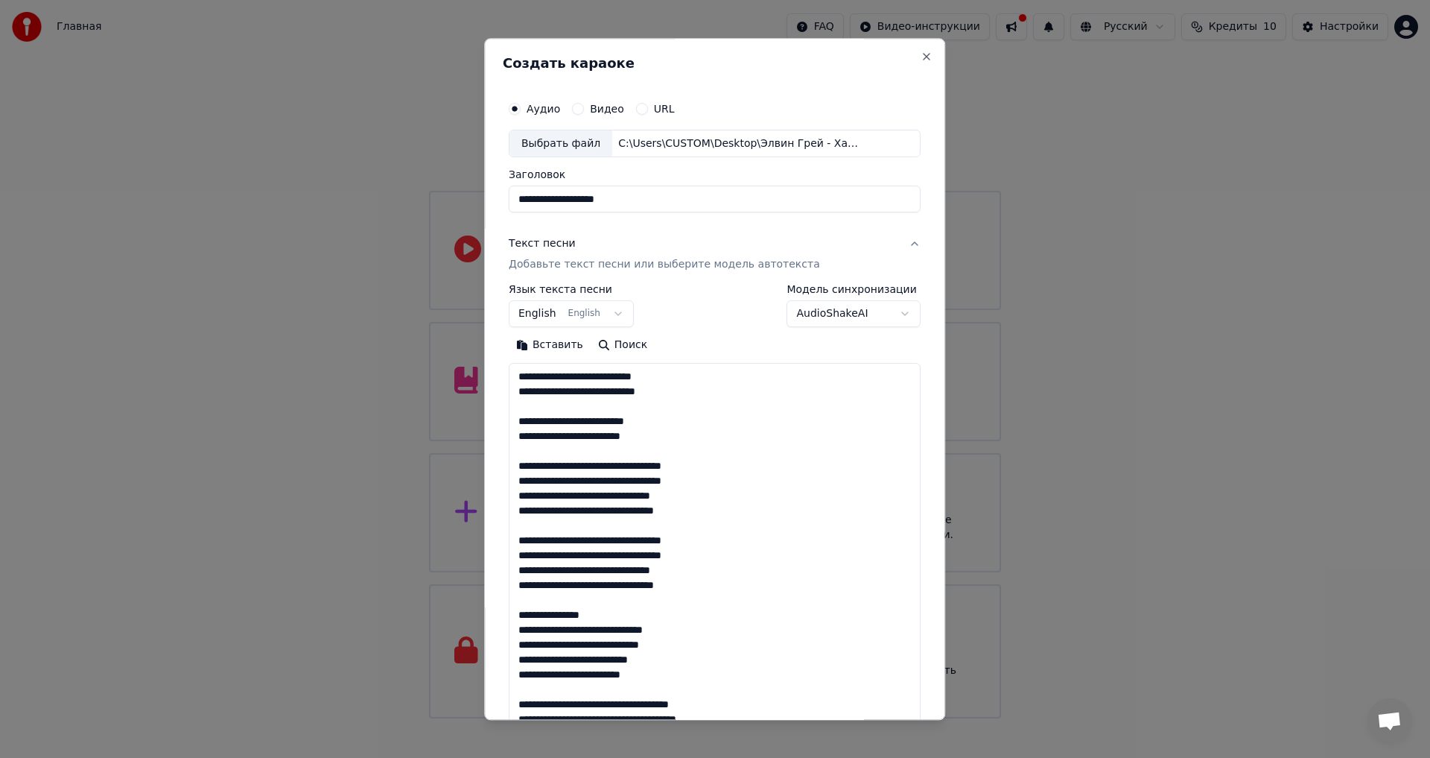
scroll to position [437, 0]
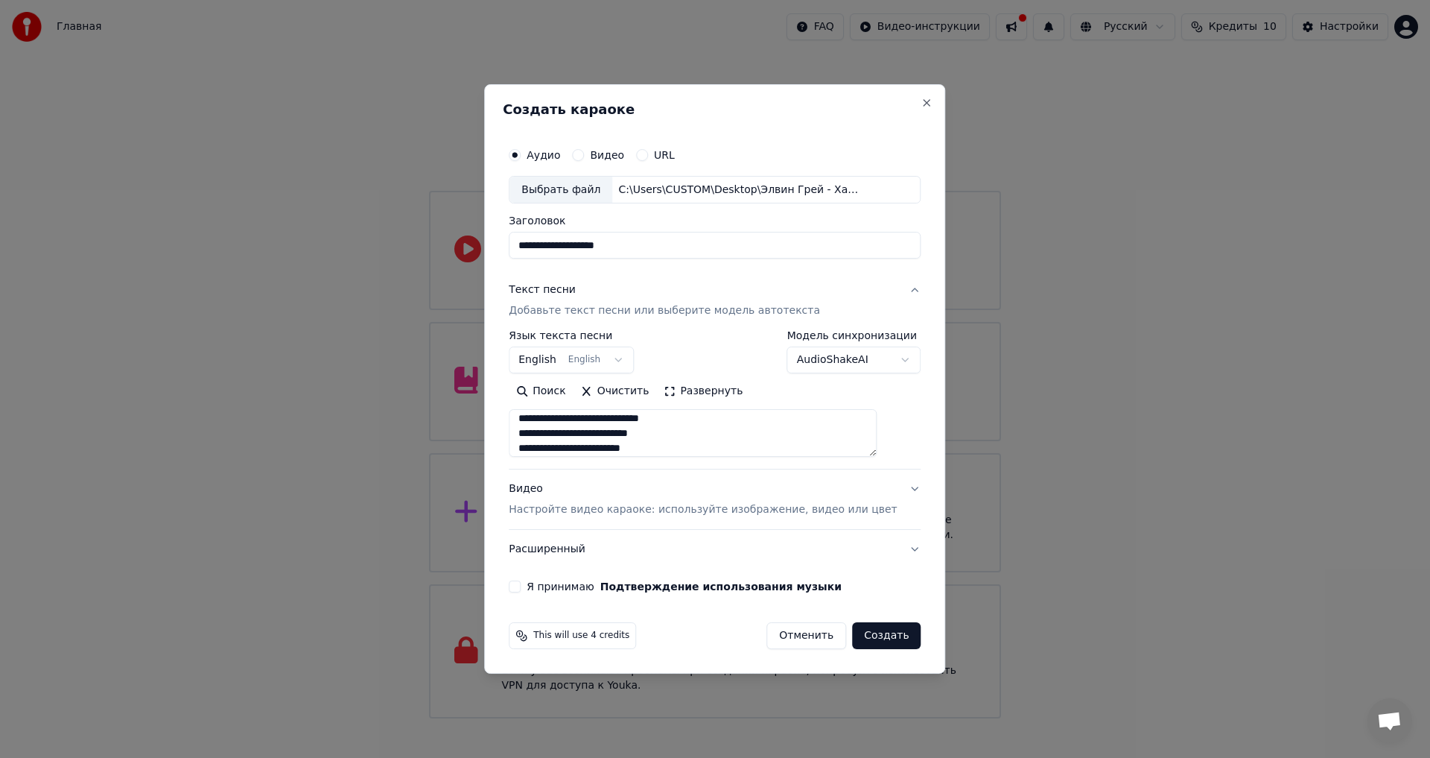
click at [706, 390] on button "Развернуть" at bounding box center [703, 392] width 94 height 24
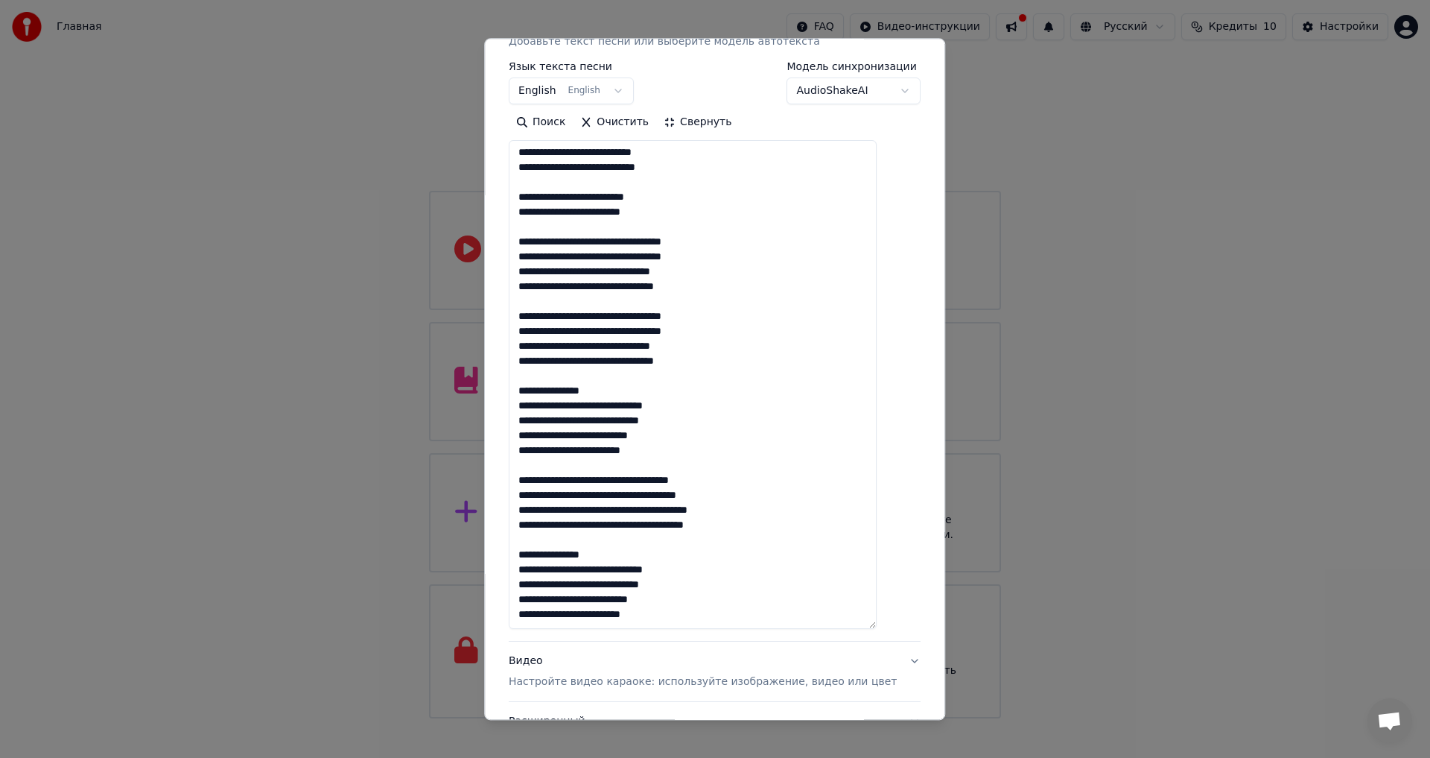
scroll to position [223, 0]
drag, startPoint x: 686, startPoint y: 453, endPoint x: 530, endPoint y: 407, distance: 163.1
click at [530, 407] on textarea "**********" at bounding box center [693, 384] width 368 height 489
click at [722, 457] on textarea "**********" at bounding box center [693, 384] width 368 height 489
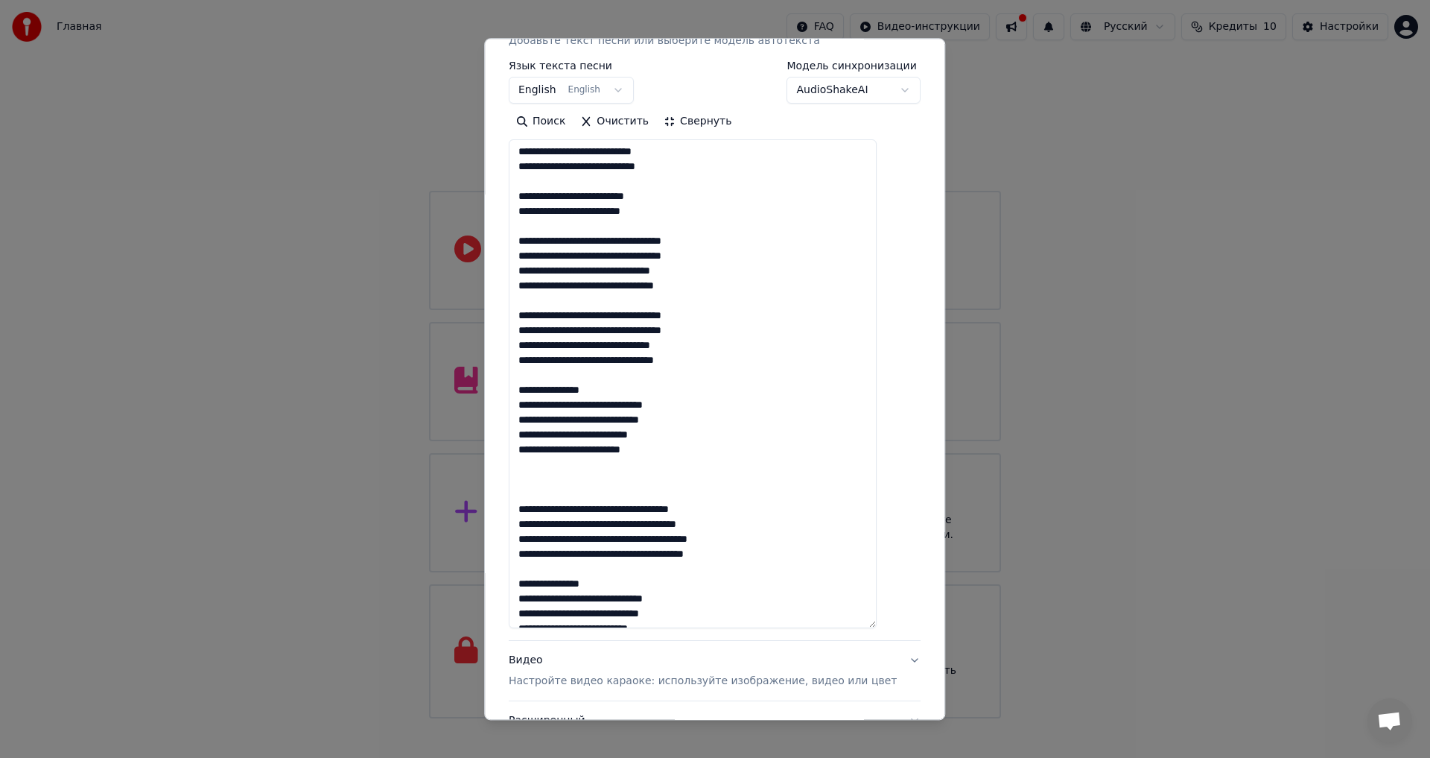
paste textarea "**********"
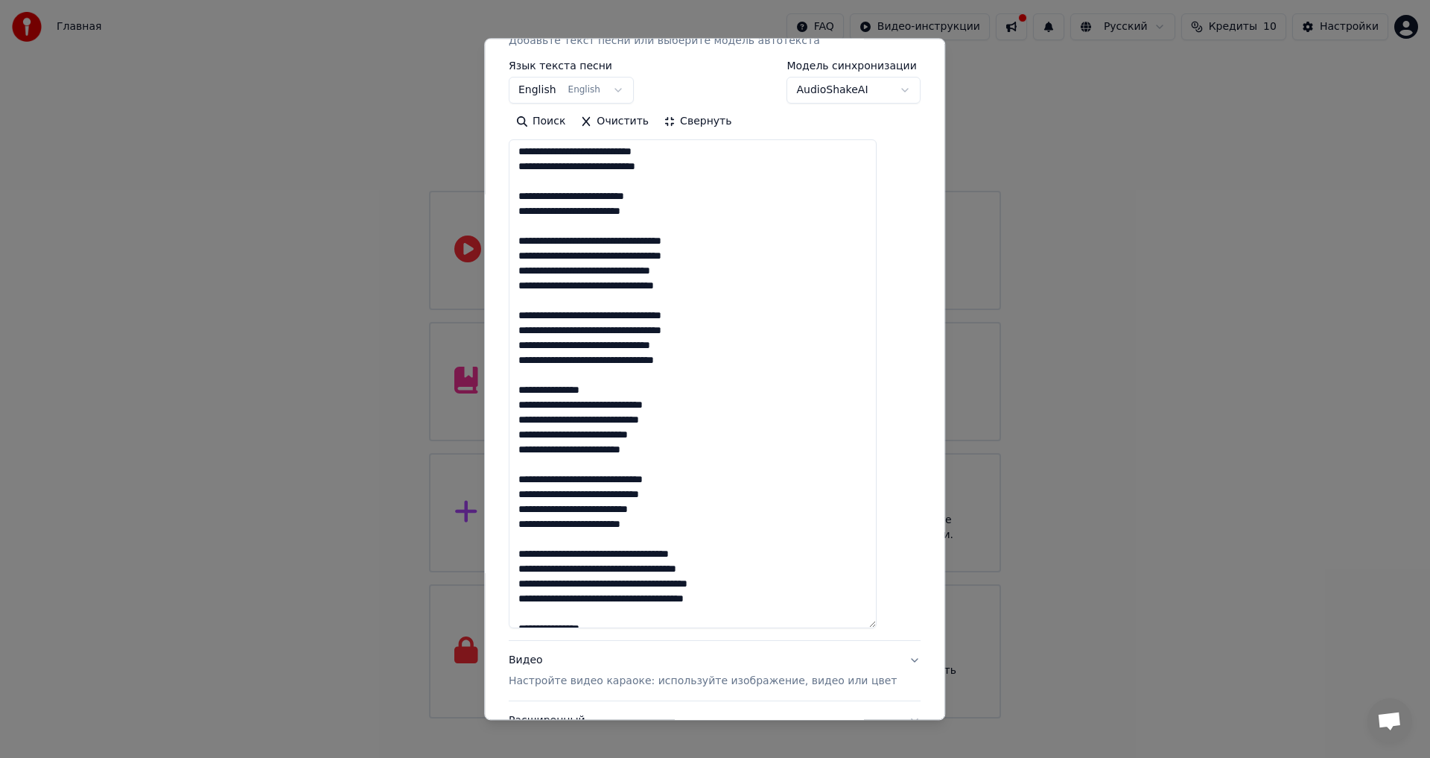
drag, startPoint x: 624, startPoint y: 392, endPoint x: 536, endPoint y: 378, distance: 89.0
click at [536, 378] on textarea "**********" at bounding box center [693, 384] width 368 height 489
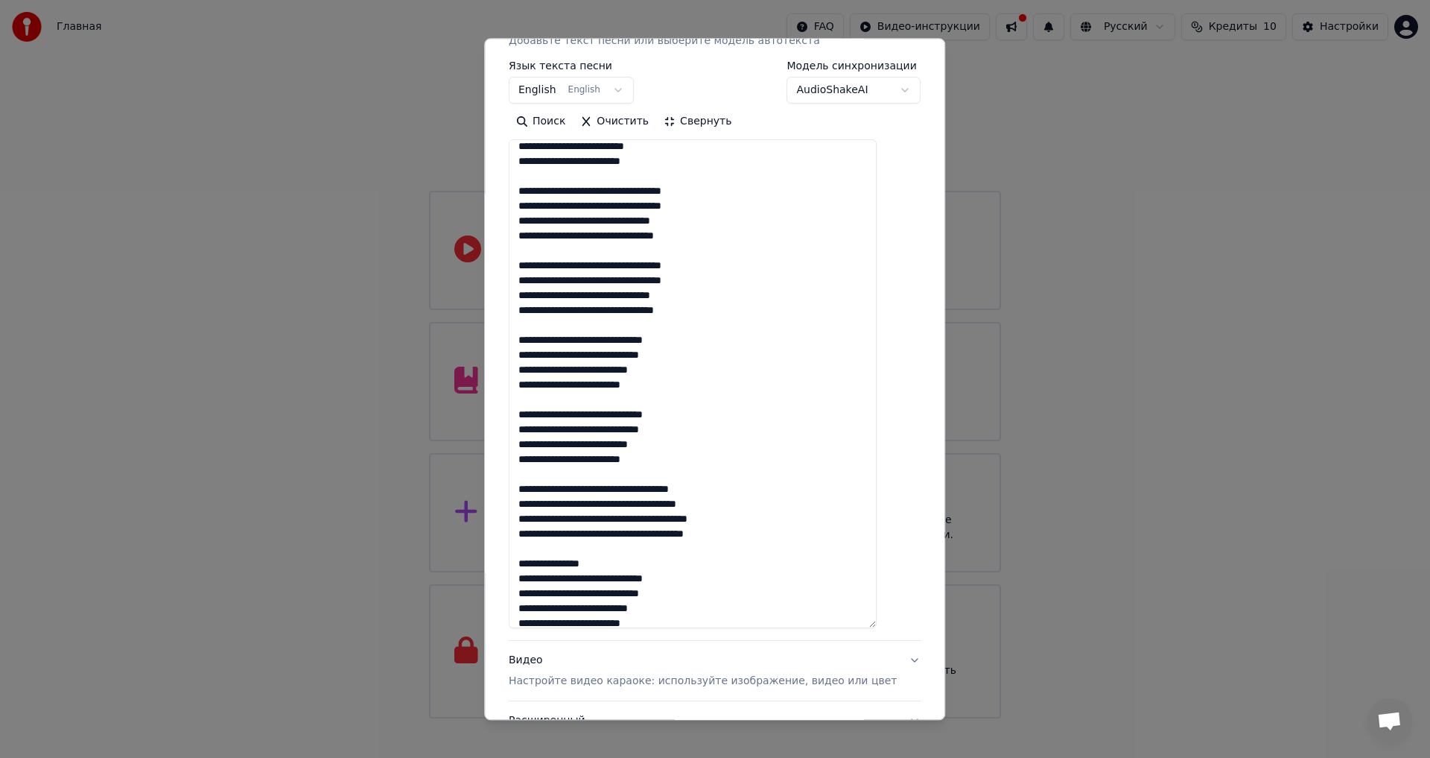
scroll to position [60, 0]
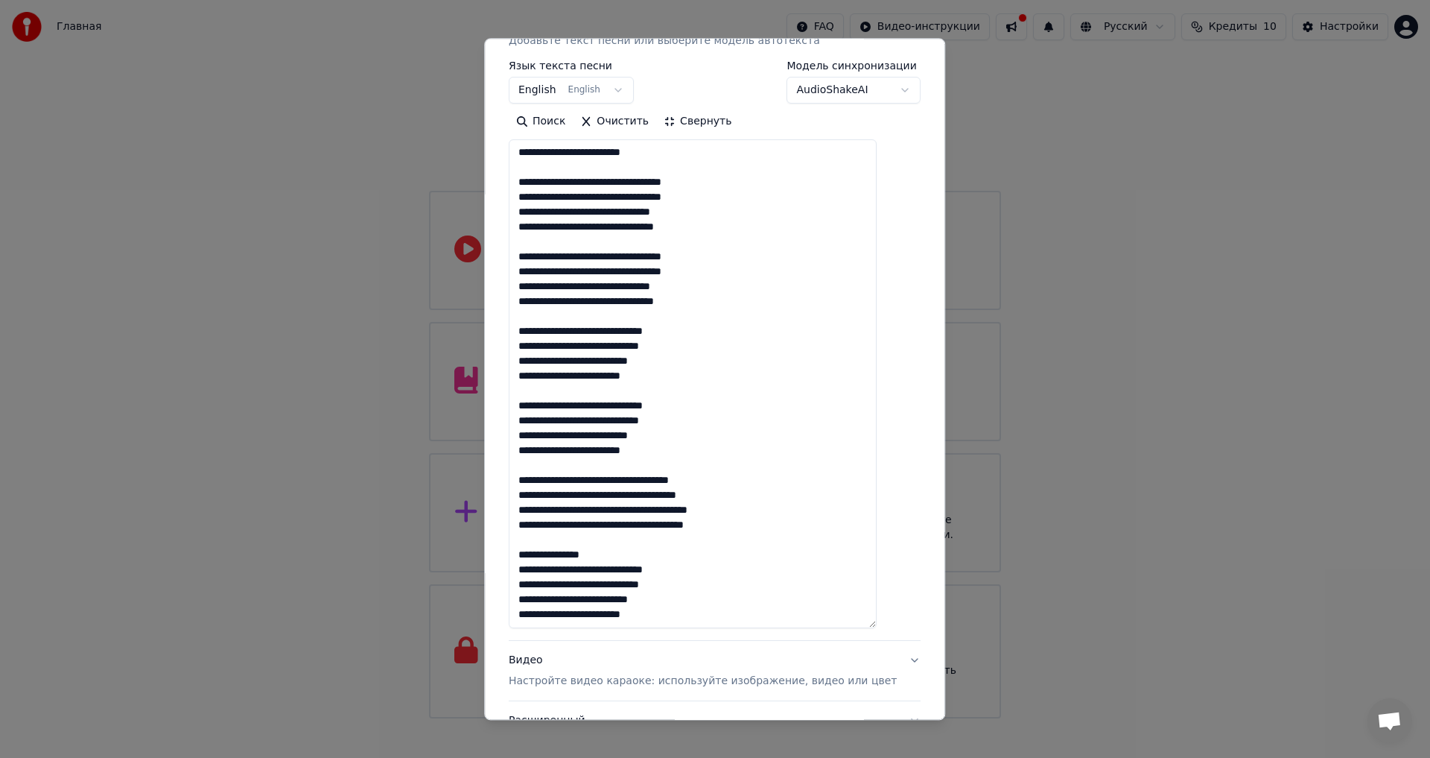
click at [549, 480] on textarea "**********" at bounding box center [693, 384] width 368 height 489
drag, startPoint x: 608, startPoint y: 557, endPoint x: 565, endPoint y: 555, distance: 42.5
click at [565, 555] on textarea "**********" at bounding box center [693, 384] width 368 height 489
drag, startPoint x: 536, startPoint y: 571, endPoint x: 689, endPoint y: 613, distance: 159.0
click at [689, 613] on textarea "**********" at bounding box center [693, 384] width 368 height 489
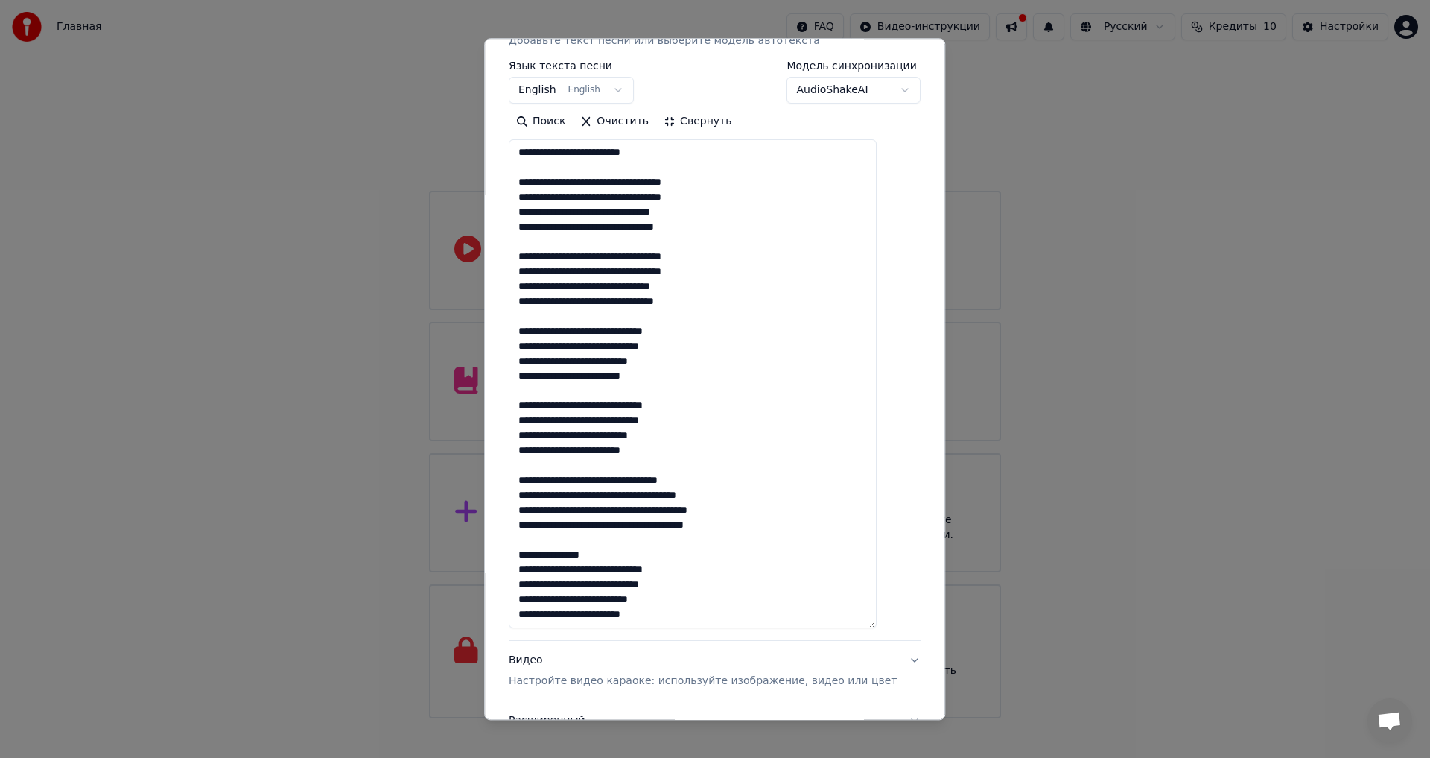
click at [849, 538] on textarea "**********" at bounding box center [693, 384] width 368 height 489
click at [705, 616] on textarea "**********" at bounding box center [693, 384] width 368 height 489
paste textarea "**********"
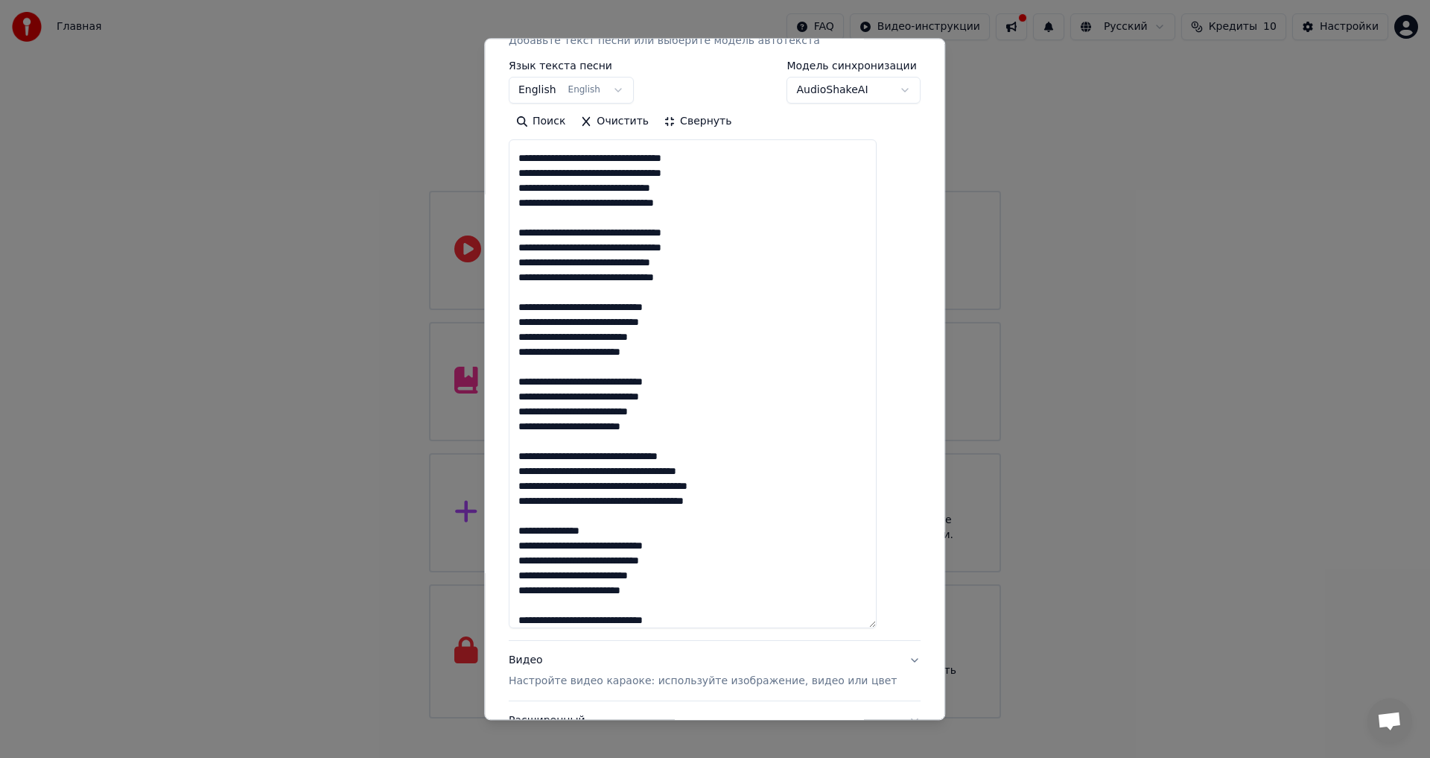
scroll to position [129, 0]
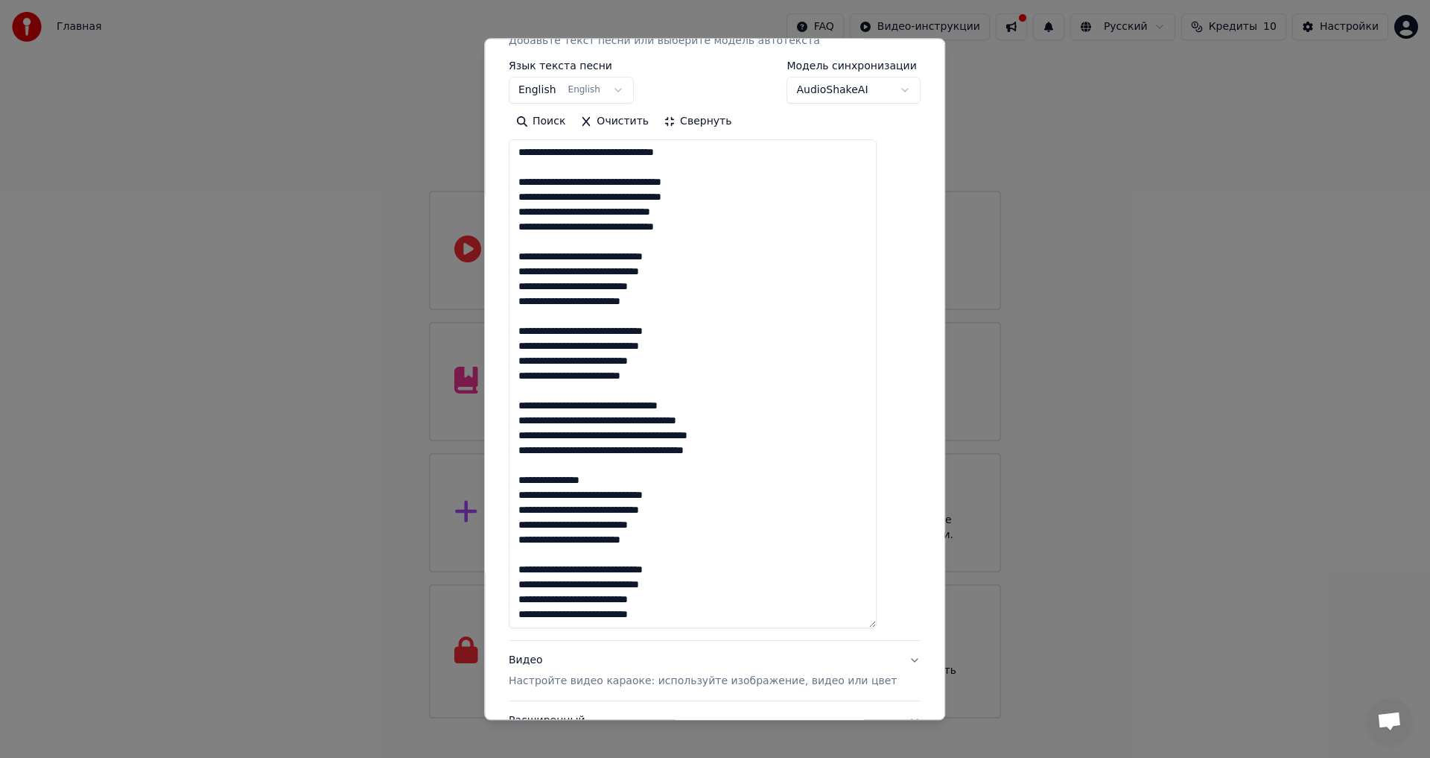
paste textarea "**********"
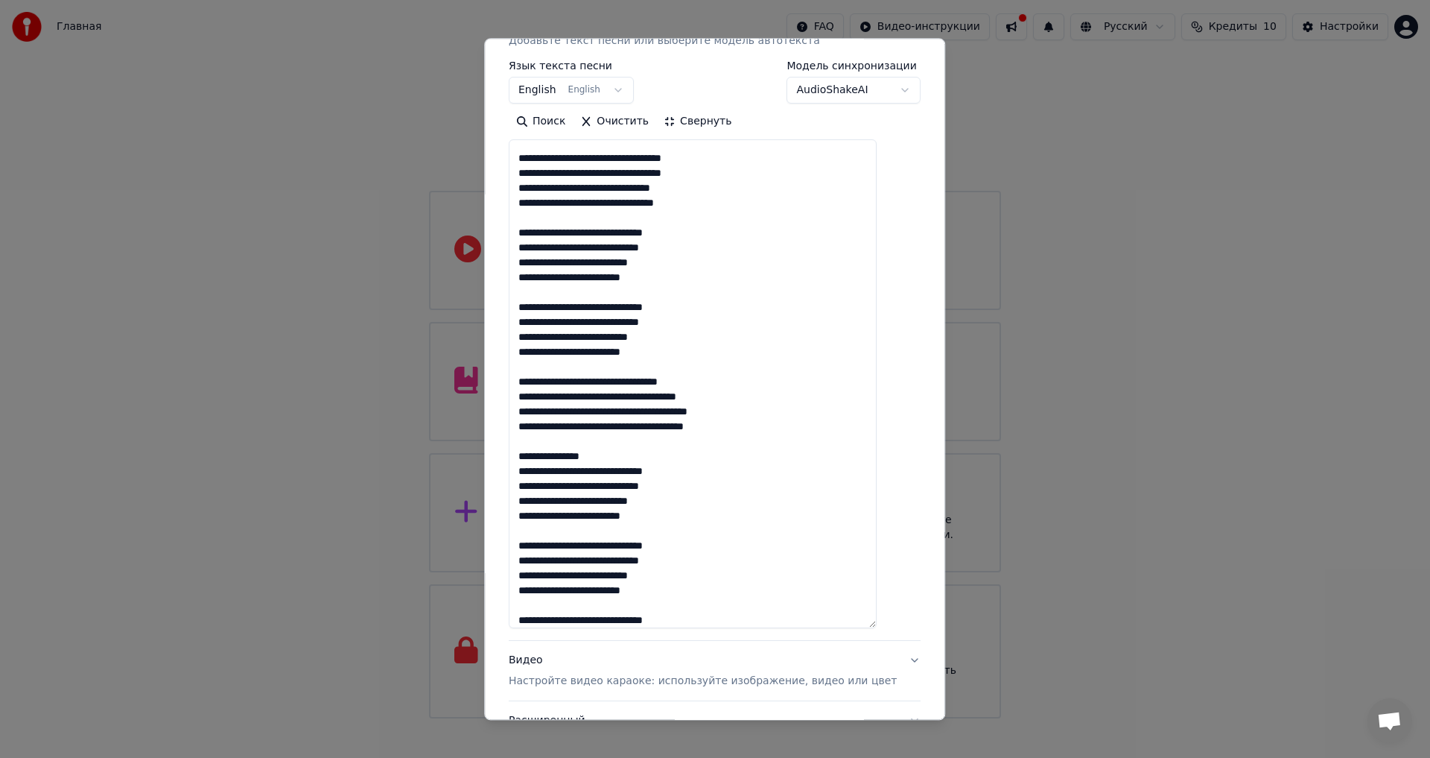
scroll to position [203, 0]
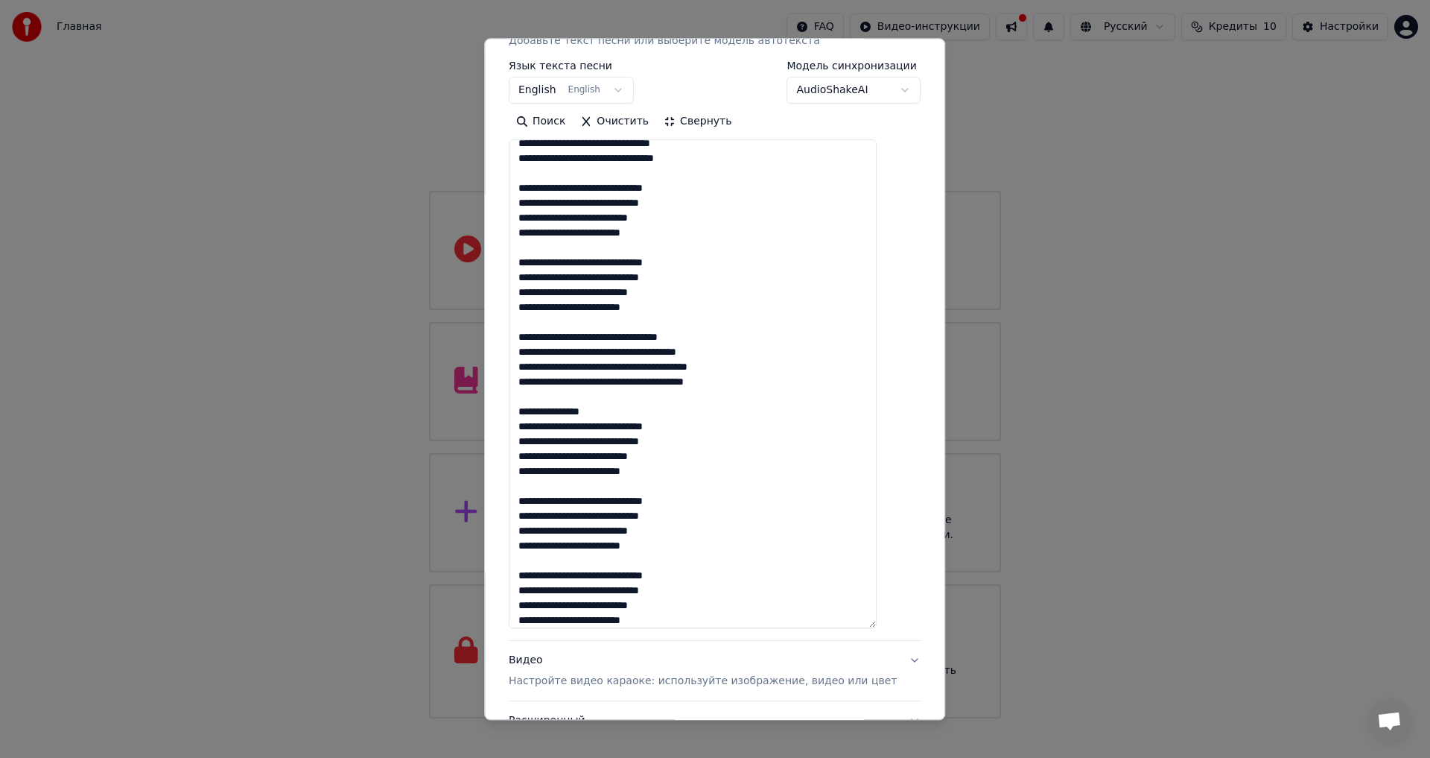
drag, startPoint x: 630, startPoint y: 411, endPoint x: 531, endPoint y: 417, distance: 99.3
click at [531, 417] on textarea at bounding box center [693, 384] width 368 height 489
click at [549, 399] on textarea at bounding box center [693, 384] width 368 height 489
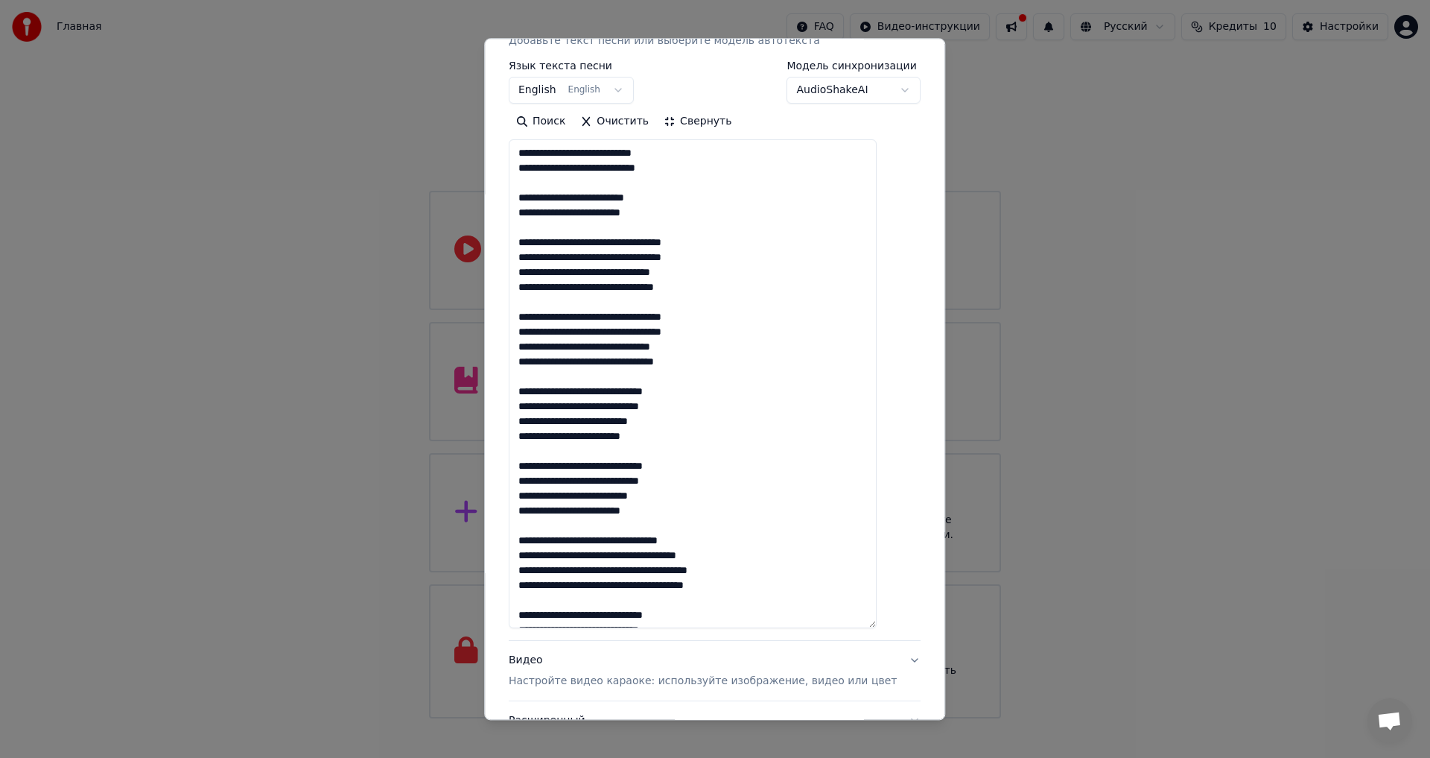
scroll to position [0, 0]
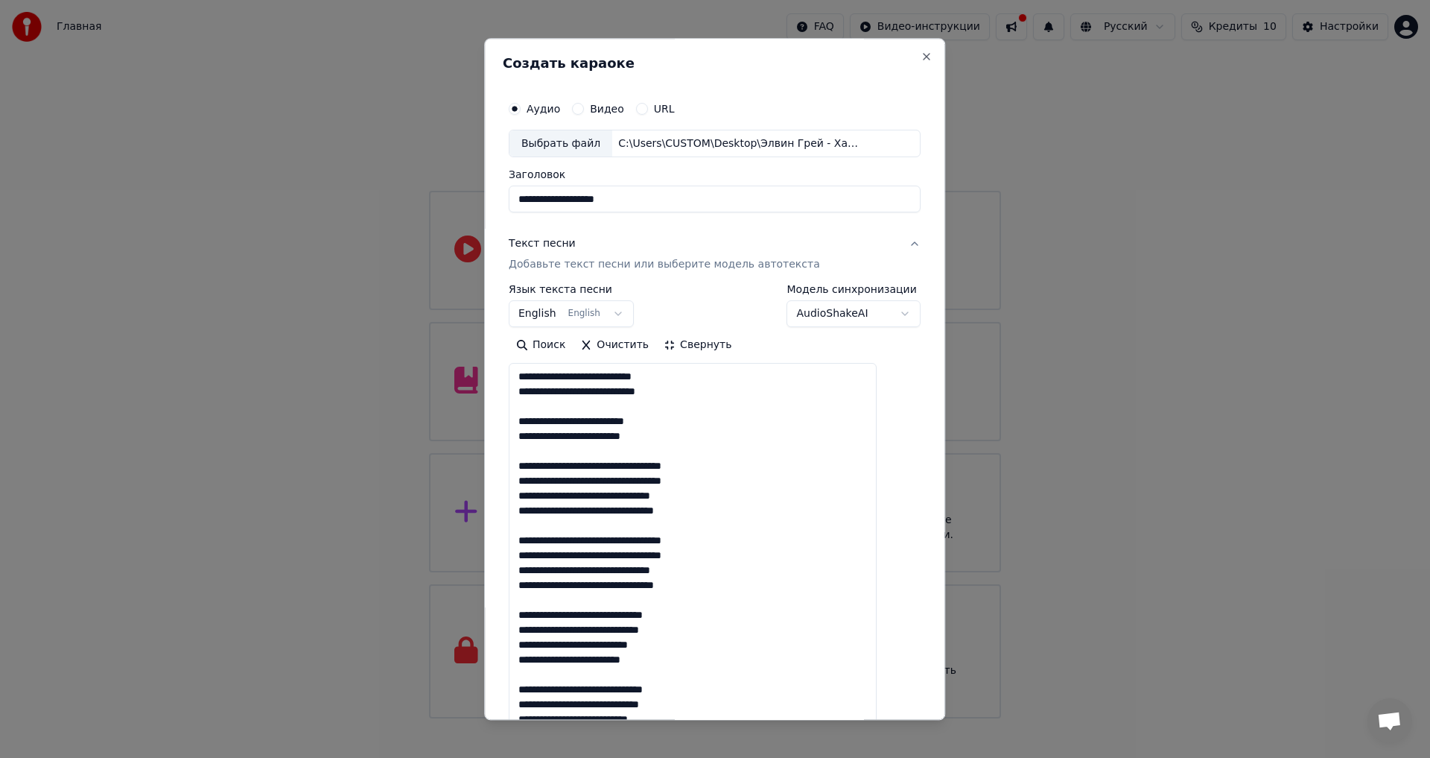
type textarea "**********"
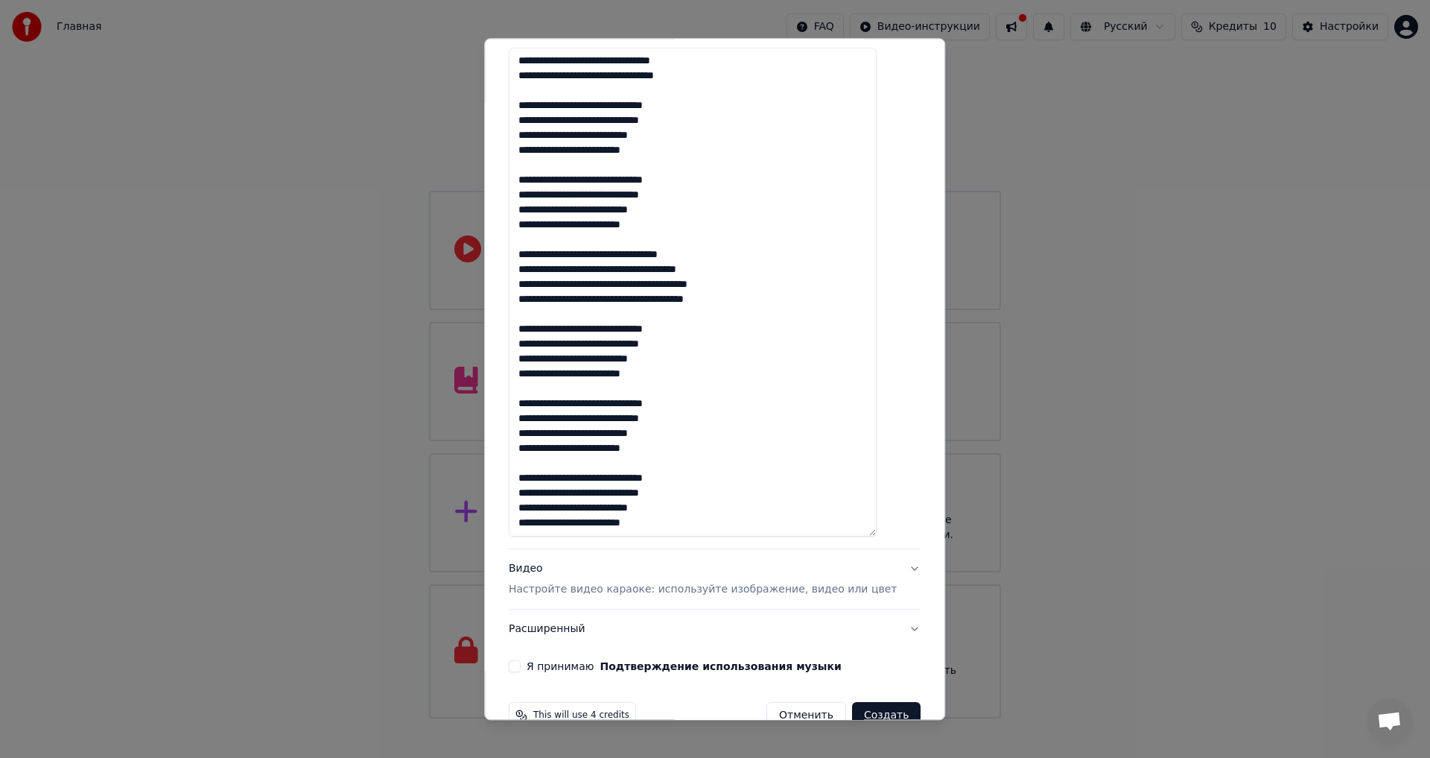
scroll to position [349, 0]
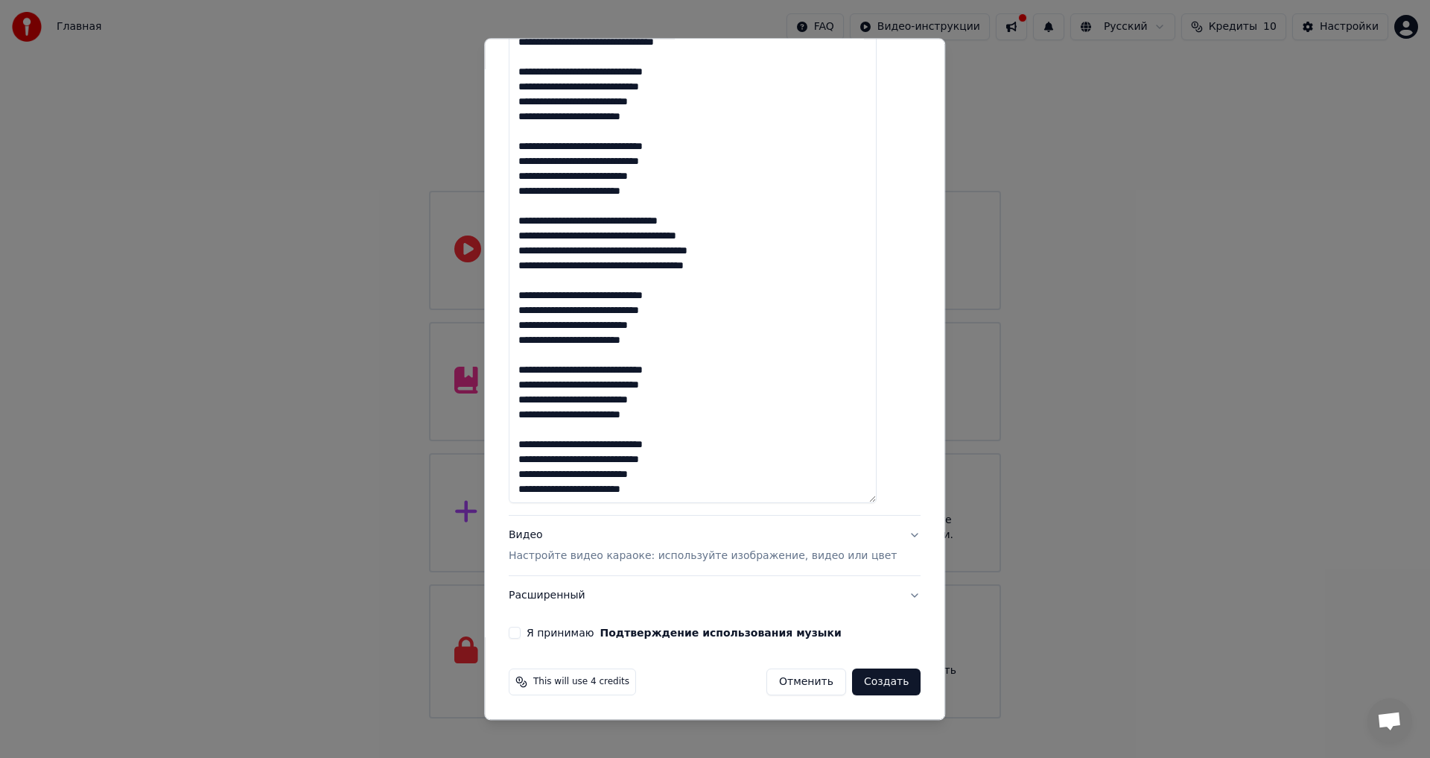
click at [714, 557] on p "Настройте видео караоке: используйте изображение, видео или цвет" at bounding box center [703, 556] width 388 height 15
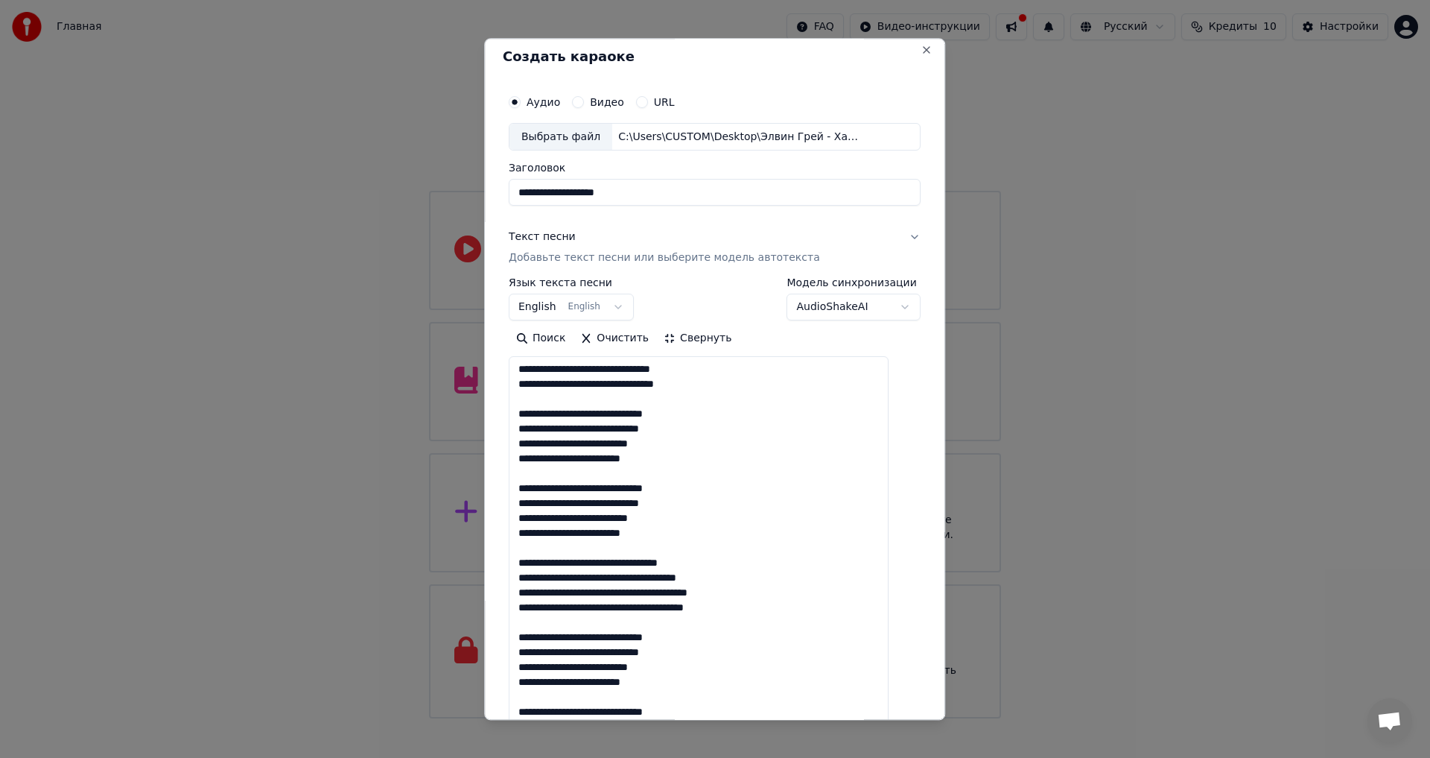
scroll to position [0, 0]
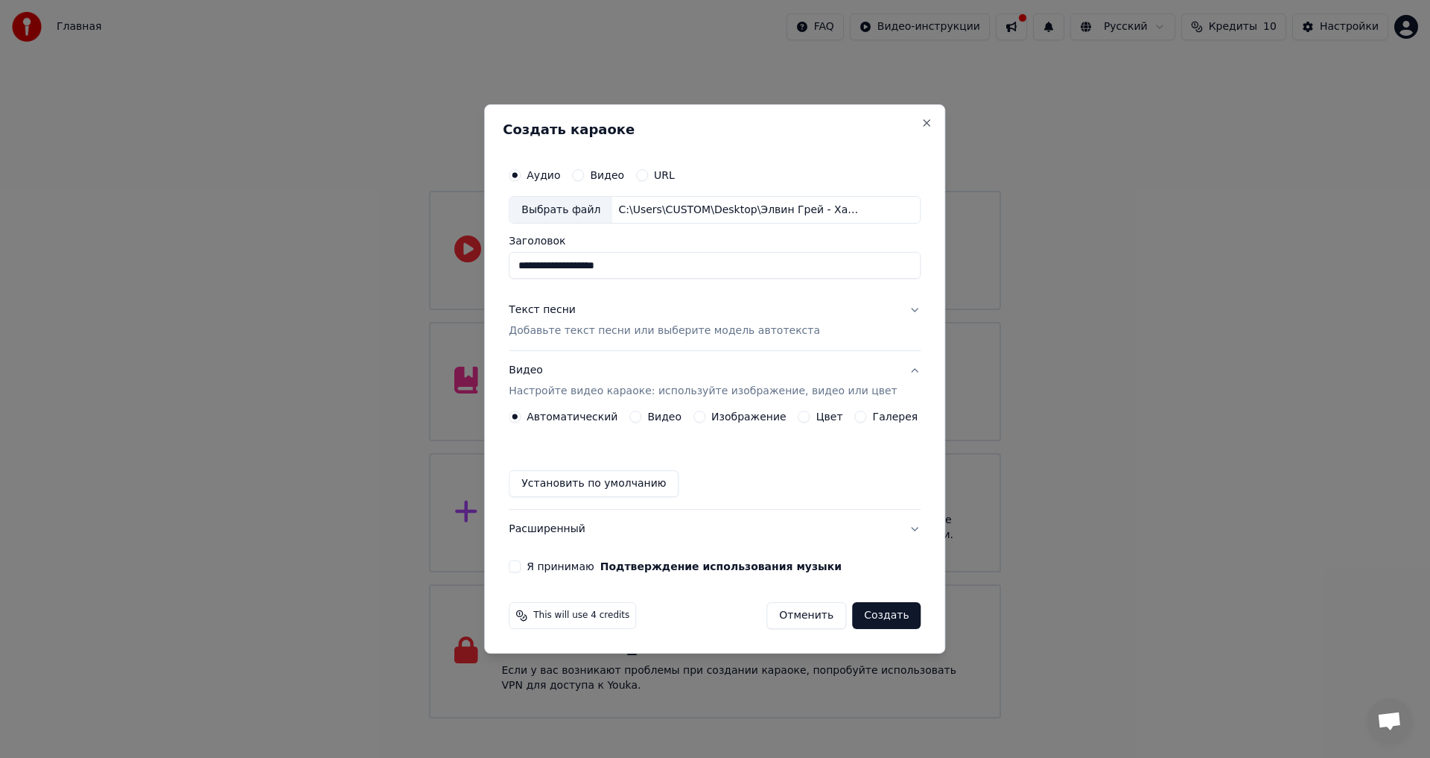
click at [731, 333] on p "Добавьте текст песни или выберите модель автотекста" at bounding box center [664, 331] width 311 height 15
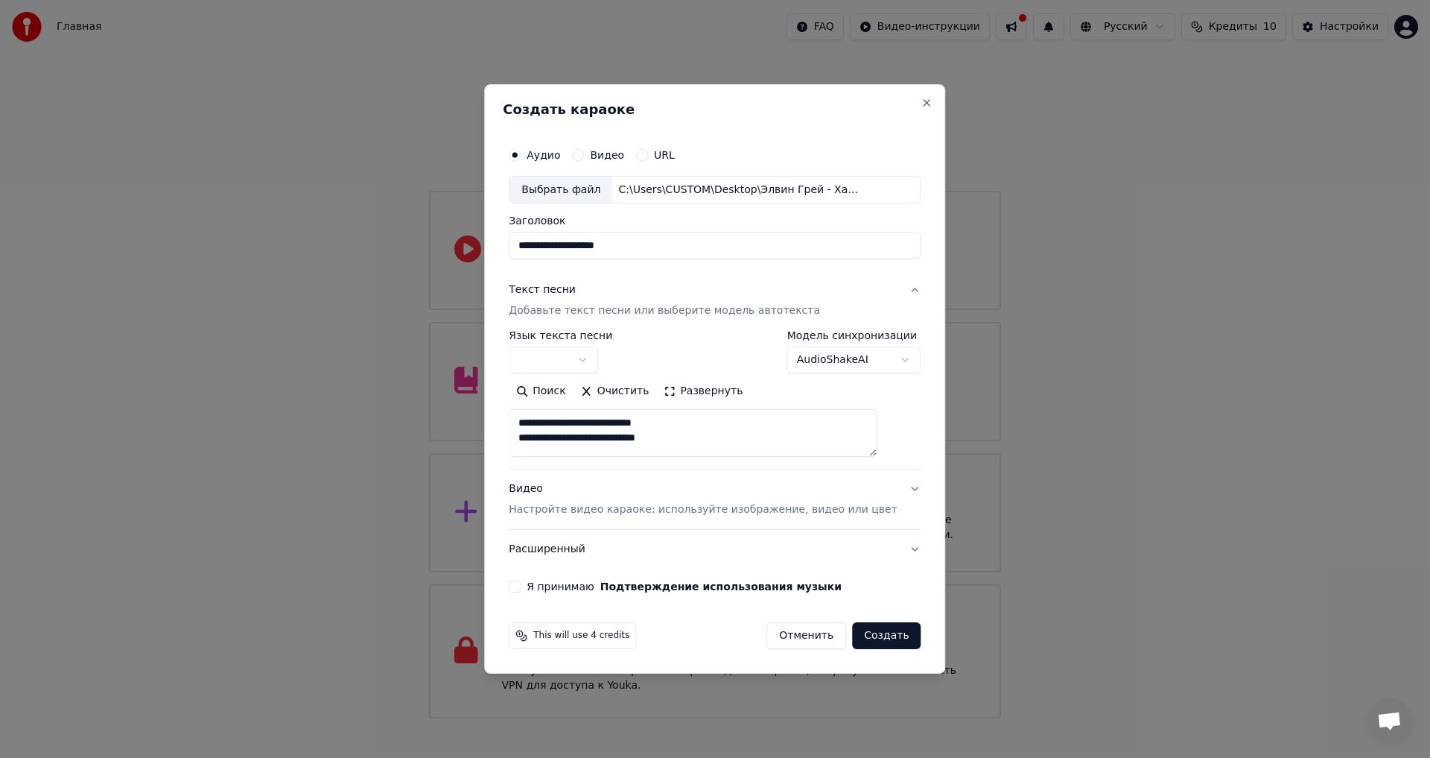
click at [708, 516] on p "Настройте видео караоке: используйте изображение, видео или цвет" at bounding box center [703, 509] width 388 height 15
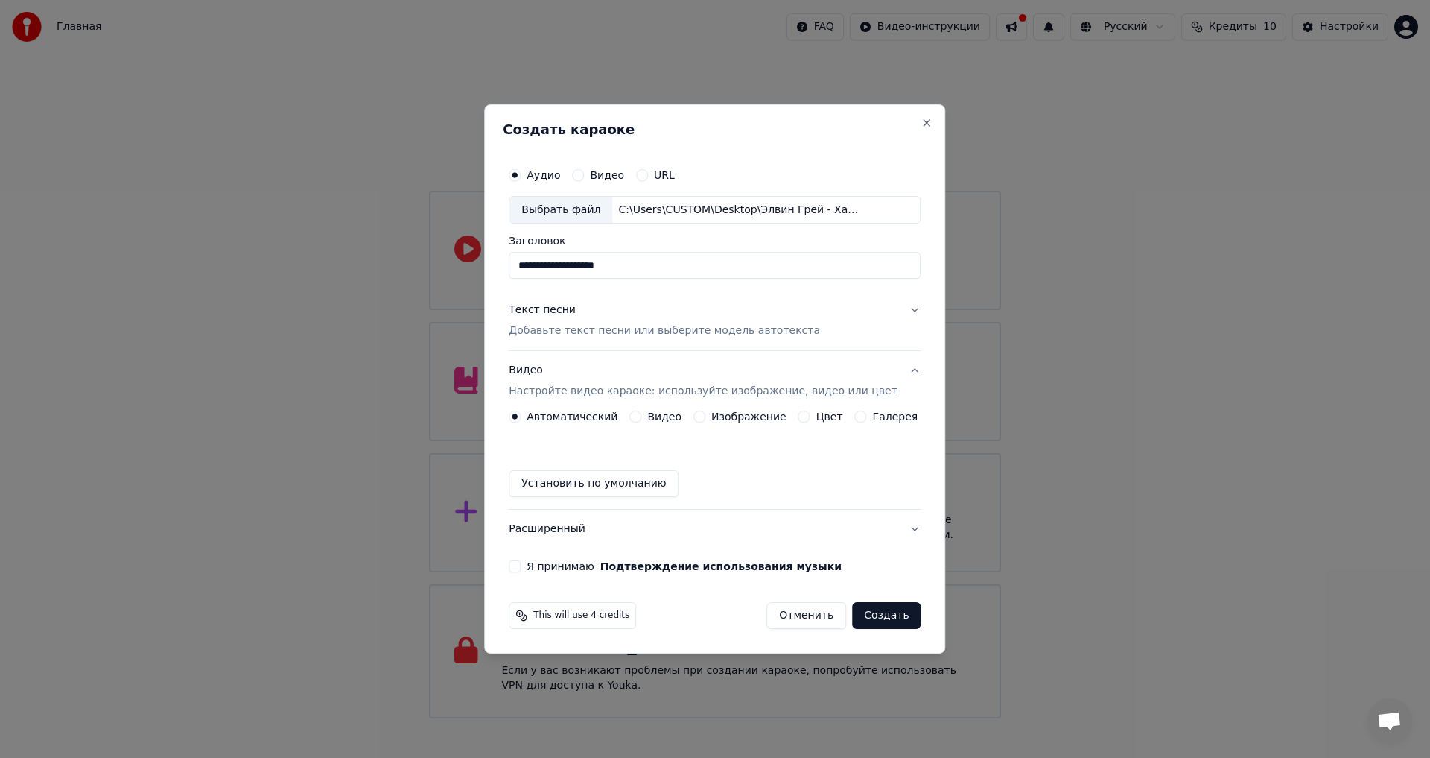
click at [711, 417] on div "Изображение" at bounding box center [740, 416] width 93 height 12
click at [697, 419] on button "Изображение" at bounding box center [700, 416] width 12 height 12
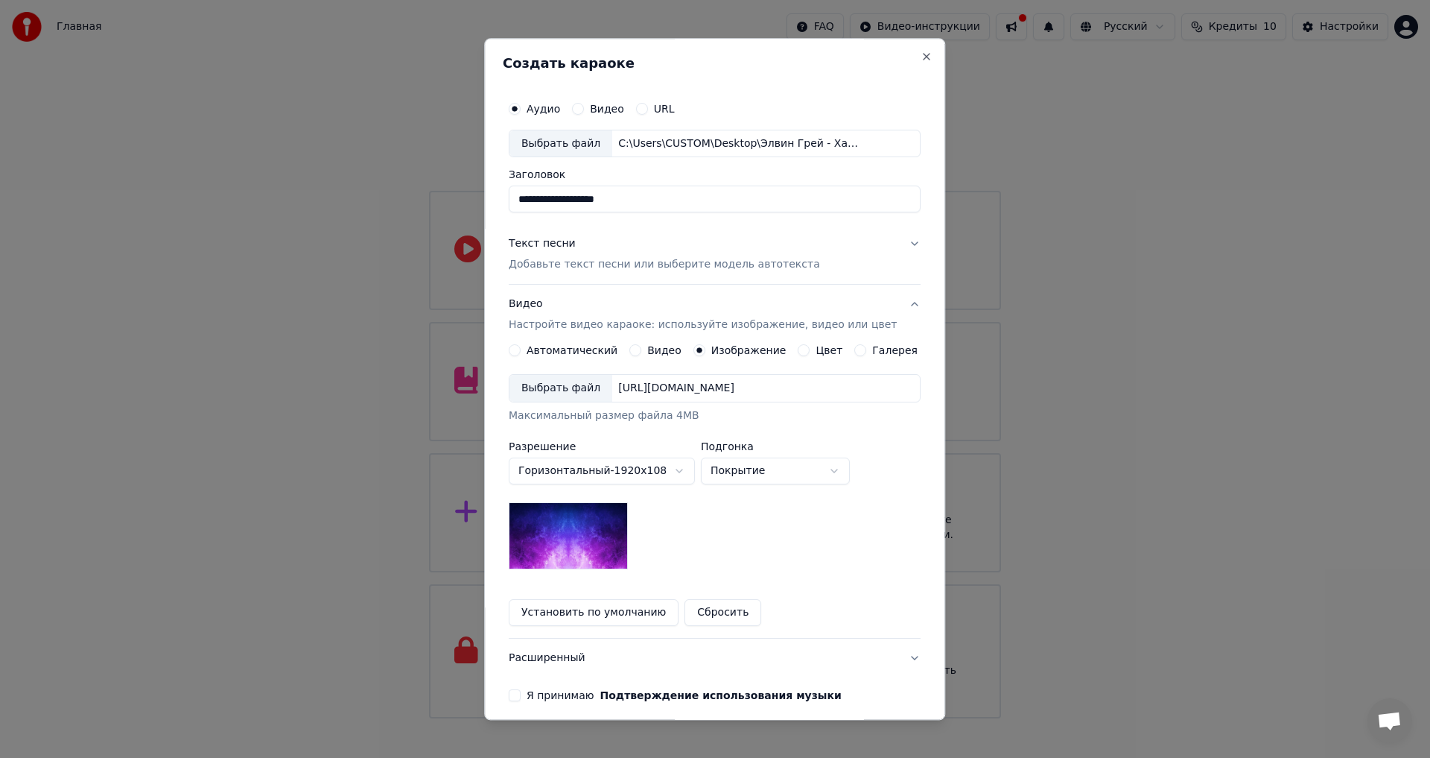
click at [586, 387] on div "Выбрать файл" at bounding box center [561, 388] width 103 height 27
click at [778, 478] on body "Главная FAQ Видео-инструкции Русский Кредиты 10 Настройки Добро пожаловать в Yo…" at bounding box center [715, 359] width 1430 height 718
click at [771, 482] on body "Главная FAQ Видео-инструкции Русский Кредиты 10 Настройки Добро пожаловать в Yo…" at bounding box center [715, 359] width 1430 height 718
click at [679, 525] on body "Главная FAQ Видео-инструкции Русский Кредиты 10 Настройки Добро пожаловать в Yo…" at bounding box center [715, 359] width 1430 height 718
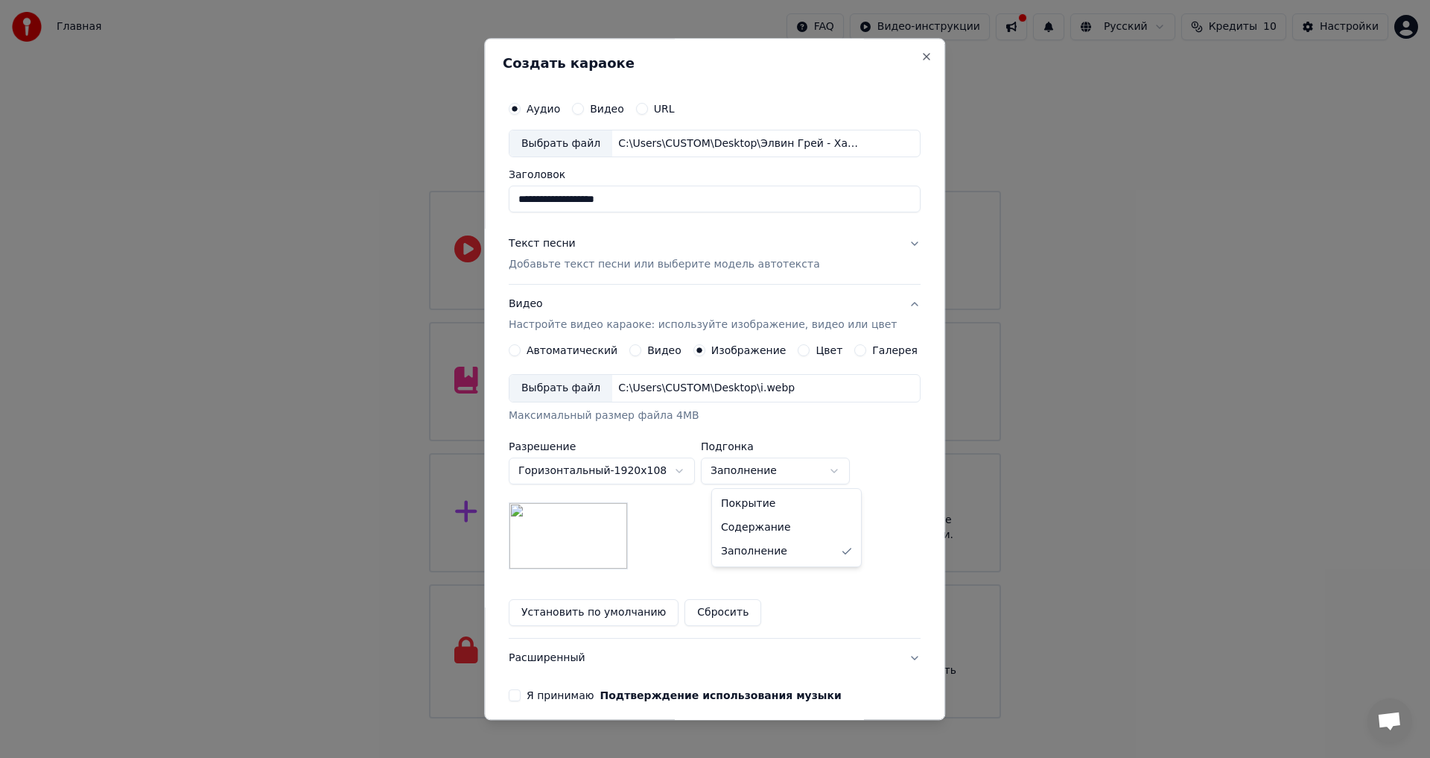
click at [753, 476] on body "Главная FAQ Видео-инструкции Русский Кредиты 10 Настройки Добро пожаловать в Yo…" at bounding box center [715, 359] width 1430 height 718
select select "*****"
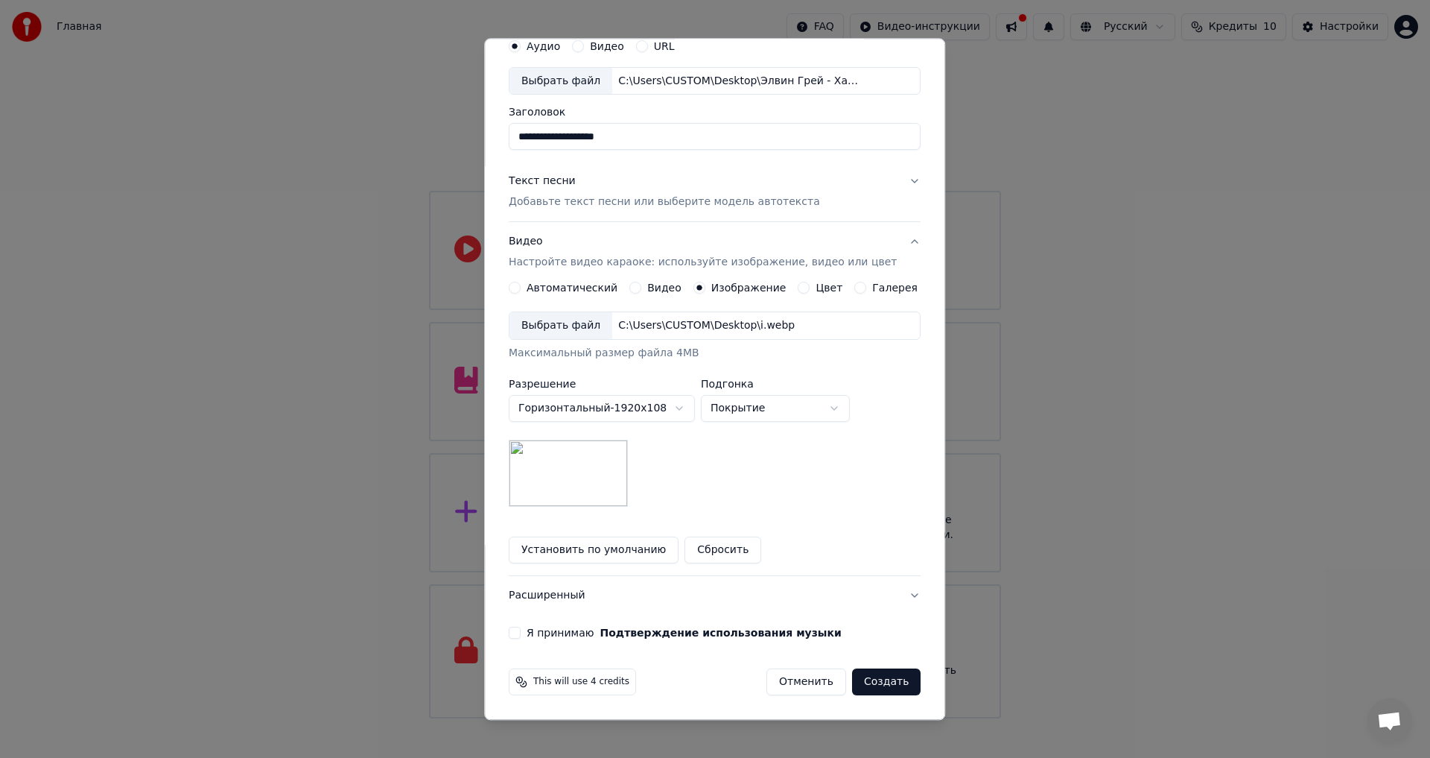
click at [531, 632] on div "Я принимаю Подтверждение использования музыки" at bounding box center [715, 633] width 412 height 12
click at [521, 635] on button "Я принимаю Подтверждение использования музыки" at bounding box center [515, 633] width 12 height 12
click at [873, 685] on button "Создать" at bounding box center [886, 682] width 69 height 27
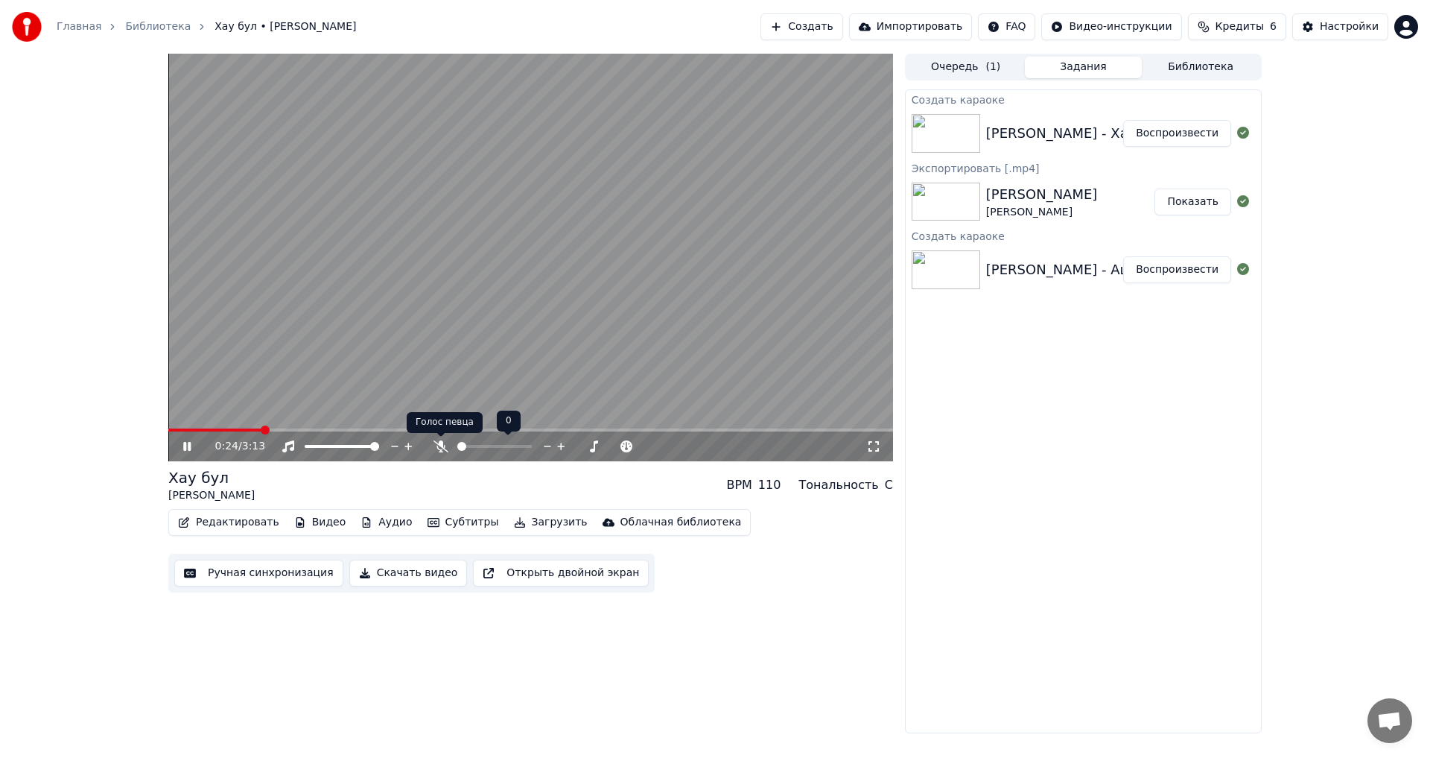
click at [444, 445] on icon at bounding box center [441, 446] width 15 height 12
click at [531, 448] on span at bounding box center [494, 446] width 74 height 3
click at [439, 445] on icon at bounding box center [441, 446] width 8 height 12
click at [441, 448] on icon at bounding box center [441, 446] width 15 height 12
click at [188, 448] on icon at bounding box center [186, 446] width 7 height 9
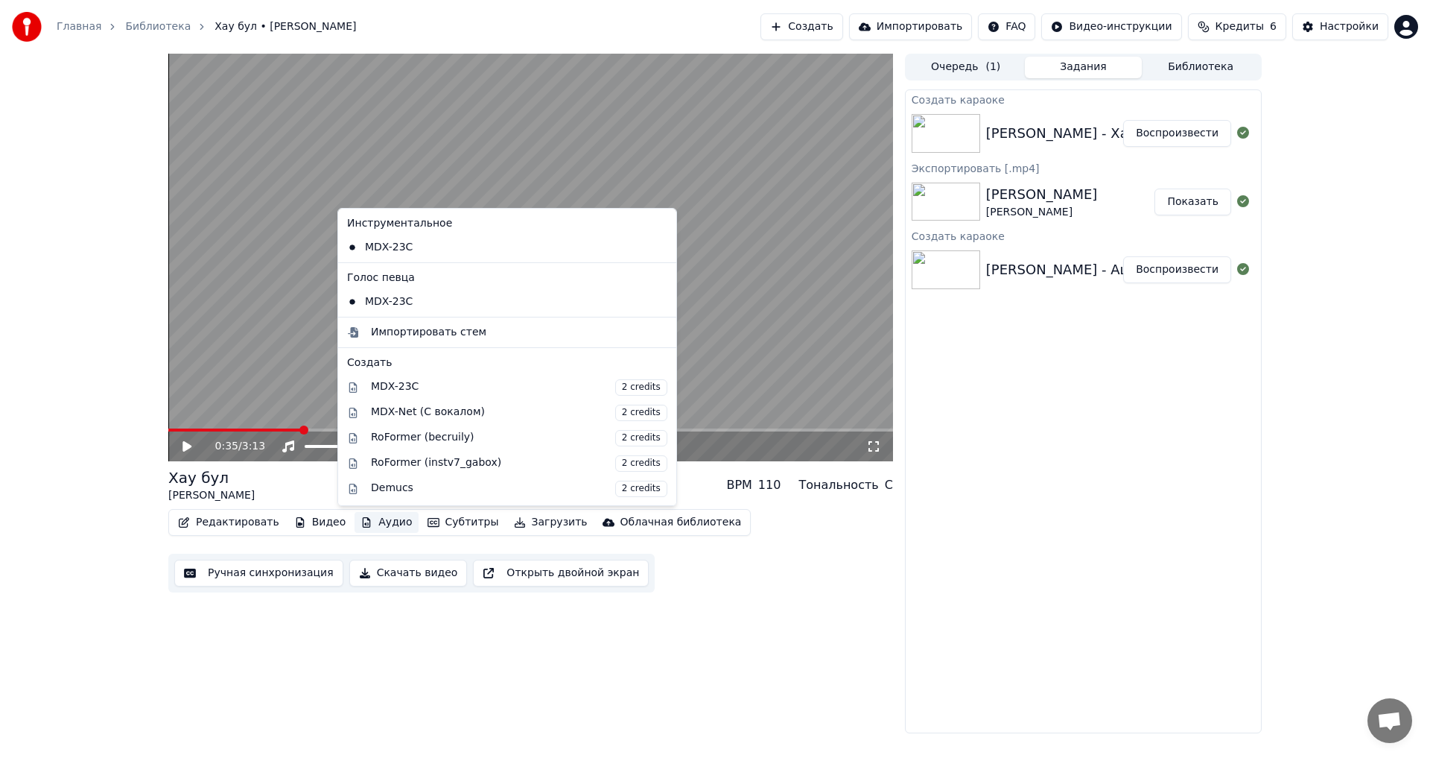
click at [369, 518] on button "Аудио" at bounding box center [386, 522] width 63 height 21
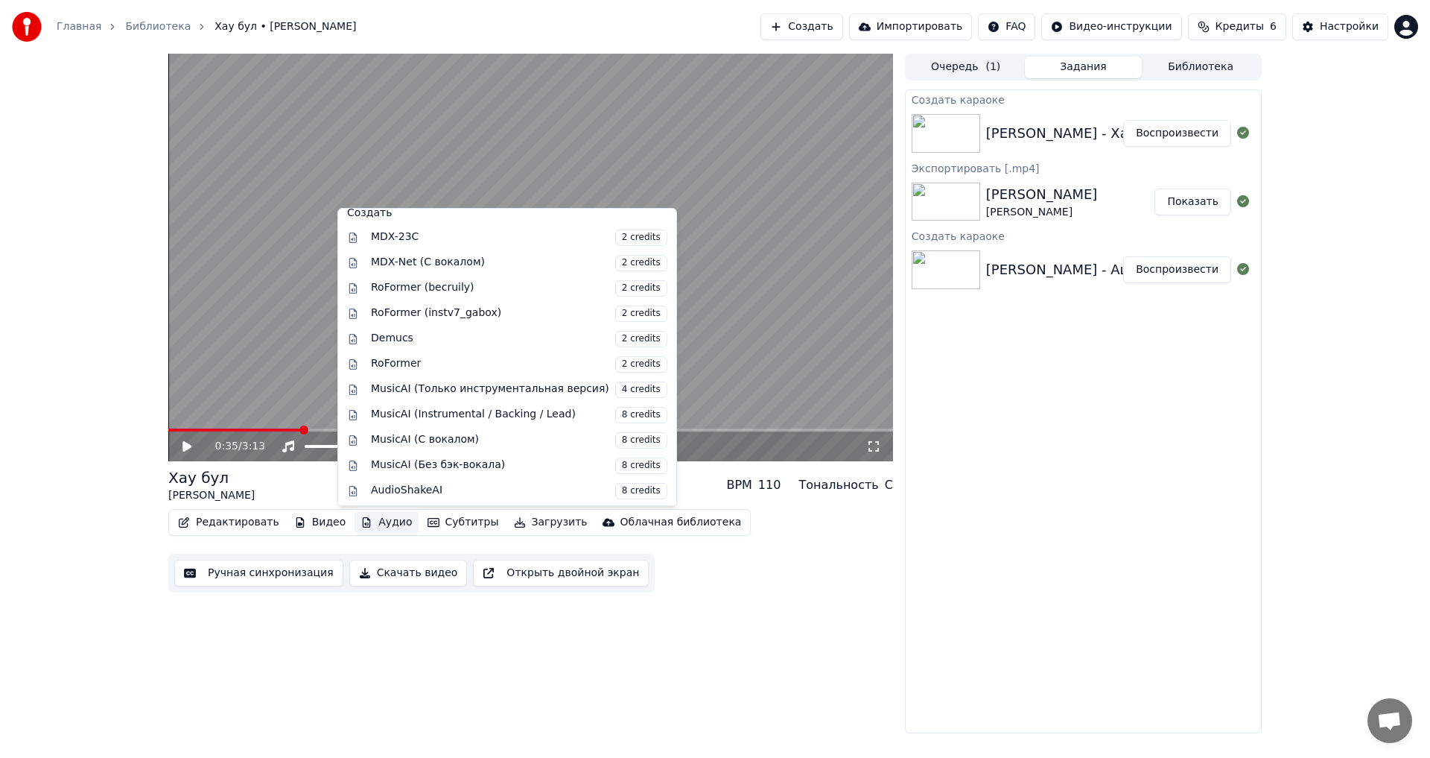
scroll to position [151, 0]
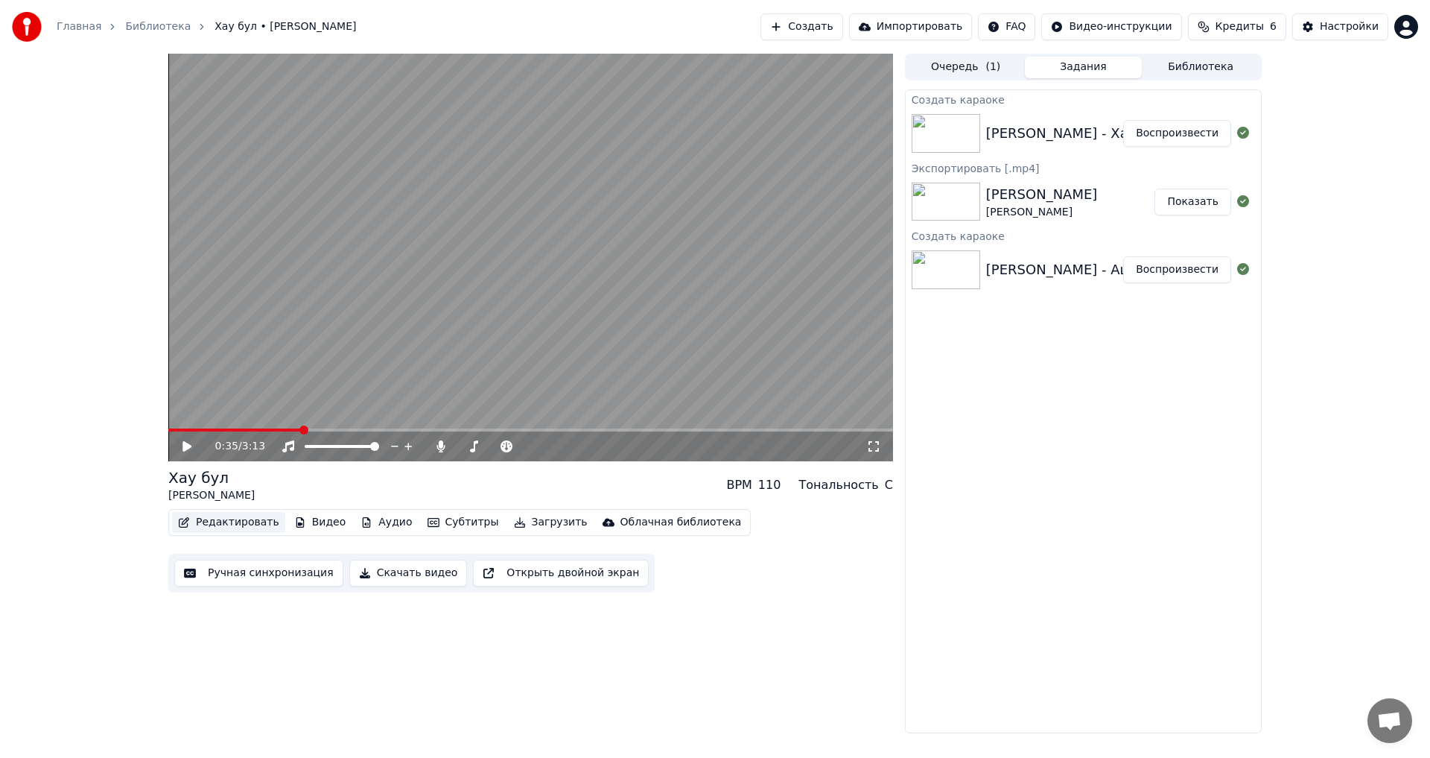
click at [224, 516] on button "Редактировать" at bounding box center [228, 522] width 113 height 21
click at [232, 523] on button "Редактировать" at bounding box center [228, 522] width 113 height 21
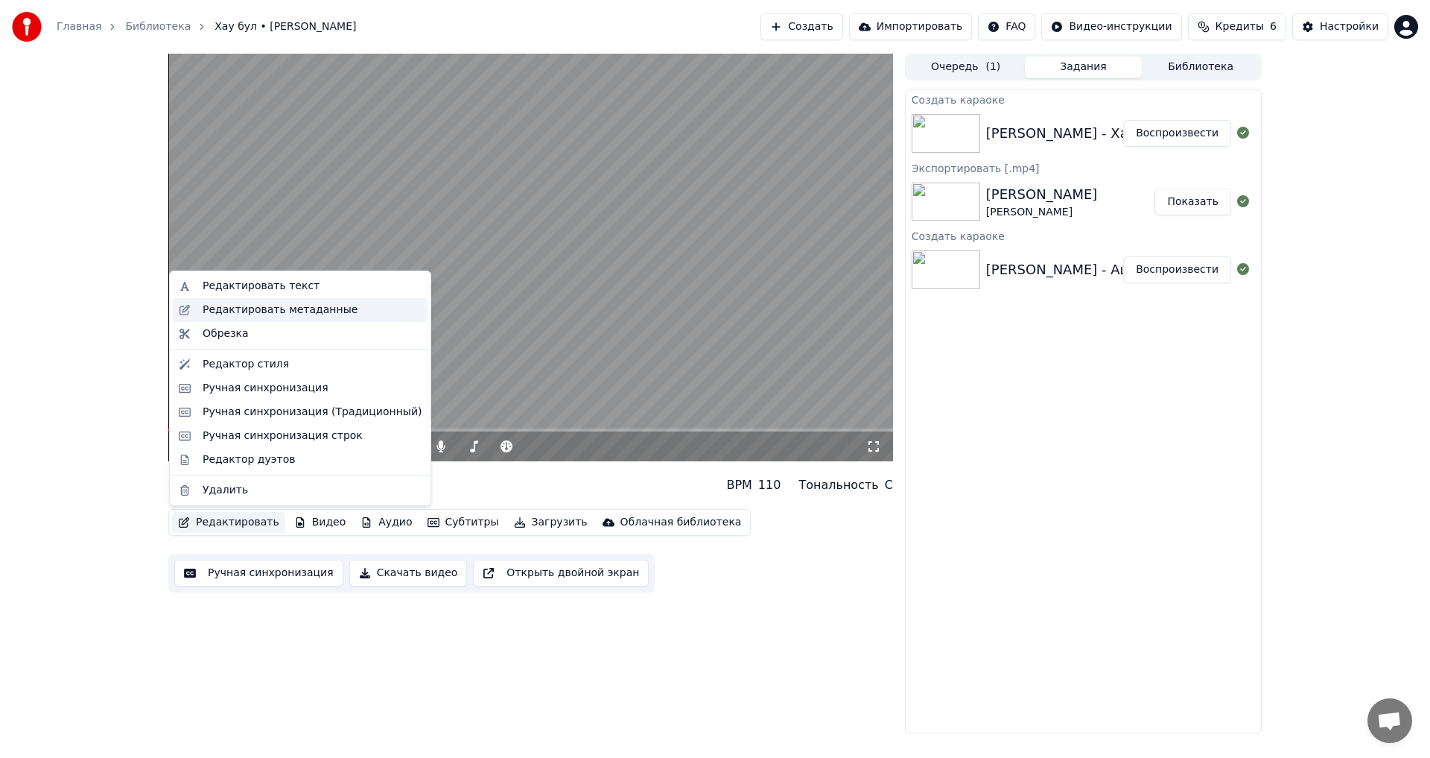
click at [326, 311] on div "Редактировать метаданные" at bounding box center [280, 309] width 155 height 15
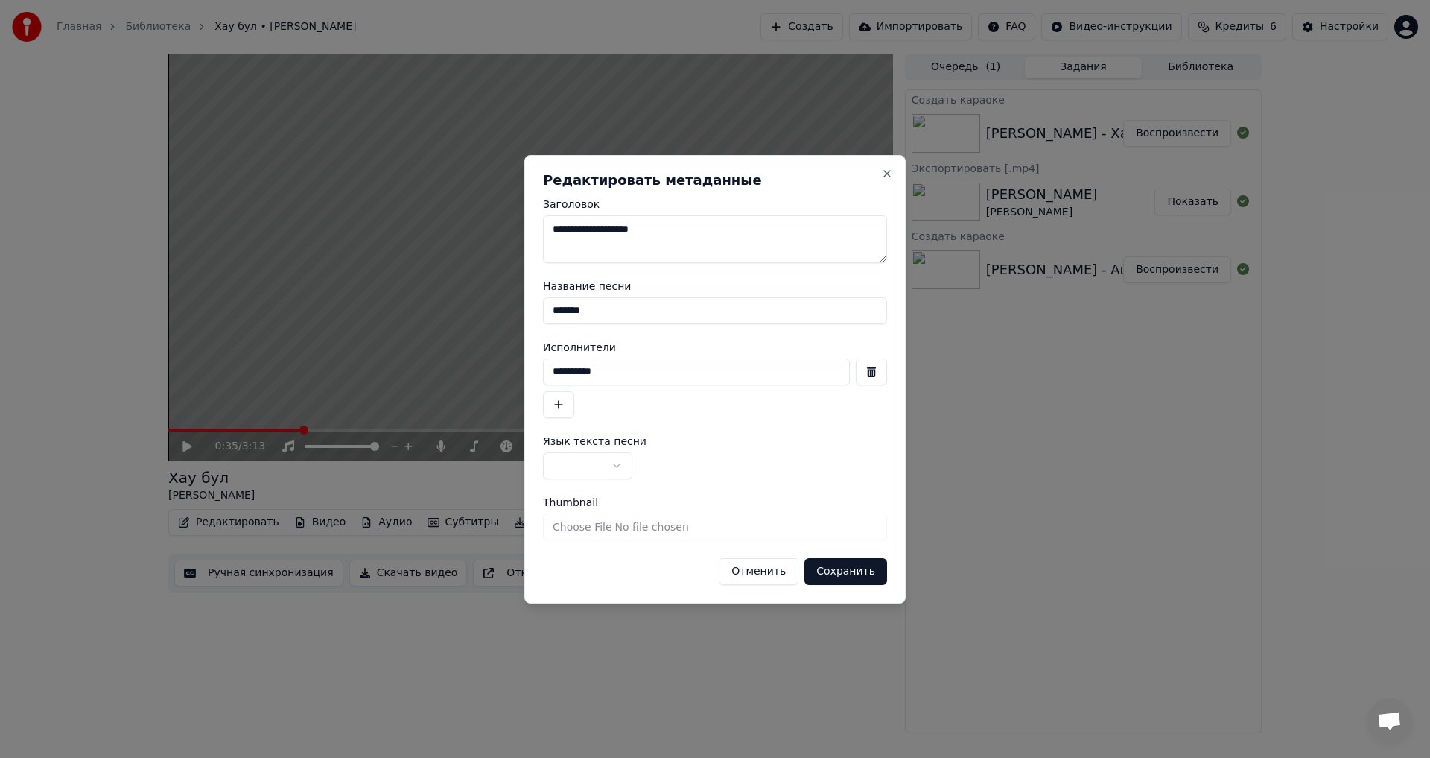
click at [774, 573] on button "Отменить" at bounding box center [759, 571] width 80 height 27
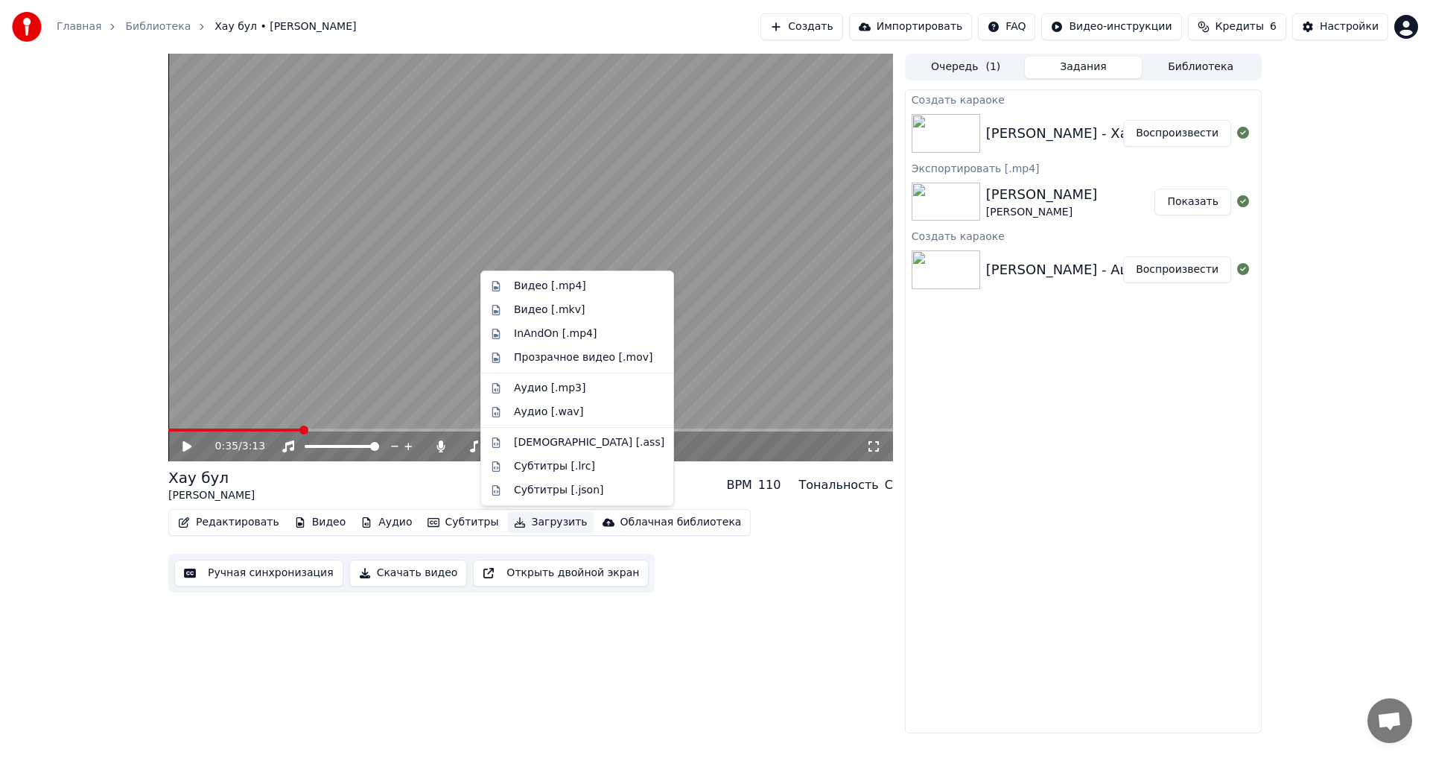
click at [538, 520] on button "Загрузить" at bounding box center [551, 522] width 86 height 21
click at [562, 387] on div "Аудио [.mp3]" at bounding box center [550, 388] width 72 height 15
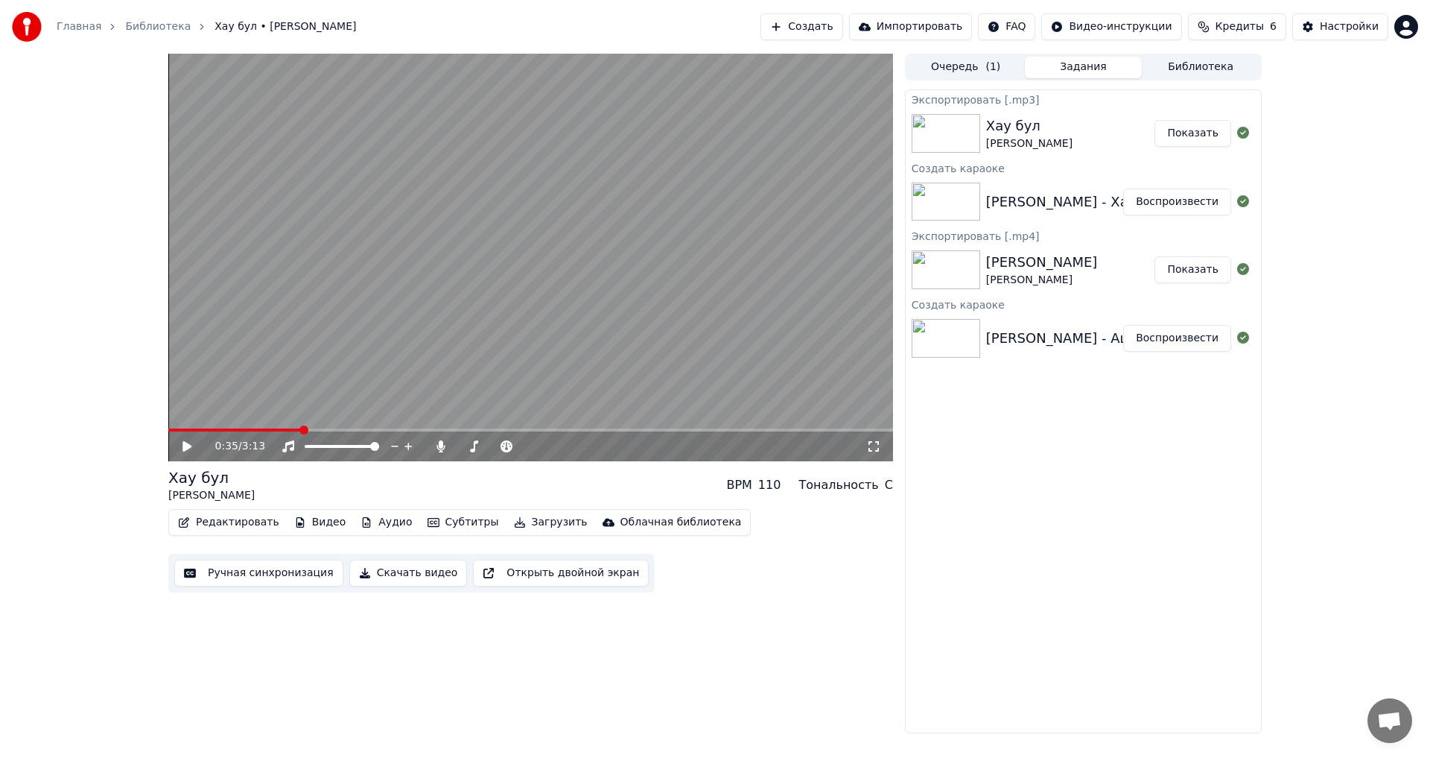
click at [1194, 136] on button "Показать" at bounding box center [1193, 133] width 77 height 27
click at [381, 523] on button "Аудио" at bounding box center [386, 522] width 63 height 21
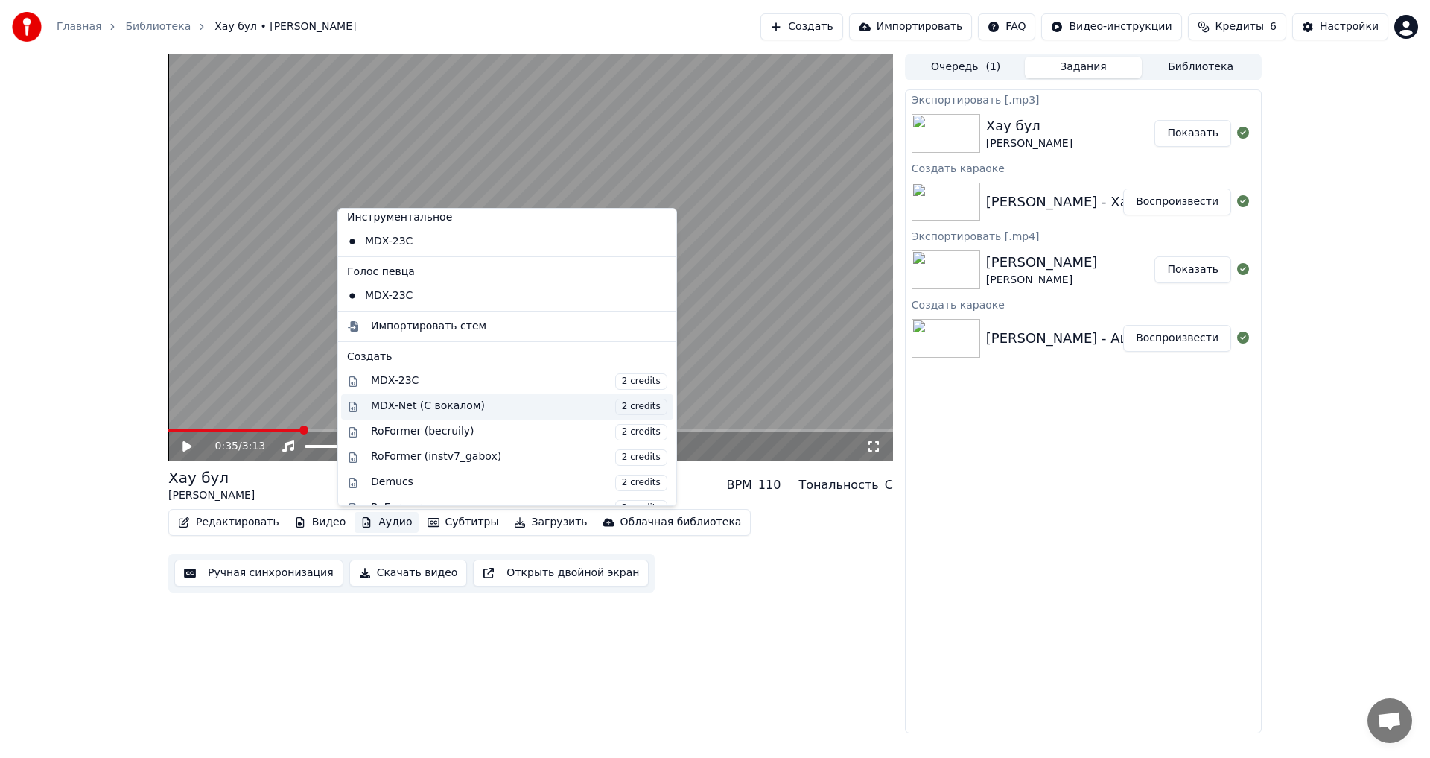
scroll to position [0, 0]
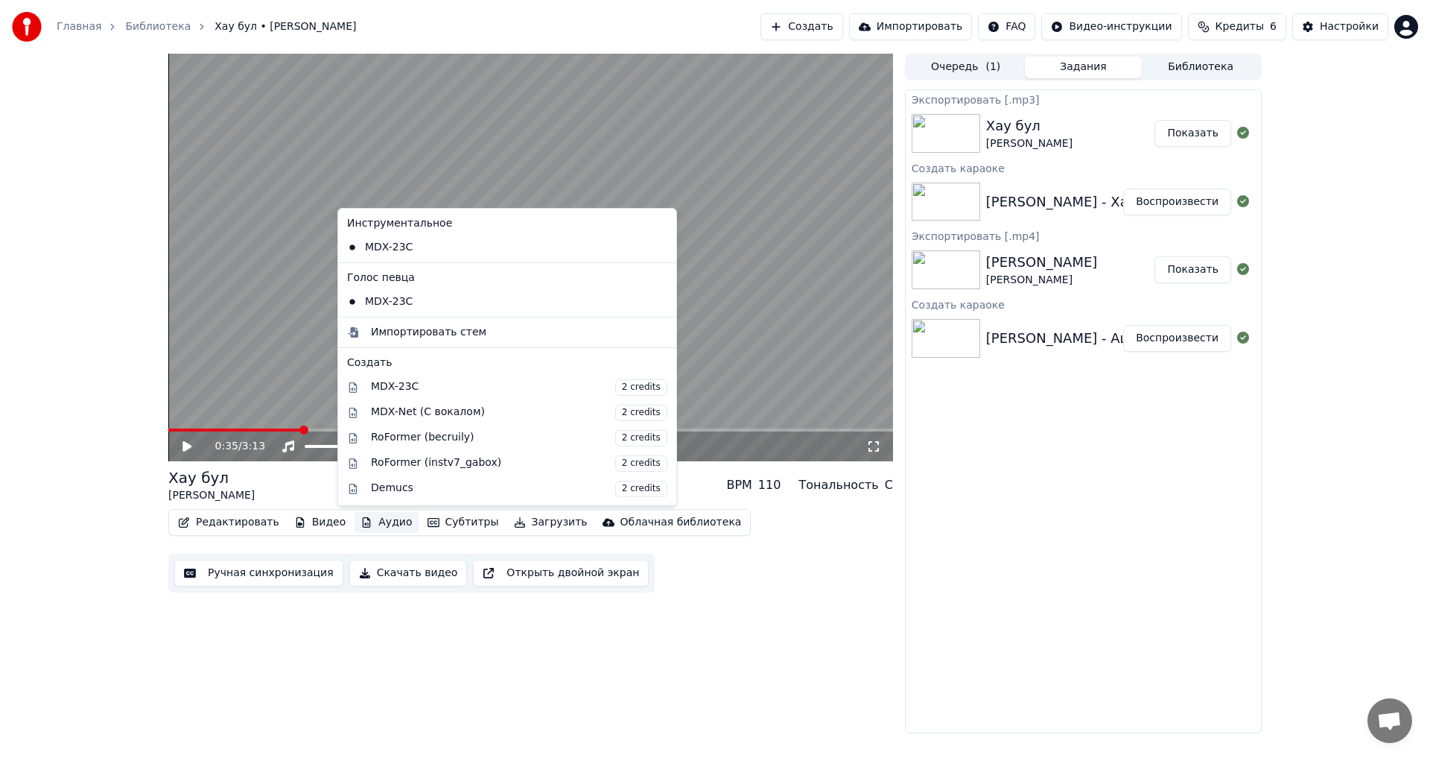
click at [657, 248] on icon at bounding box center [662, 247] width 10 height 12
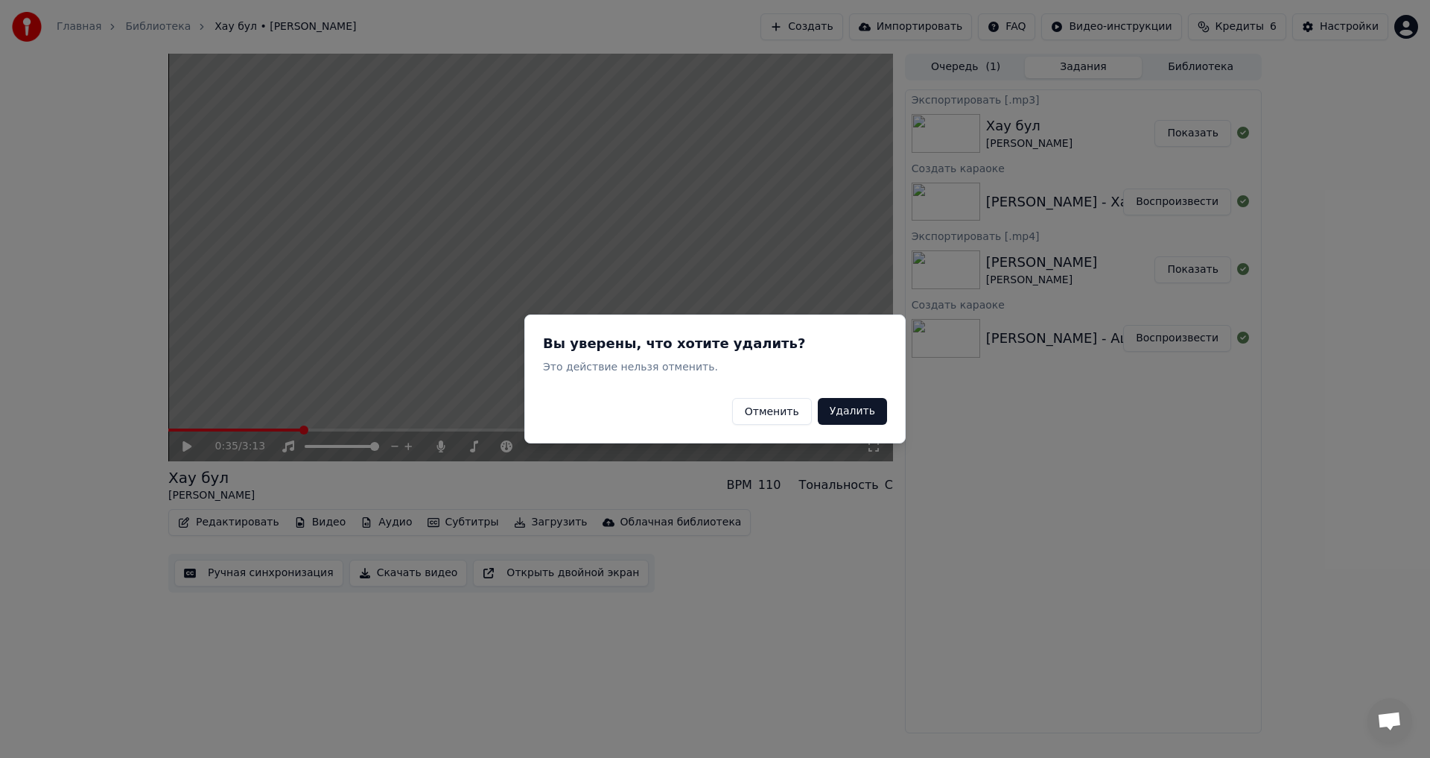
click at [862, 413] on button "Удалить" at bounding box center [852, 411] width 69 height 27
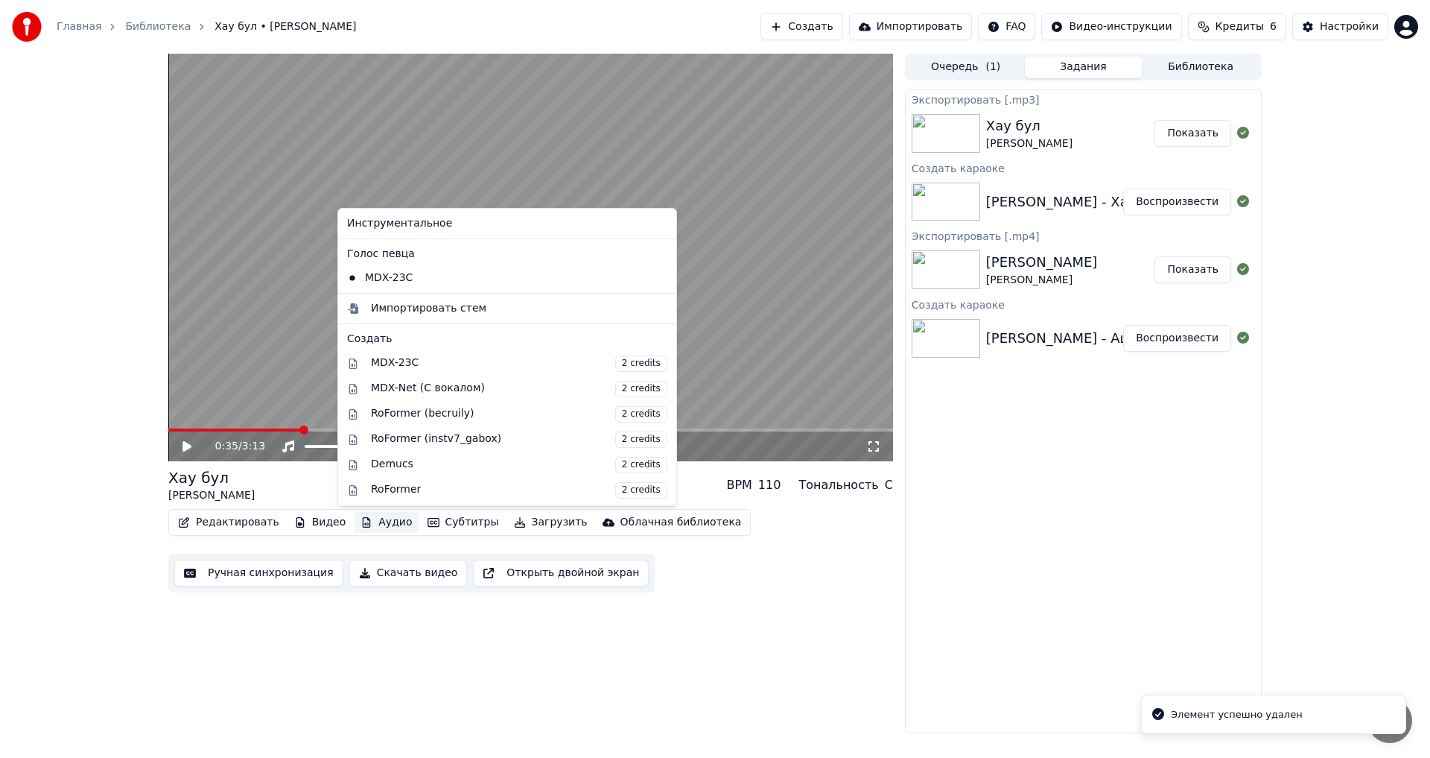
click at [371, 523] on button "Аудио" at bounding box center [386, 522] width 63 height 21
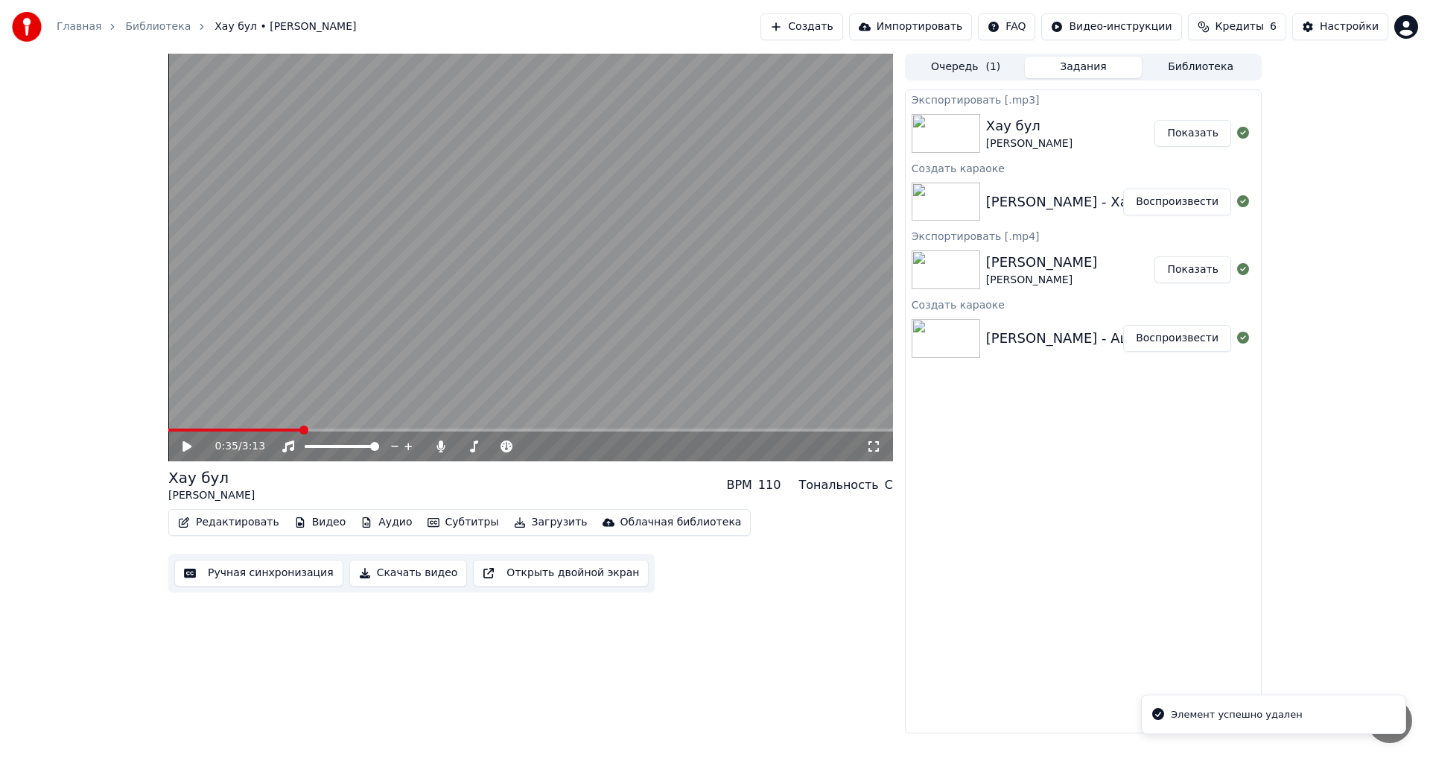
click at [211, 477] on div "Хау бул" at bounding box center [211, 477] width 86 height 21
click at [182, 447] on icon at bounding box center [197, 446] width 35 height 12
click at [365, 524] on button "Аудио" at bounding box center [386, 522] width 63 height 21
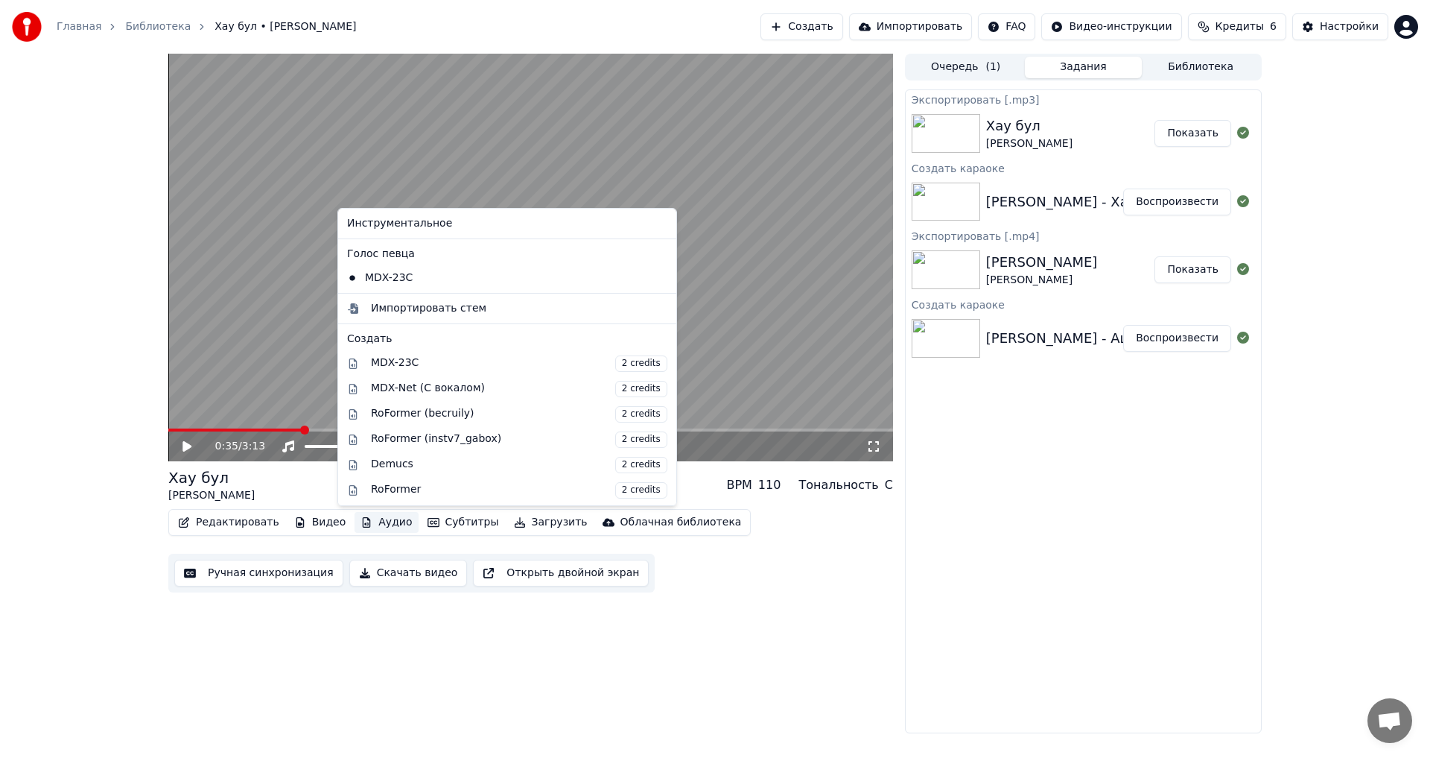
click at [657, 282] on icon at bounding box center [662, 278] width 10 height 12
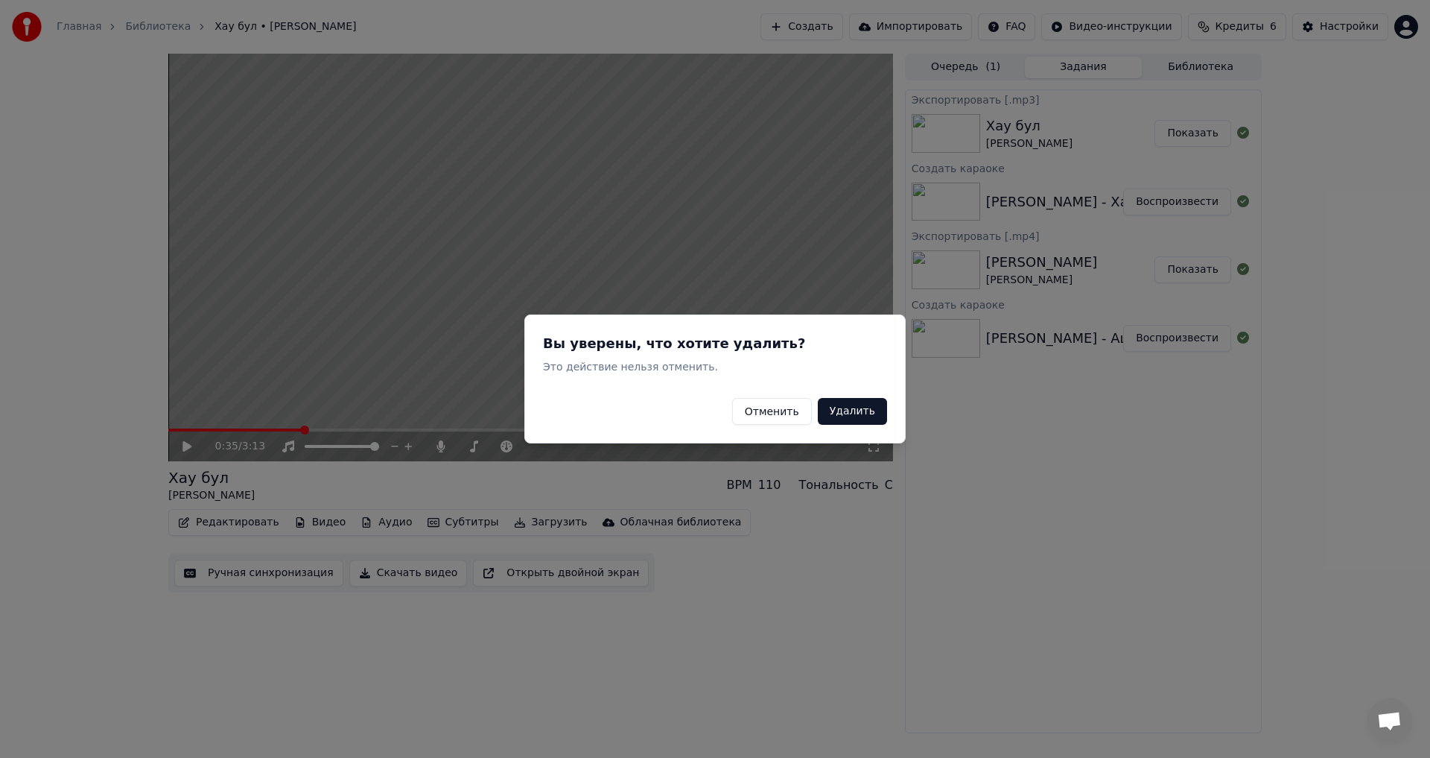
click at [854, 412] on button "Удалить" at bounding box center [852, 411] width 69 height 27
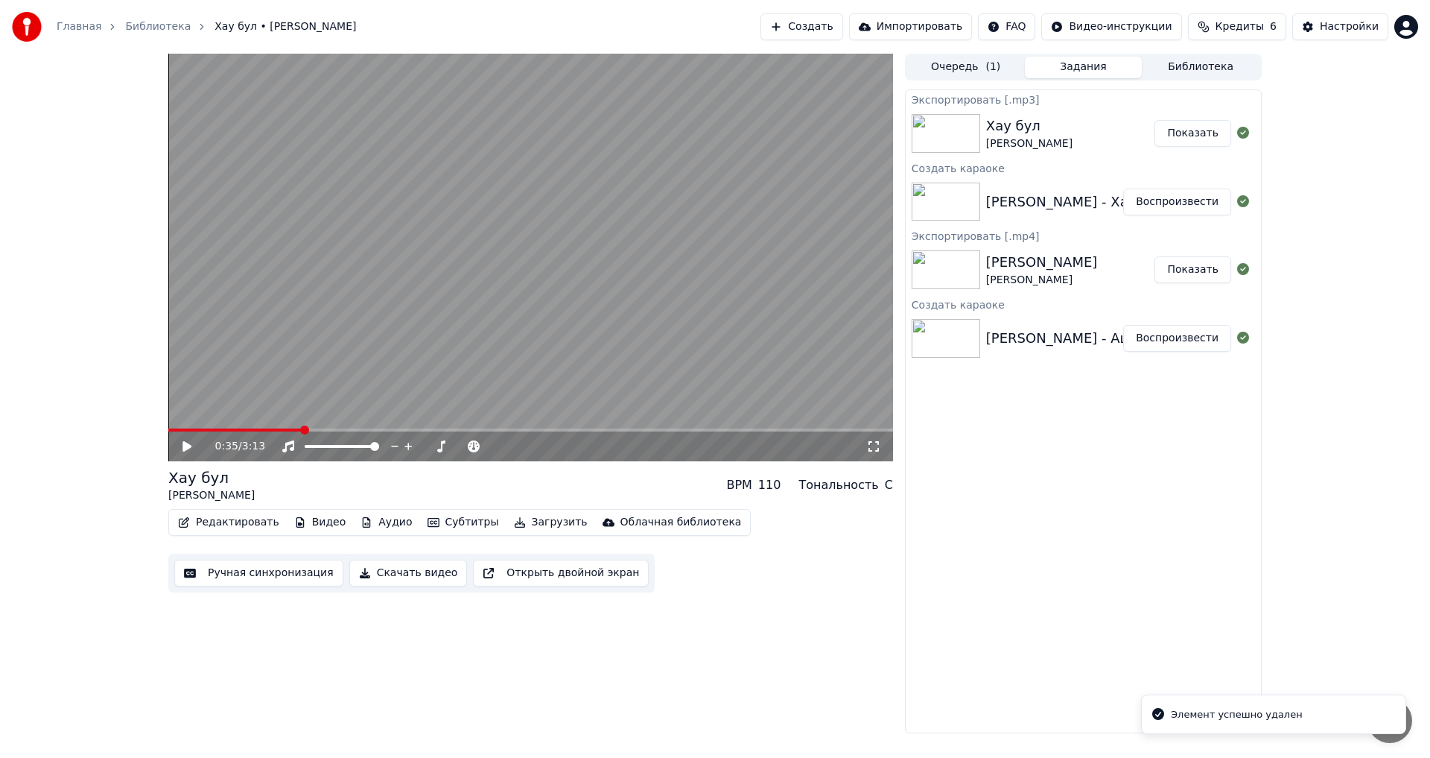
click at [183, 448] on icon at bounding box center [197, 446] width 35 height 12
click at [371, 520] on button "Аудио" at bounding box center [386, 522] width 63 height 21
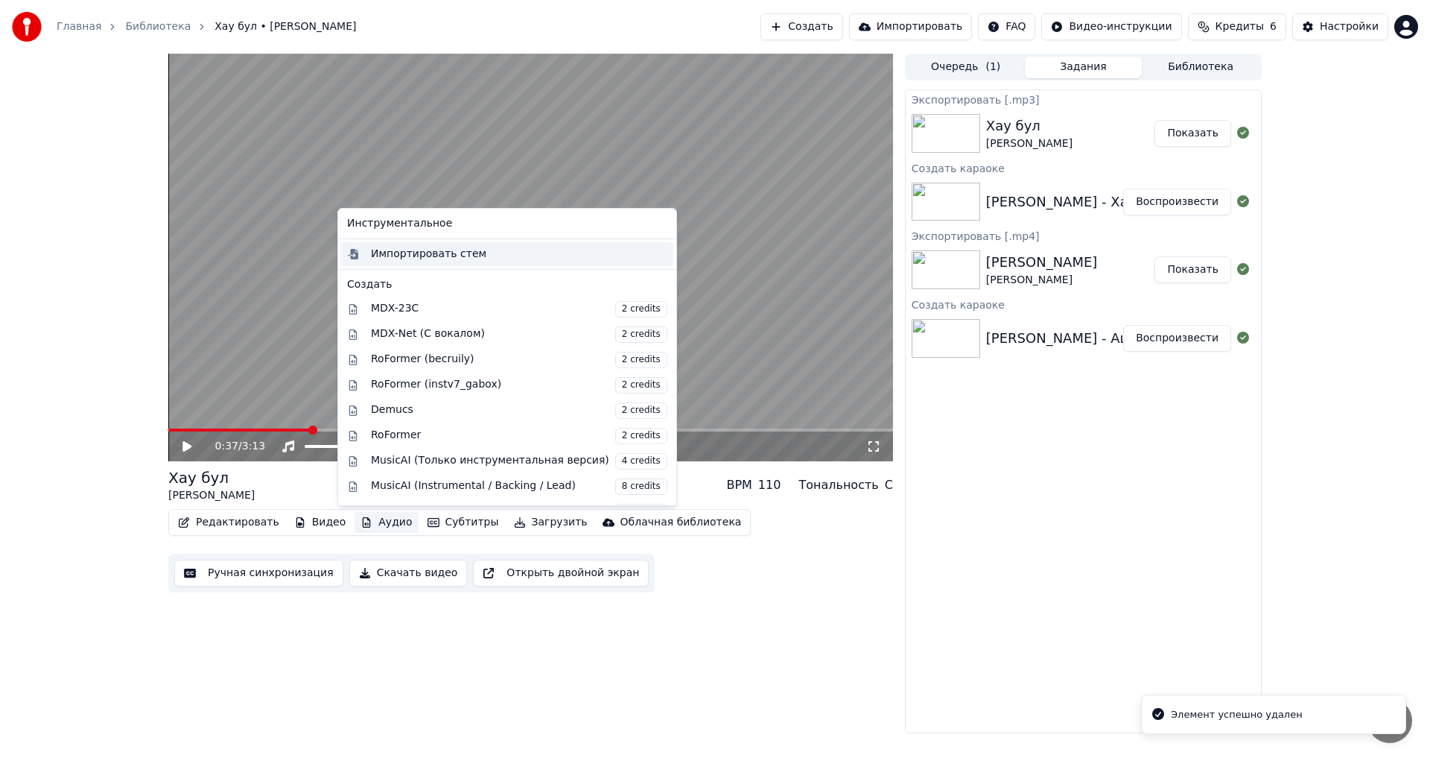
click at [467, 254] on div "Импортировать стем" at bounding box center [428, 254] width 115 height 15
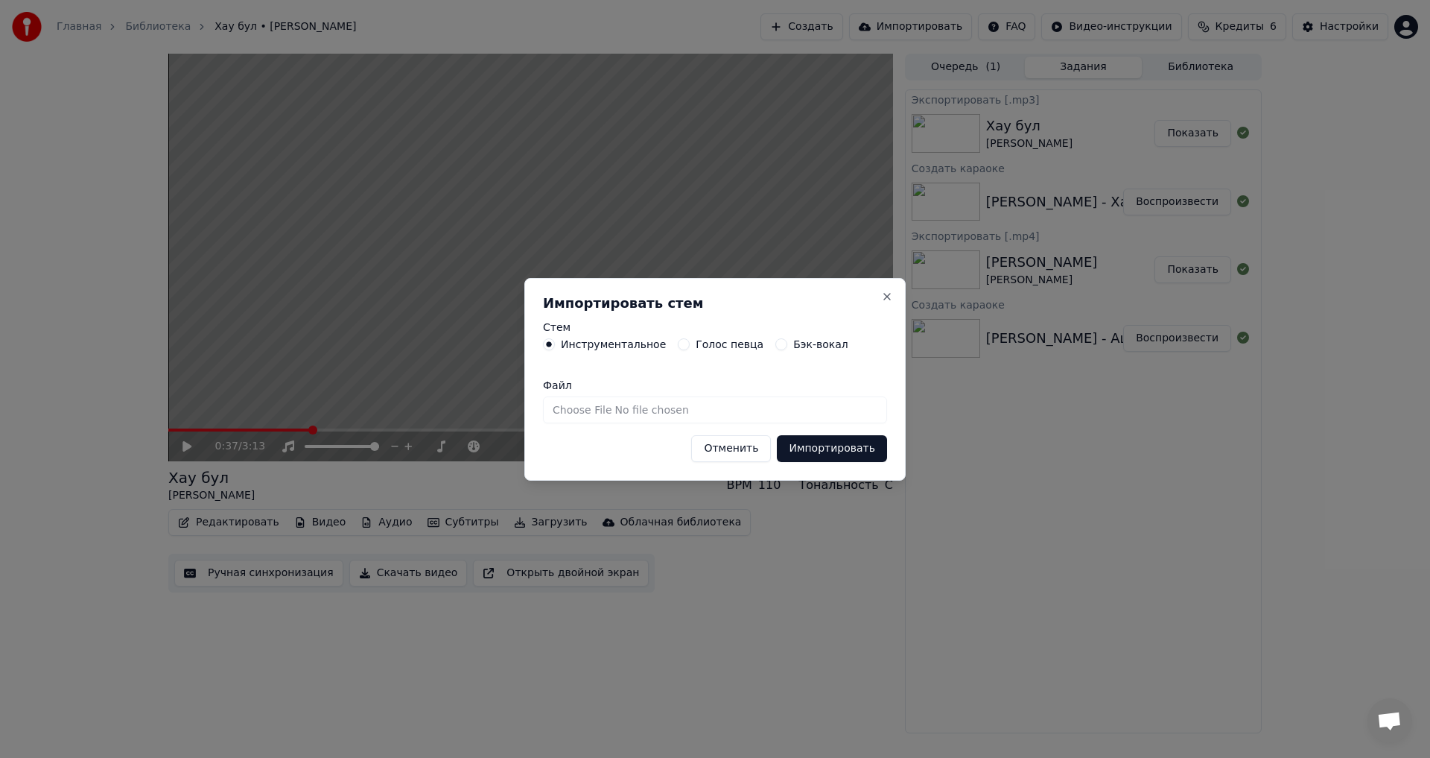
click at [624, 411] on input "Файл" at bounding box center [715, 409] width 344 height 27
click at [613, 416] on input "Файл" at bounding box center [715, 409] width 344 height 27
type input "**********"
click at [835, 446] on button "Импортировать" at bounding box center [832, 448] width 110 height 27
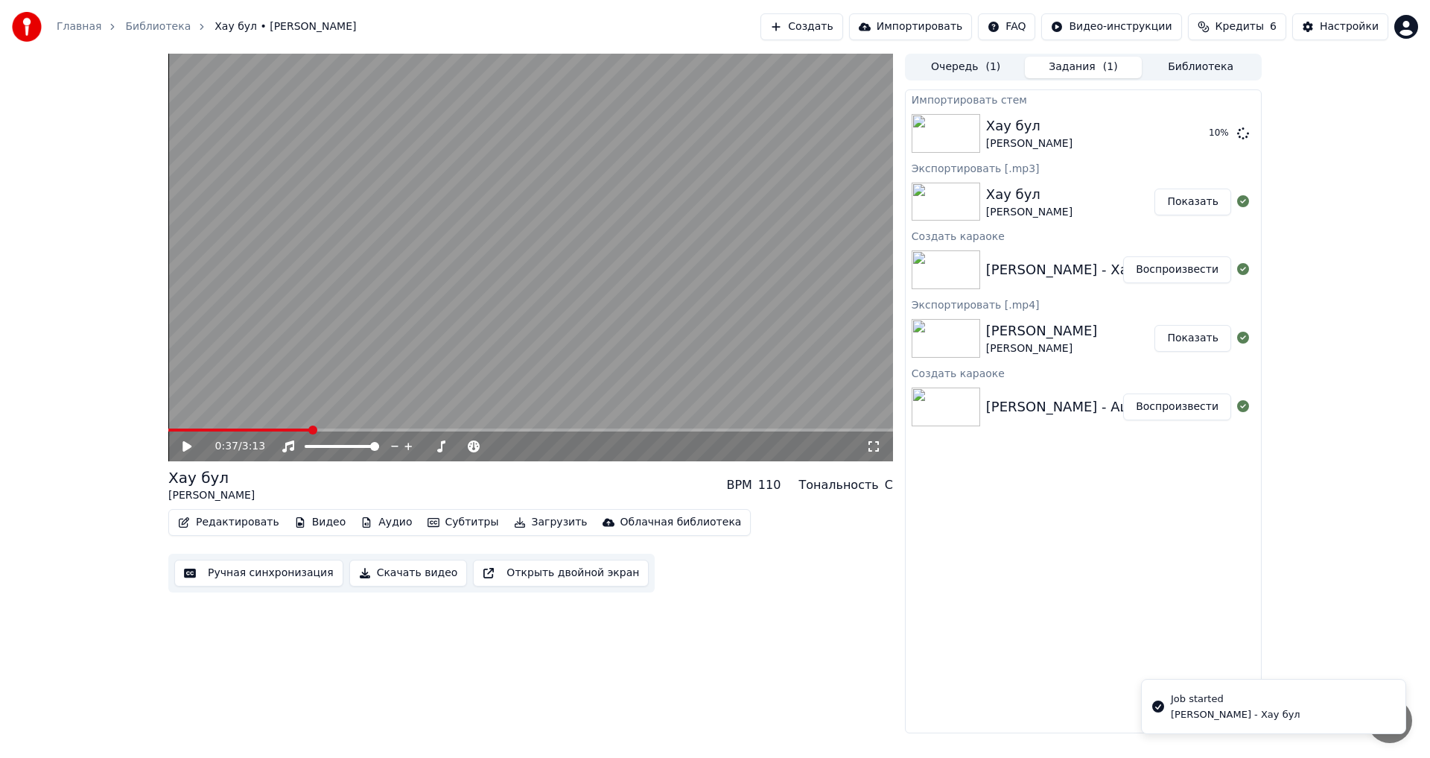
click at [186, 448] on icon at bounding box center [187, 446] width 9 height 10
click at [377, 527] on button "Аудио" at bounding box center [386, 522] width 63 height 21
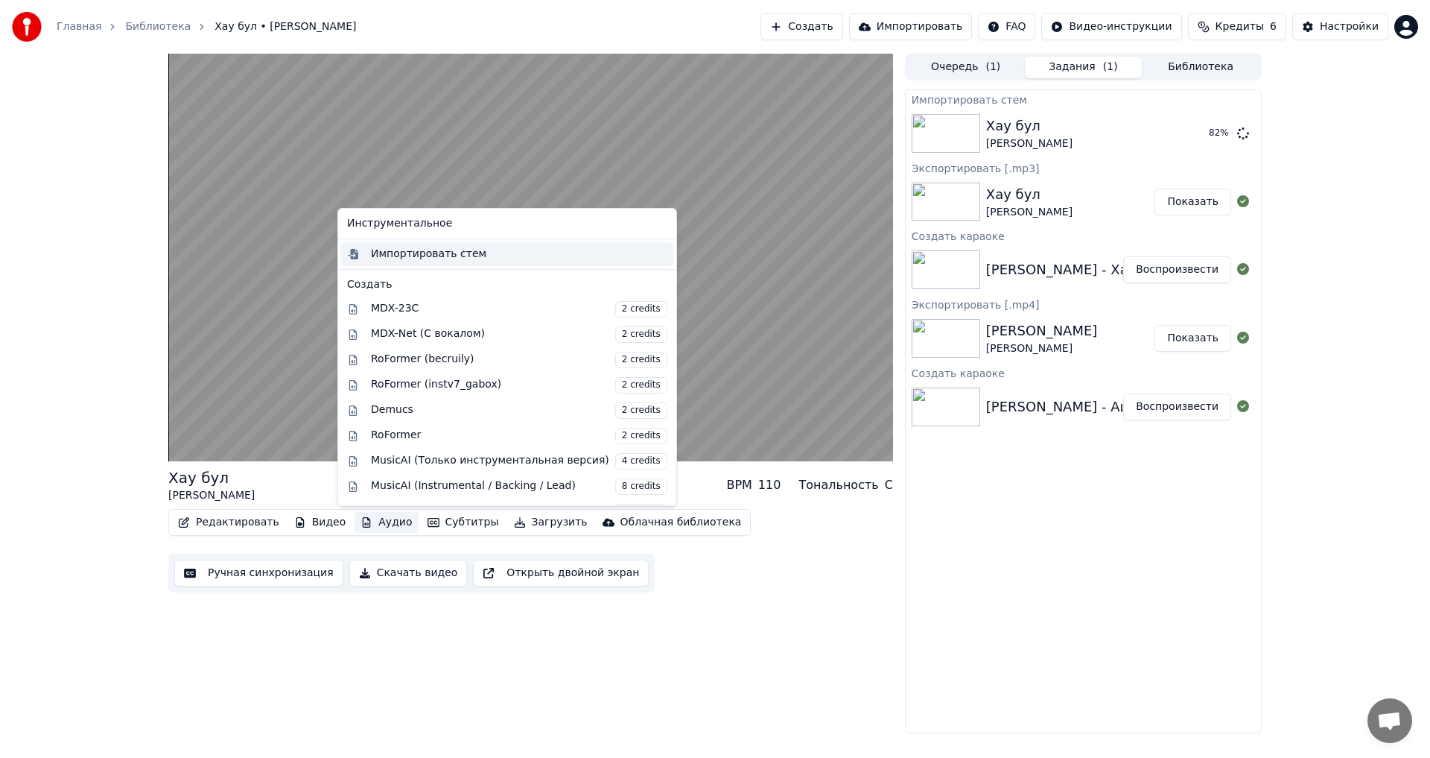
click at [447, 256] on div "Импортировать стем" at bounding box center [428, 254] width 115 height 15
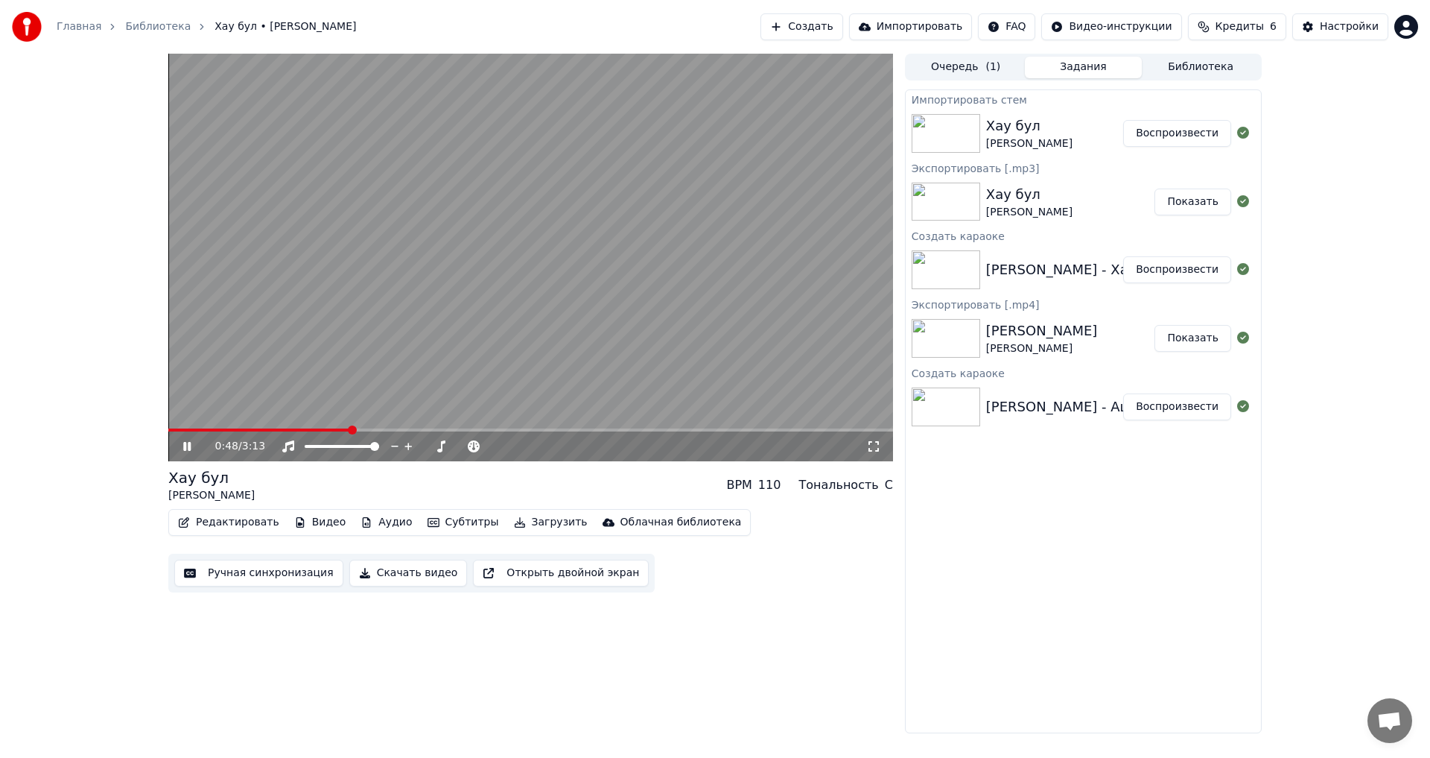
click at [307, 522] on button "Видео" at bounding box center [320, 522] width 64 height 21
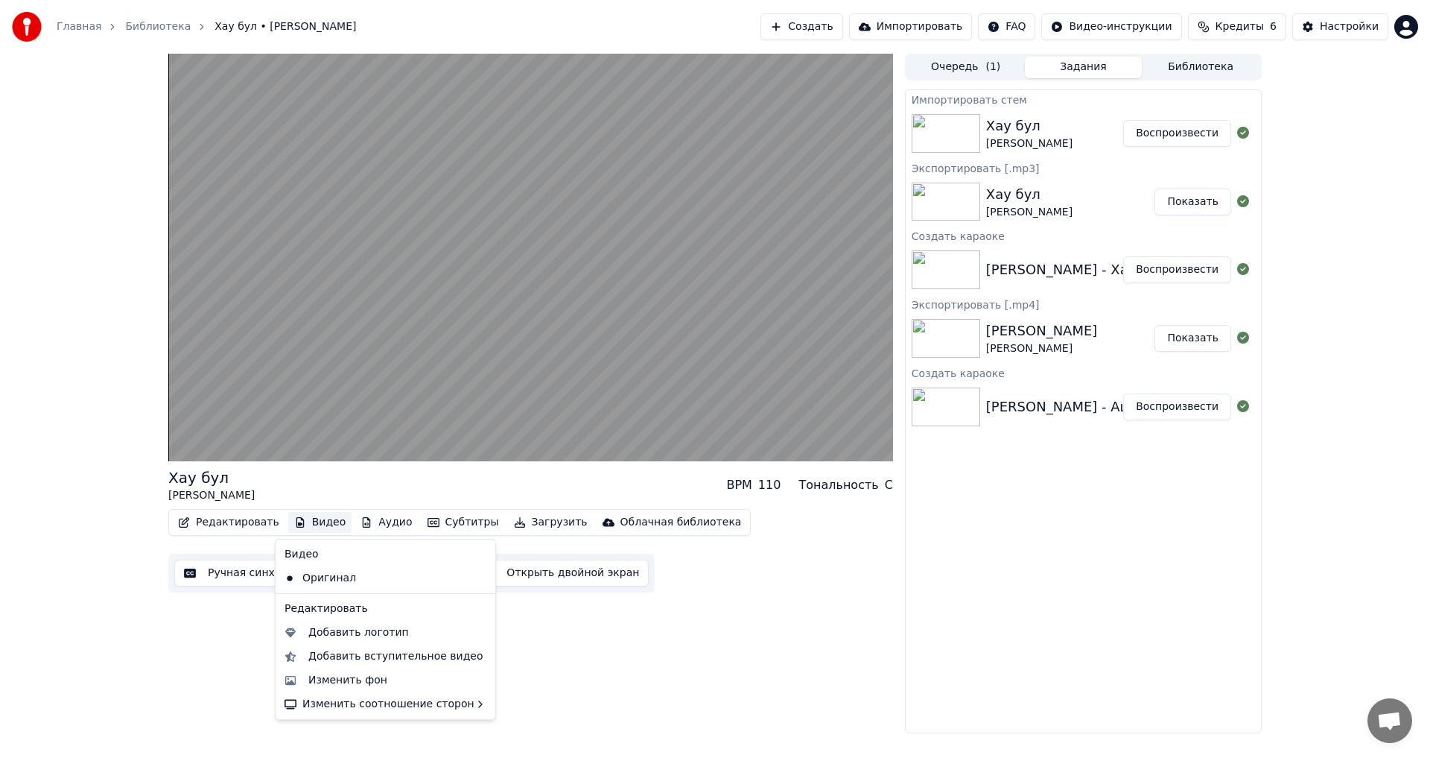
click at [307, 523] on button "Видео" at bounding box center [320, 522] width 64 height 21
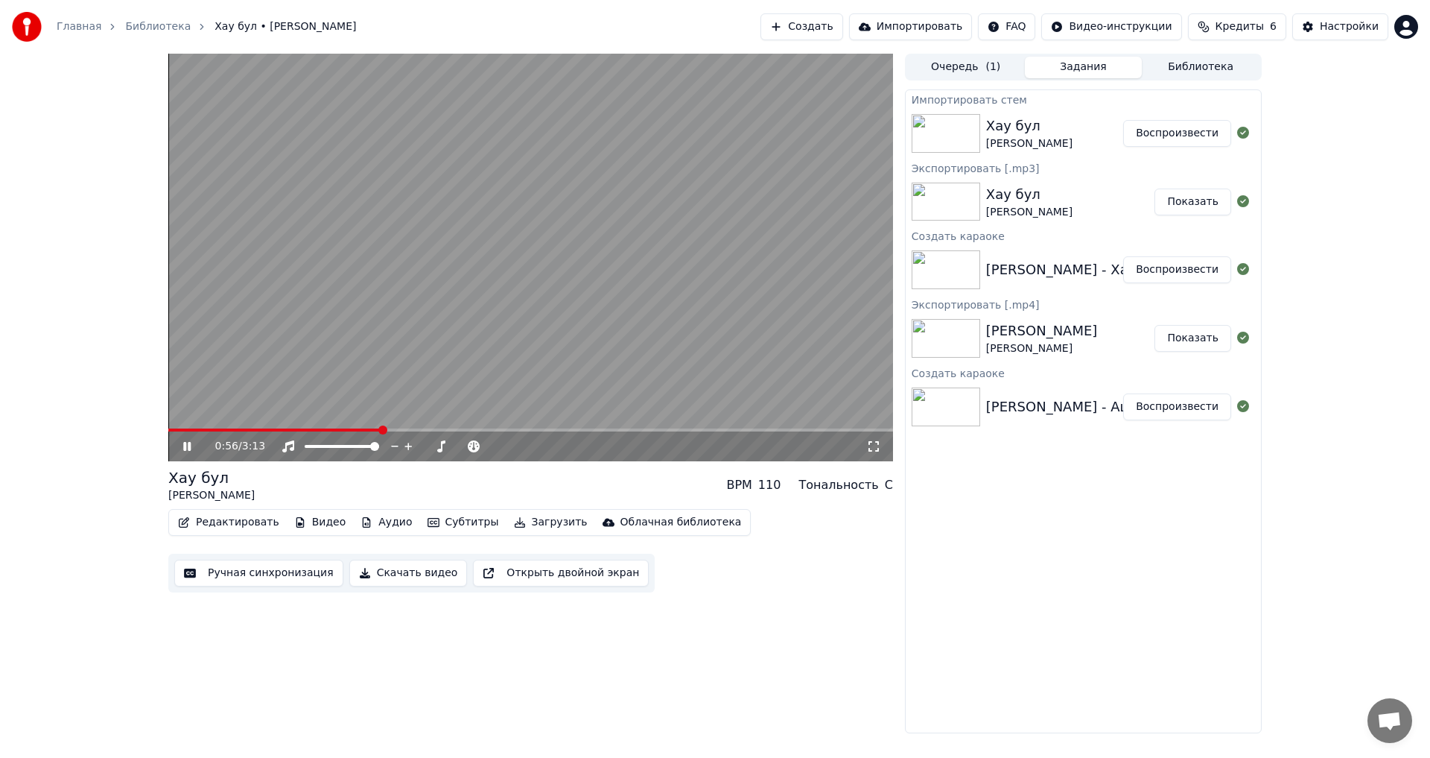
click at [186, 442] on icon at bounding box center [197, 446] width 35 height 12
click at [441, 526] on button "Субтитры" at bounding box center [463, 522] width 83 height 21
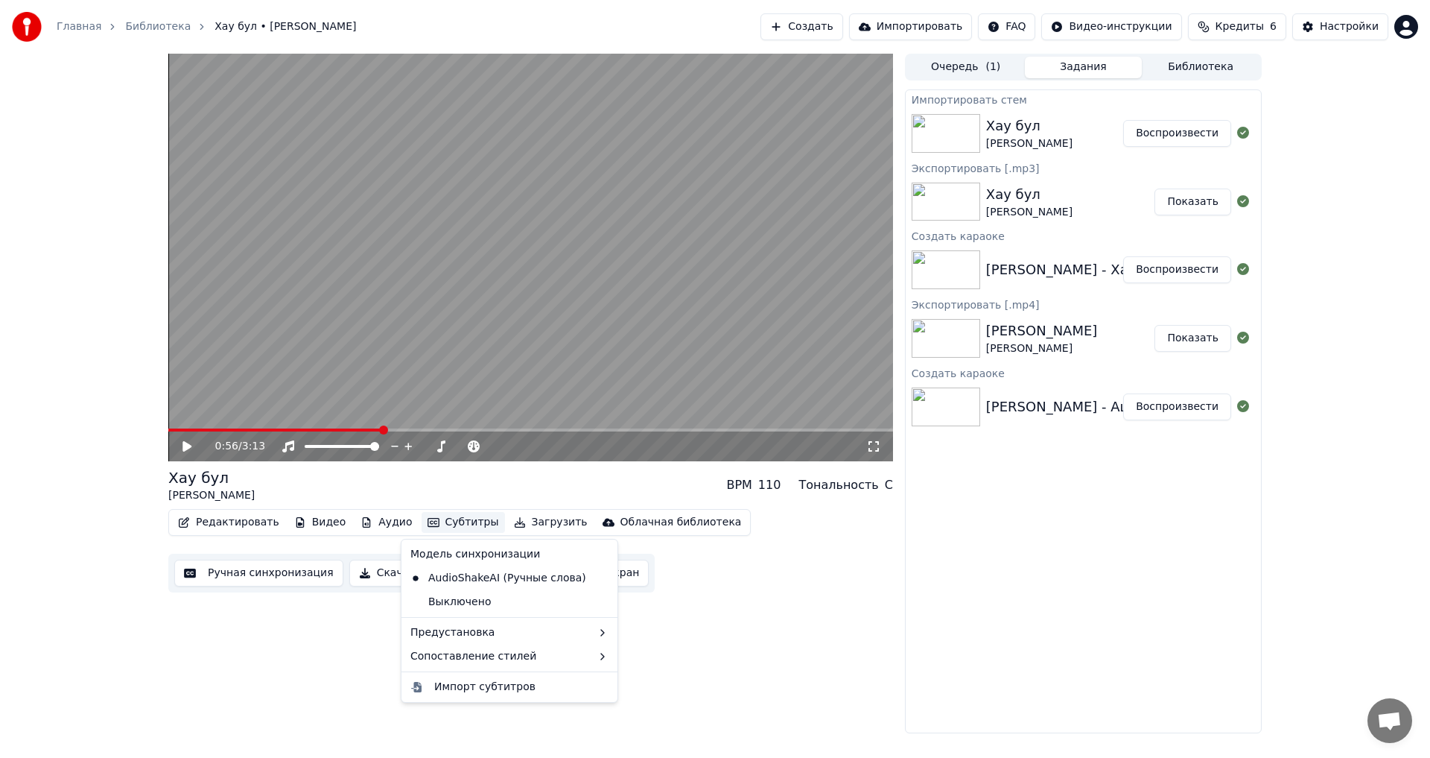
click at [441, 526] on button "Субтитры" at bounding box center [463, 522] width 83 height 21
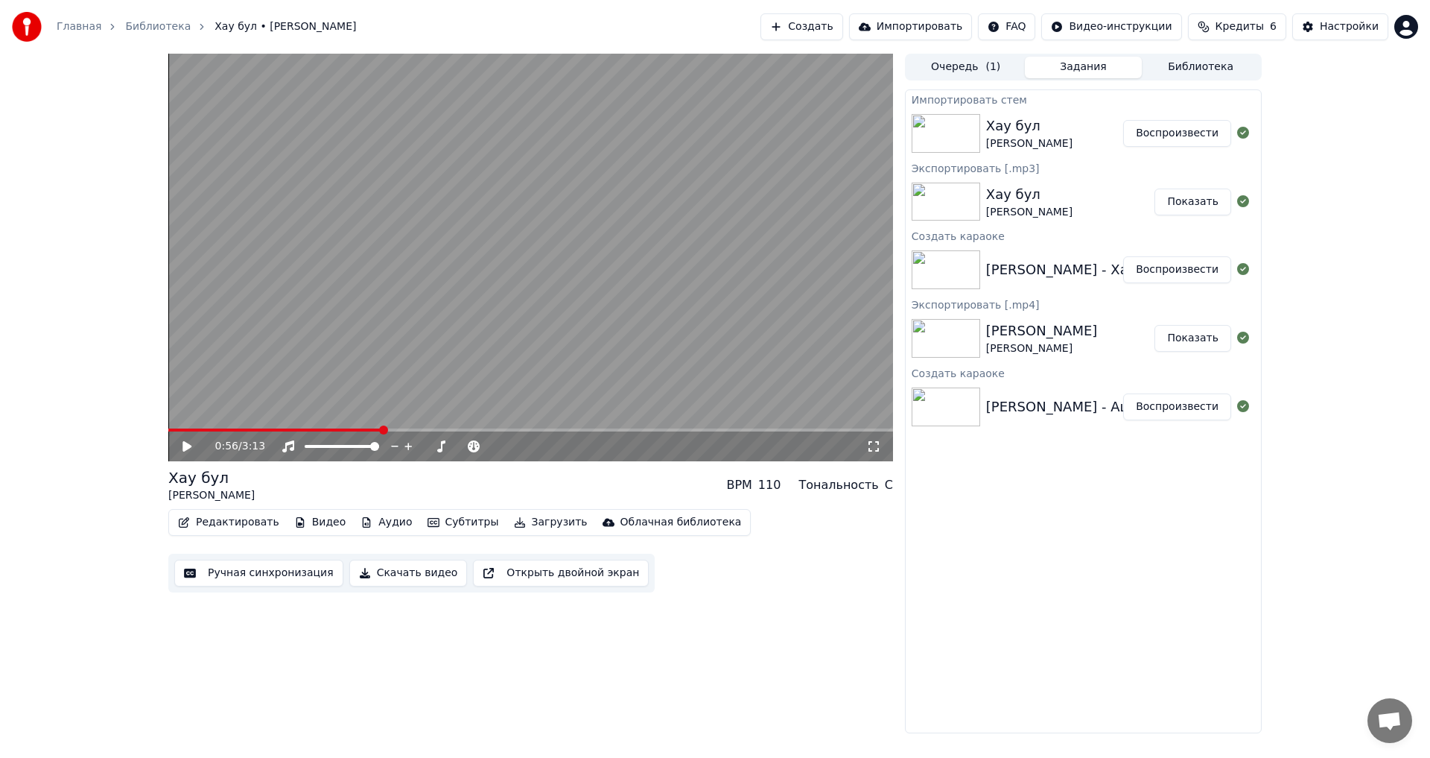
click at [381, 520] on button "Аудио" at bounding box center [386, 522] width 63 height 21
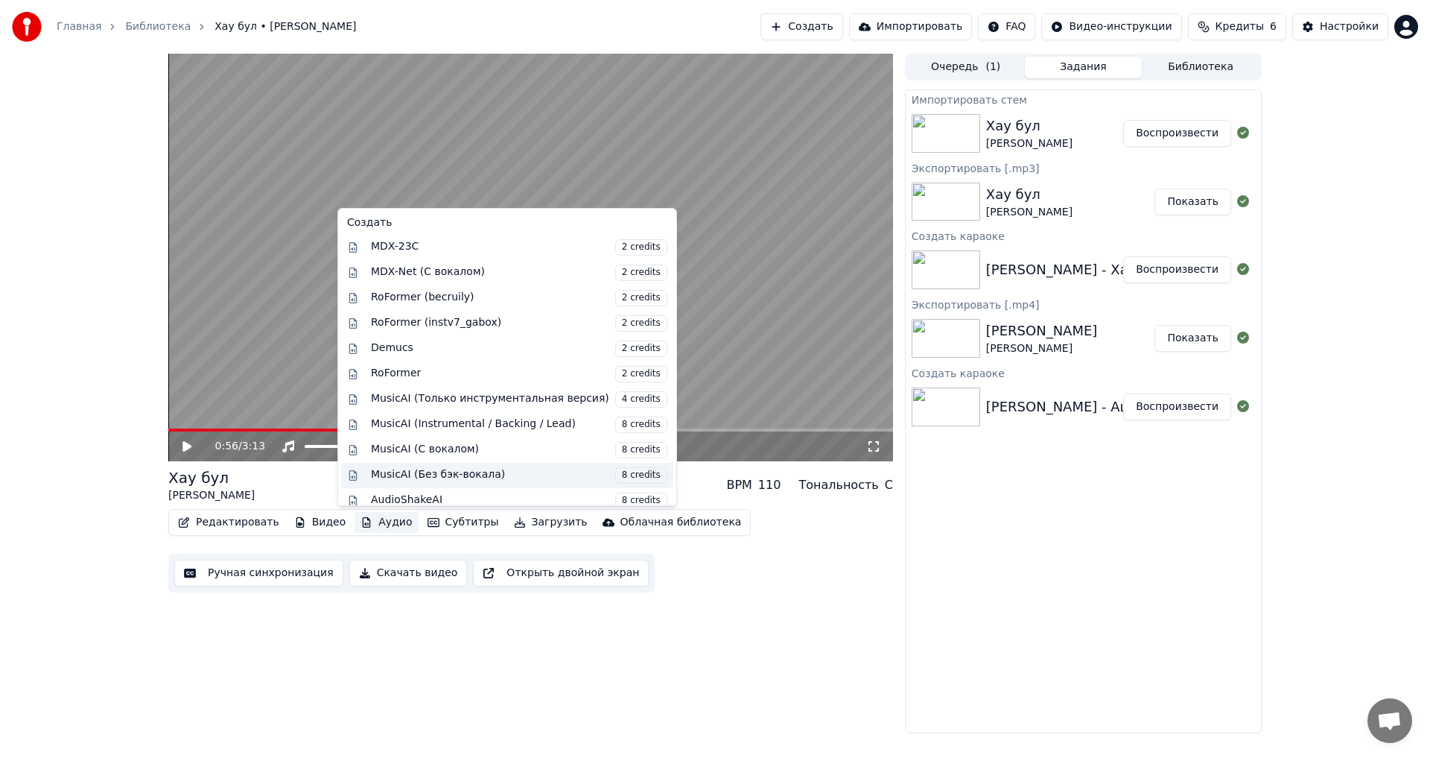
scroll to position [97, 0]
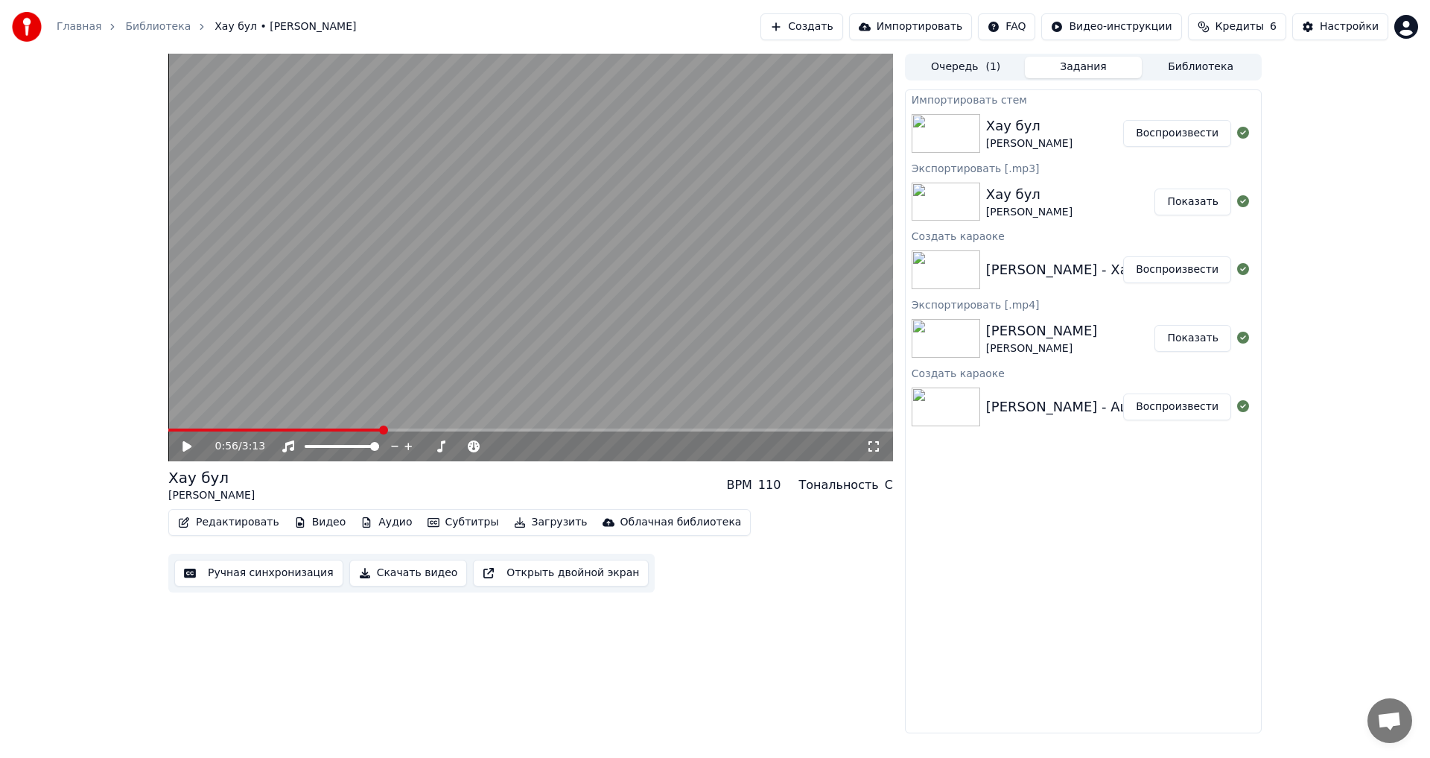
click at [279, 479] on div "Хау бул Элвин Грей BPM 110 Тональность C" at bounding box center [530, 485] width 725 height 36
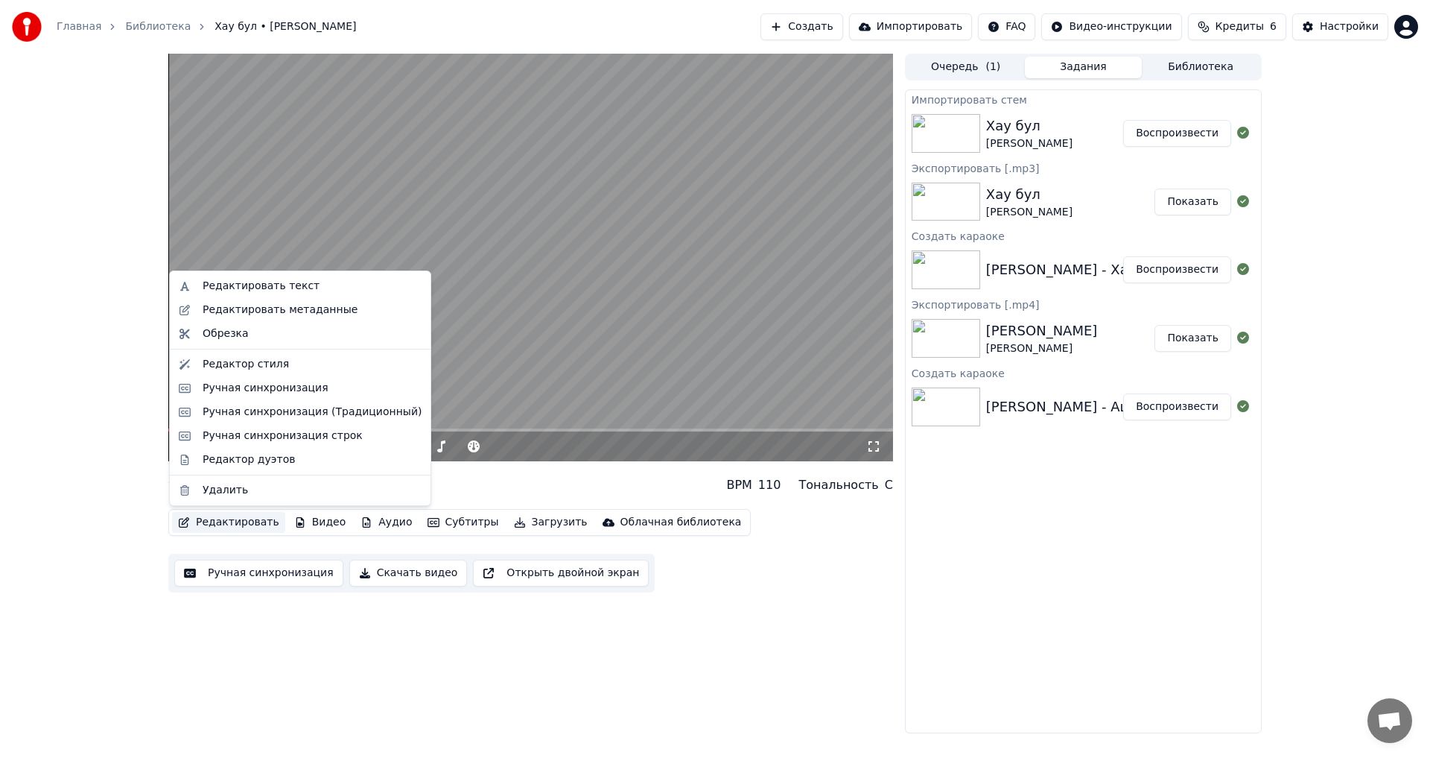
click at [240, 521] on button "Редактировать" at bounding box center [228, 522] width 113 height 21
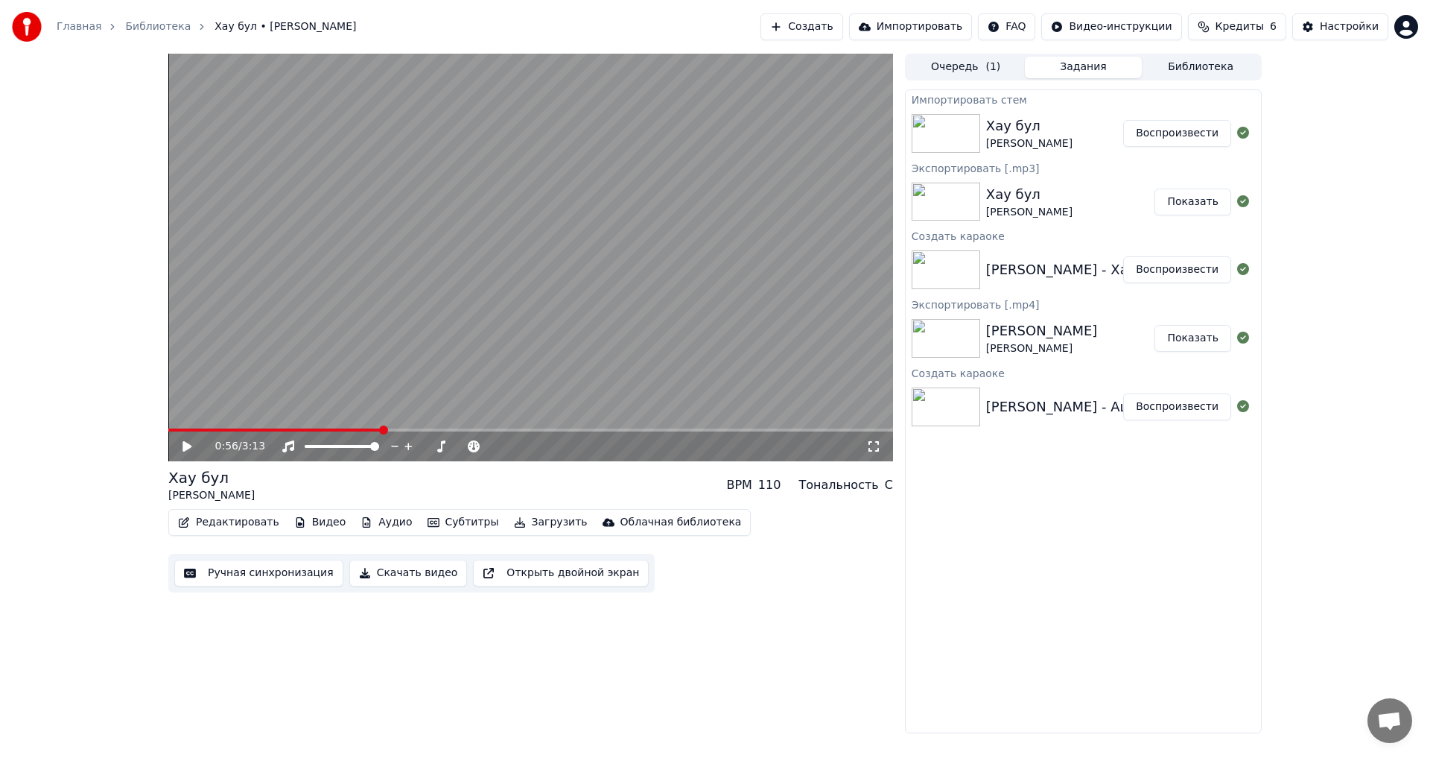
click at [125, 23] on link "Библиотека" at bounding box center [158, 26] width 66 height 15
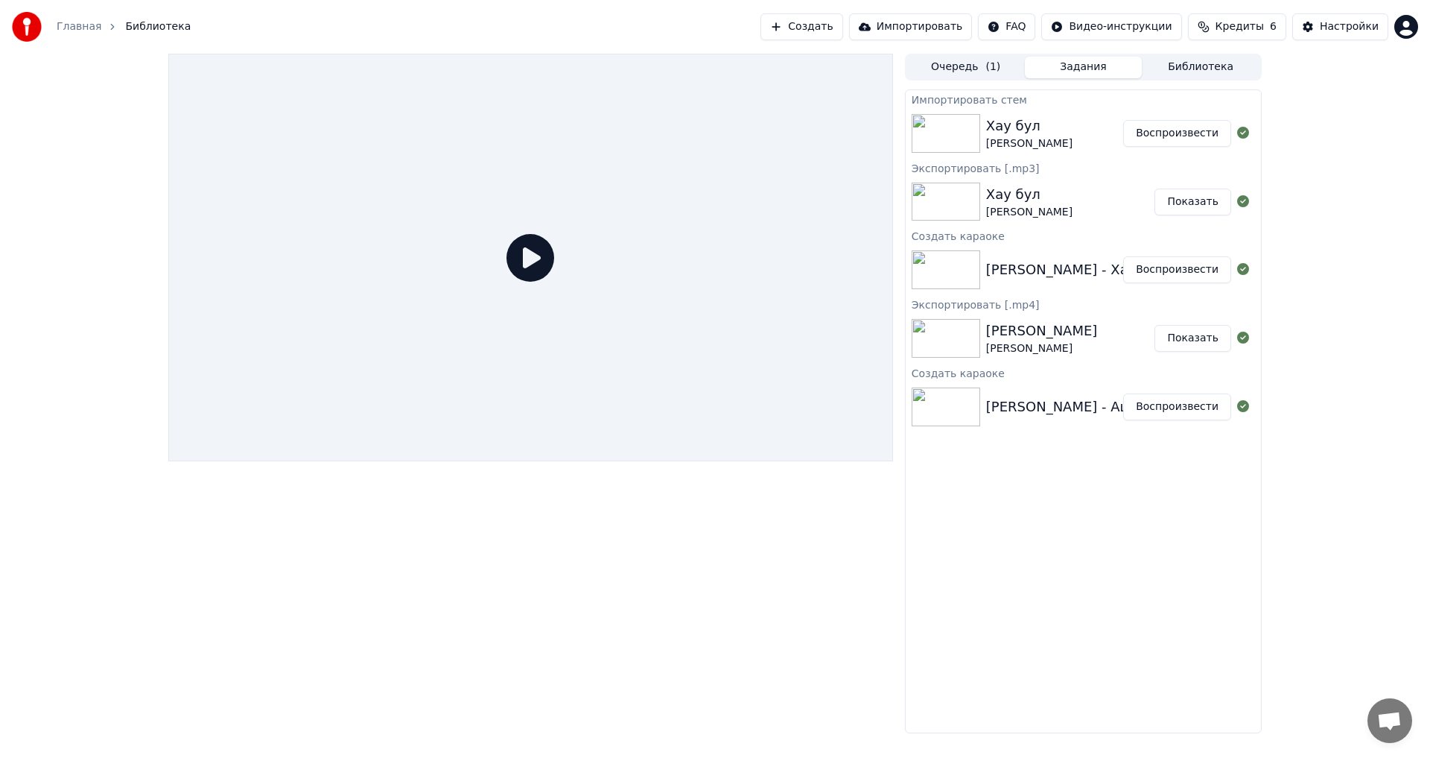
click at [1056, 133] on div "Хау бул Элвин Грей" at bounding box center [1054, 133] width 137 height 36
click at [1089, 207] on div "Хау бул Элвин Грей" at bounding box center [1070, 202] width 169 height 36
click at [952, 192] on img at bounding box center [946, 202] width 69 height 39
click at [968, 130] on img at bounding box center [946, 133] width 69 height 39
click at [1244, 130] on icon at bounding box center [1243, 133] width 12 height 12
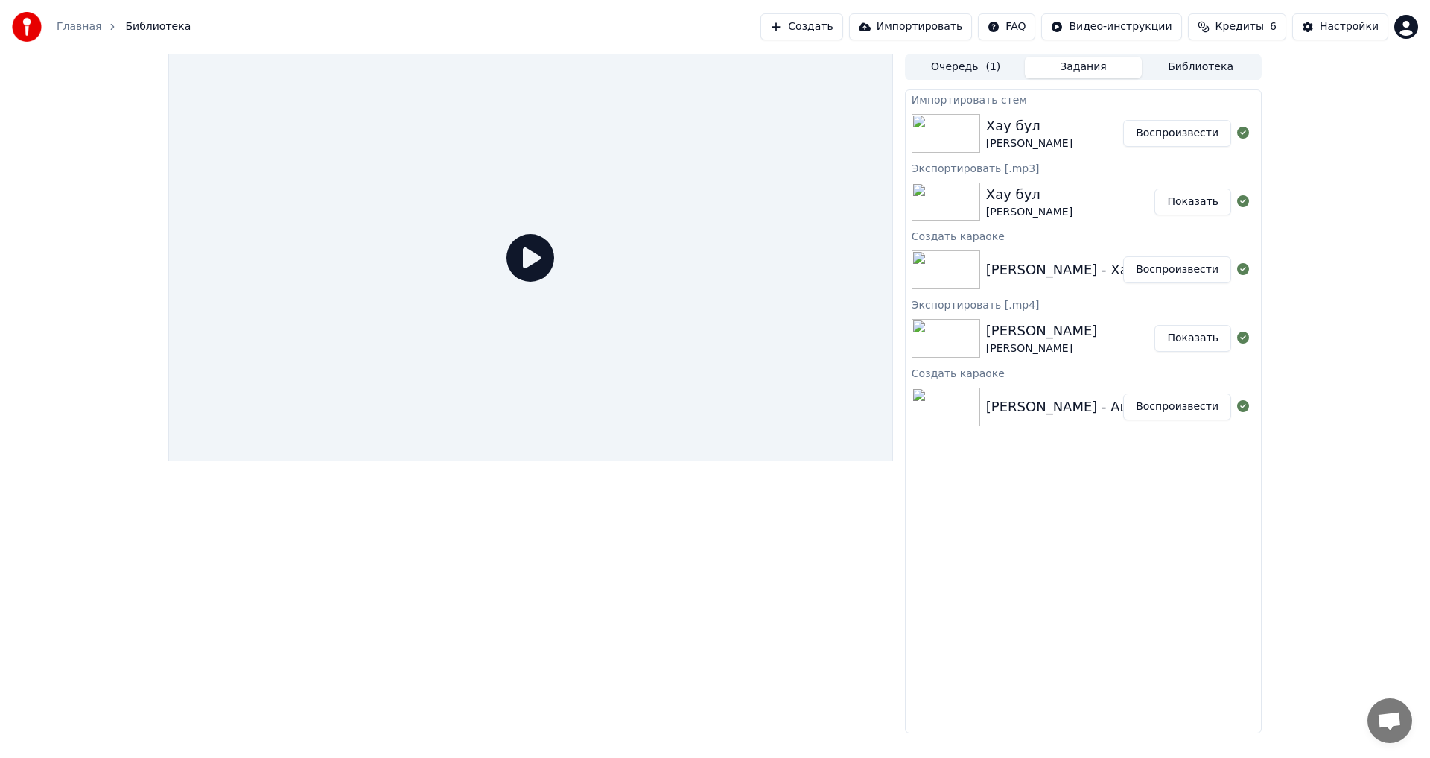
click at [1050, 138] on div "Хау бул Элвин Грей" at bounding box center [1054, 133] width 137 height 36
click at [1172, 136] on button "Воспроизвести" at bounding box center [1177, 133] width 108 height 27
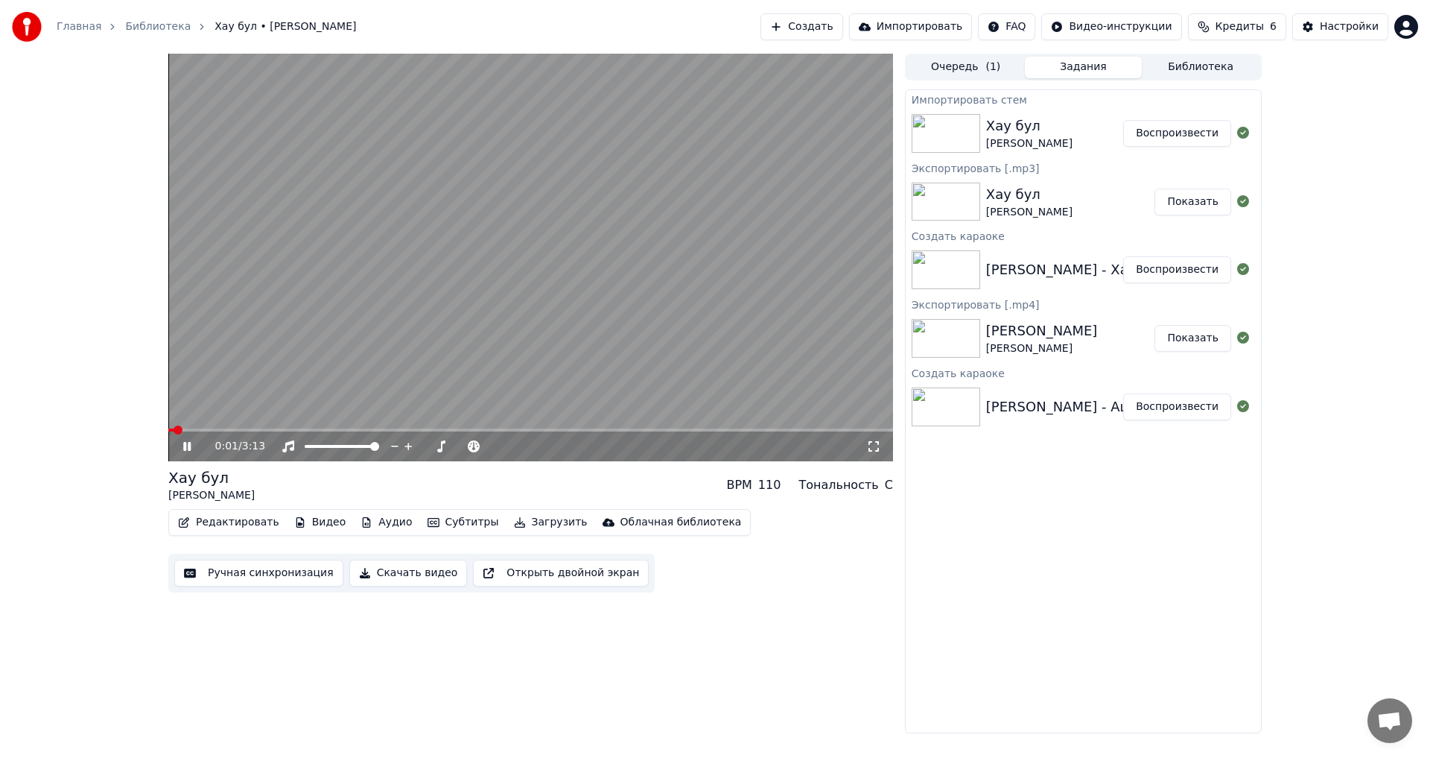
click at [241, 432] on div "0:01 / 3:13" at bounding box center [530, 446] width 725 height 30
click at [256, 428] on span at bounding box center [530, 429] width 725 height 3
click at [181, 429] on span at bounding box center [179, 429] width 22 height 3
click at [185, 443] on icon at bounding box center [186, 446] width 7 height 9
click at [1044, 205] on div "Хау бул Элвин Грей" at bounding box center [1070, 202] width 169 height 36
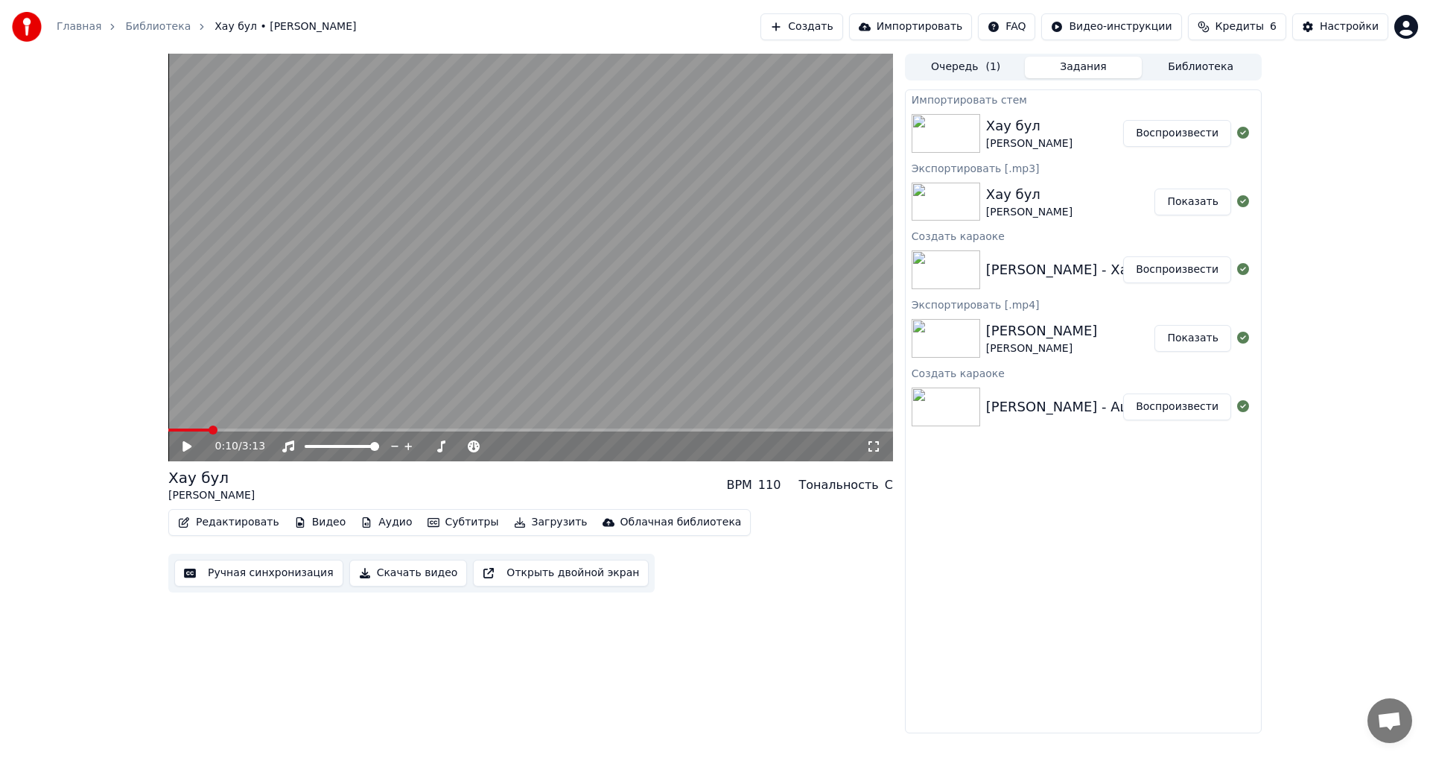
click at [1215, 203] on button "Показать" at bounding box center [1193, 201] width 77 height 27
click at [998, 267] on div "Элвин Грей - Хау бул" at bounding box center [1075, 269] width 179 height 21
click at [1187, 273] on button "Воспроизвести" at bounding box center [1177, 269] width 108 height 27
click at [1242, 269] on icon at bounding box center [1243, 269] width 12 height 12
click at [183, 445] on icon at bounding box center [197, 446] width 35 height 12
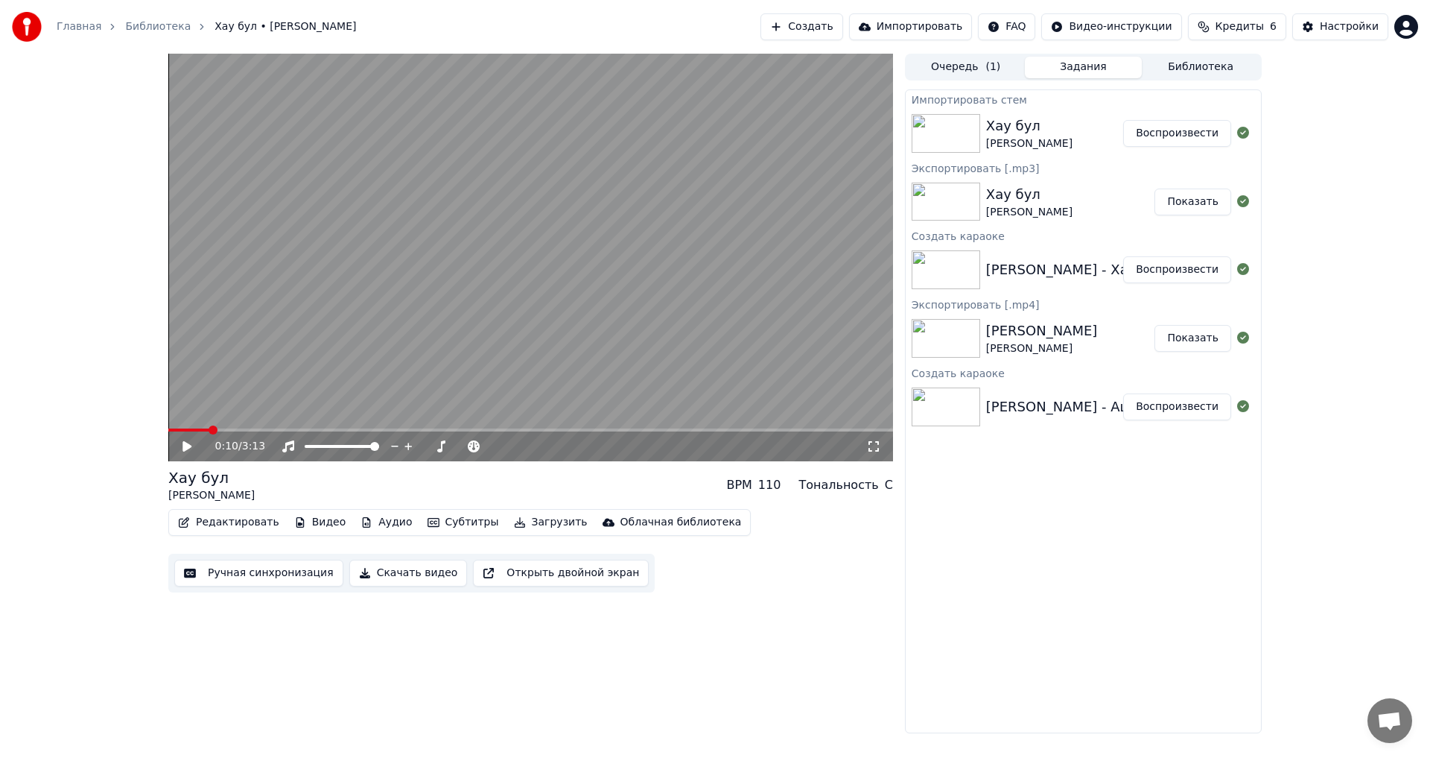
click at [256, 572] on button "Ручная синхронизация" at bounding box center [258, 572] width 169 height 27
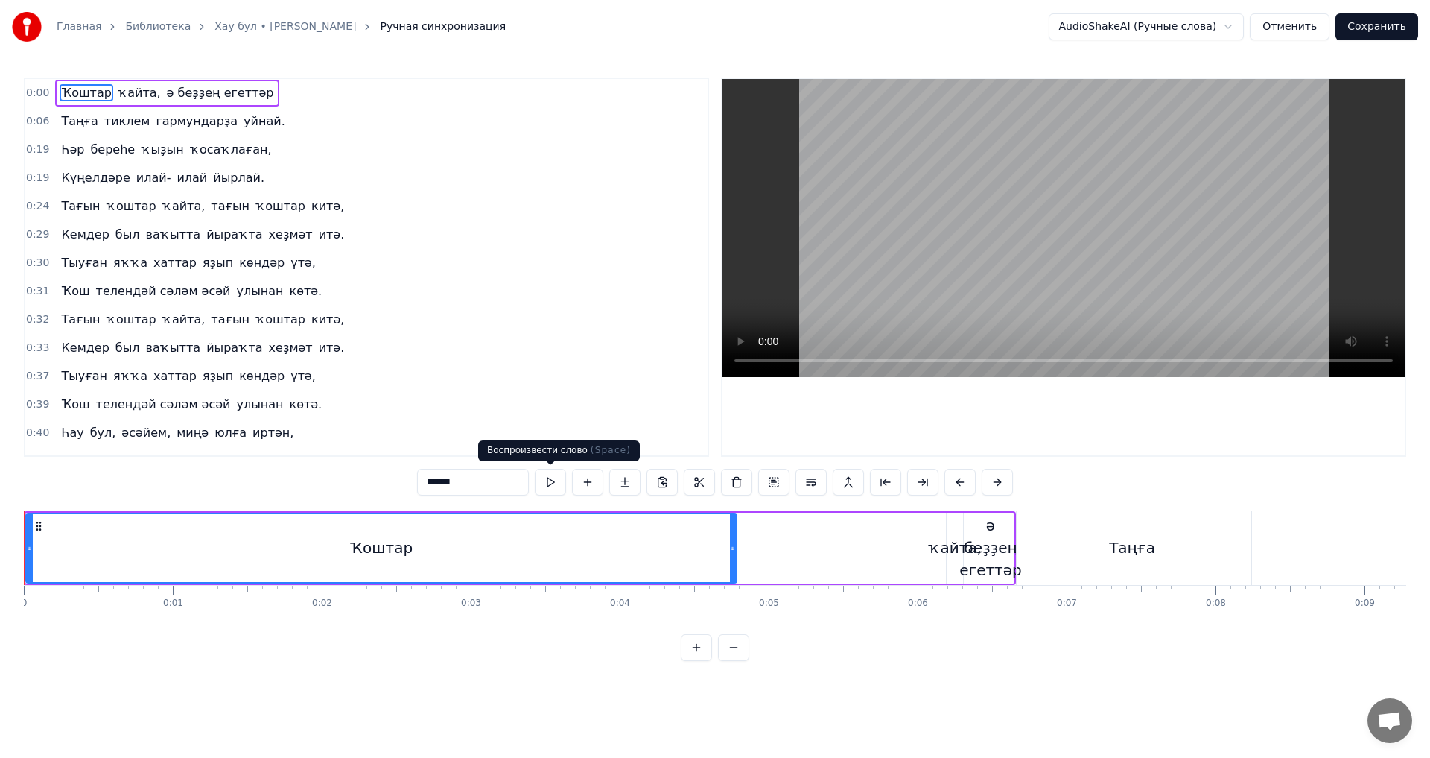
click at [550, 485] on button at bounding box center [550, 482] width 31 height 27
click at [245, 22] on link "Хау бул • Элвин Грей" at bounding box center [286, 26] width 142 height 15
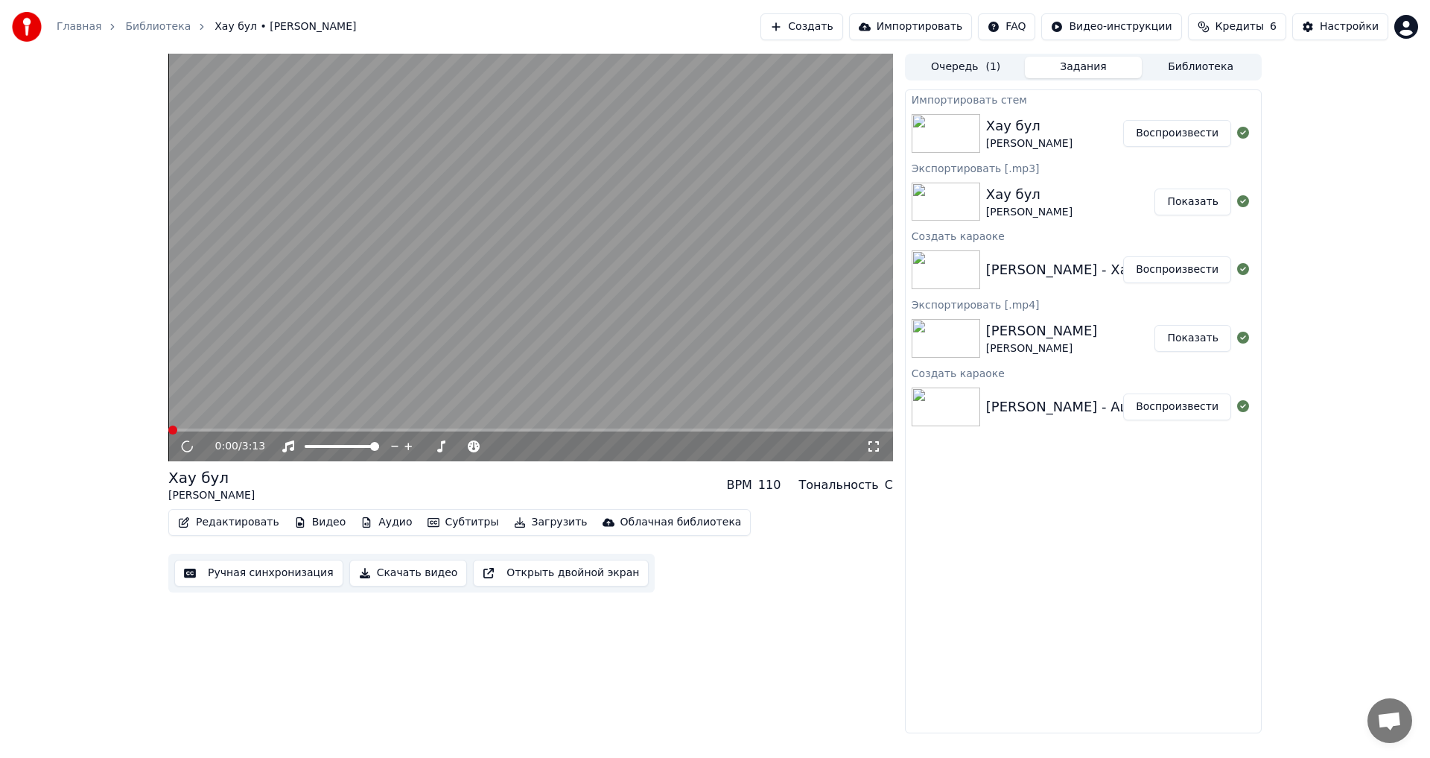
click at [139, 28] on link "Библиотека" at bounding box center [158, 26] width 66 height 15
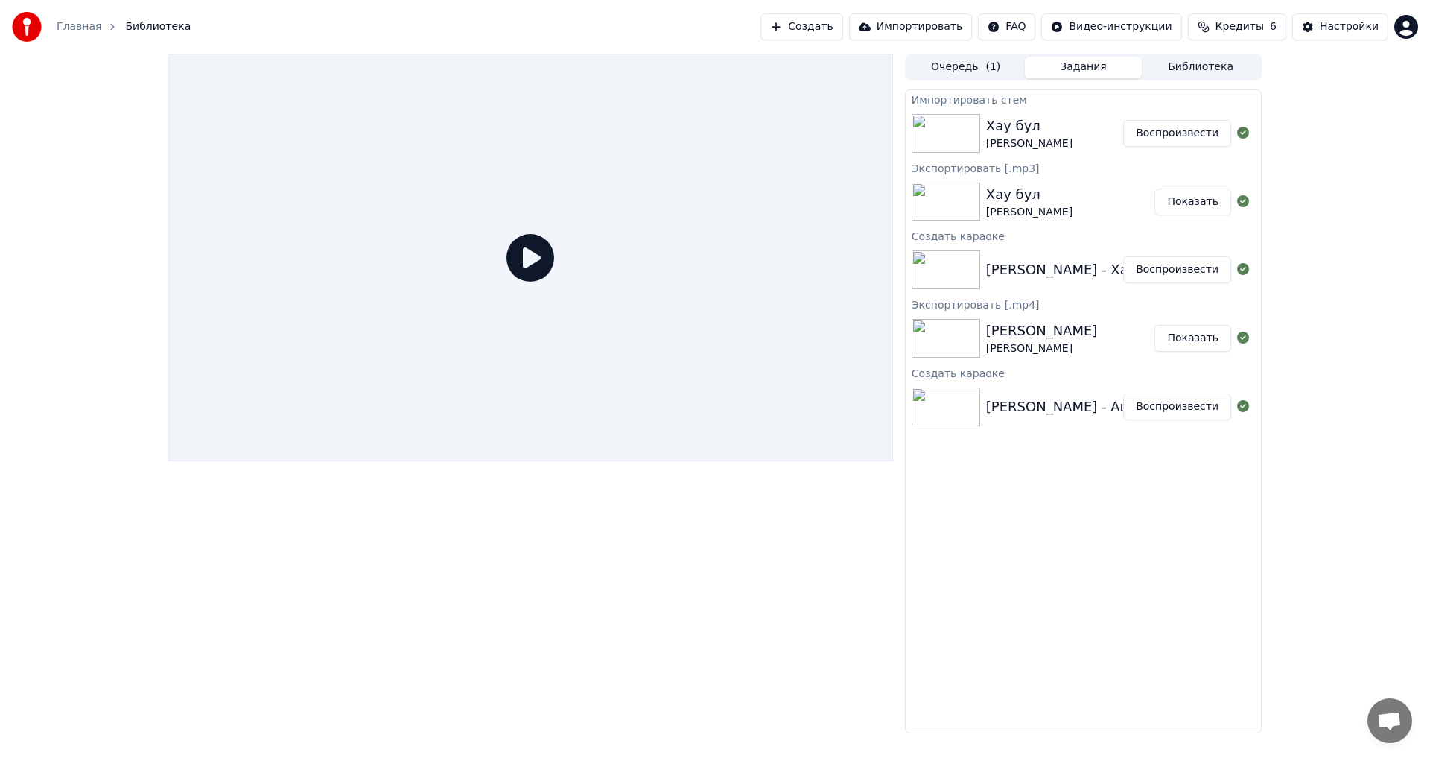
click at [74, 27] on link "Главная" at bounding box center [79, 26] width 45 height 15
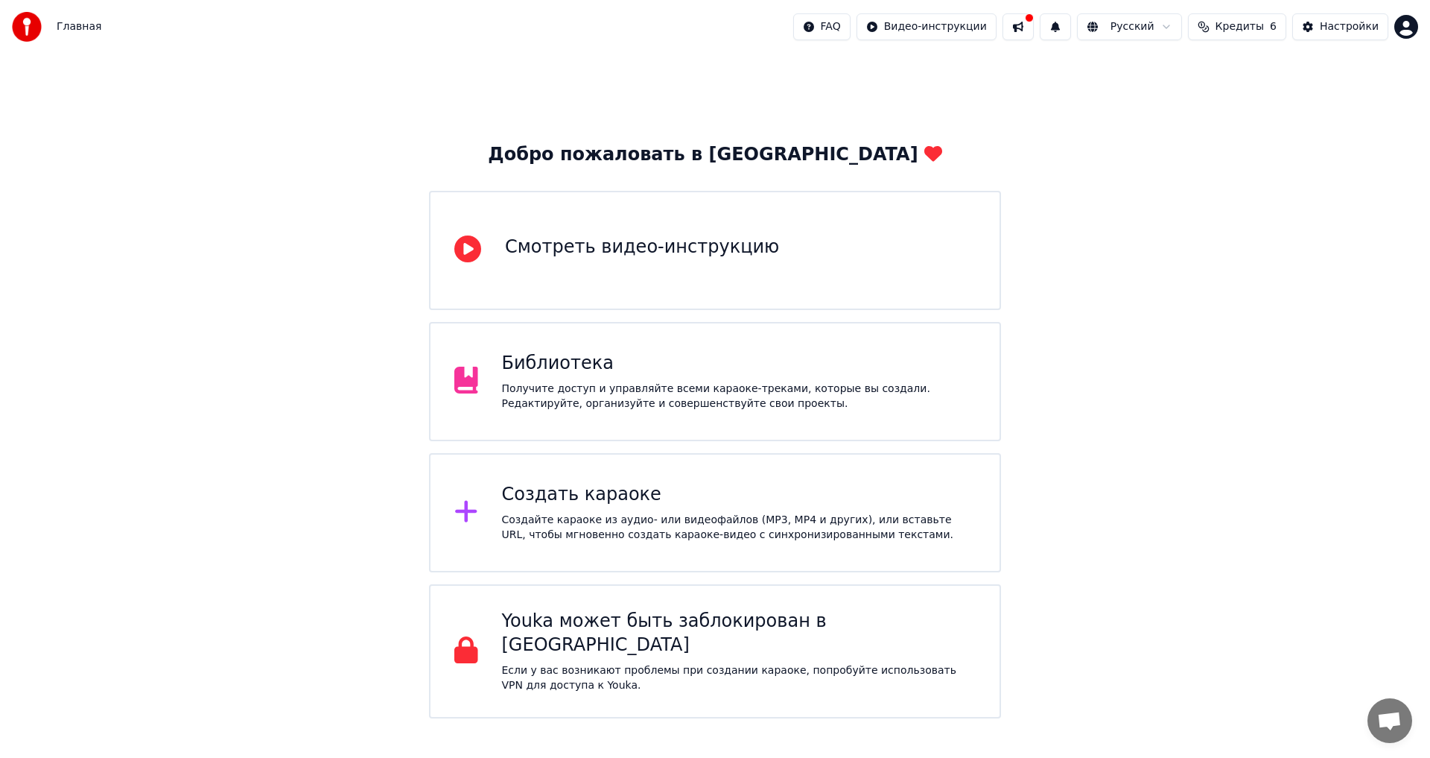
click at [543, 486] on div "Создать караоке" at bounding box center [739, 495] width 475 height 24
click at [594, 387] on div "Получите доступ и управляйте всеми караоке-треками, которые вы создали. Редакти…" at bounding box center [739, 396] width 475 height 30
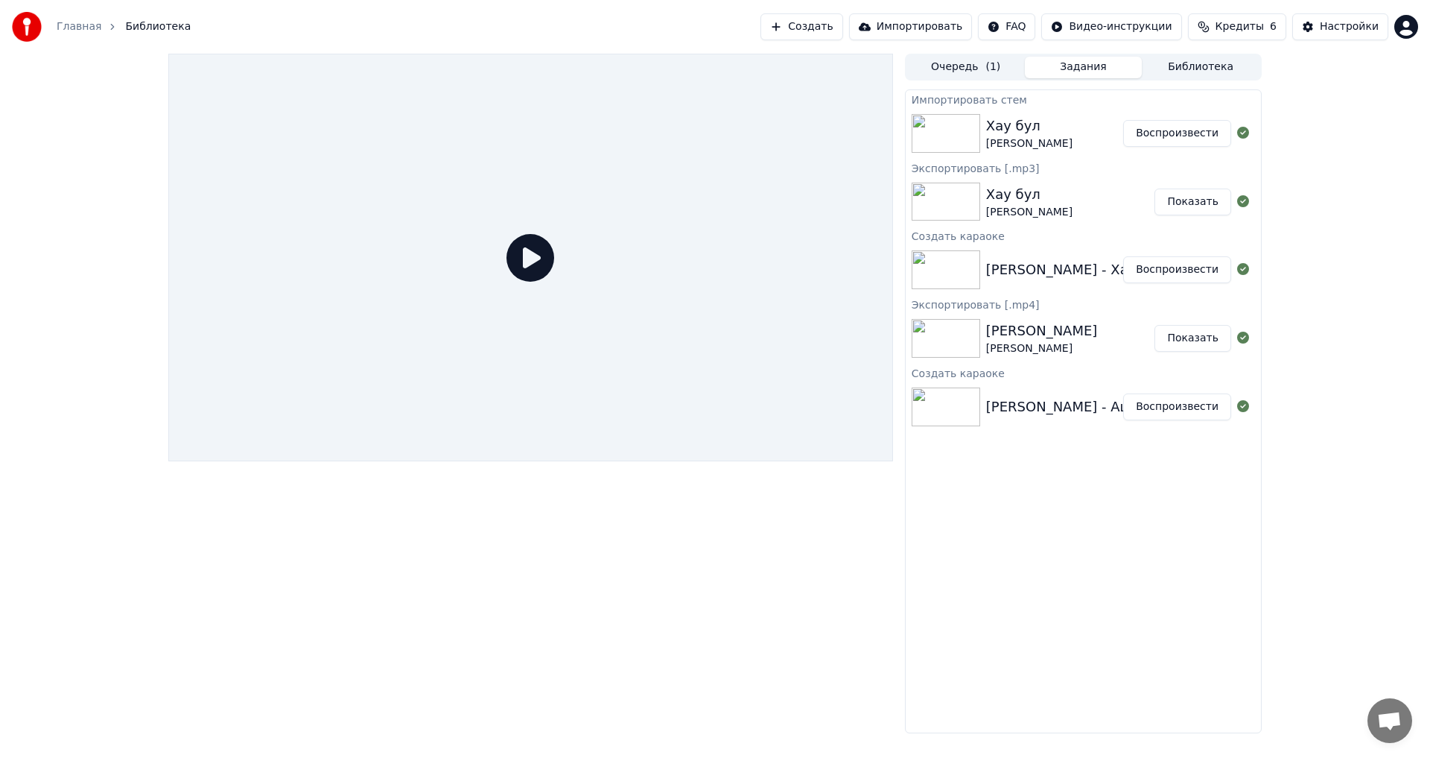
click at [1181, 70] on button "Библиотека" at bounding box center [1201, 68] width 118 height 22
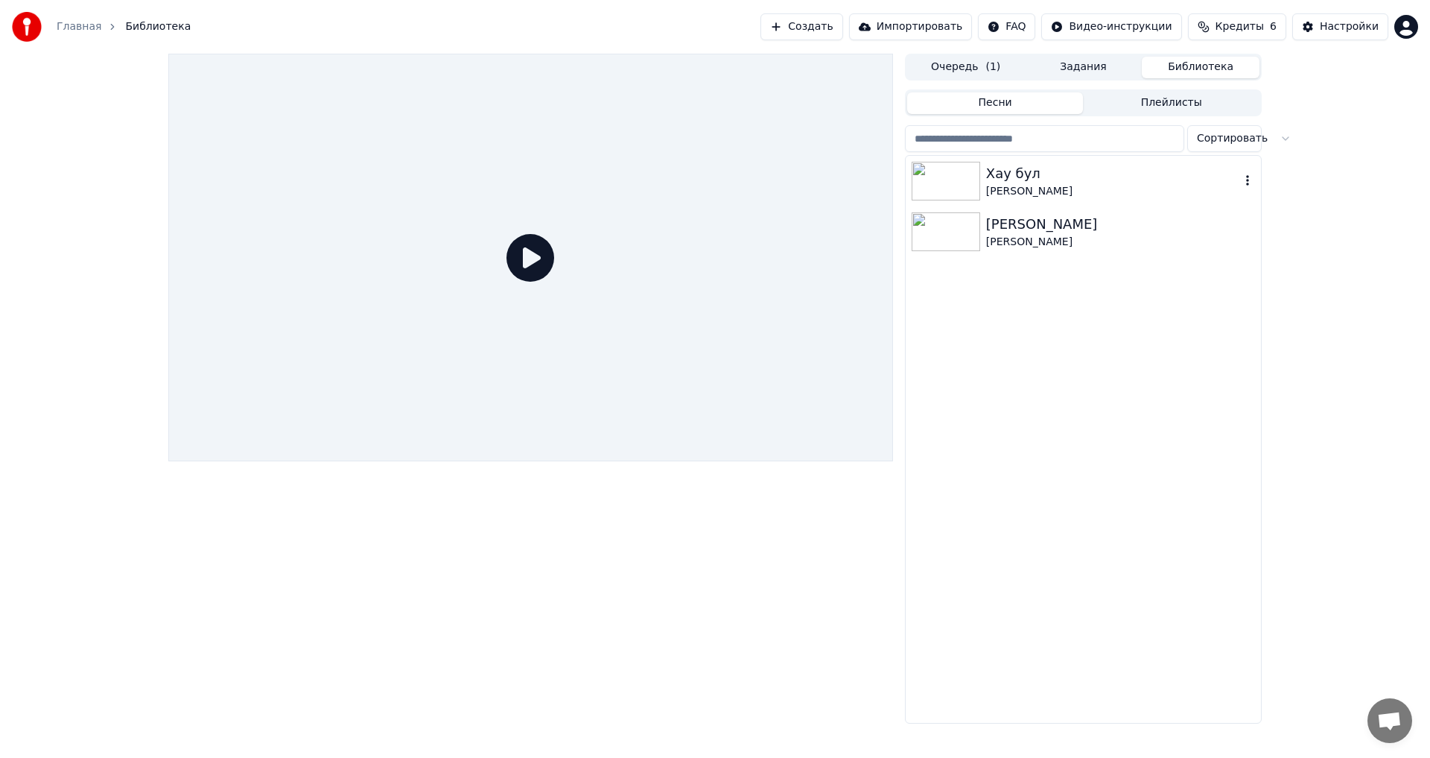
click at [1249, 179] on icon "button" at bounding box center [1247, 180] width 15 height 12
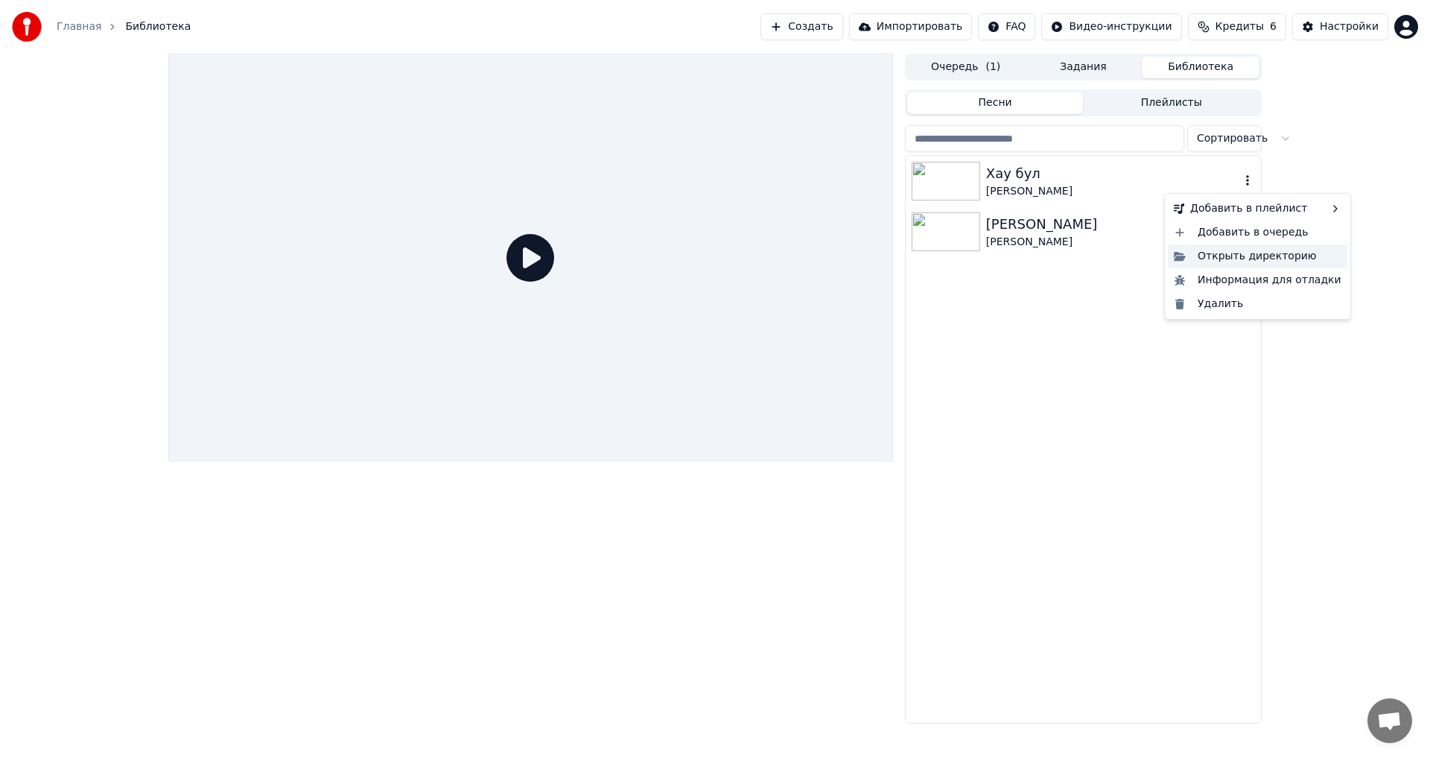
click at [1246, 257] on div "Открыть директорию" at bounding box center [1258, 256] width 180 height 24
click at [1243, 179] on icon "button" at bounding box center [1247, 180] width 15 height 12
click at [1212, 306] on div "Удалить" at bounding box center [1258, 304] width 180 height 24
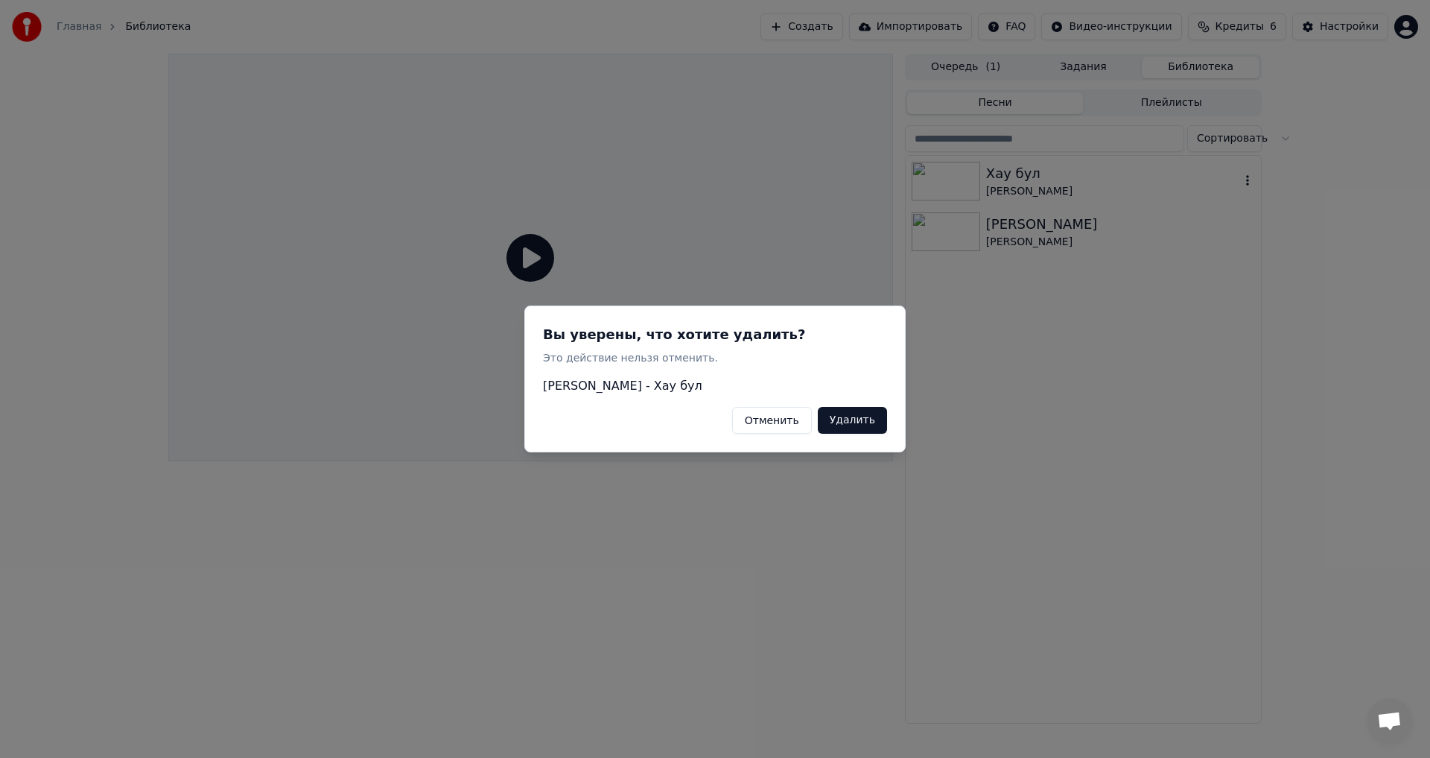
click at [856, 422] on button "Удалить" at bounding box center [852, 420] width 69 height 27
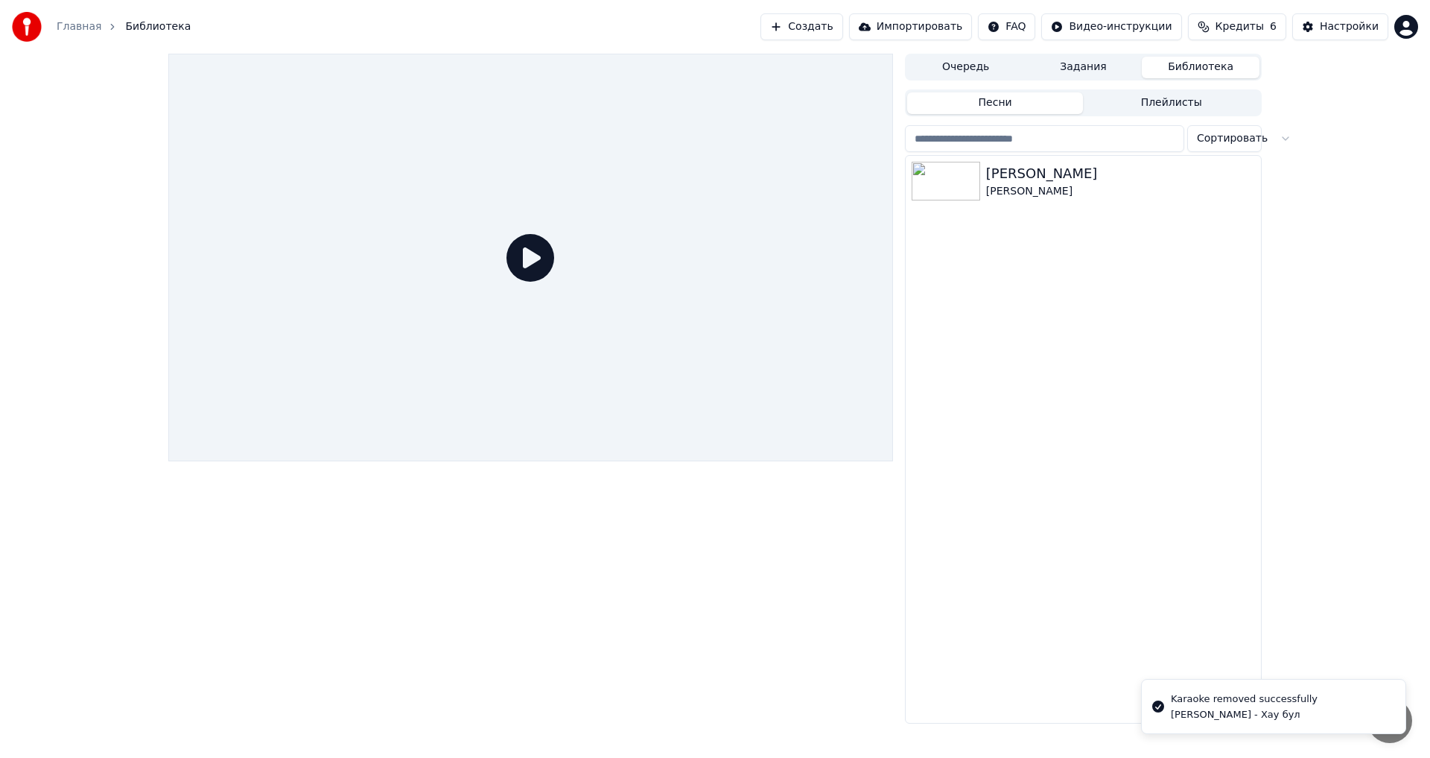
click at [74, 22] on link "Главная" at bounding box center [79, 26] width 45 height 15
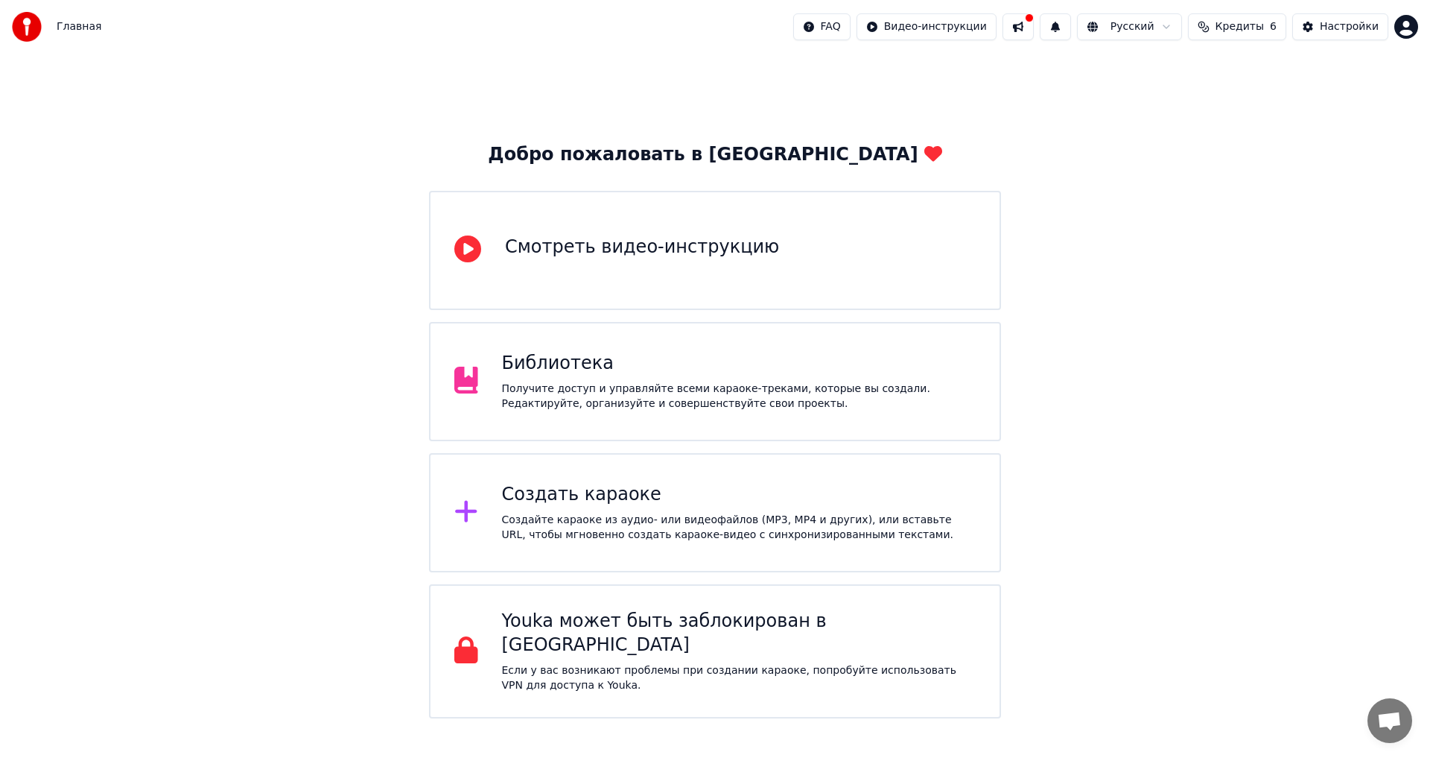
click at [551, 491] on div "Создать караоке" at bounding box center [739, 495] width 475 height 24
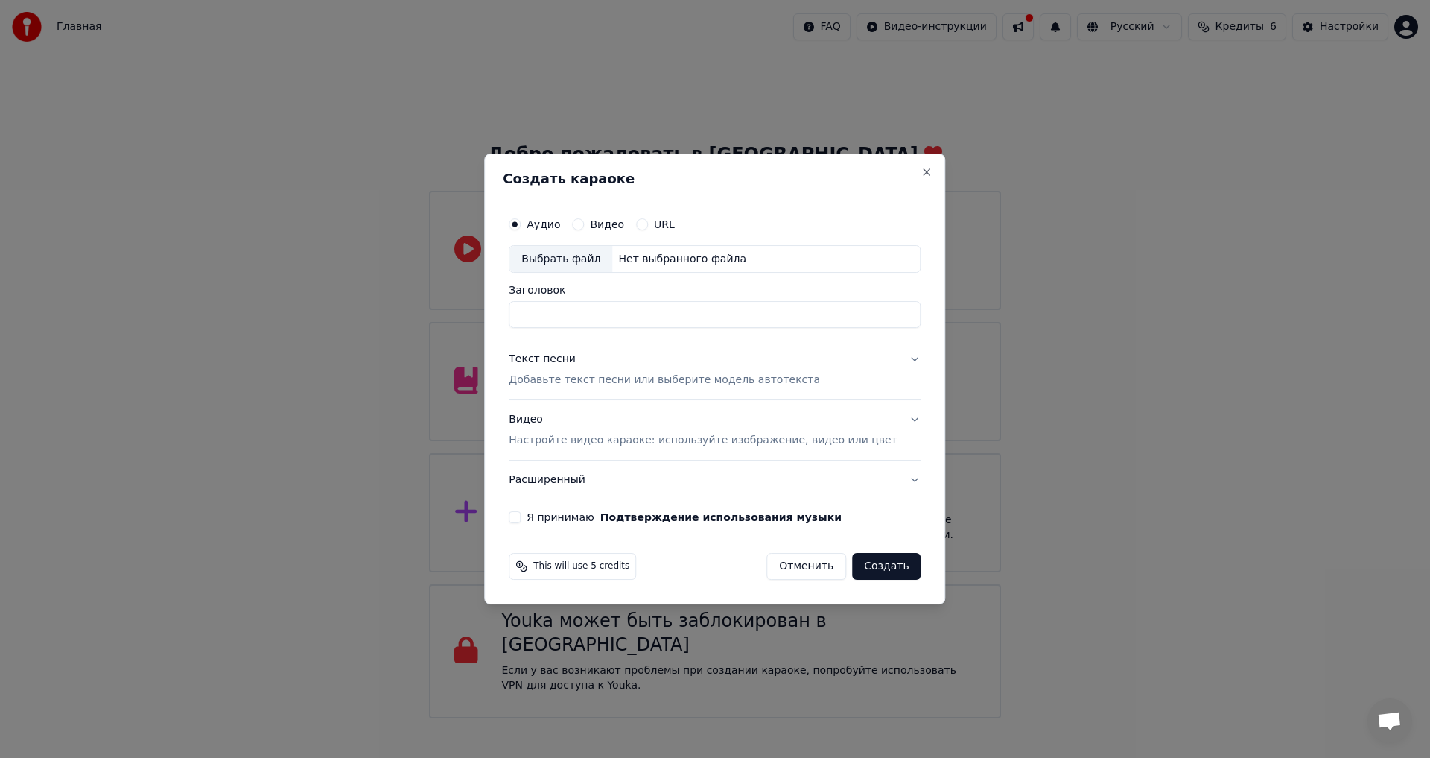
click at [582, 261] on div "Выбрать файл" at bounding box center [561, 259] width 103 height 27
type input "**********"
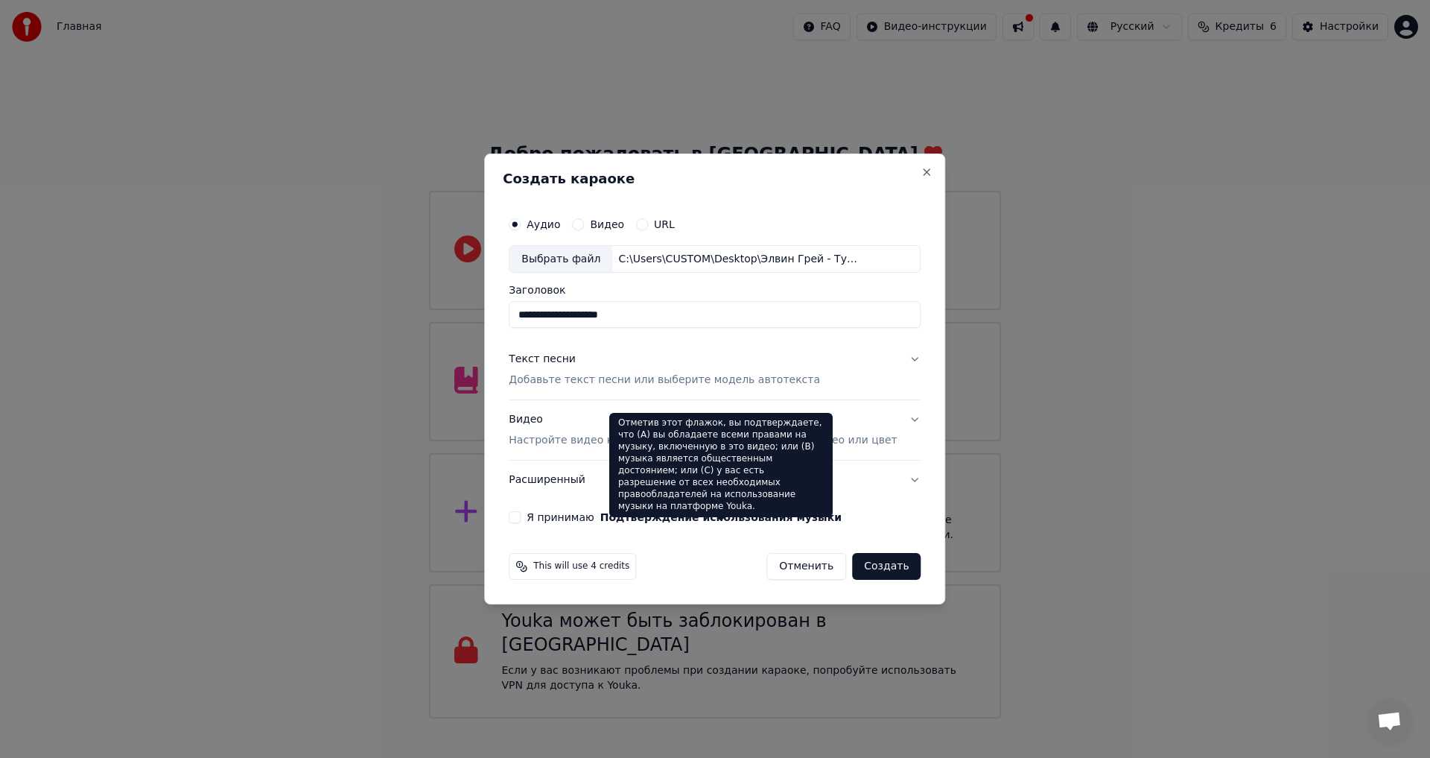
click at [655, 375] on p "Добавьте текст песни или выберите модель автотекста" at bounding box center [664, 380] width 311 height 15
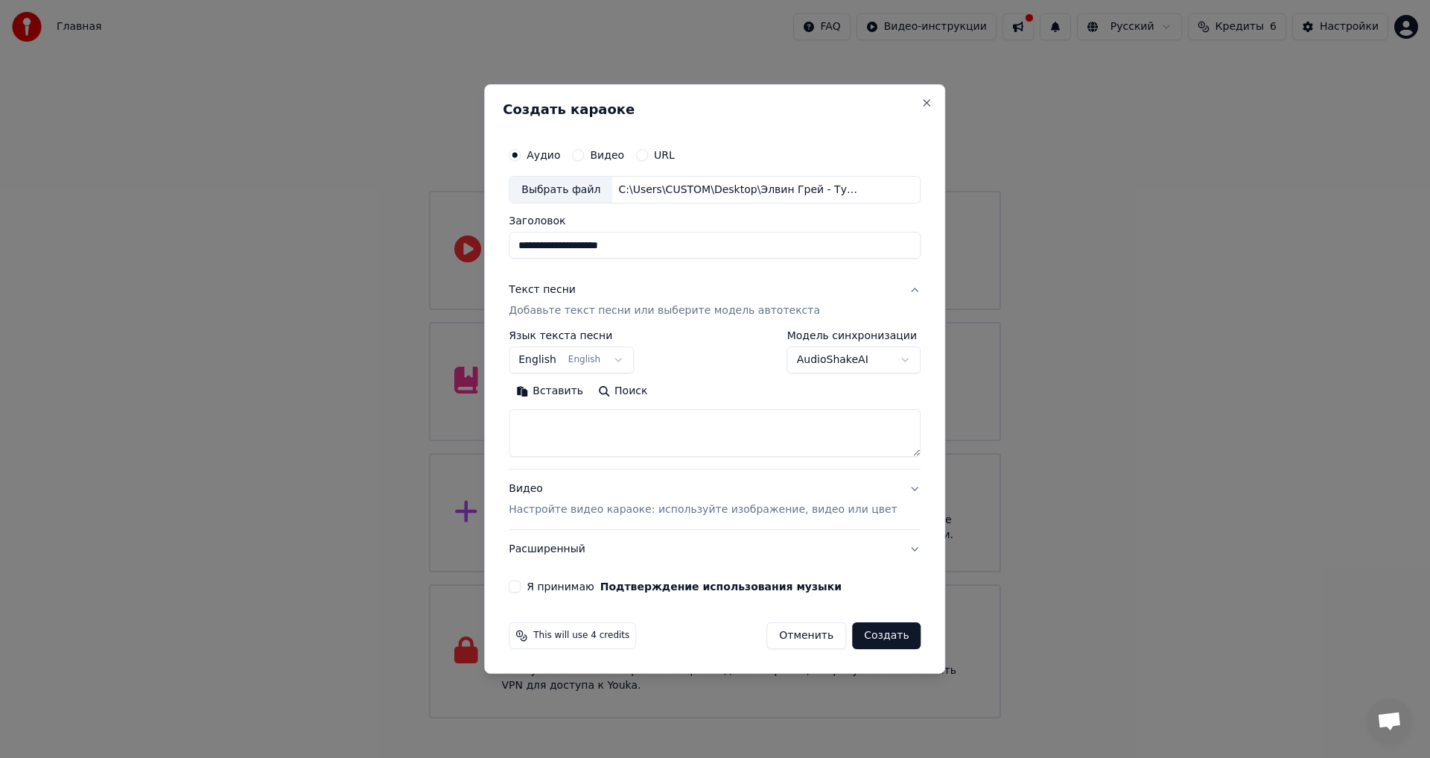
click at [611, 437] on textarea at bounding box center [715, 434] width 412 height 48
paste textarea "**********"
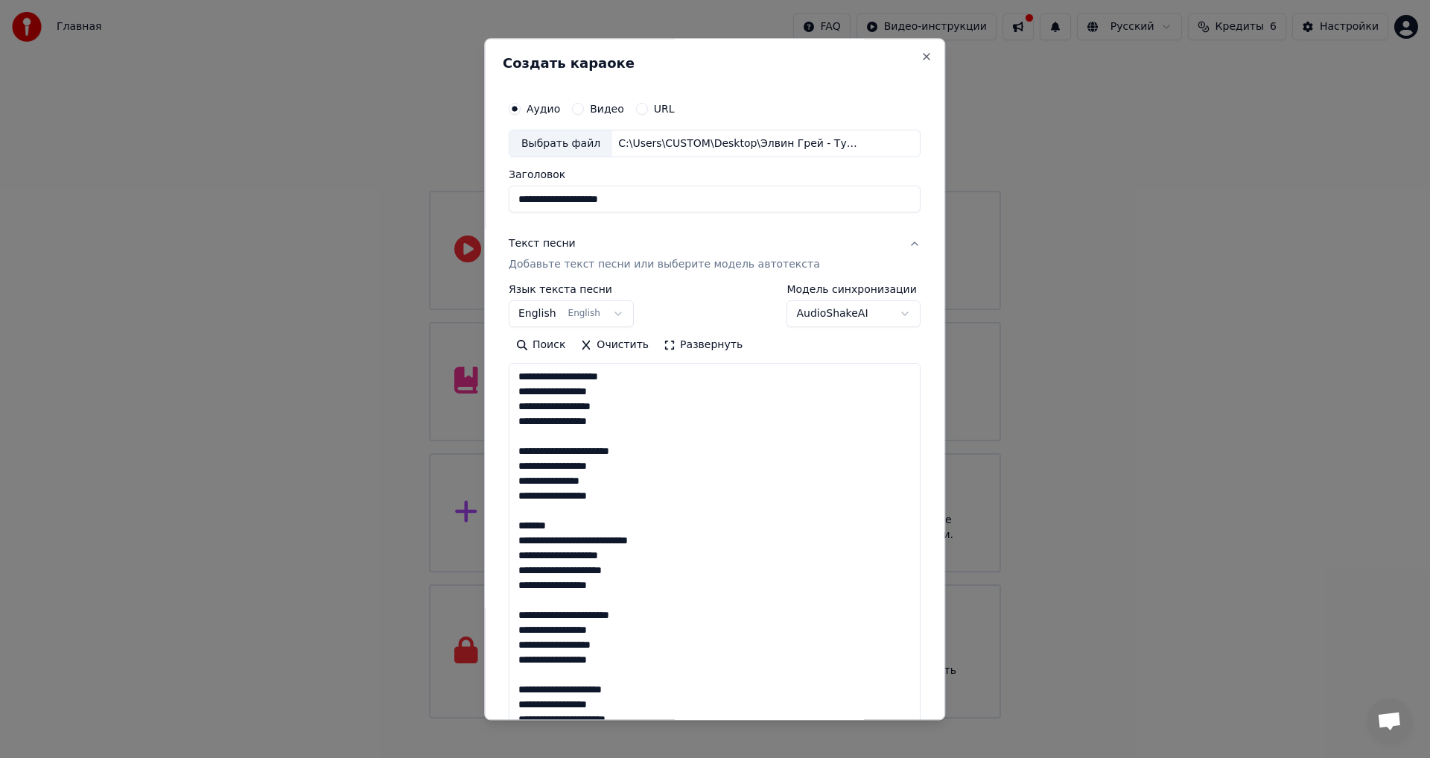
scroll to position [644, 0]
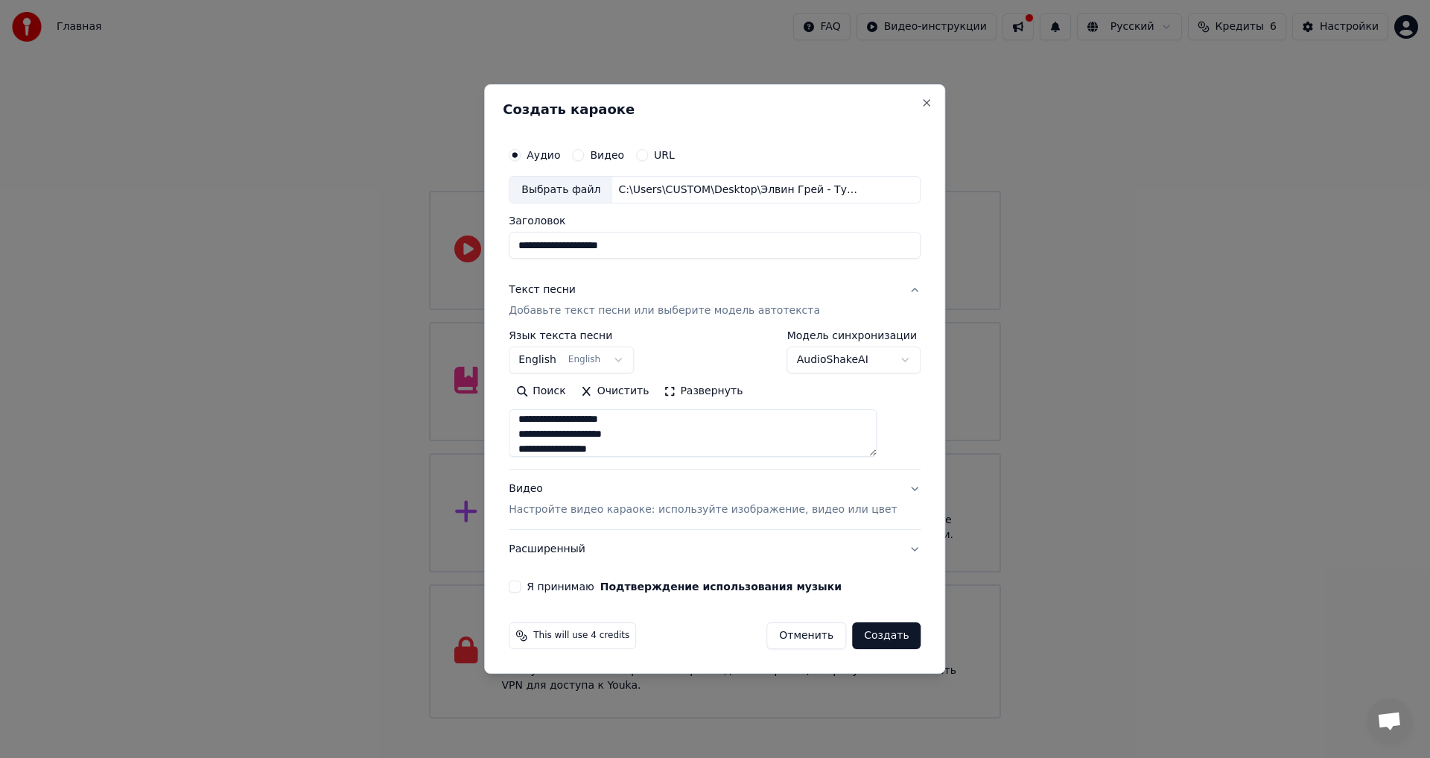
click at [691, 388] on button "Развернуть" at bounding box center [703, 392] width 94 height 24
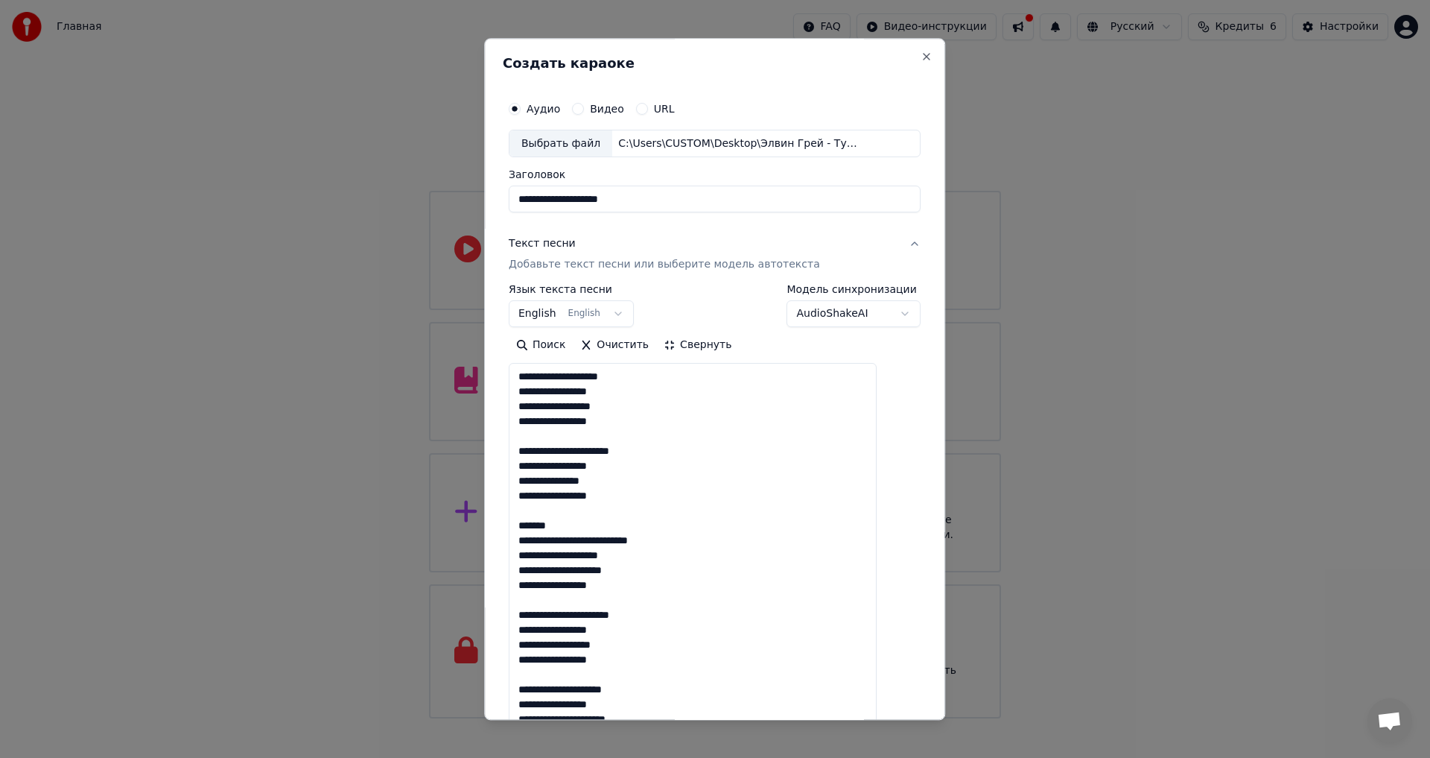
scroll to position [1, 0]
drag, startPoint x: 582, startPoint y: 522, endPoint x: 536, endPoint y: 511, distance: 47.5
click at [536, 511] on textarea "**********" at bounding box center [693, 712] width 368 height 697
click at [546, 602] on textarea "**********" at bounding box center [693, 712] width 368 height 697
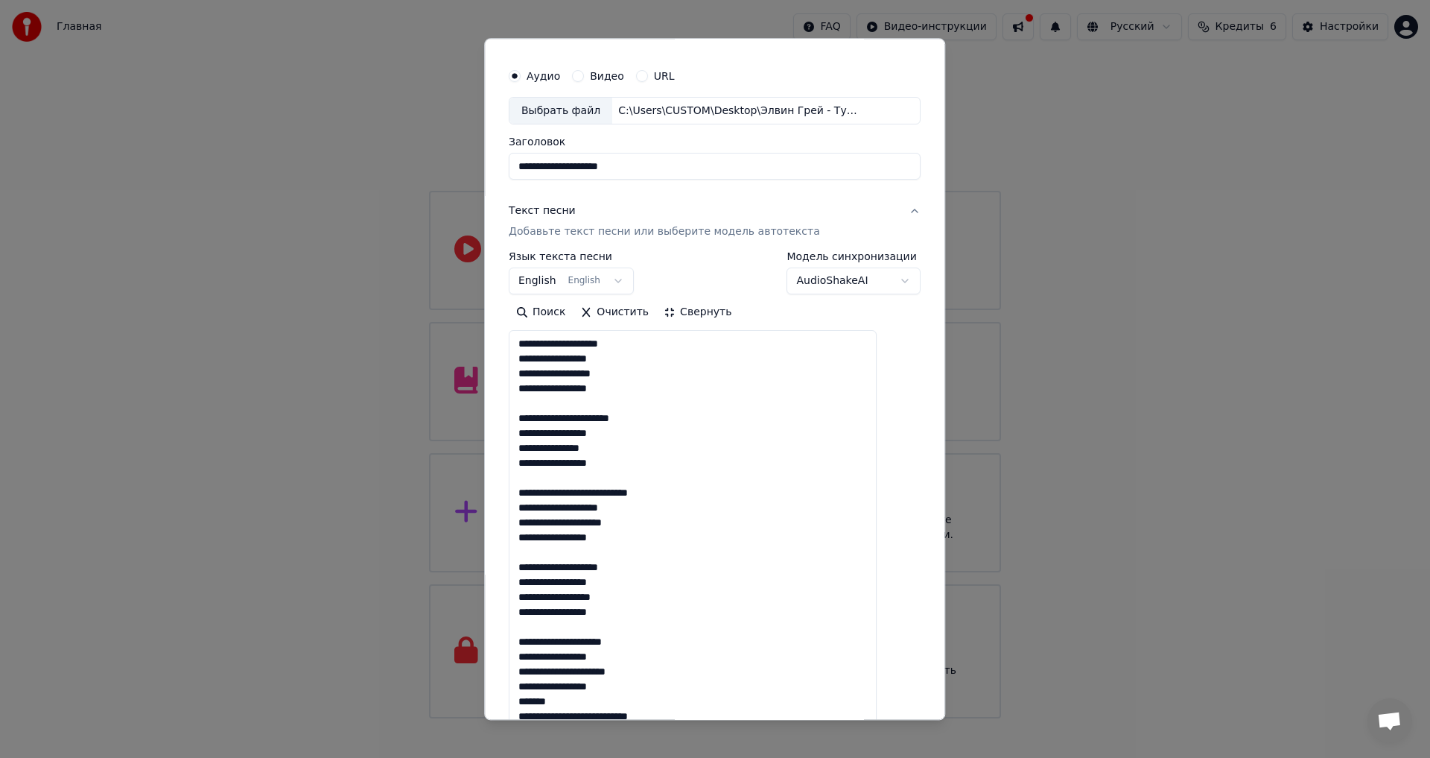
scroll to position [149, 0]
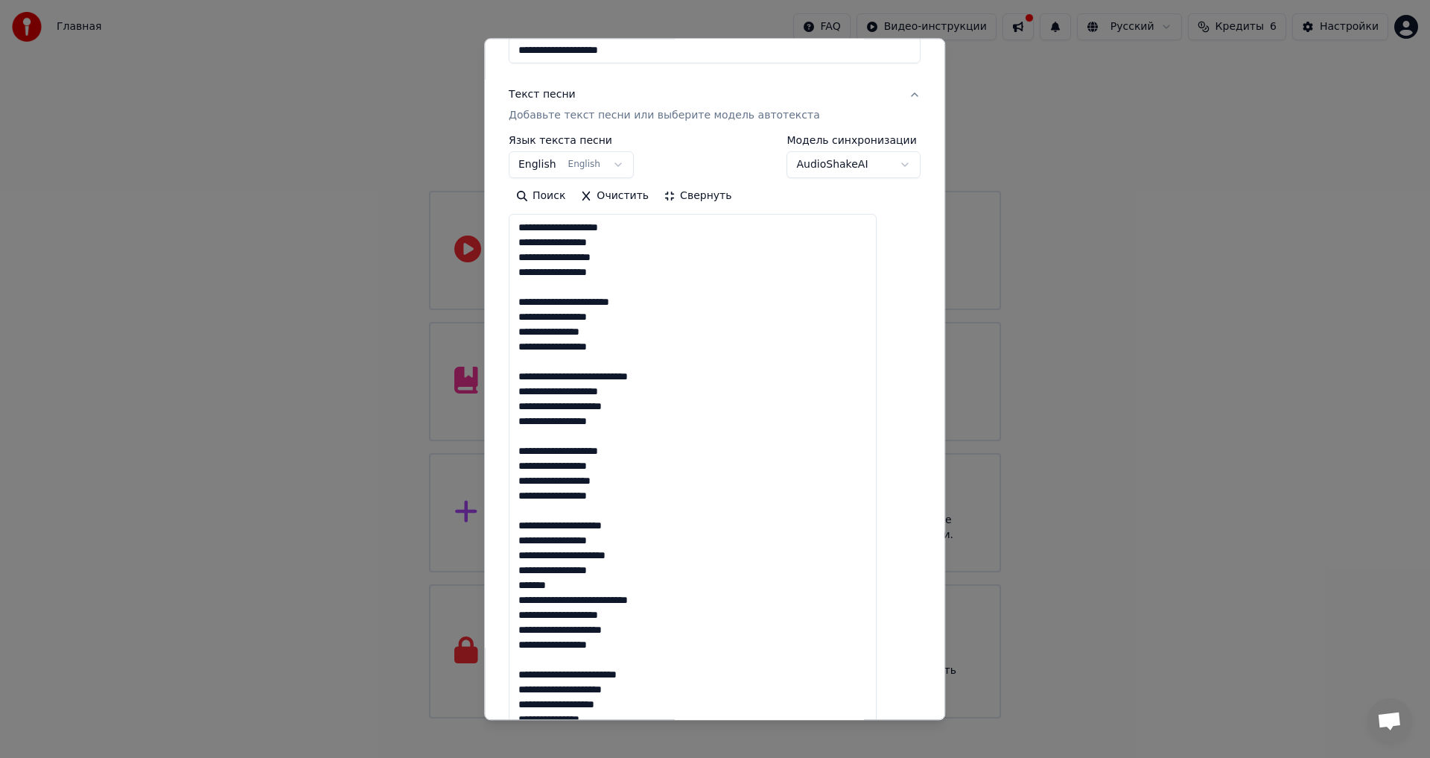
click at [571, 513] on textarea "**********" at bounding box center [693, 563] width 368 height 697
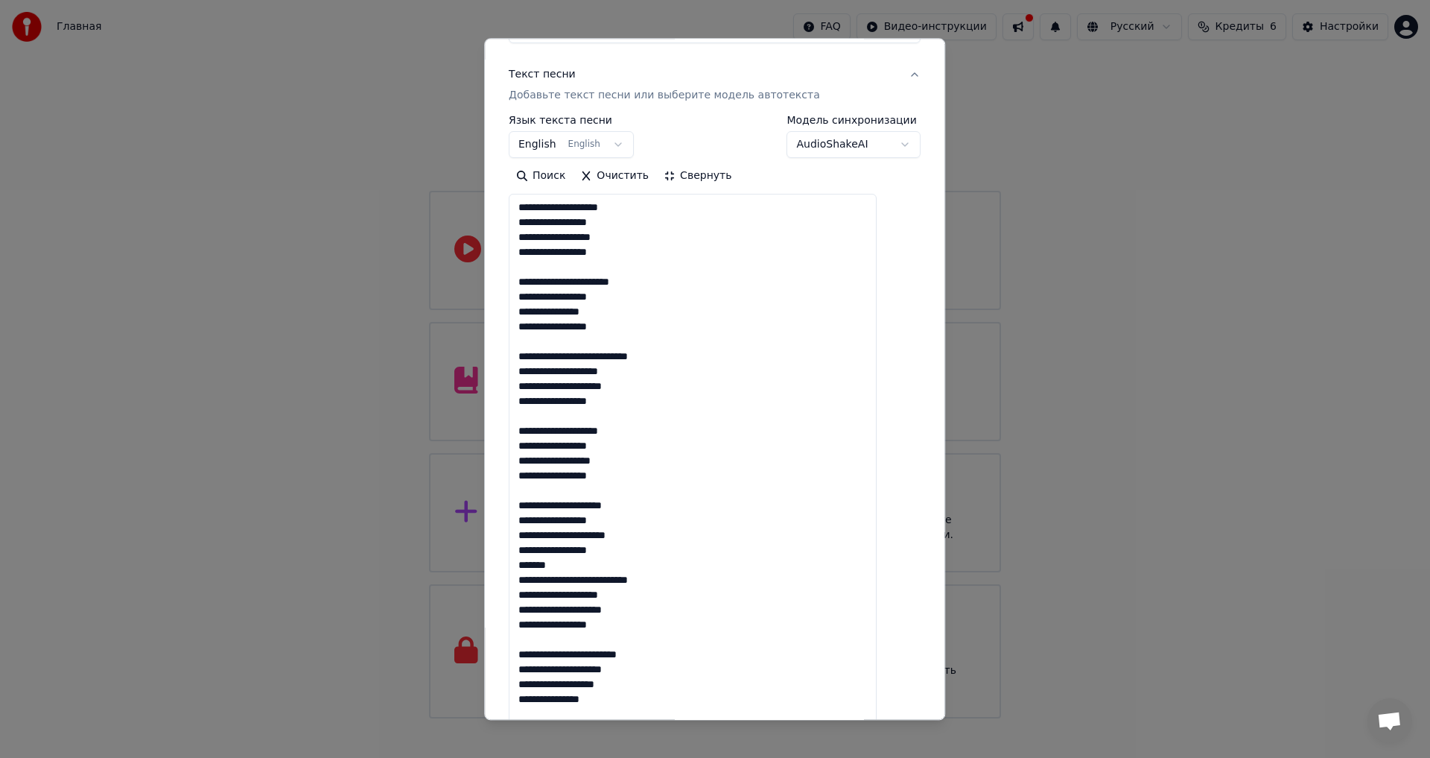
scroll to position [298, 0]
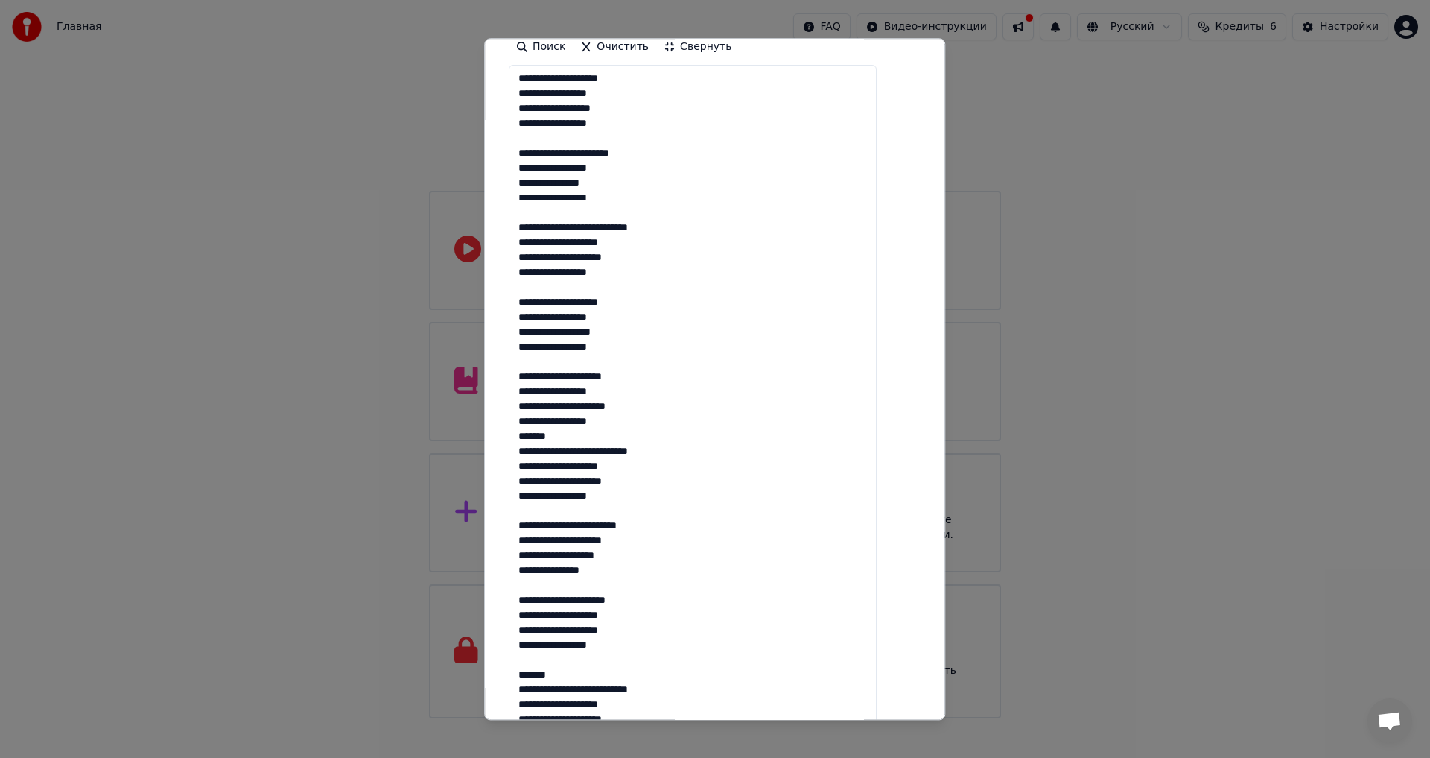
drag, startPoint x: 545, startPoint y: 528, endPoint x: 527, endPoint y: 528, distance: 17.9
click at [527, 528] on textarea "**********" at bounding box center [693, 414] width 368 height 697
drag, startPoint x: 579, startPoint y: 439, endPoint x: 536, endPoint y: 436, distance: 42.6
click at [536, 436] on textarea "**********" at bounding box center [693, 414] width 368 height 697
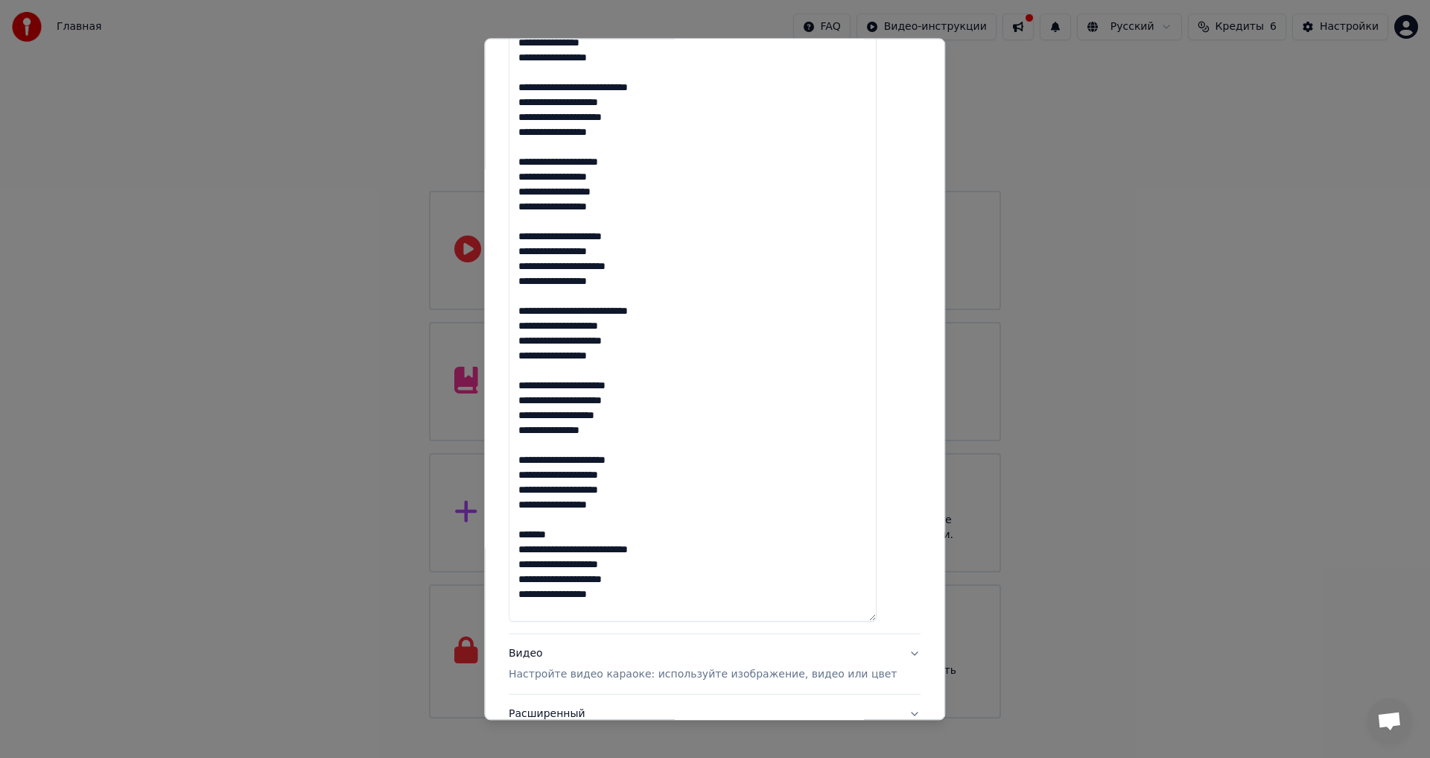
scroll to position [447, 0]
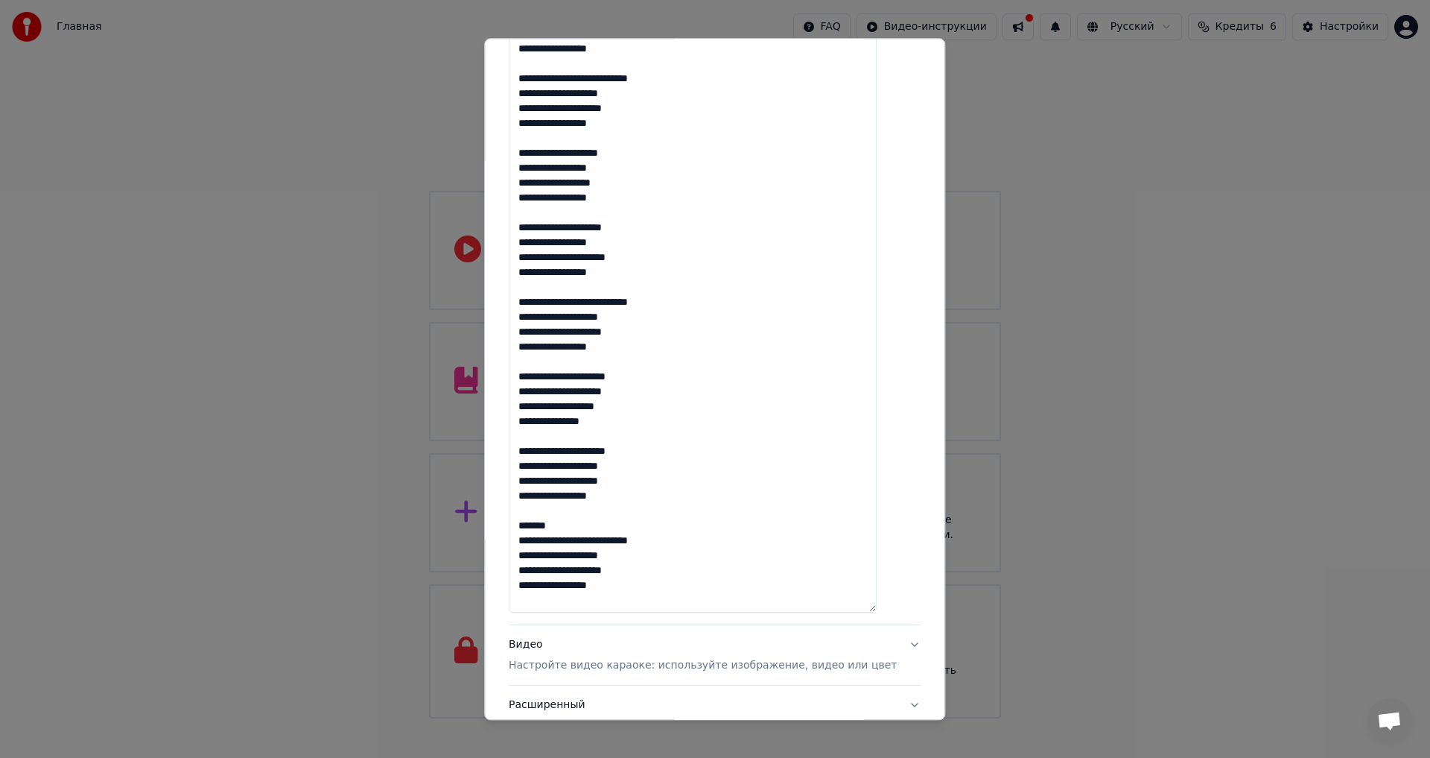
drag, startPoint x: 590, startPoint y: 525, endPoint x: 530, endPoint y: 526, distance: 59.6
click at [530, 526] on textarea "**********" at bounding box center [693, 265] width 368 height 697
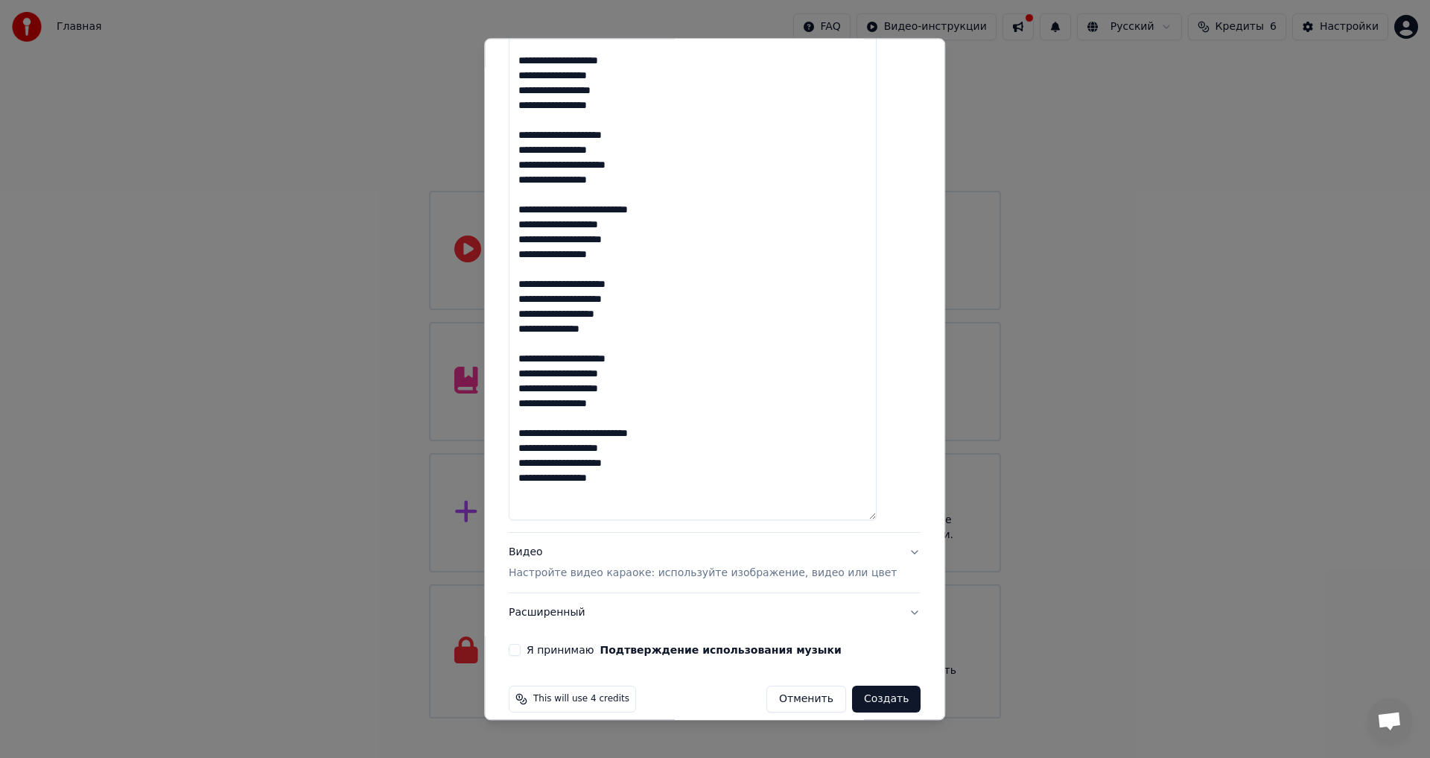
scroll to position [556, 0]
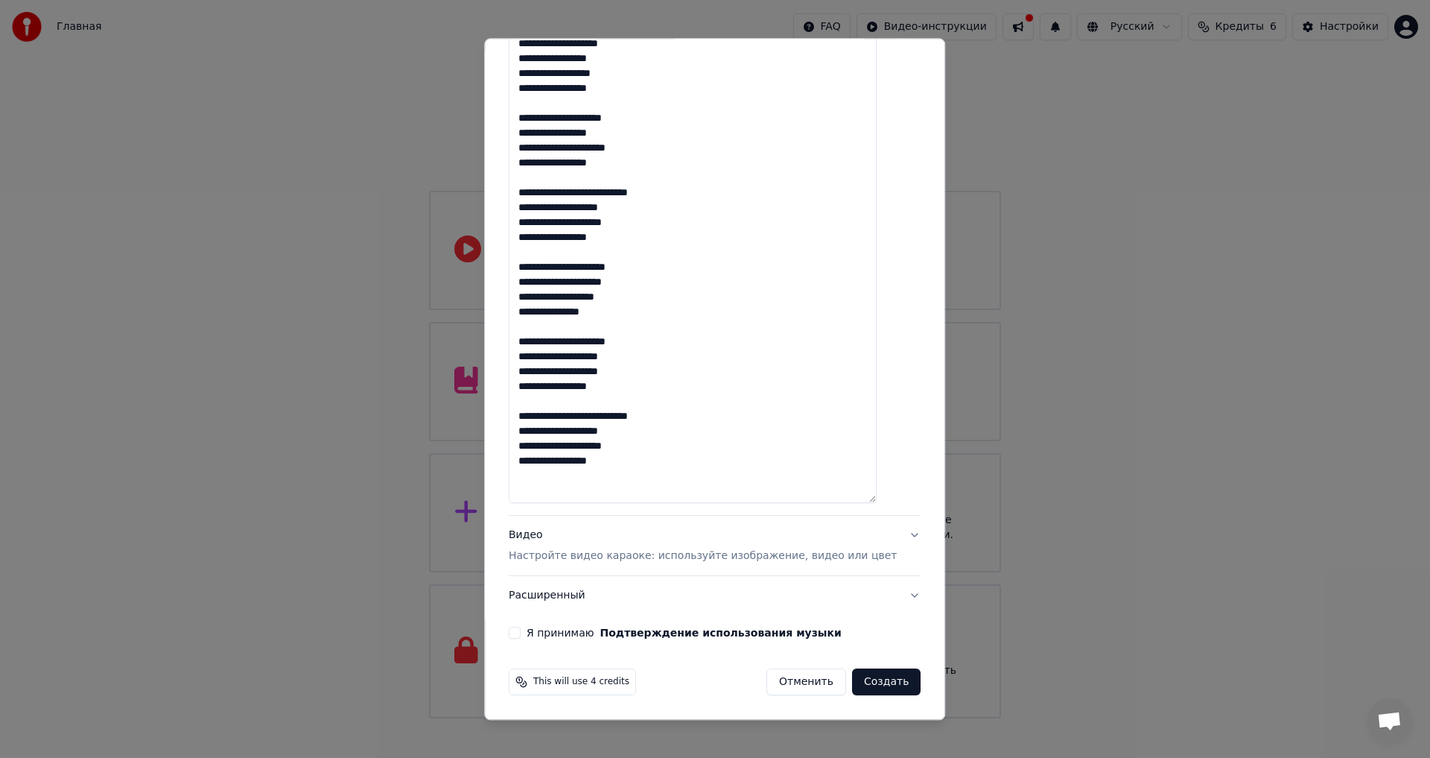
type textarea "**********"
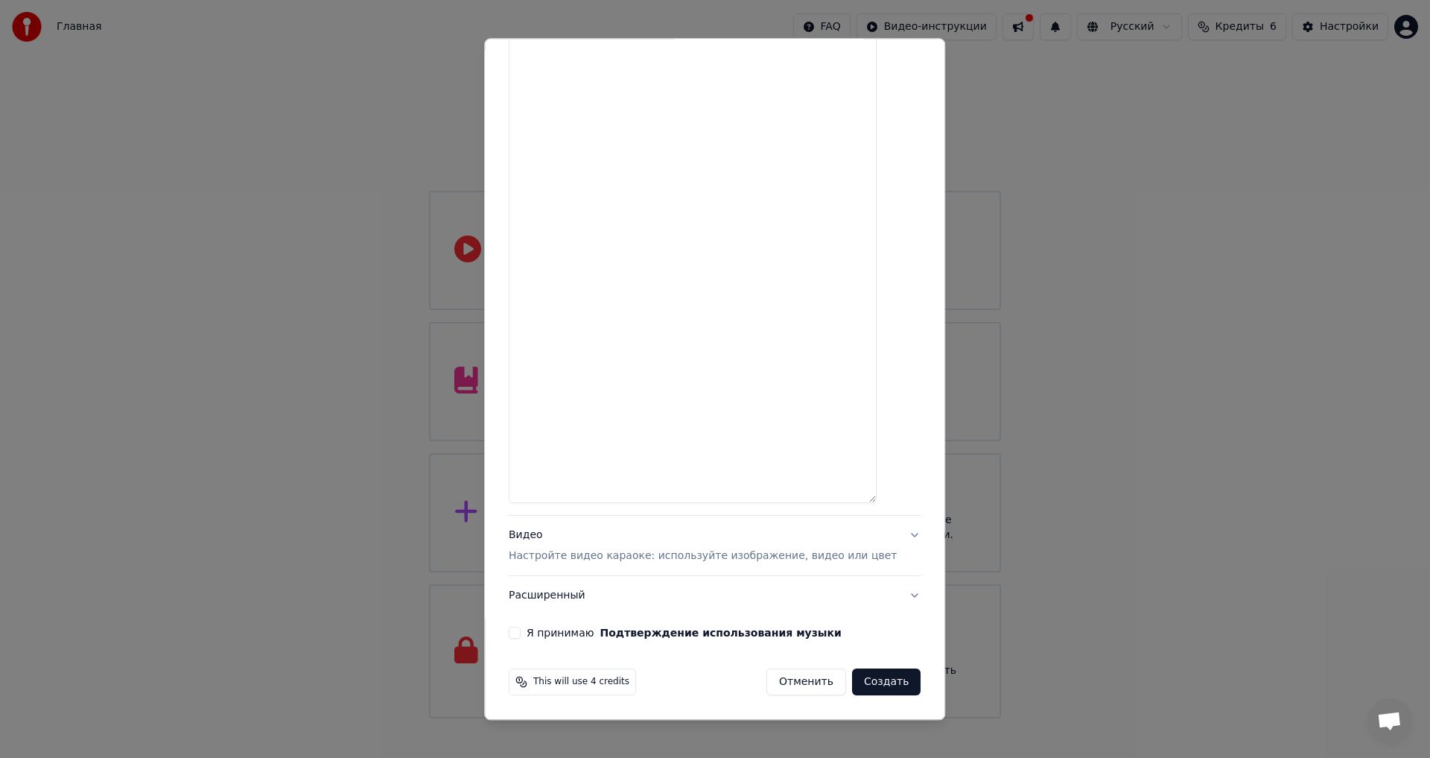
select select
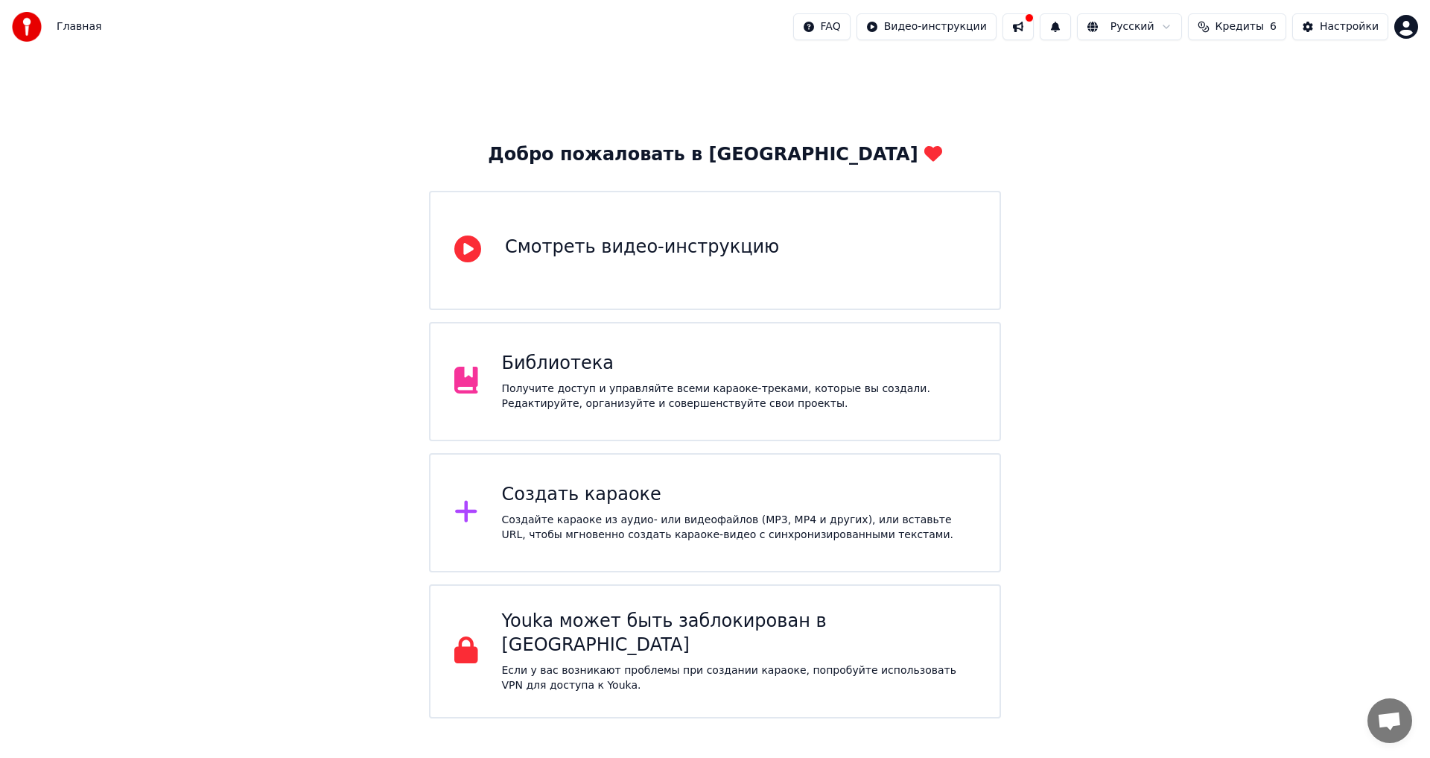
click at [577, 504] on div "Создать караоке" at bounding box center [739, 495] width 475 height 24
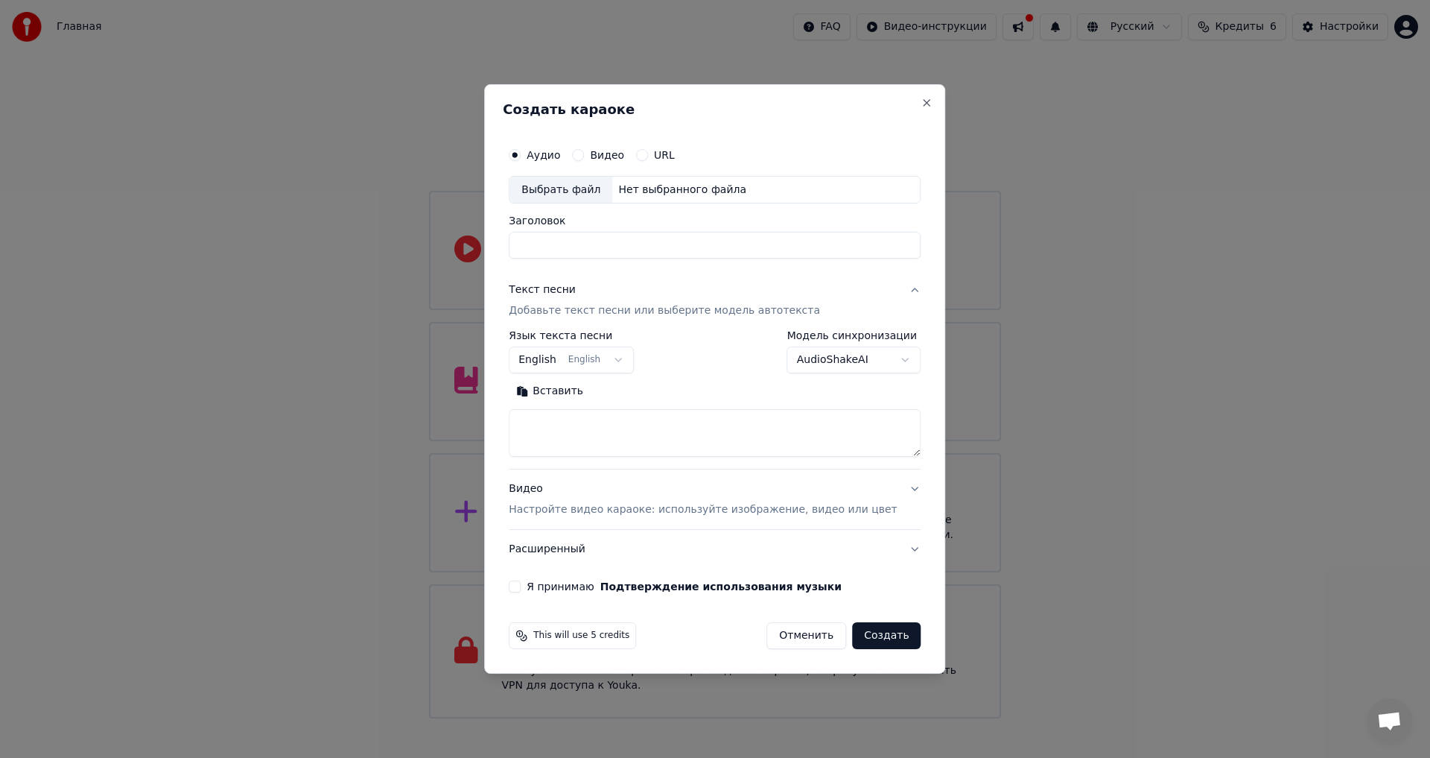
select select
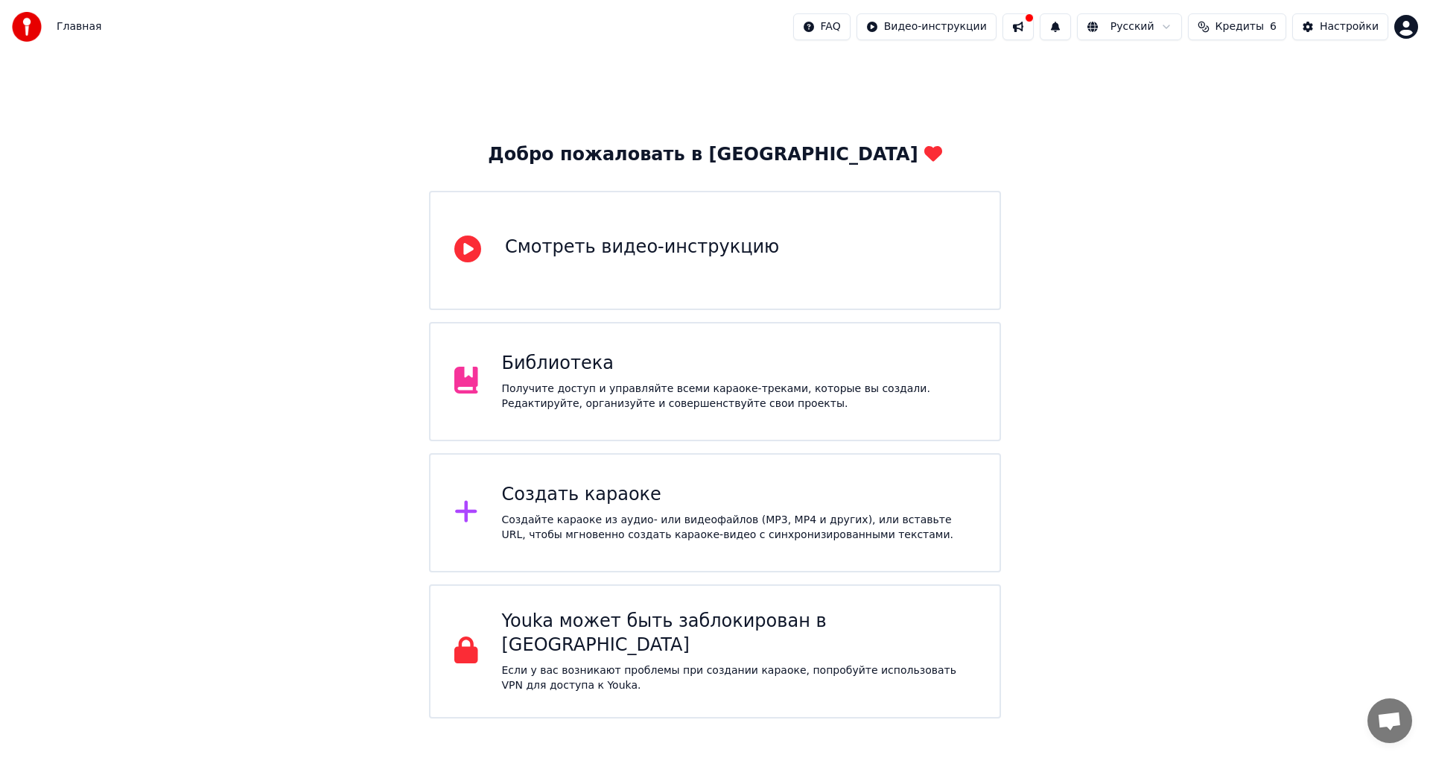
click at [560, 367] on div "Библиотека" at bounding box center [739, 364] width 475 height 24
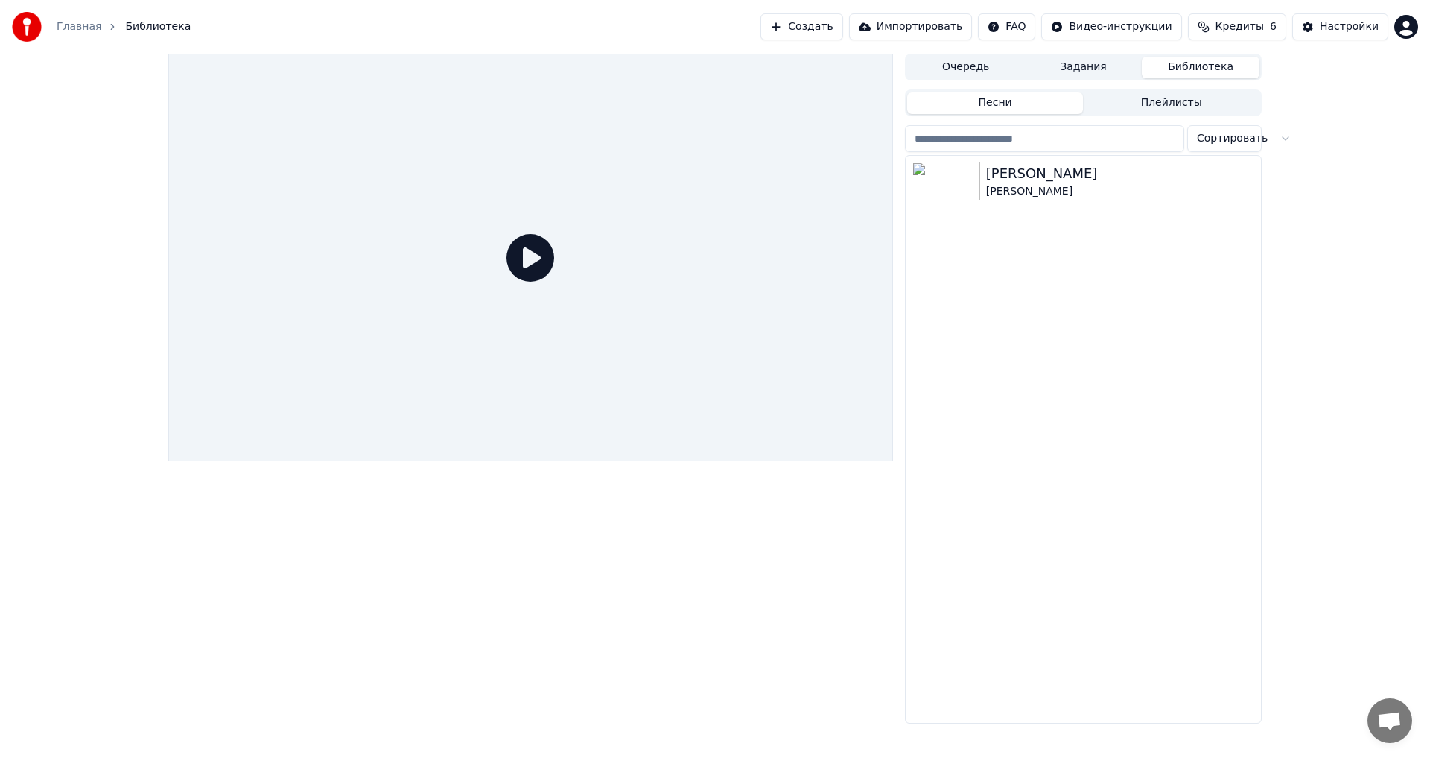
click at [80, 27] on link "Главная" at bounding box center [79, 26] width 45 height 15
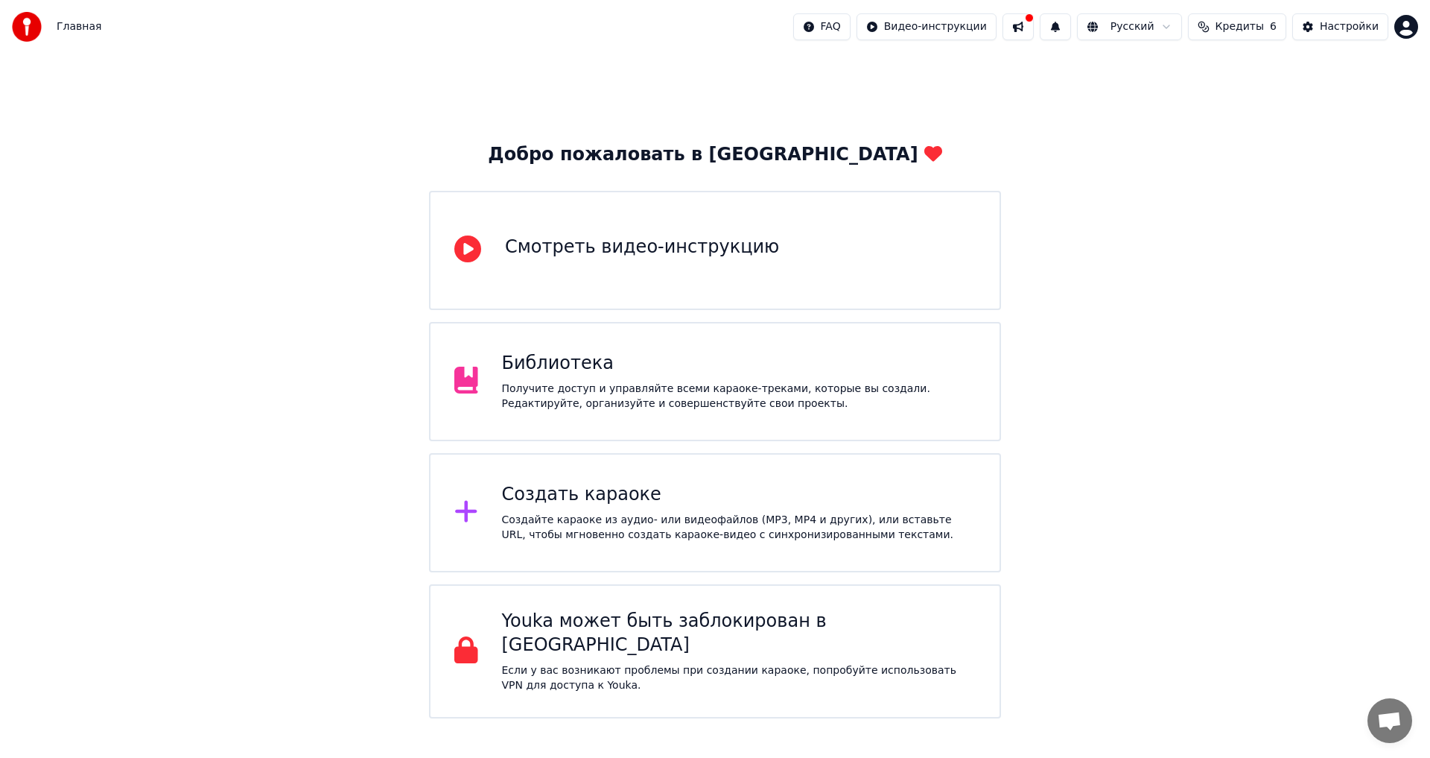
click at [534, 504] on div "Создать караоке" at bounding box center [739, 495] width 475 height 24
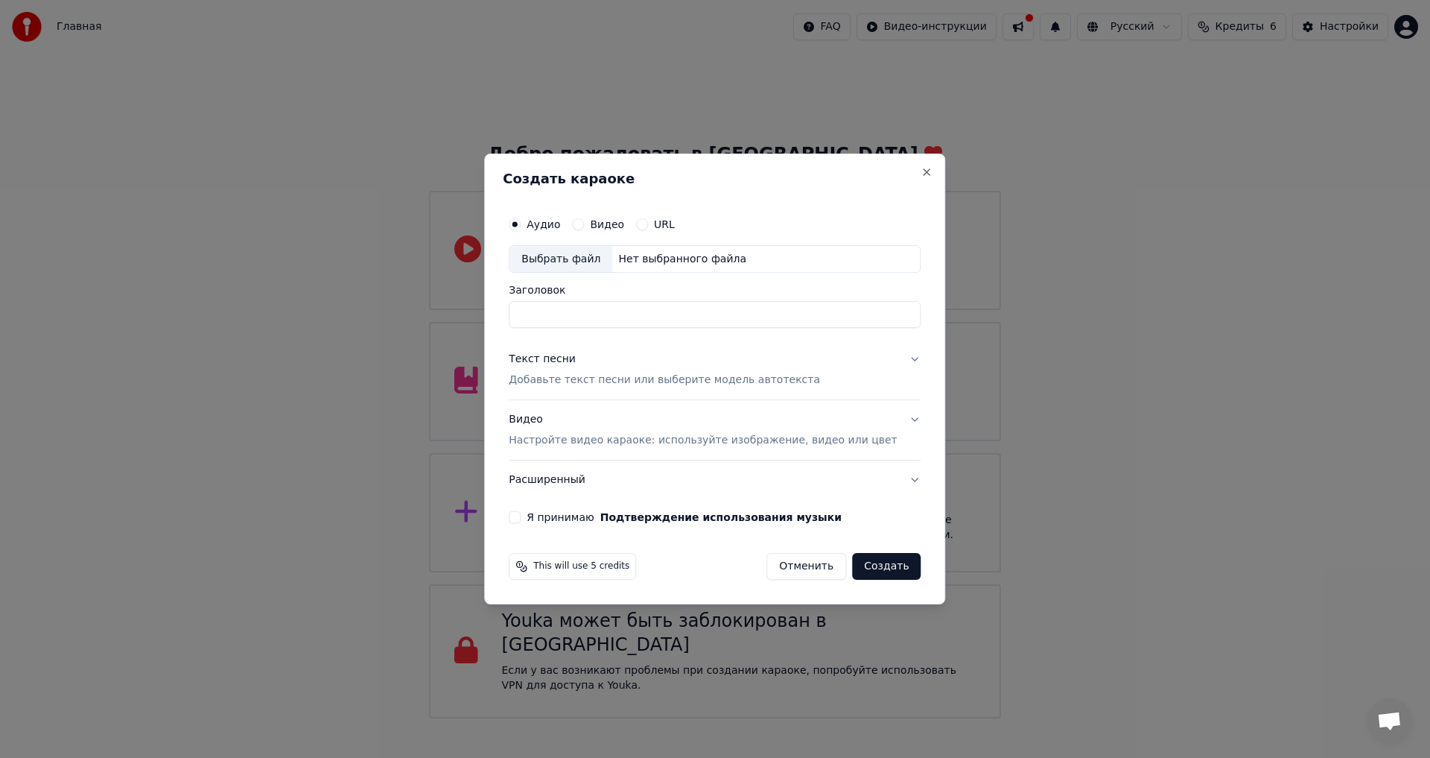
click at [586, 256] on div "Выбрать файл" at bounding box center [561, 259] width 103 height 27
type input "**********"
click at [644, 375] on p "Добавьте текст песни или выберите модель автотекста" at bounding box center [664, 380] width 311 height 15
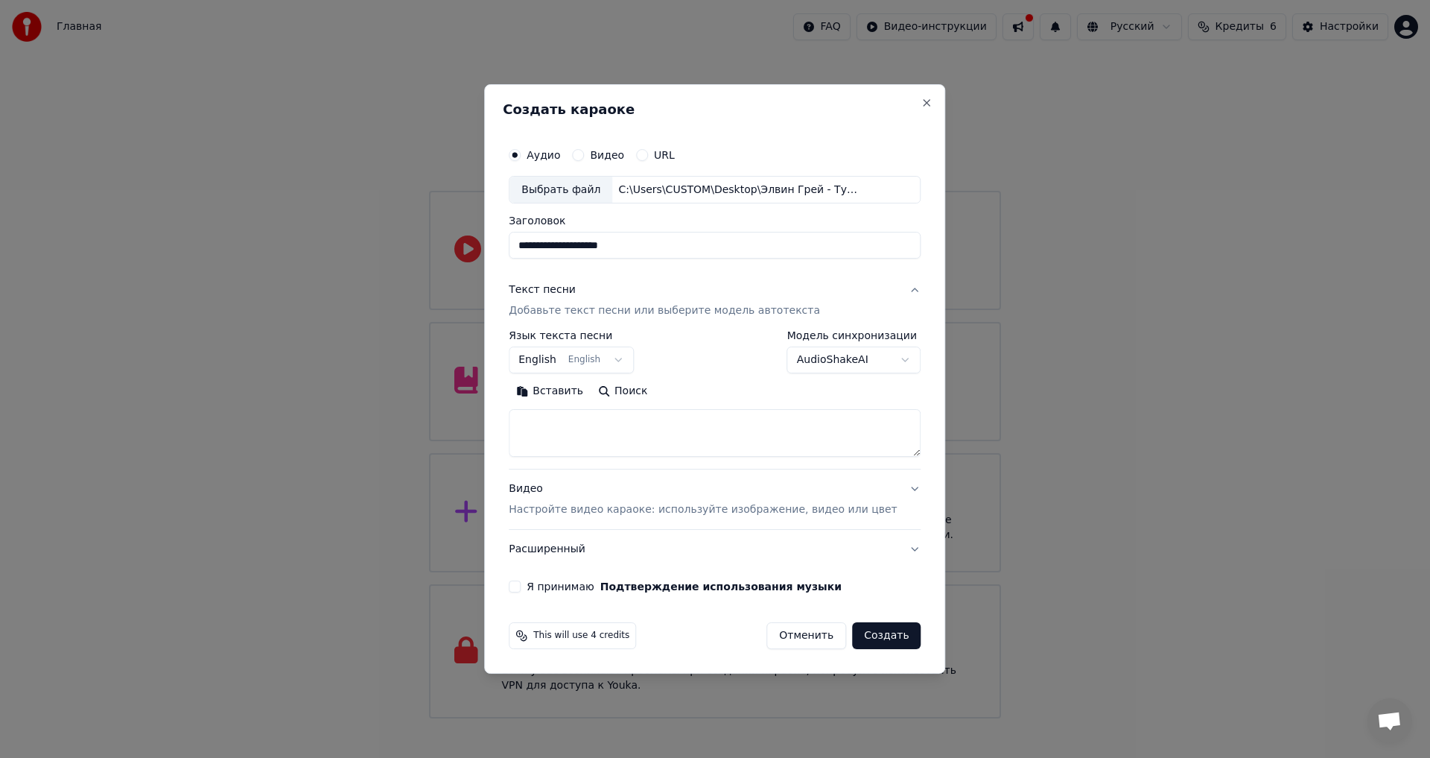
click at [632, 420] on textarea at bounding box center [715, 434] width 412 height 48
paste textarea "**********"
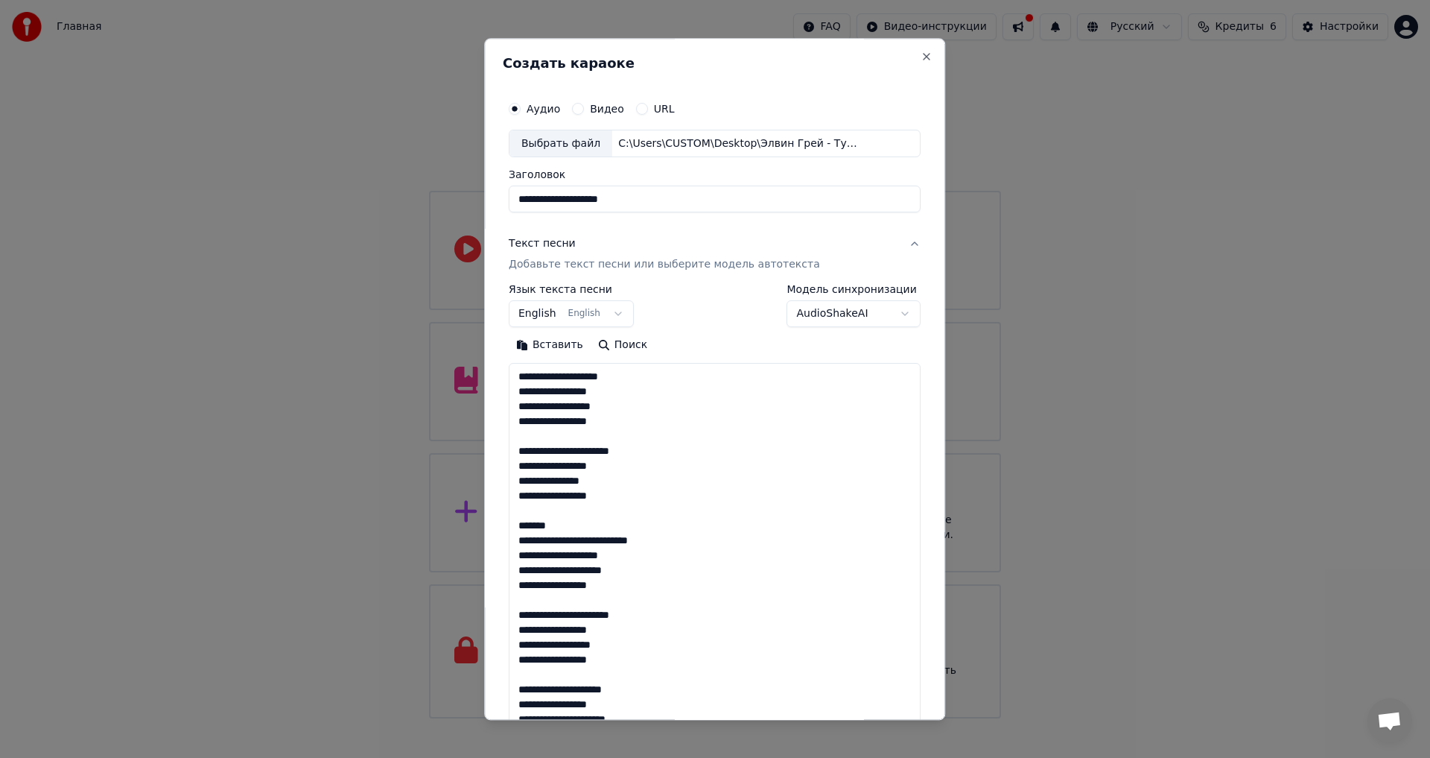
scroll to position [644, 0]
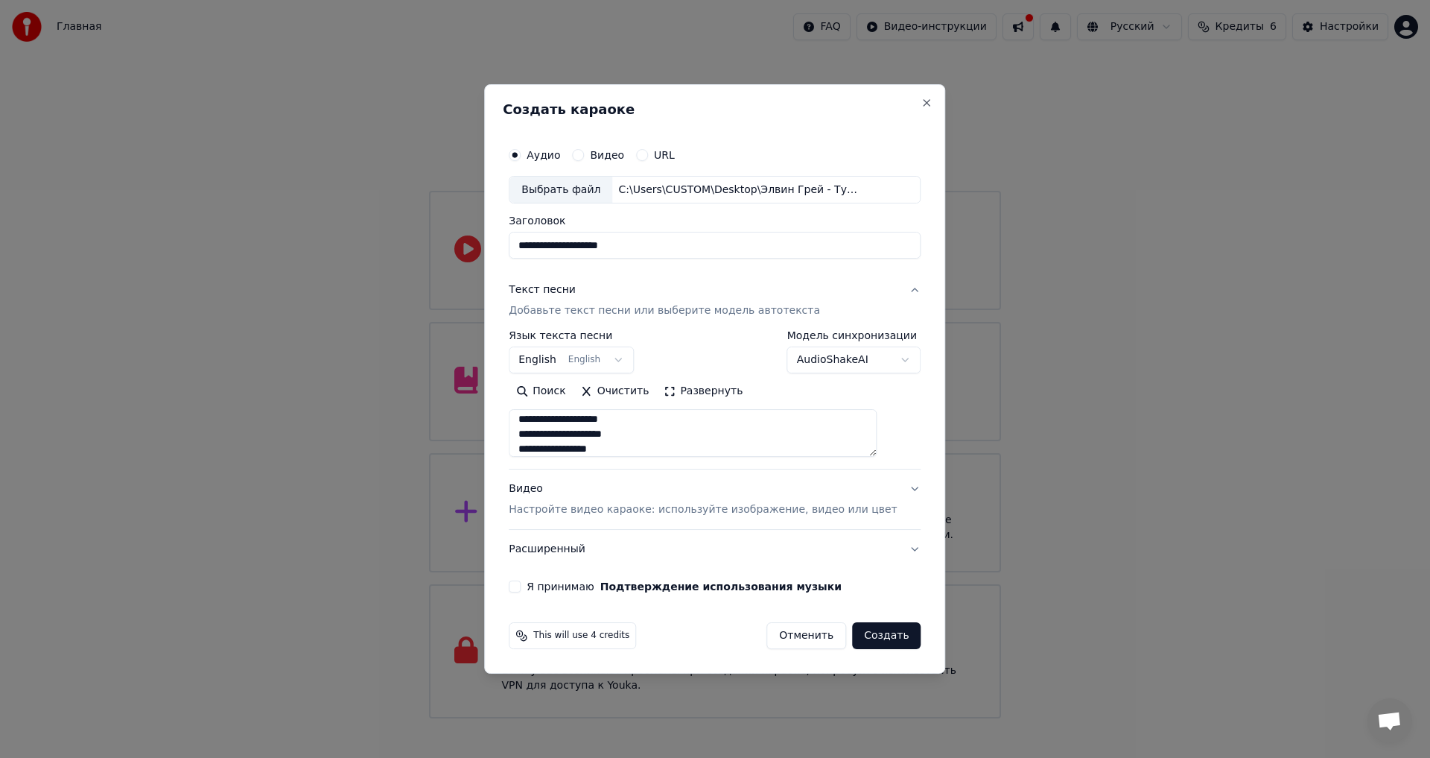
type textarea "**********"
click at [705, 393] on button "Развернуть" at bounding box center [703, 392] width 94 height 24
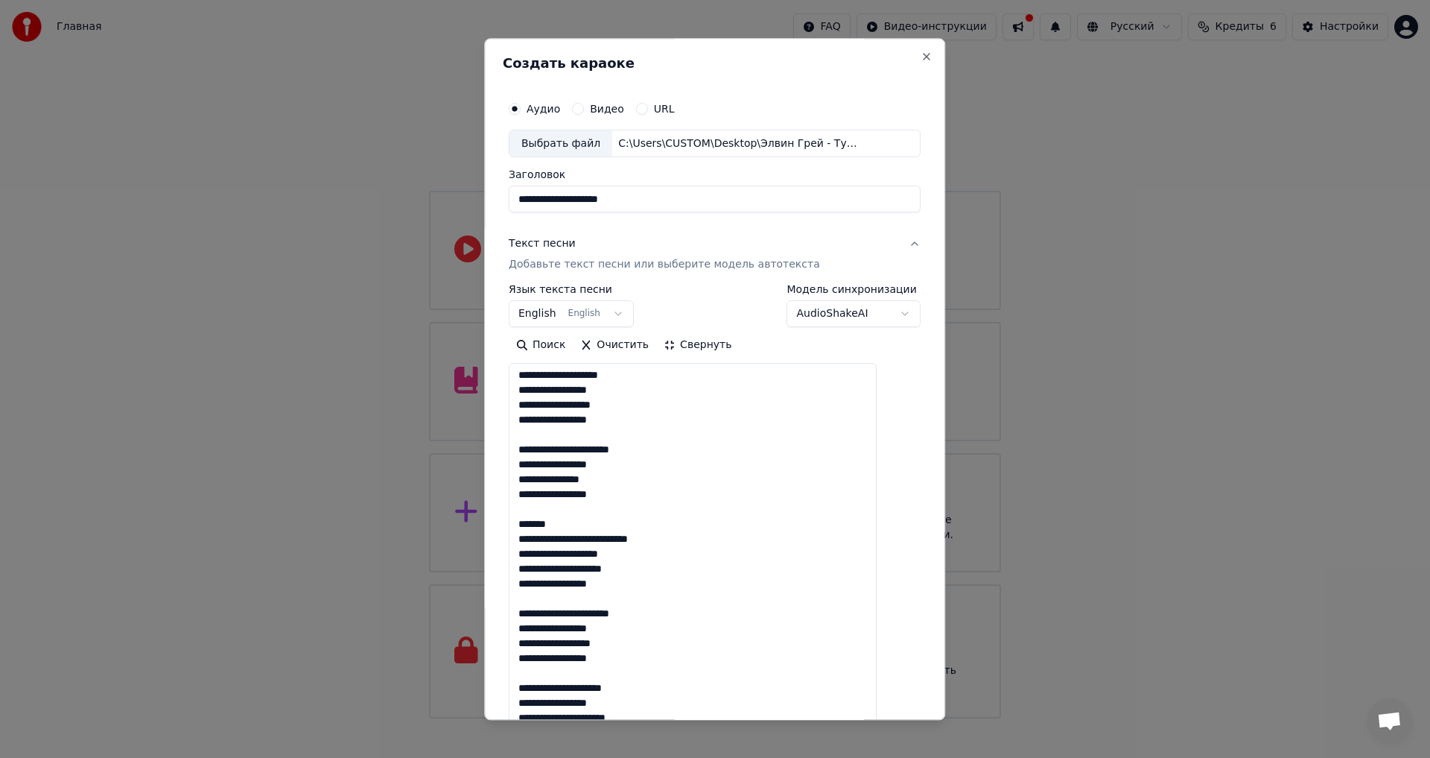
drag, startPoint x: 547, startPoint y: 615, endPoint x: 525, endPoint y: 615, distance: 21.6
click at [525, 615] on textarea "**********" at bounding box center [693, 712] width 368 height 697
drag, startPoint x: 580, startPoint y: 523, endPoint x: 534, endPoint y: 512, distance: 46.8
click at [534, 512] on textarea "**********" at bounding box center [693, 712] width 368 height 697
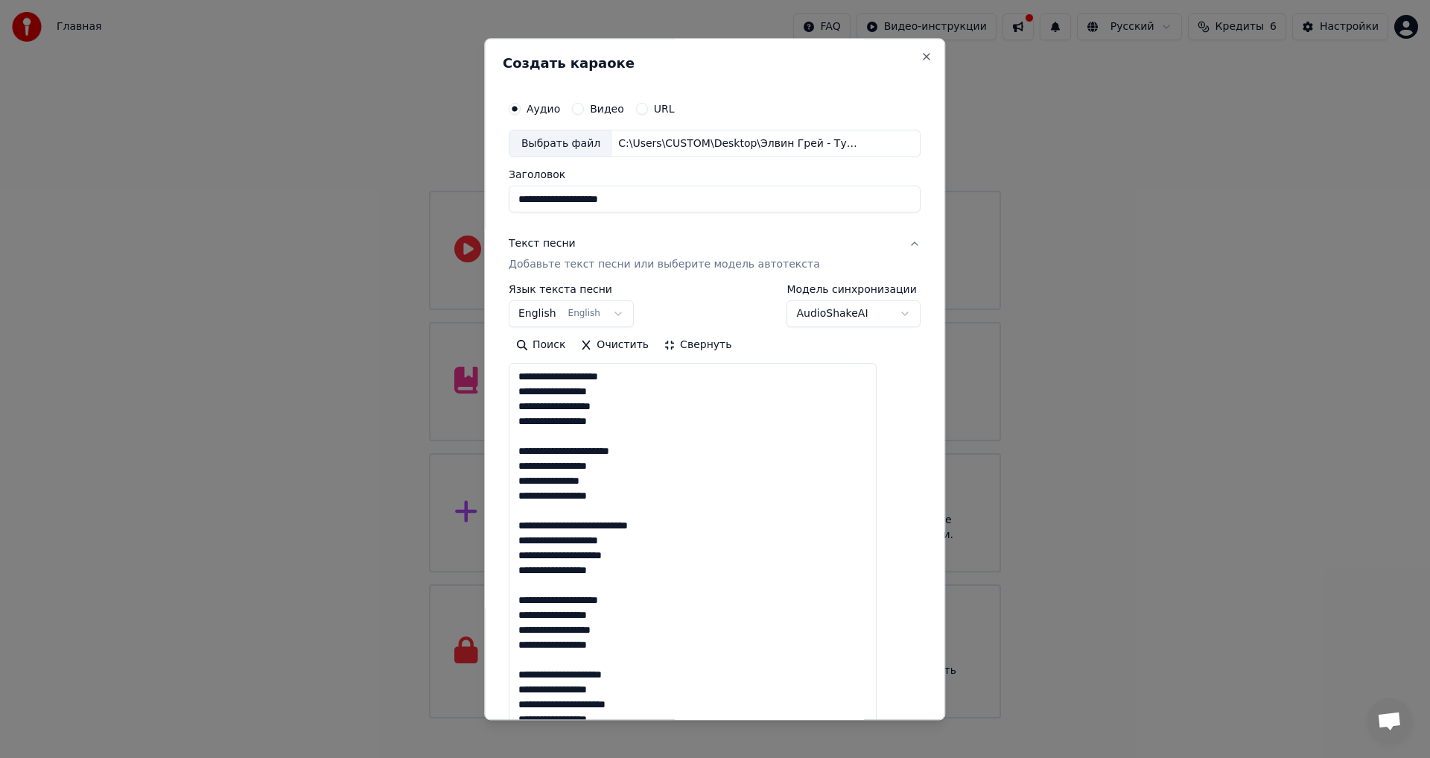
drag, startPoint x: 645, startPoint y: 570, endPoint x: 527, endPoint y: 528, distance: 125.6
click at [527, 528] on textarea "**********" at bounding box center [693, 712] width 368 height 697
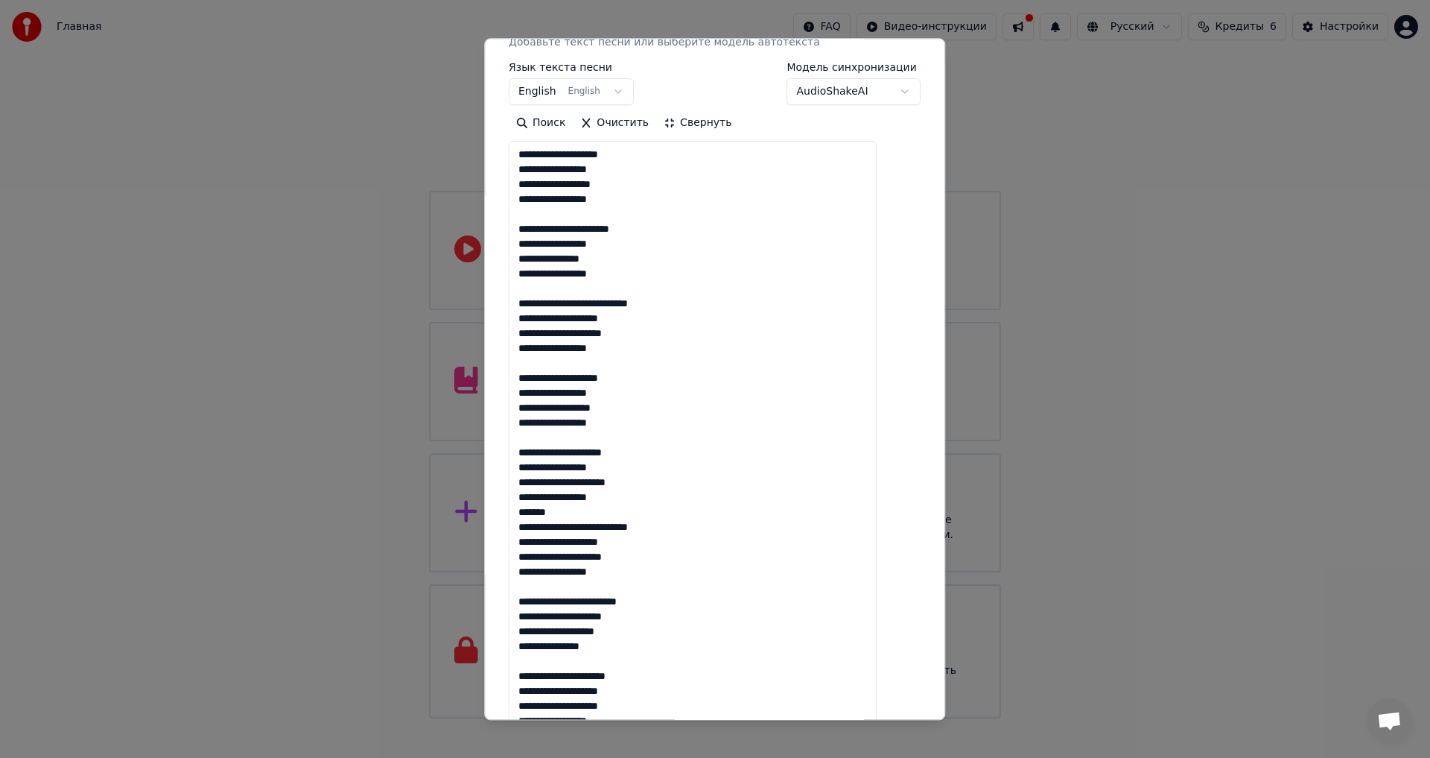
scroll to position [223, 0]
drag, startPoint x: 547, startPoint y: 595, endPoint x: 504, endPoint y: 596, distance: 42.5
click at [504, 596] on div "**********" at bounding box center [714, 379] width 461 height 682
drag, startPoint x: 564, startPoint y: 516, endPoint x: 536, endPoint y: 518, distance: 27.7
click at [536, 518] on textarea "**********" at bounding box center [693, 488] width 368 height 697
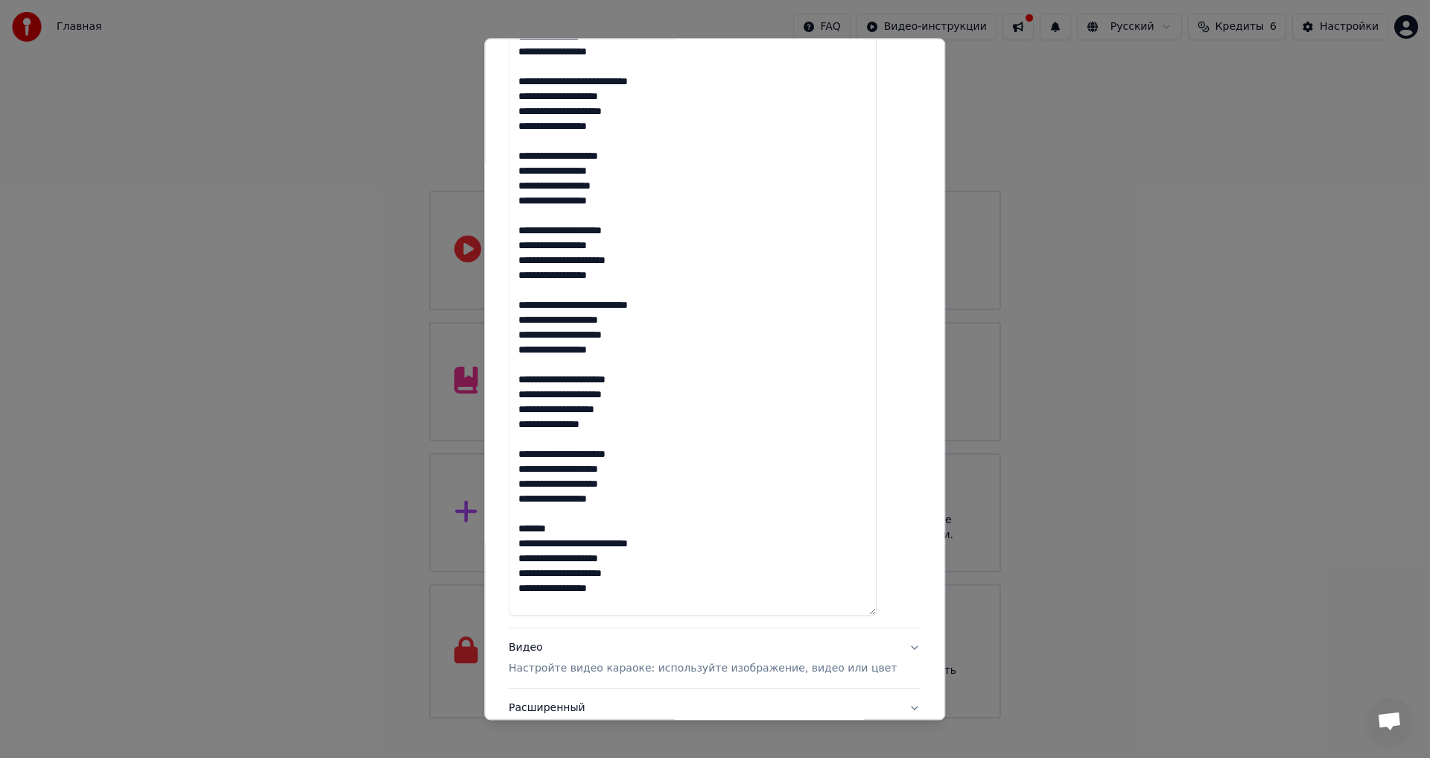
scroll to position [447, 0]
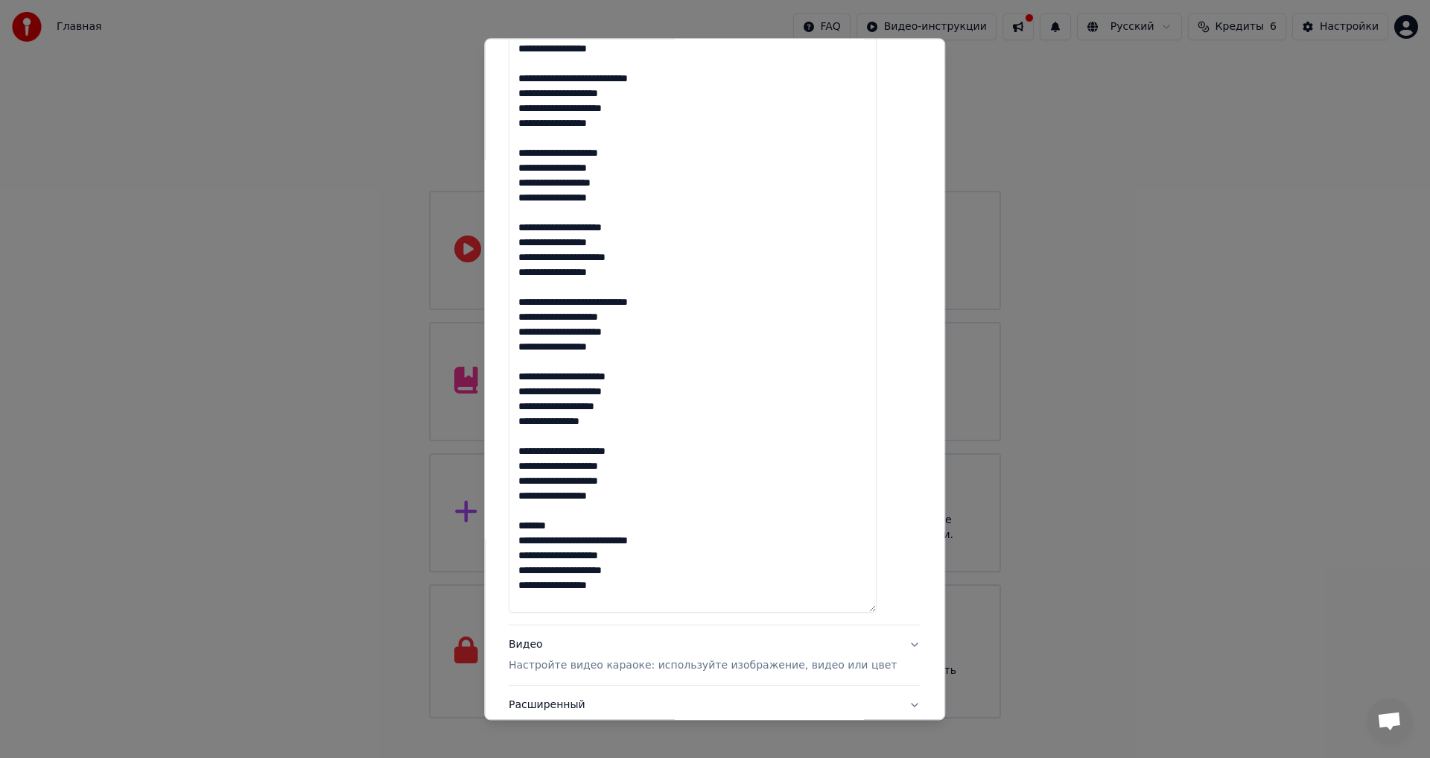
drag, startPoint x: 598, startPoint y: 528, endPoint x: 522, endPoint y: 526, distance: 76.0
click at [522, 526] on div "**********" at bounding box center [715, 198] width 424 height 1114
click at [641, 573] on textarea "**********" at bounding box center [693, 265] width 368 height 697
paste textarea "**********"
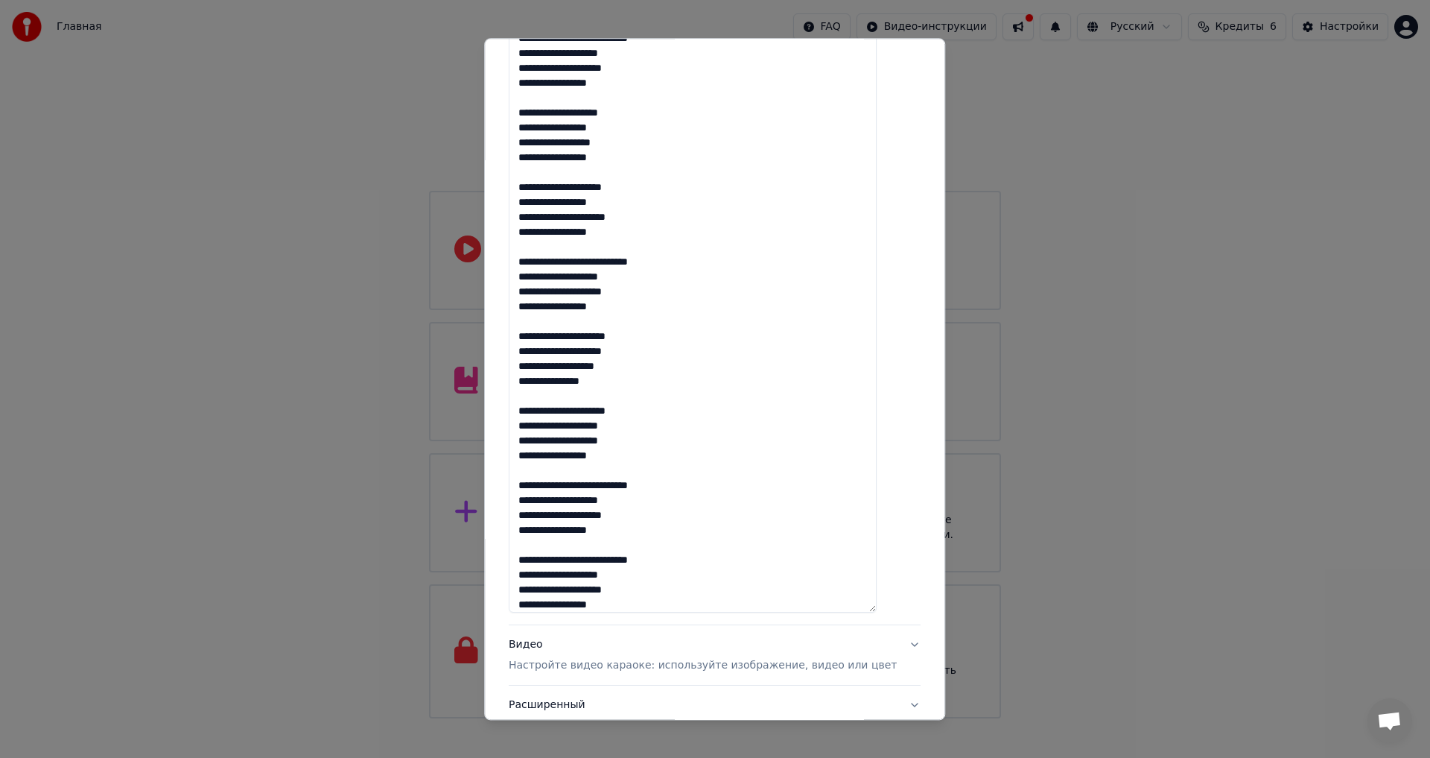
scroll to position [46, 0]
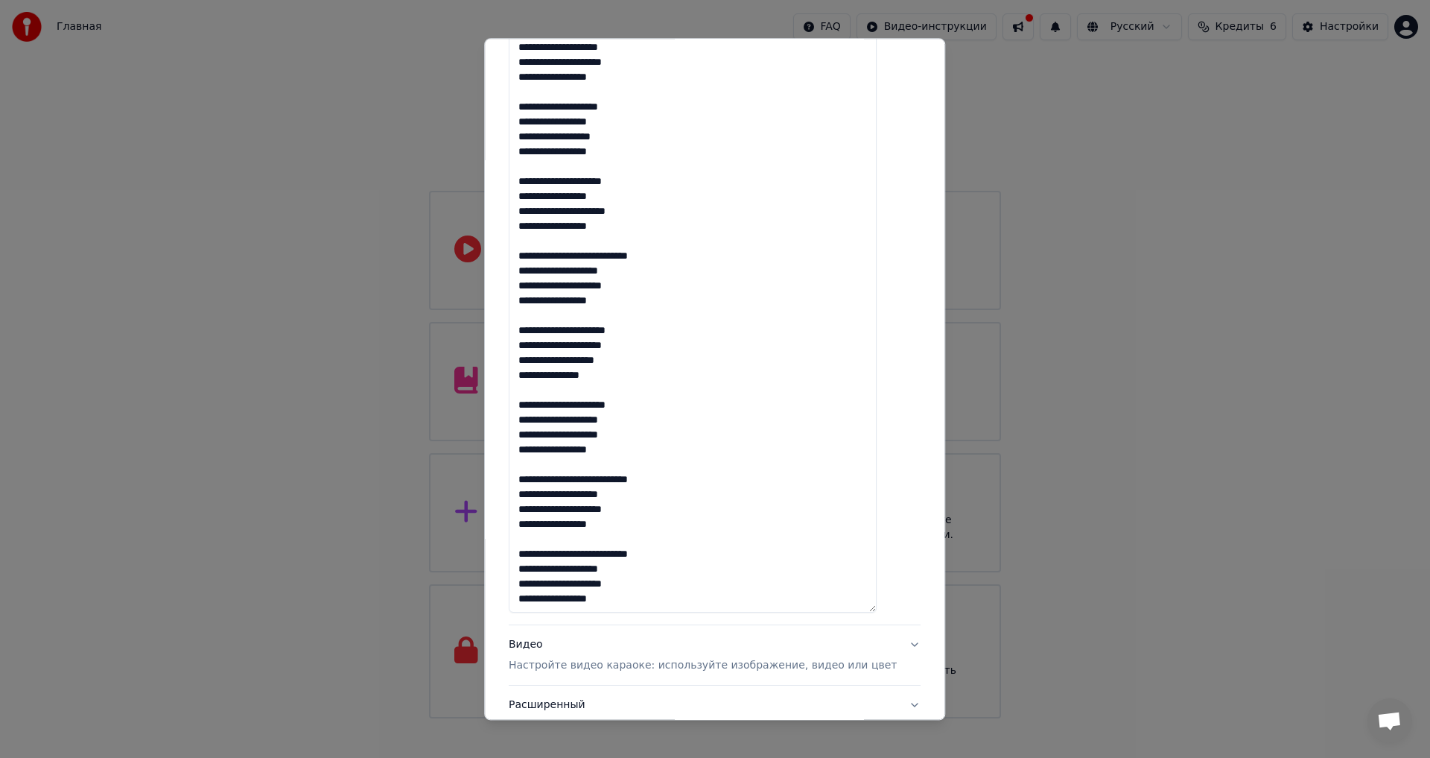
drag, startPoint x: 631, startPoint y: 597, endPoint x: 537, endPoint y: 588, distance: 94.4
click at [537, 588] on textarea "**********" at bounding box center [693, 265] width 368 height 697
click at [629, 597] on textarea "**********" at bounding box center [693, 265] width 368 height 697
paste textarea "**********"
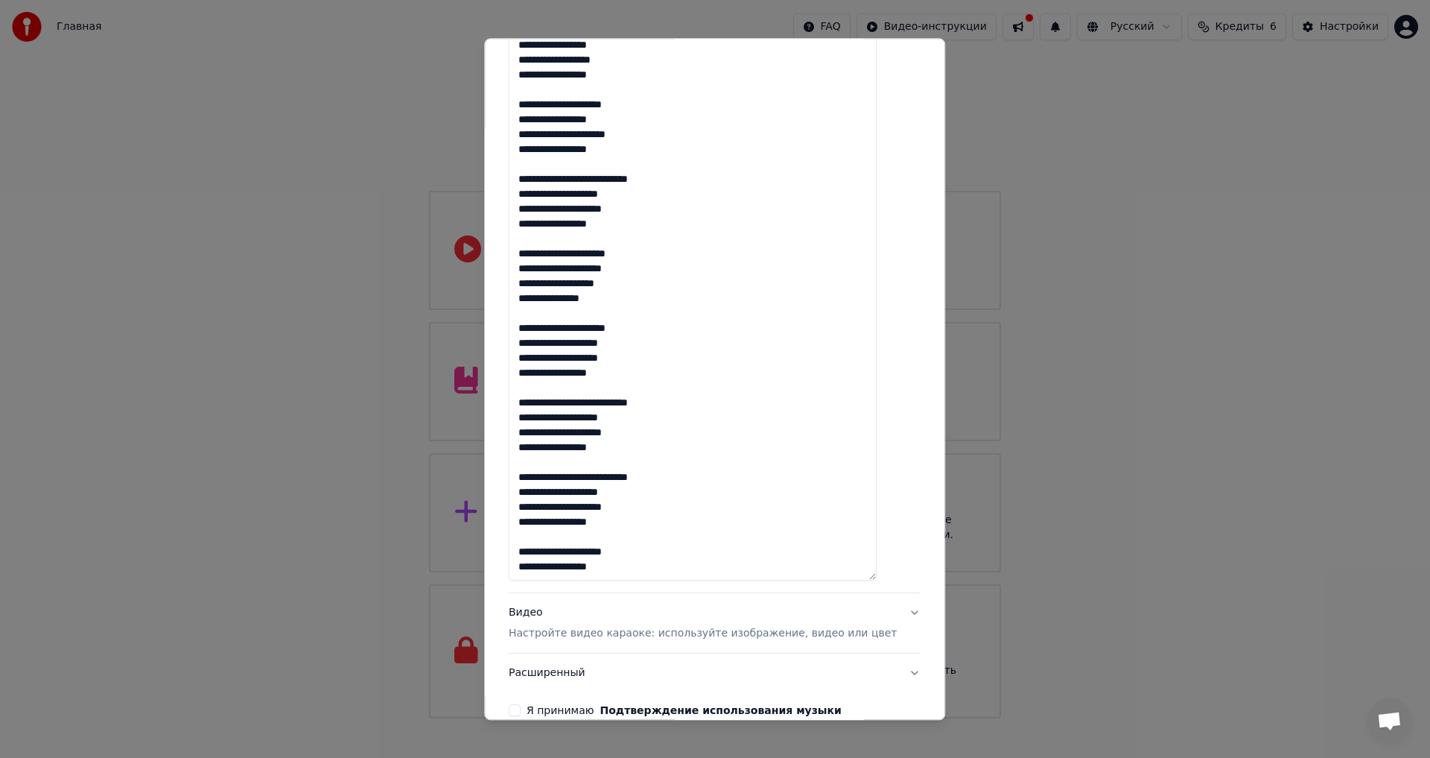
scroll to position [521, 0]
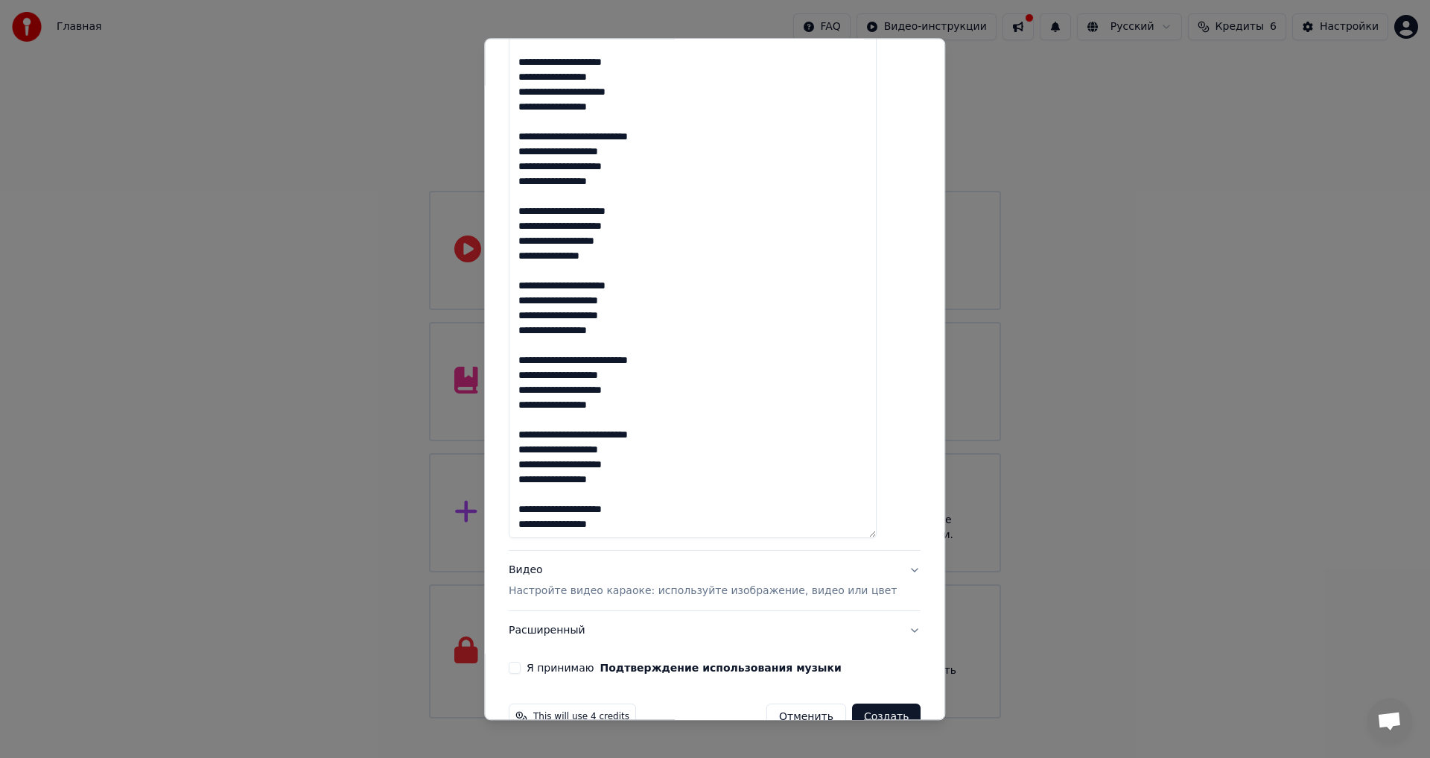
type textarea "**********"
click at [663, 587] on p "Настройте видео караоке: используйте изображение, видео или цвет" at bounding box center [703, 591] width 388 height 15
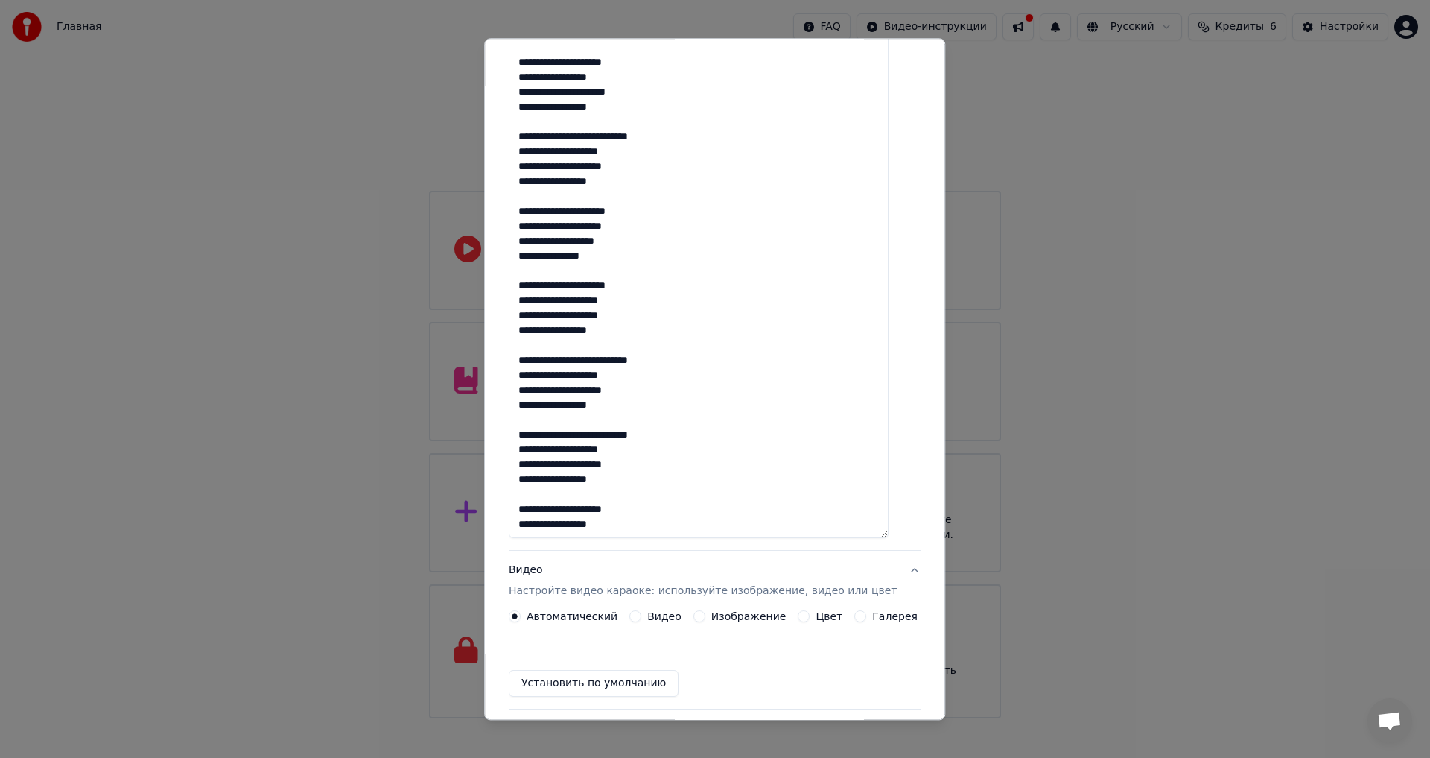
scroll to position [0, 0]
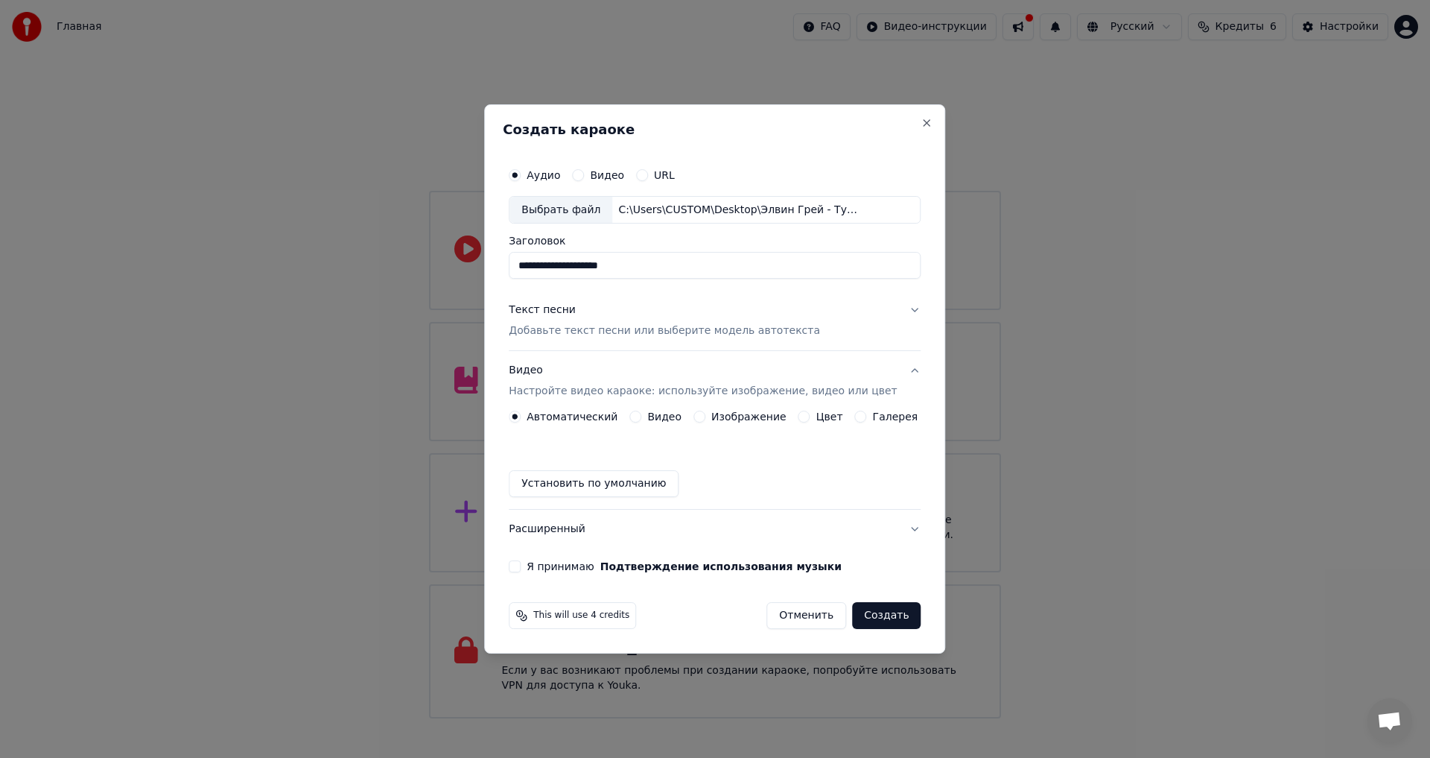
click at [735, 409] on button "Видео Настройте видео караоке: используйте изображение, видео или цвет" at bounding box center [715, 382] width 412 height 60
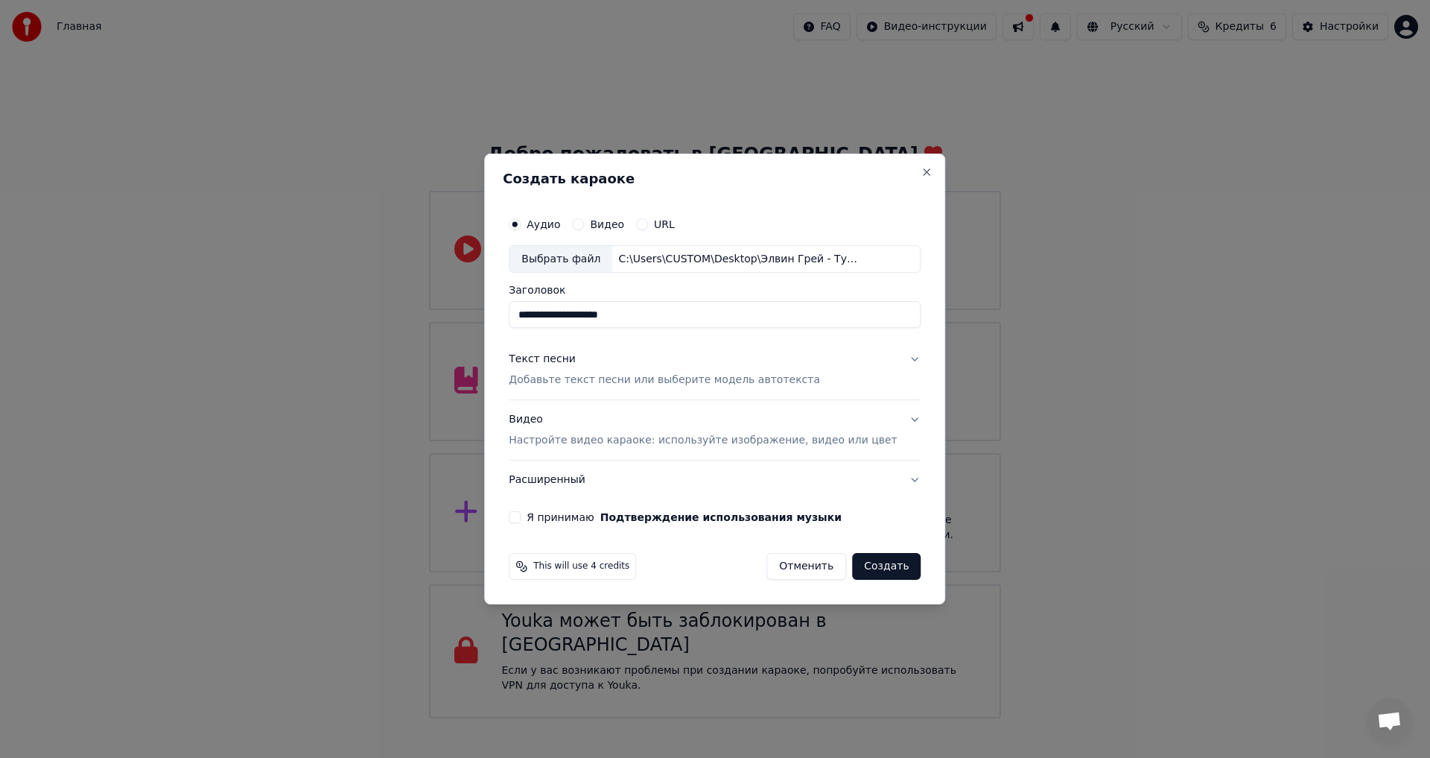
click at [731, 440] on p "Настройте видео караоке: используйте изображение, видео или цвет" at bounding box center [703, 440] width 388 height 15
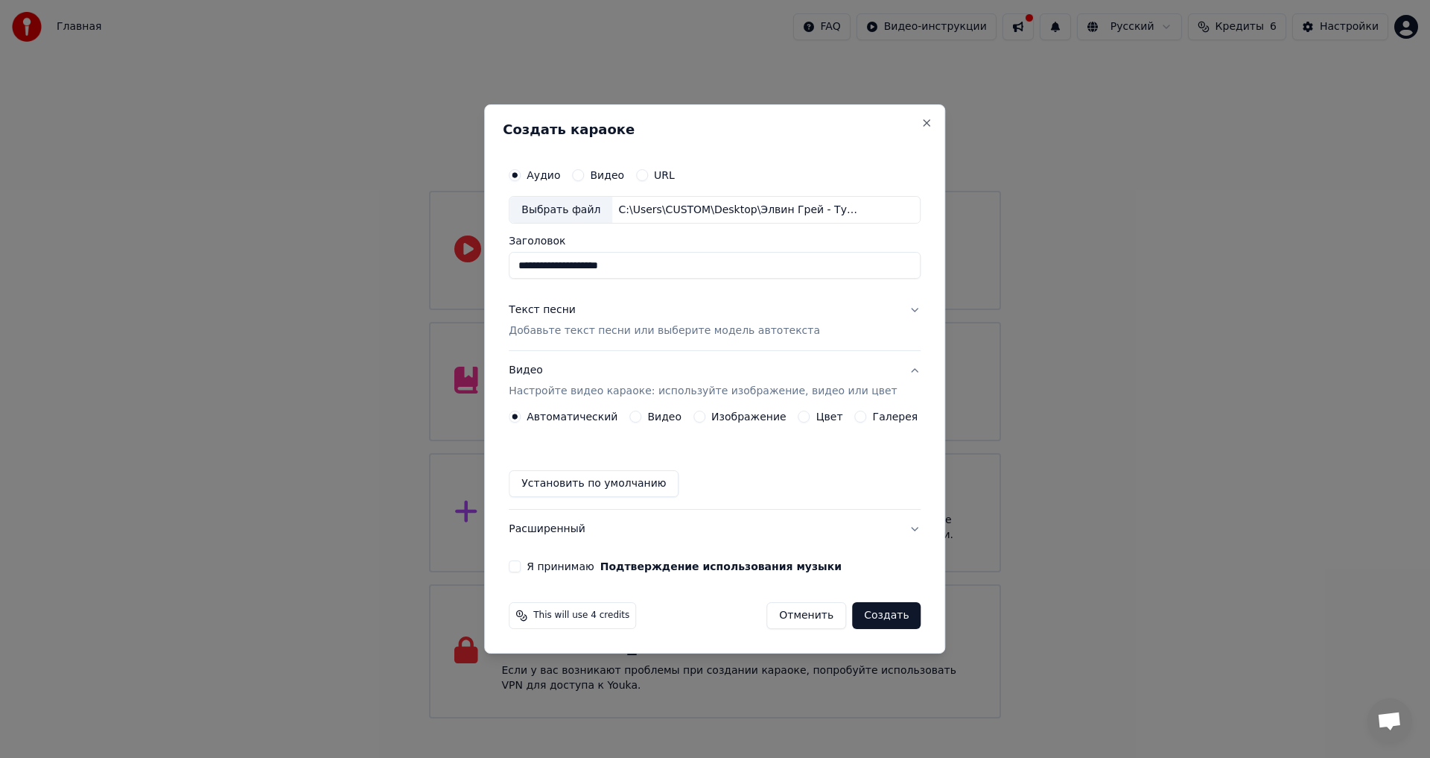
click at [740, 419] on label "Изображение" at bounding box center [748, 416] width 75 height 10
click at [705, 419] on button "Изображение" at bounding box center [700, 416] width 12 height 12
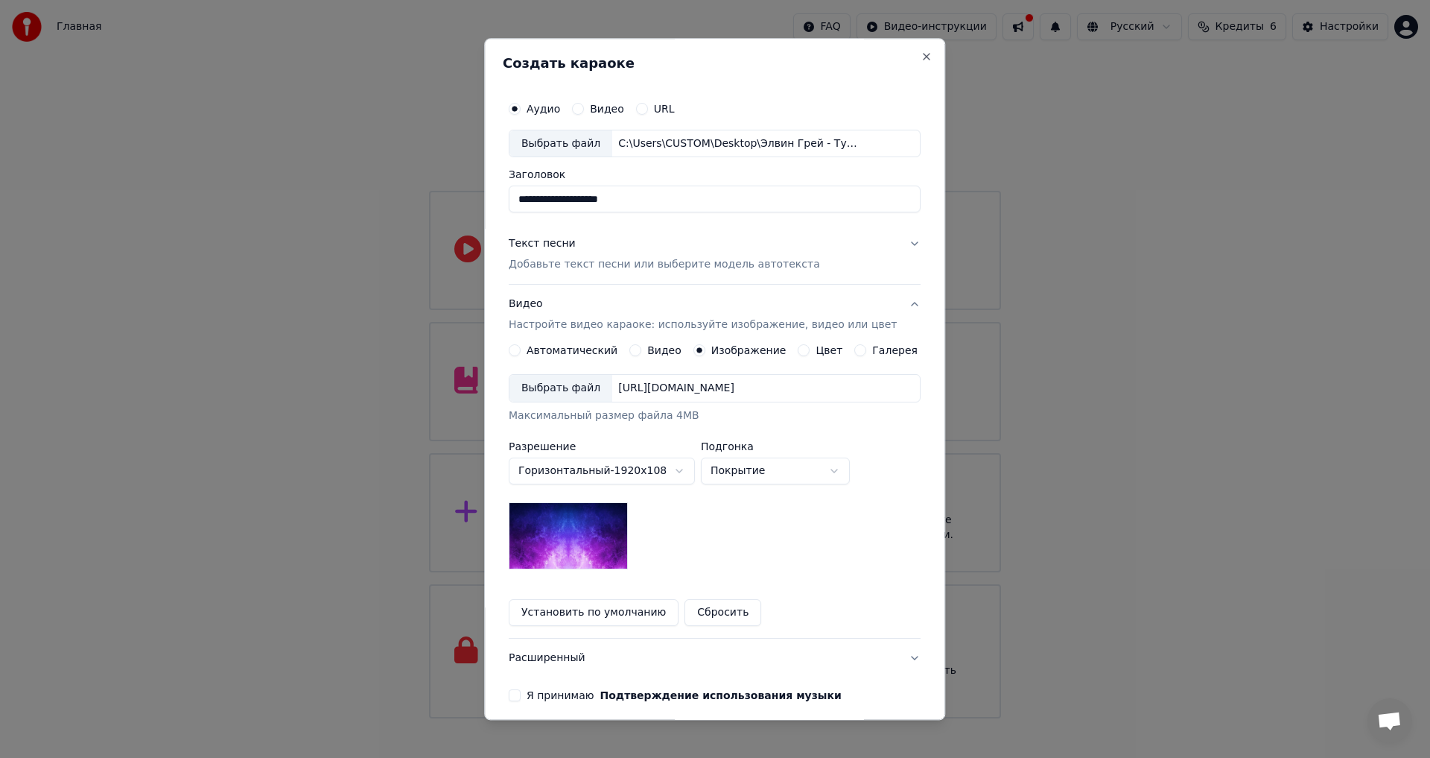
click at [583, 391] on div "Выбрать файл" at bounding box center [561, 388] width 103 height 27
click at [749, 479] on body "Главная FAQ Видео-инструкции Русский Кредиты 6 Настройки Добро пожаловать в You…" at bounding box center [715, 359] width 1430 height 718
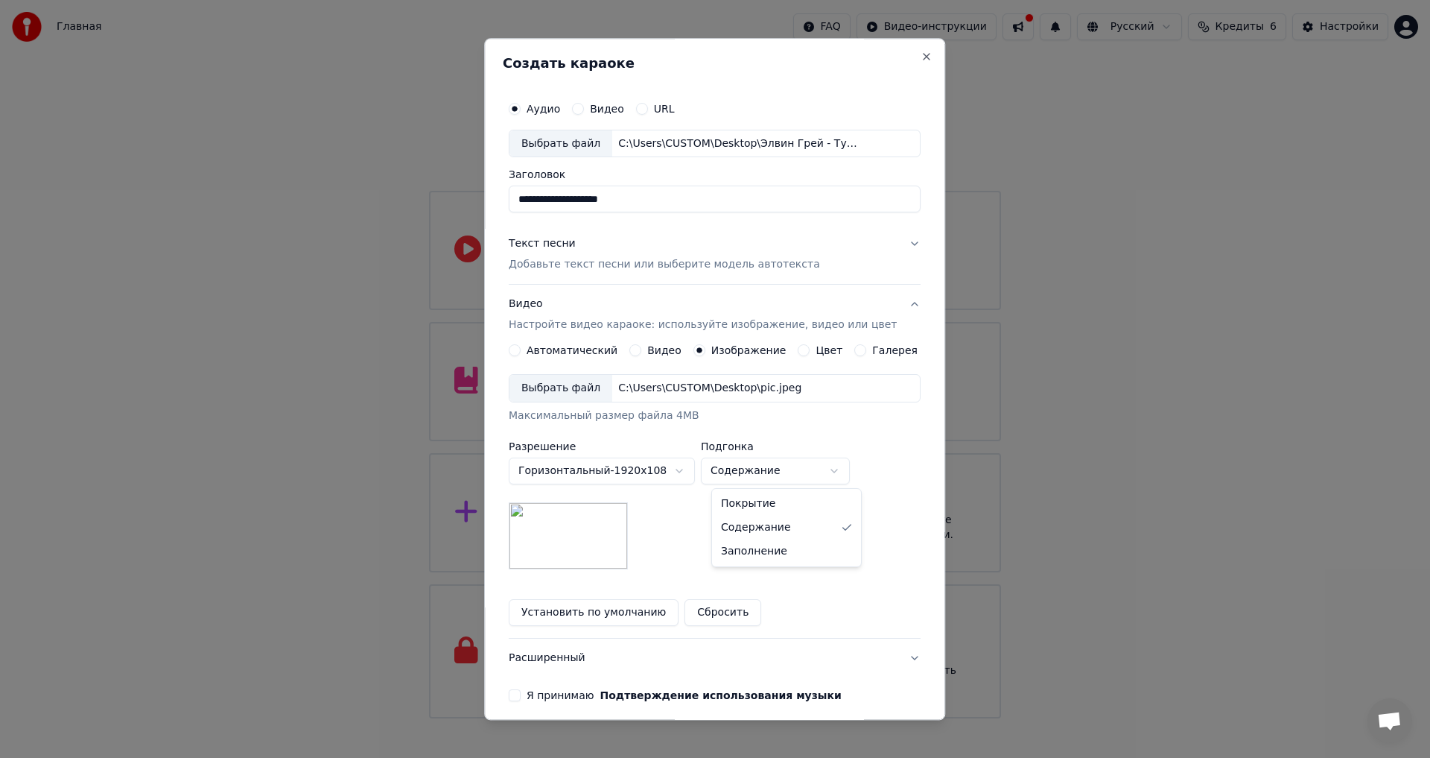
click at [793, 466] on body "Главная FAQ Видео-инструкции Русский Кредиты 6 Настройки Добро пожаловать в You…" at bounding box center [715, 359] width 1430 height 718
click at [790, 474] on body "Главная FAQ Видео-инструкции Русский Кредиты 6 Настройки Добро пожаловать в You…" at bounding box center [715, 359] width 1430 height 718
select select "*****"
click at [595, 529] on img at bounding box center [568, 536] width 119 height 67
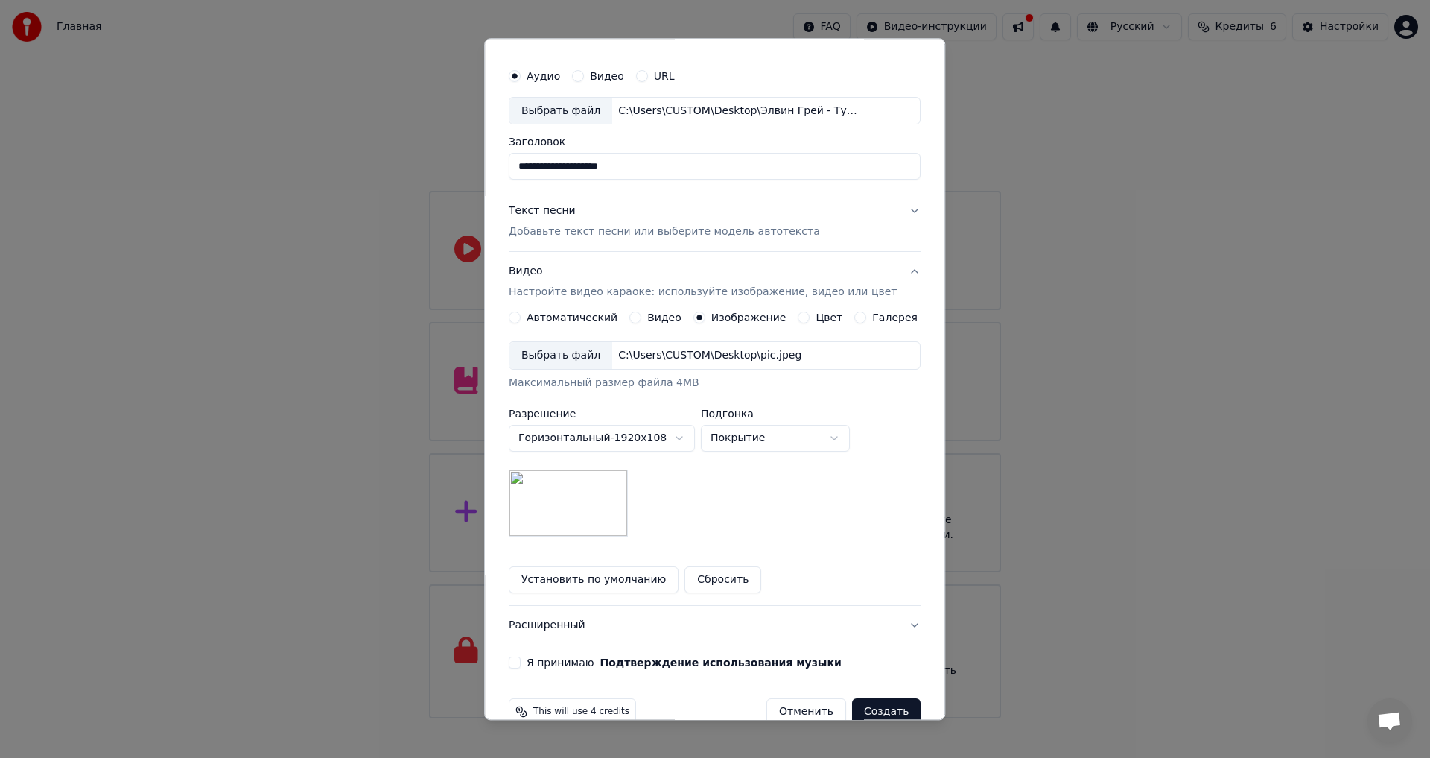
scroll to position [63, 0]
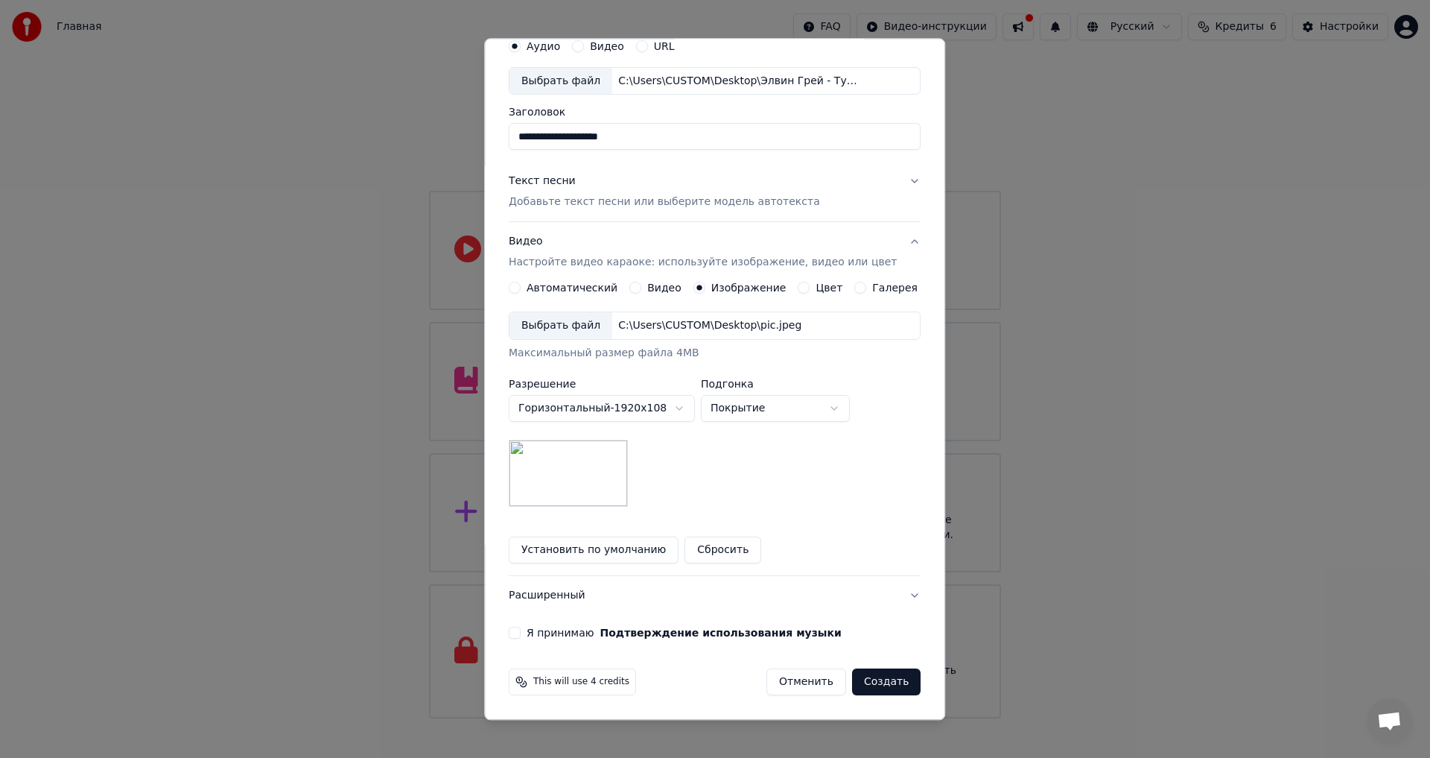
click at [521, 633] on button "Я принимаю Подтверждение использования музыки" at bounding box center [515, 633] width 12 height 12
click at [864, 680] on button "Создать" at bounding box center [886, 682] width 69 height 27
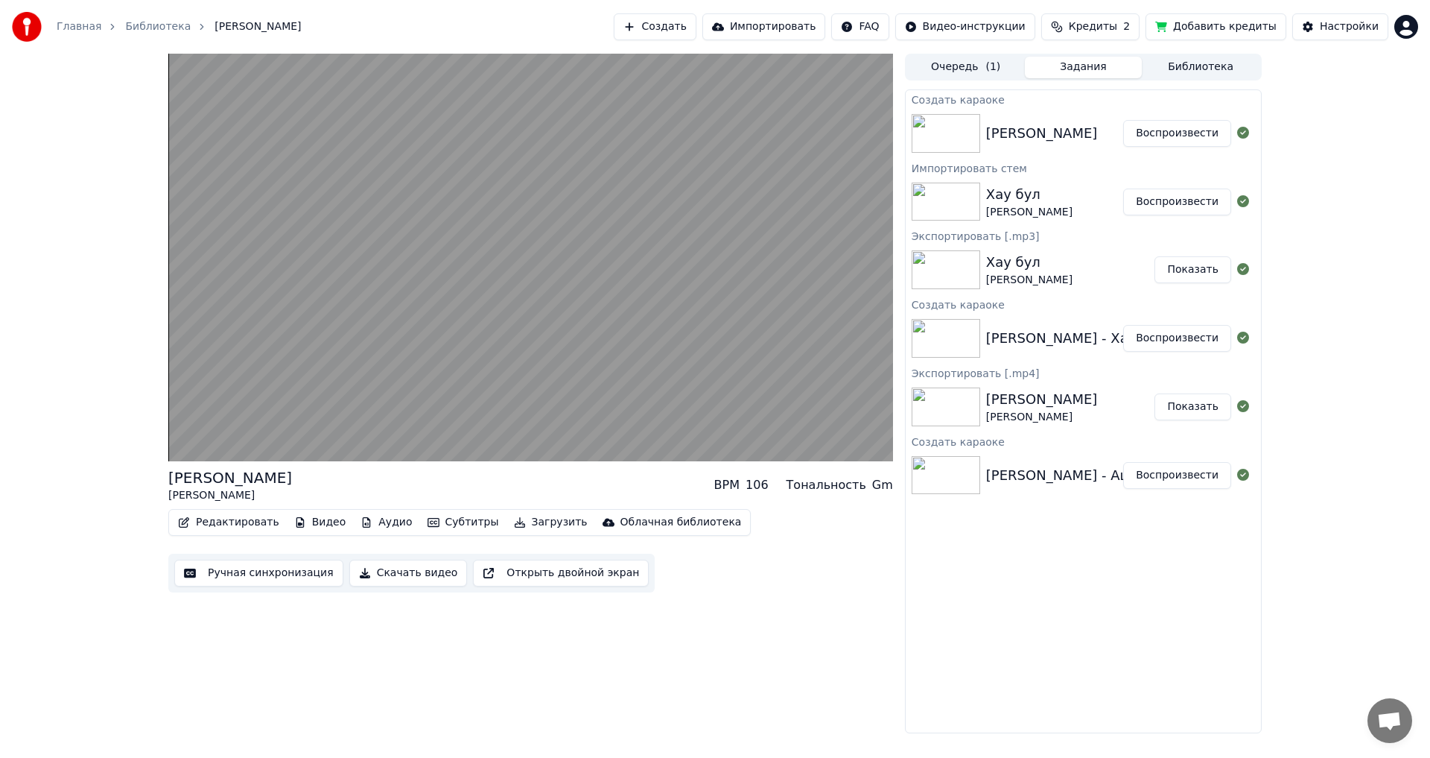
click at [1314, 546] on div "Туган Як Элвин Грей BPM 106 Тональность Gm Редактировать Видео Аудио Субтитры З…" at bounding box center [715, 393] width 1430 height 679
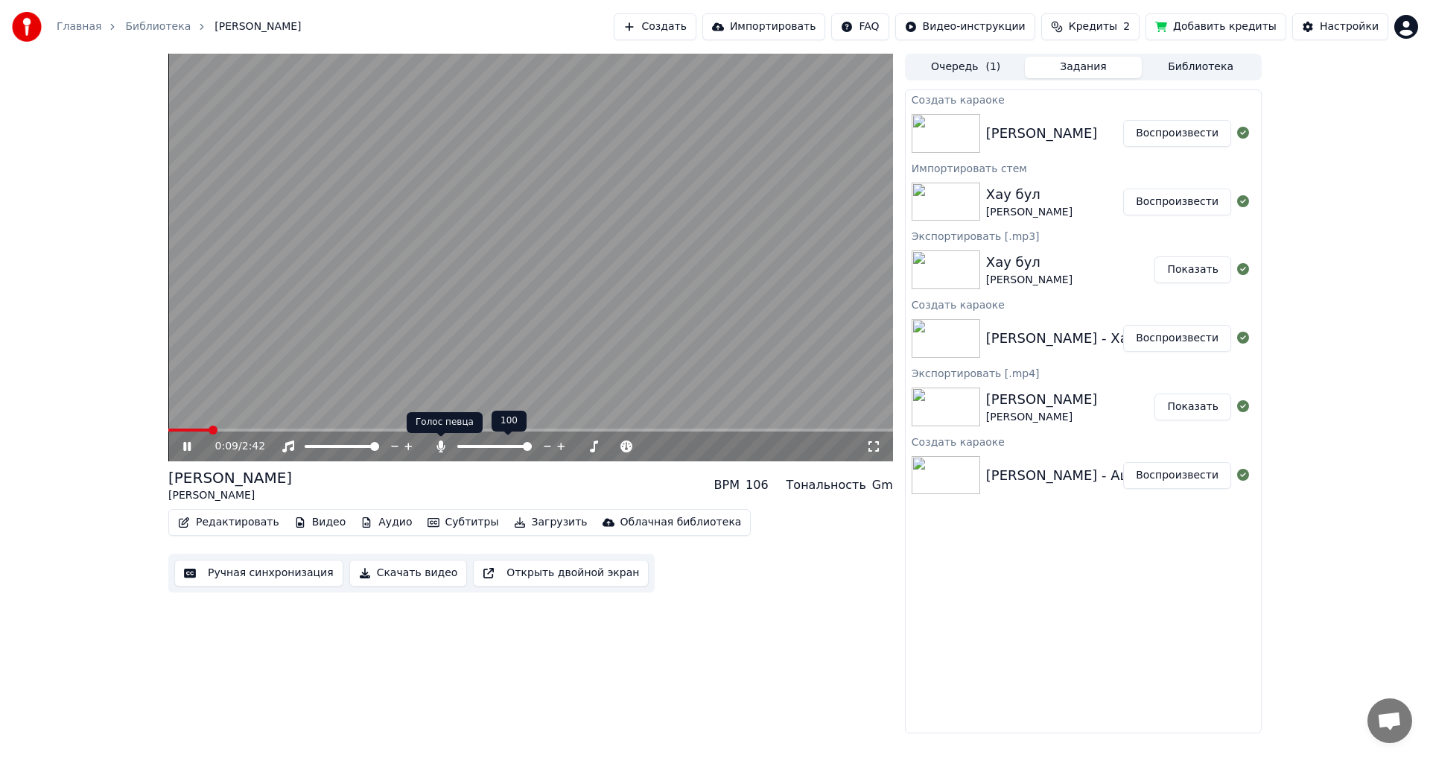
click at [443, 442] on icon at bounding box center [441, 446] width 15 height 12
click at [466, 447] on span at bounding box center [494, 446] width 74 height 3
click at [439, 443] on icon at bounding box center [441, 446] width 8 height 12
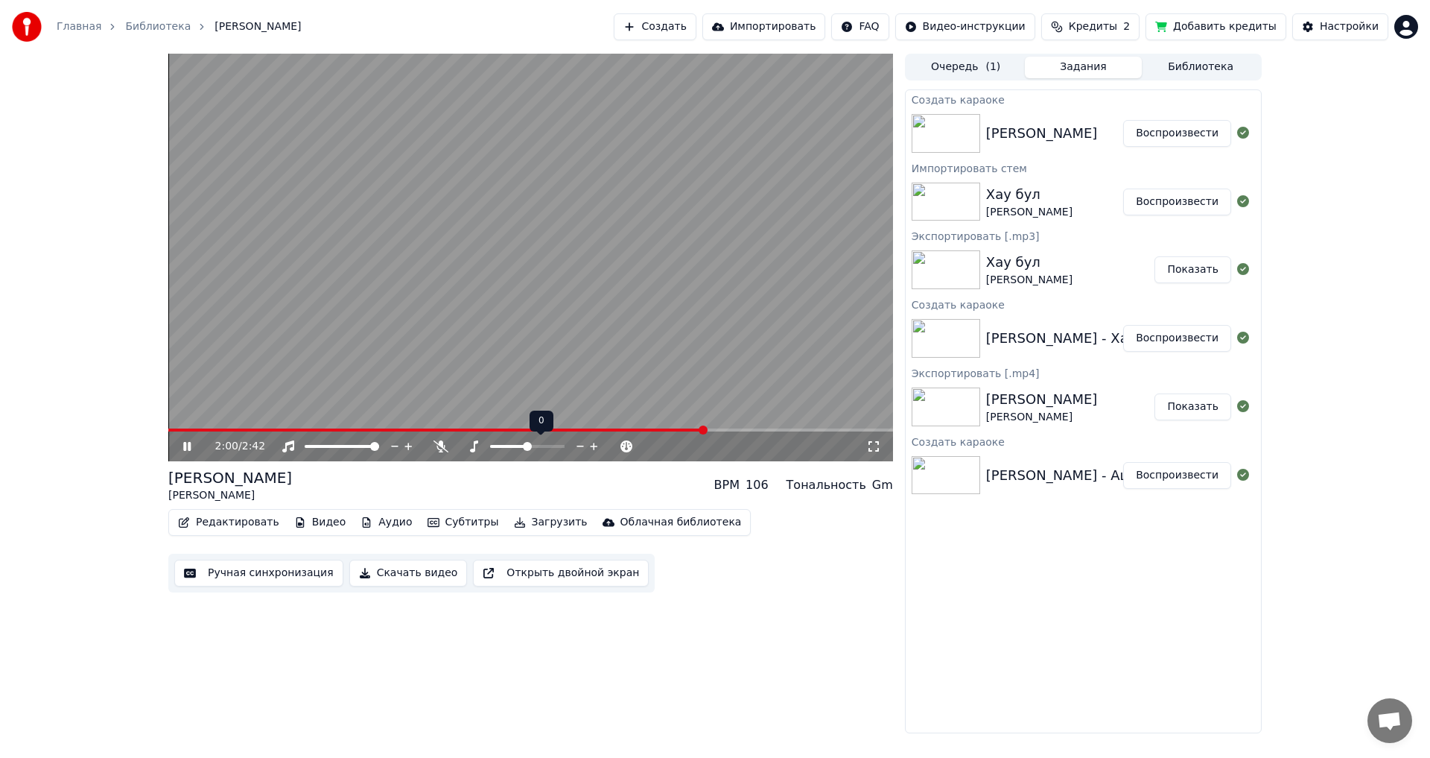
click at [529, 448] on span at bounding box center [527, 446] width 9 height 9
click at [398, 574] on button "Скачать видео" at bounding box center [408, 572] width 118 height 27
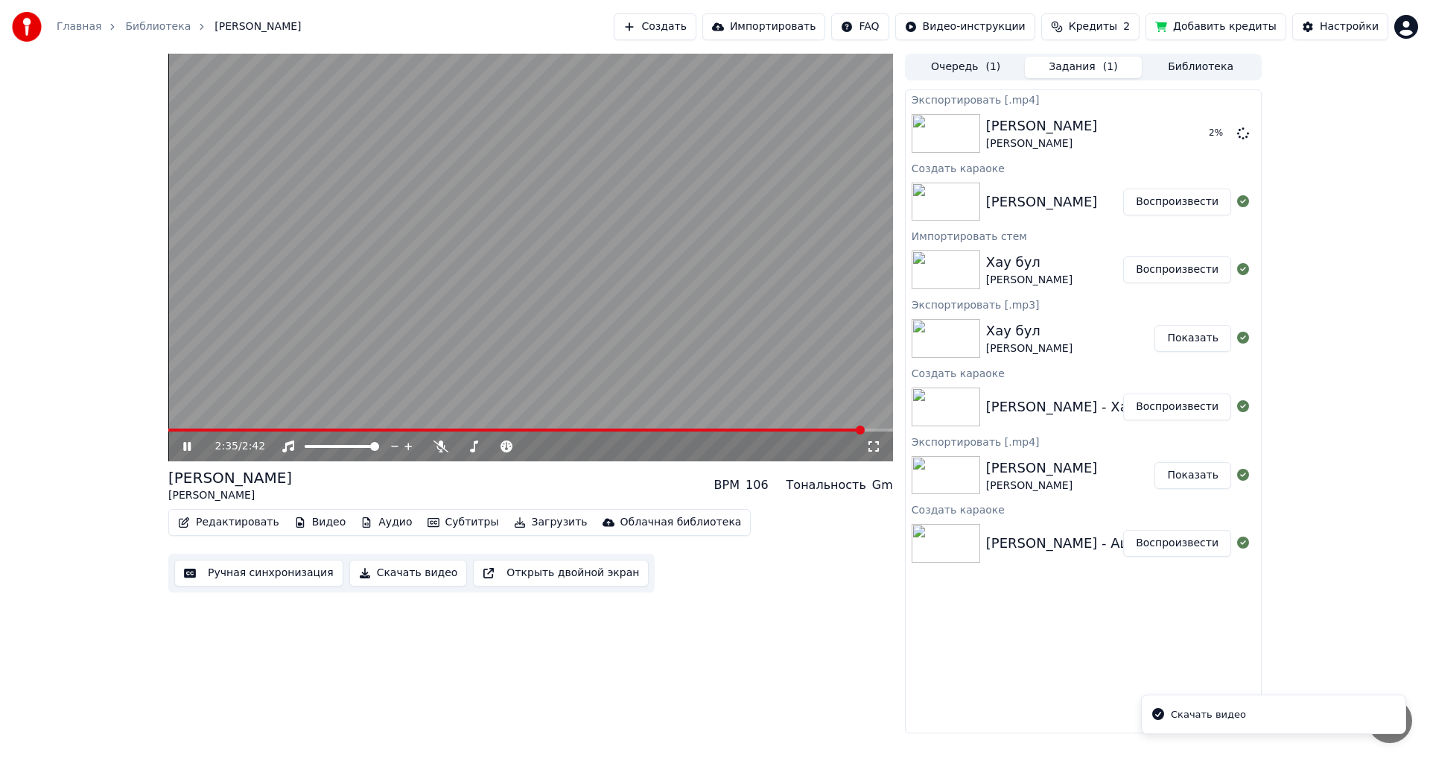
click at [181, 443] on icon at bounding box center [197, 446] width 35 height 12
click at [1201, 24] on button "Добавить кредиты" at bounding box center [1216, 26] width 141 height 27
click at [1117, 31] on span "Кредиты" at bounding box center [1093, 26] width 48 height 15
click at [1122, 144] on button "Обновить" at bounding box center [1110, 137] width 90 height 27
click at [1027, 100] on td "15" at bounding box center [1016, 99] width 72 height 27
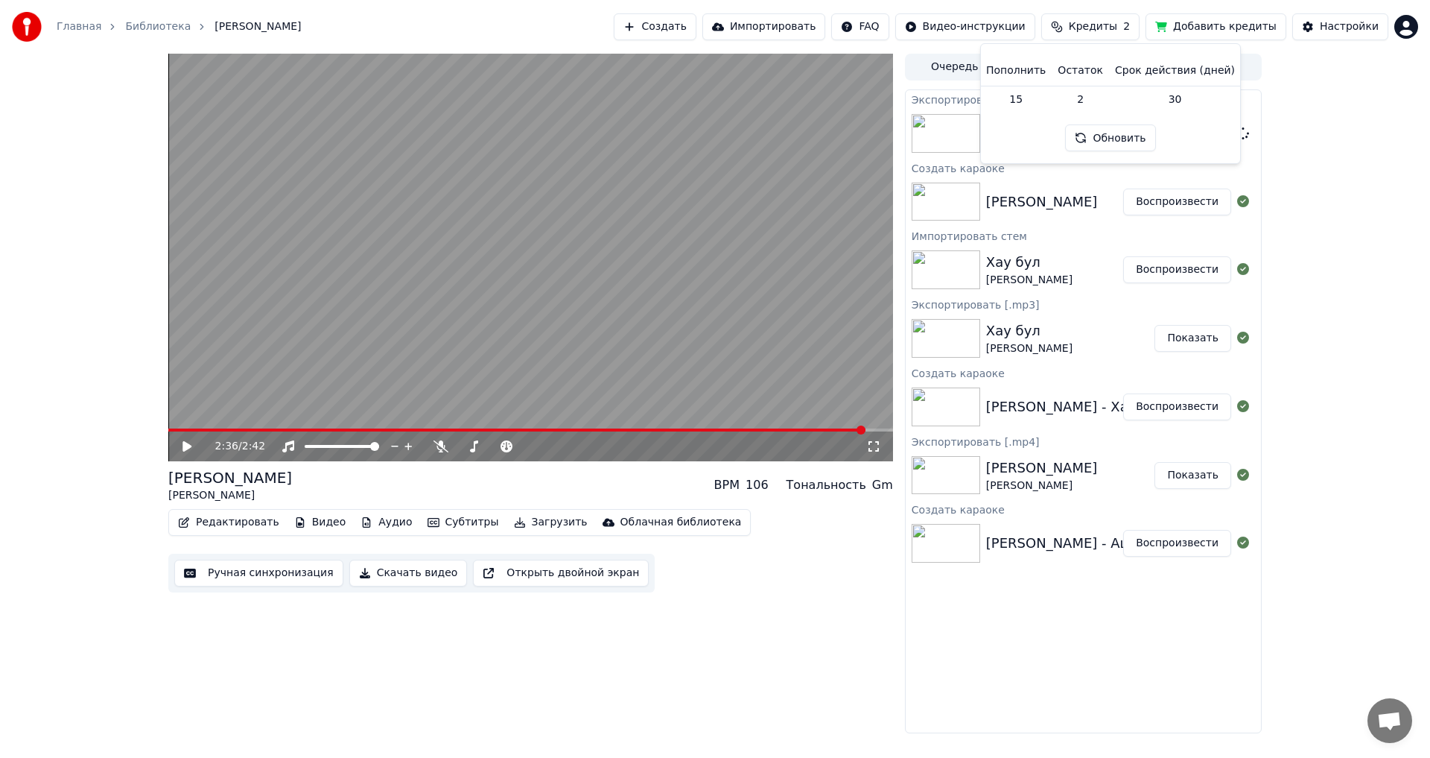
click at [1346, 165] on div "2:36 / 2:42 Туган Як Элвин Грей BPM 106 Тональность Gm Редактировать Видео Ауди…" at bounding box center [715, 393] width 1430 height 679
click at [1331, 29] on div "Настройки" at bounding box center [1349, 26] width 59 height 15
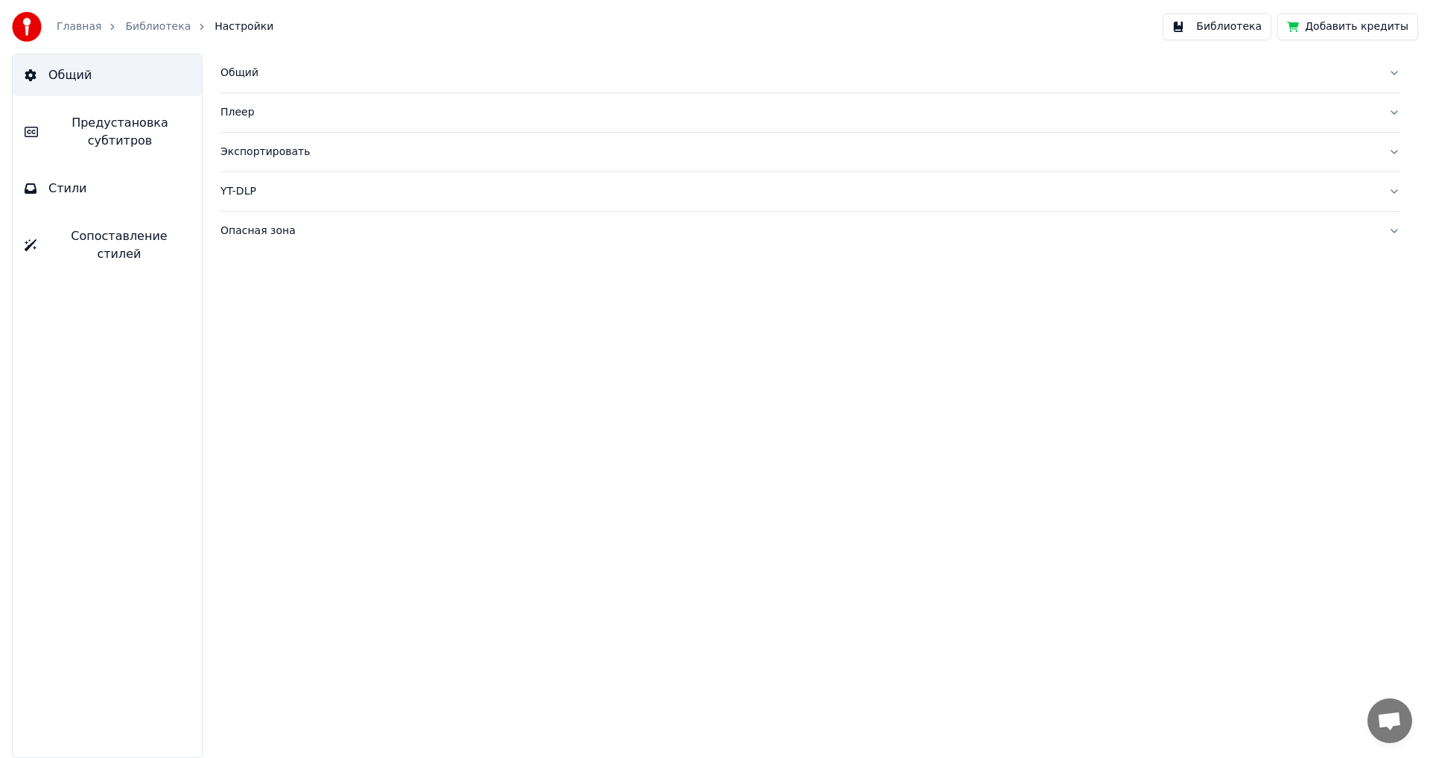
click at [133, 27] on link "Библиотека" at bounding box center [158, 26] width 66 height 15
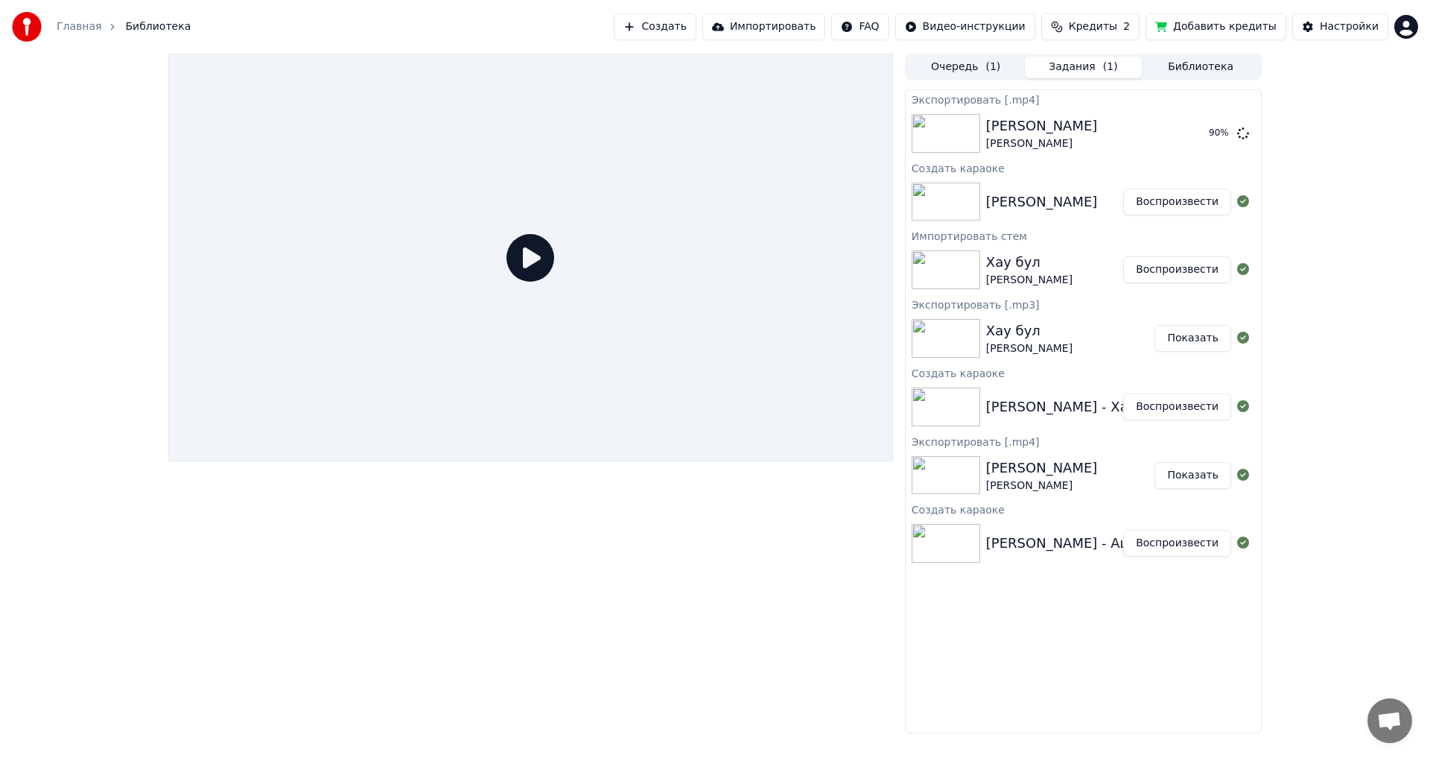
click at [467, 566] on div at bounding box center [530, 393] width 725 height 679
click at [1200, 133] on button "Показать" at bounding box center [1193, 133] width 77 height 27
click at [71, 26] on link "Главная" at bounding box center [79, 26] width 45 height 15
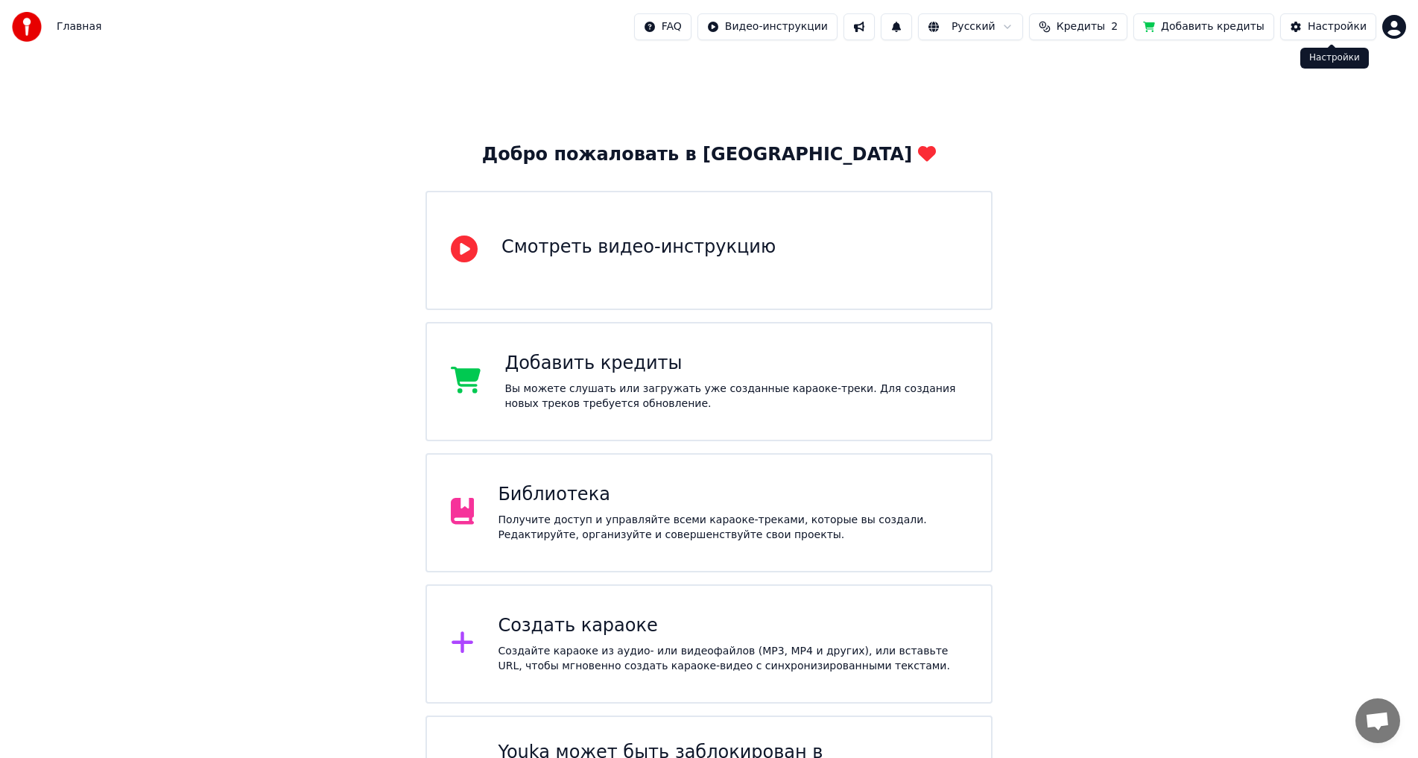
click at [1363, 30] on div "Настройки" at bounding box center [1336, 26] width 59 height 15
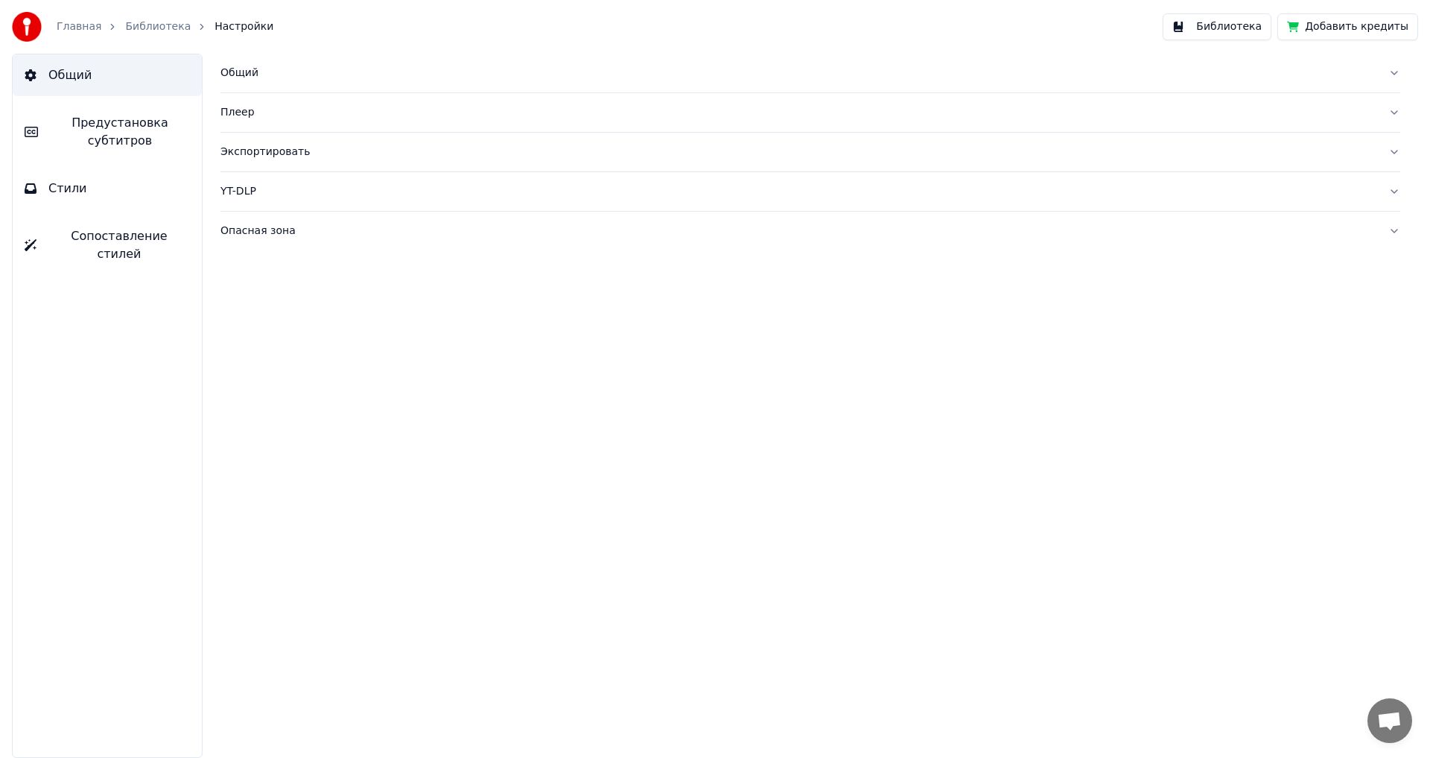
click at [63, 20] on link "Главная" at bounding box center [79, 26] width 45 height 15
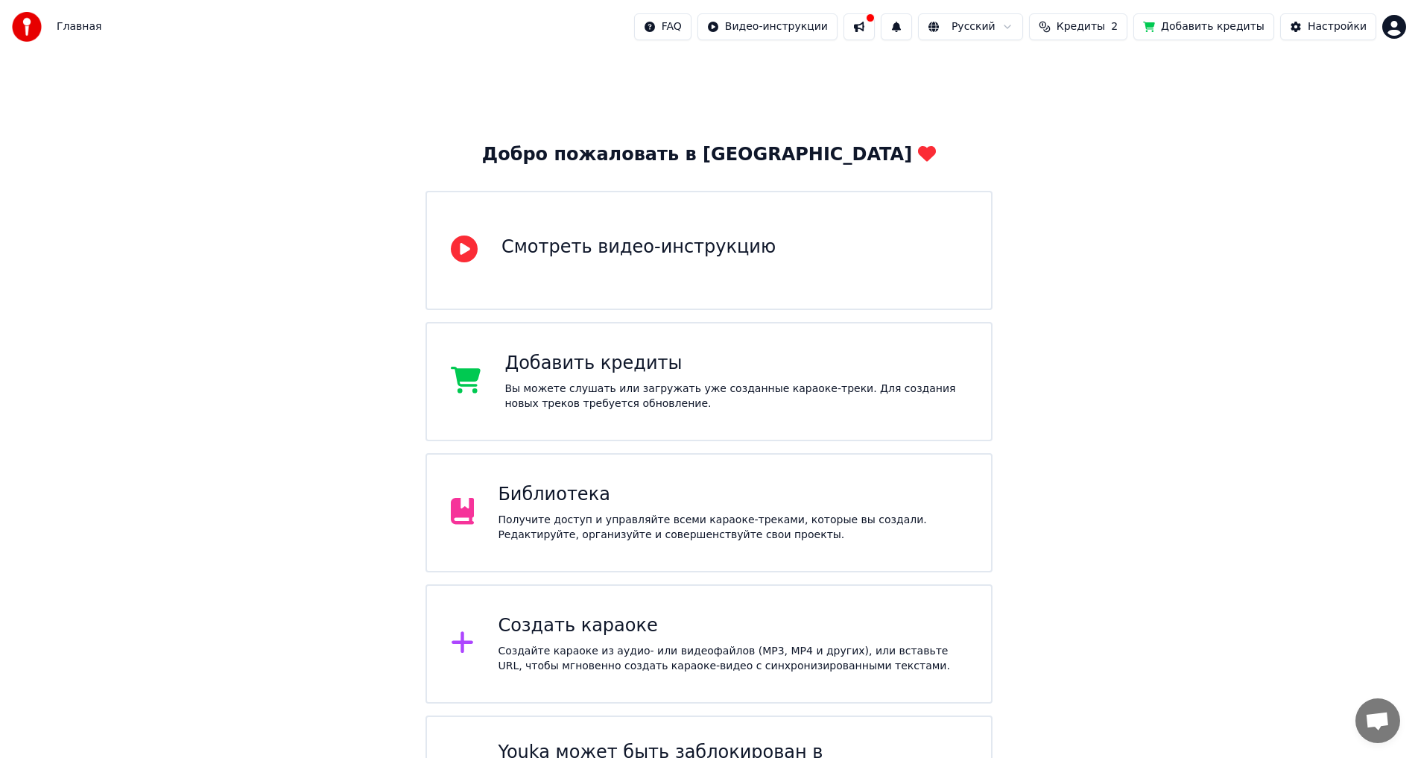
click at [1396, 28] on html "Главная FAQ Видео-инструкции Русский Кредиты 2 Добавить кредиты Настройки Добро…" at bounding box center [709, 424] width 1418 height 849
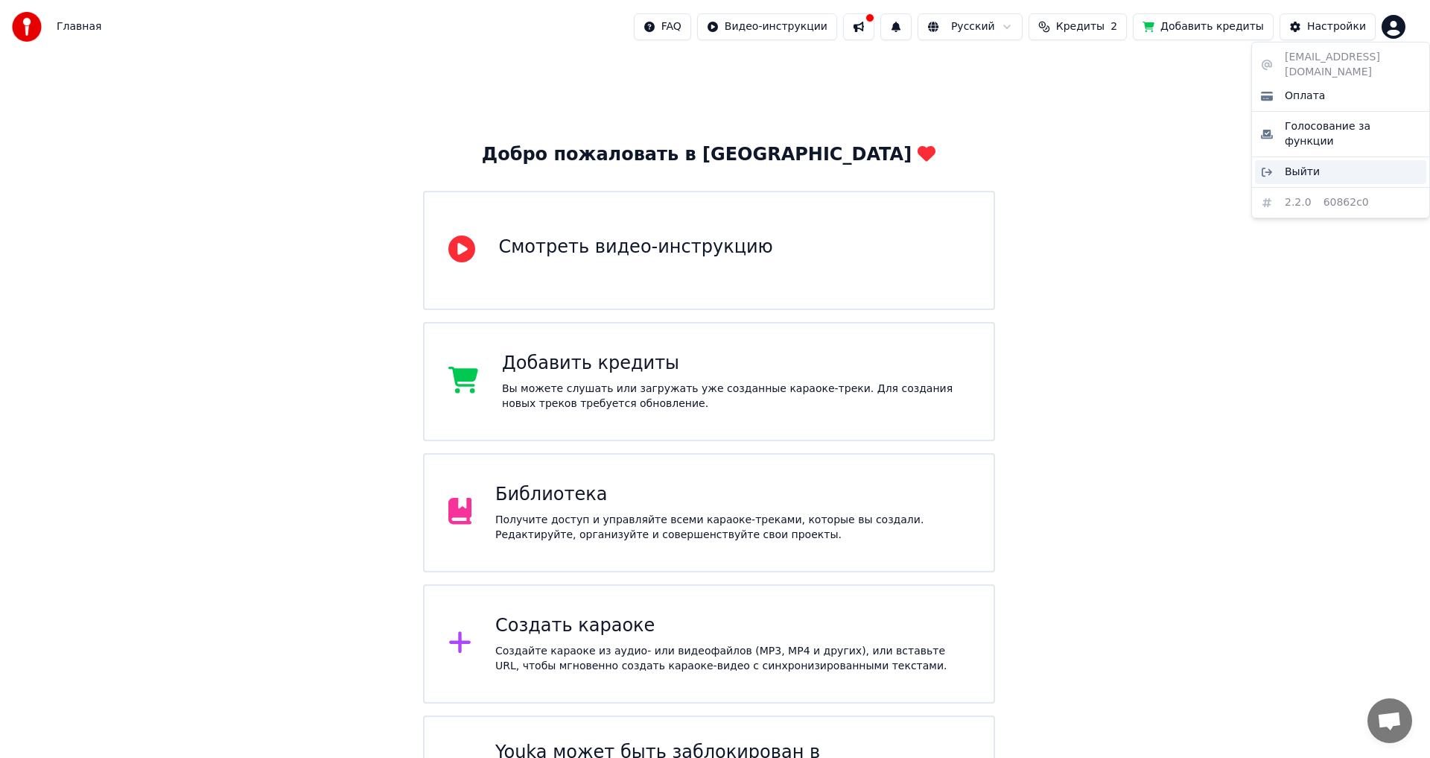
click at [1305, 165] on span "Выйти" at bounding box center [1302, 172] width 35 height 15
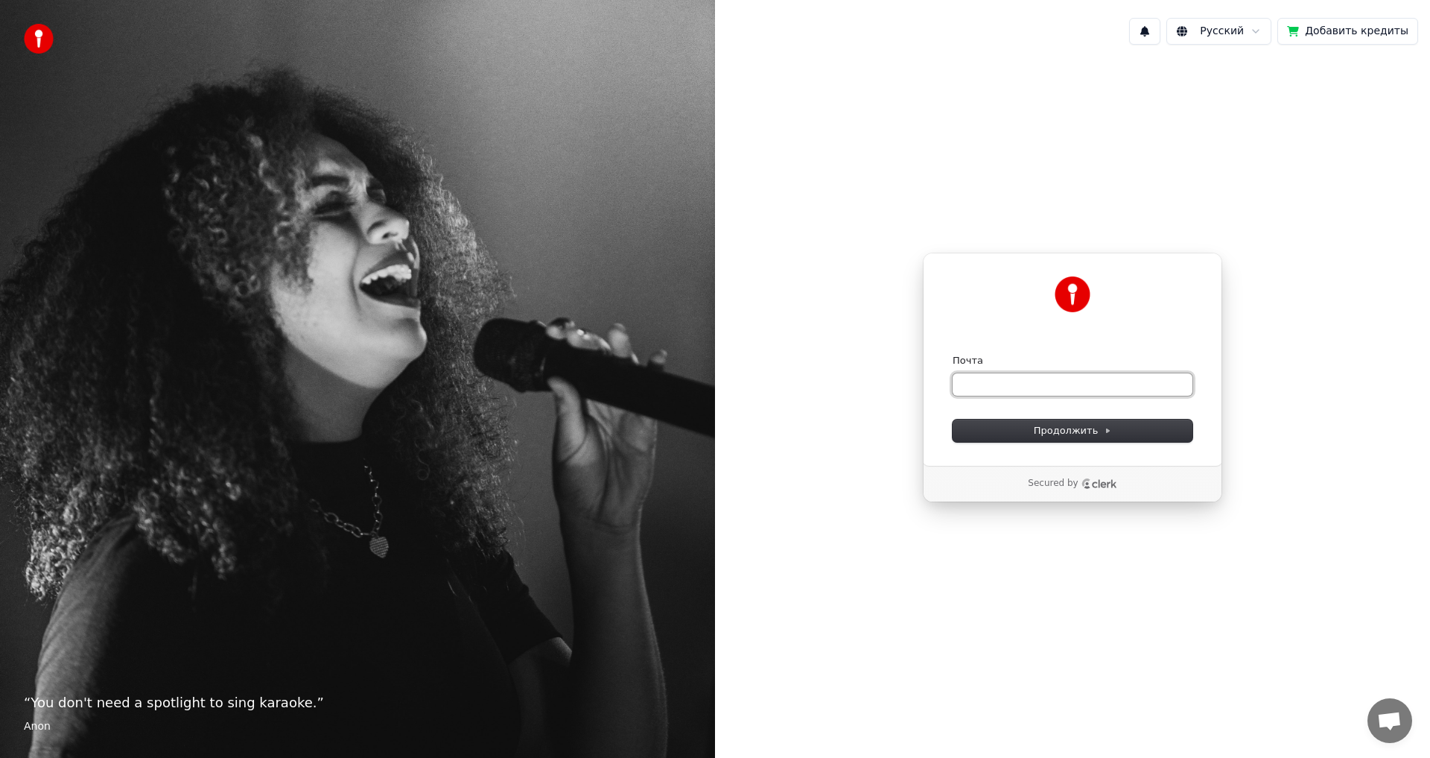
click at [986, 384] on input "Почта" at bounding box center [1073, 384] width 240 height 22
click at [1065, 443] on div "**********" at bounding box center [1072, 359] width 299 height 213
click at [1065, 441] on button "Продолжить" at bounding box center [1073, 430] width 240 height 22
type input "**********"
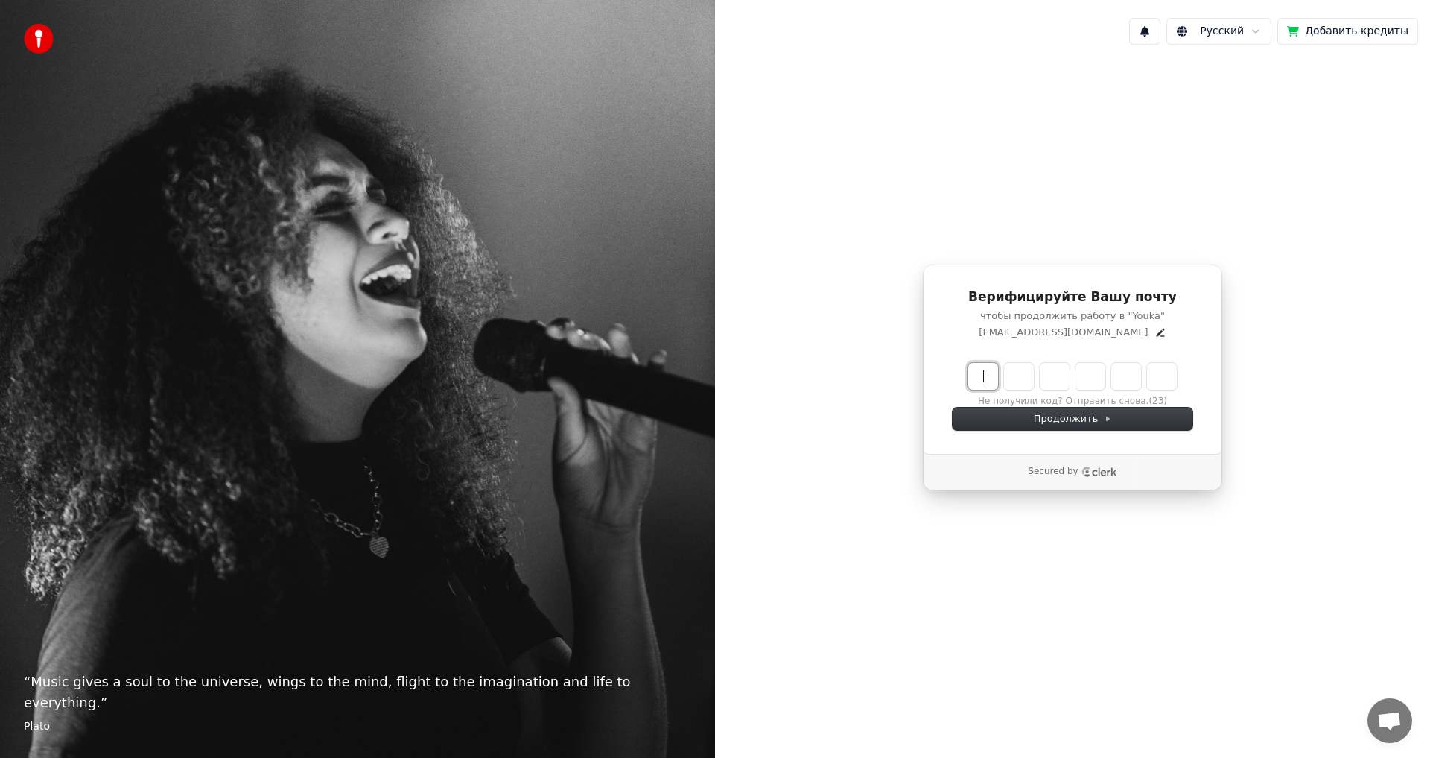
click at [991, 381] on input "Enter verification code" at bounding box center [1087, 376] width 238 height 27
type input "******"
